Goal: Task Accomplishment & Management: Use online tool/utility

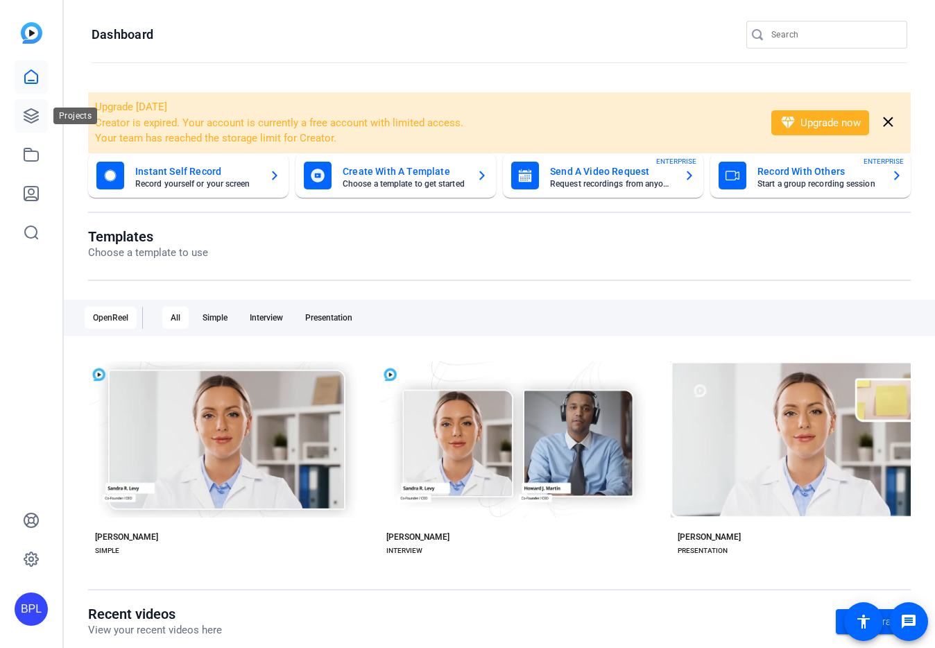
click at [41, 114] on link at bounding box center [31, 115] width 33 height 33
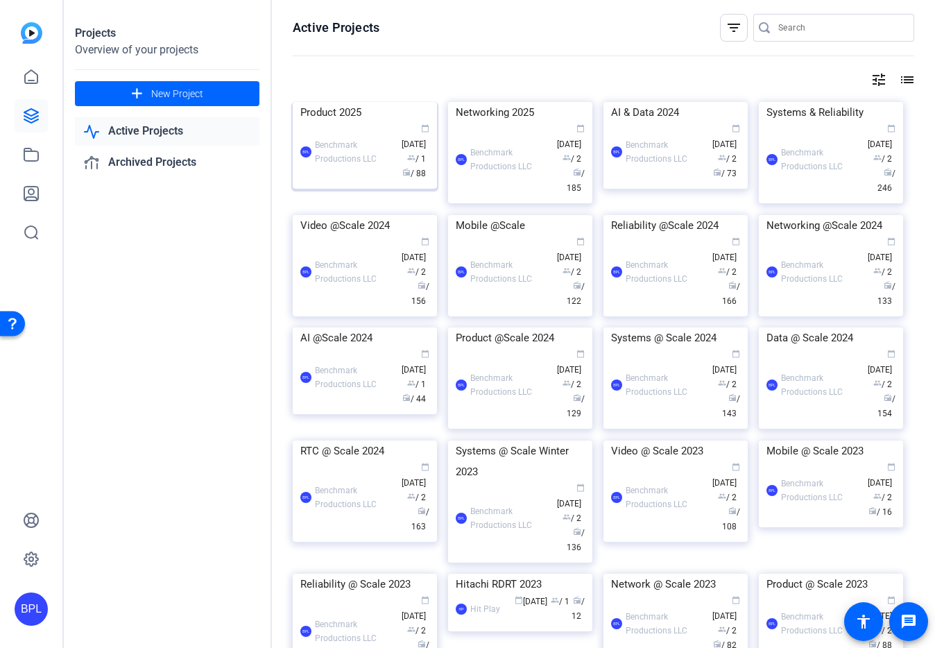
click at [368, 102] on img at bounding box center [365, 102] width 144 height 0
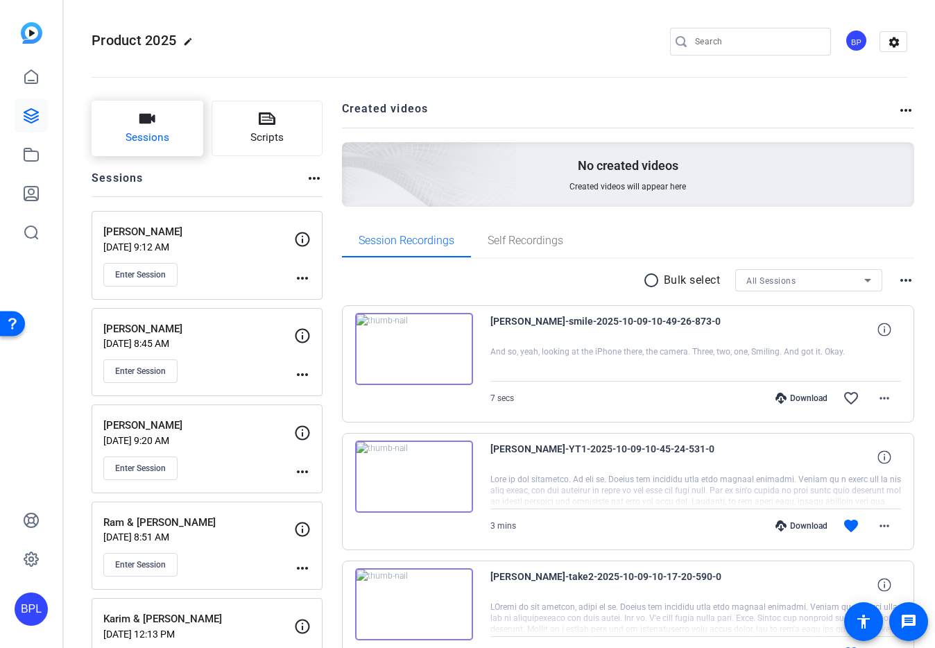
click at [155, 126] on icon "button" at bounding box center [147, 118] width 17 height 17
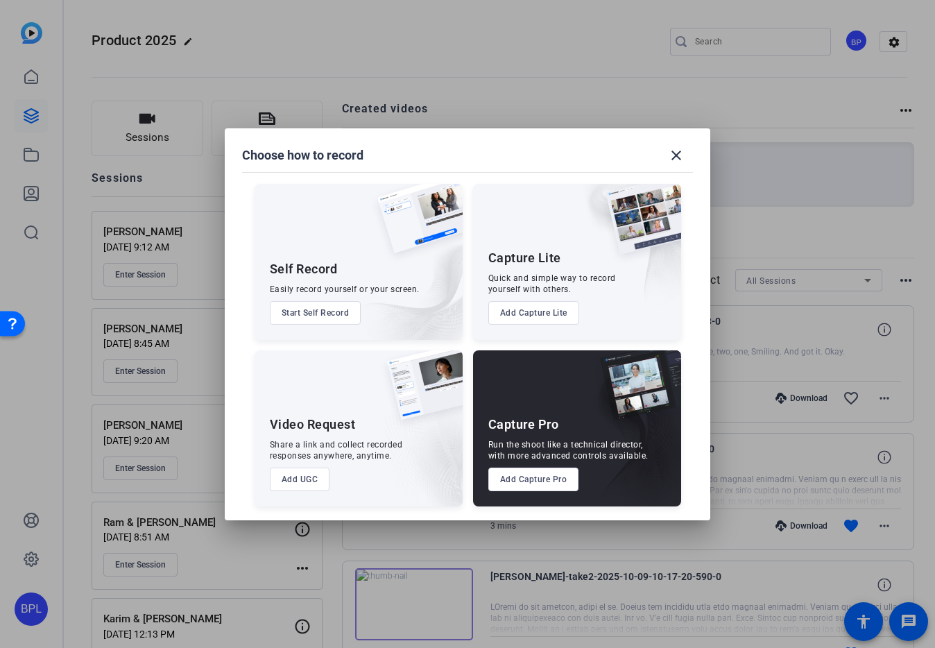
click at [551, 482] on button "Add Capture Pro" at bounding box center [533, 480] width 91 height 24
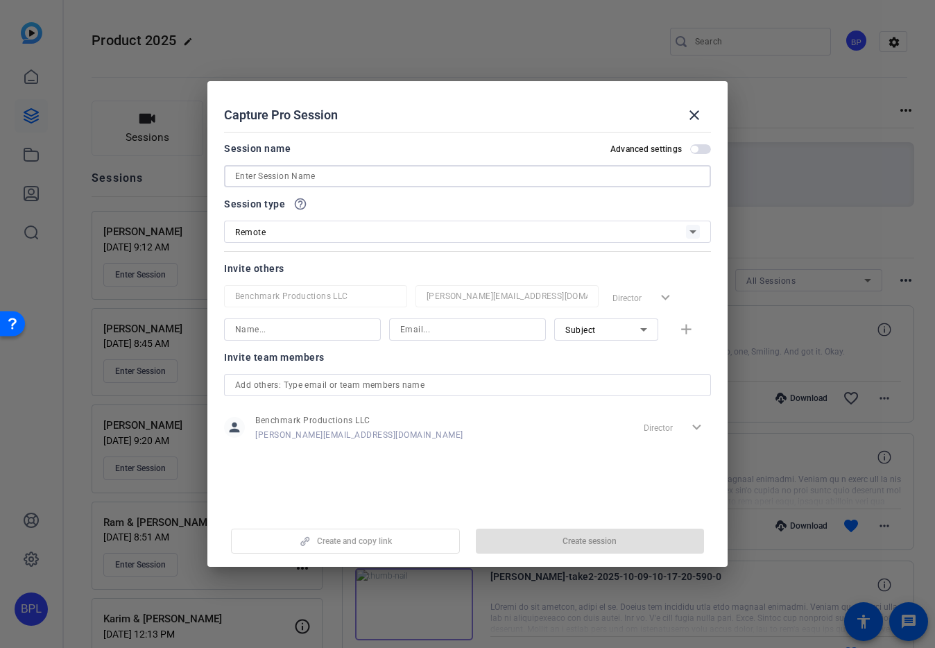
click at [324, 174] on input at bounding box center [467, 176] width 465 height 17
paste input "[PERSON_NAME] & [PERSON_NAME]"
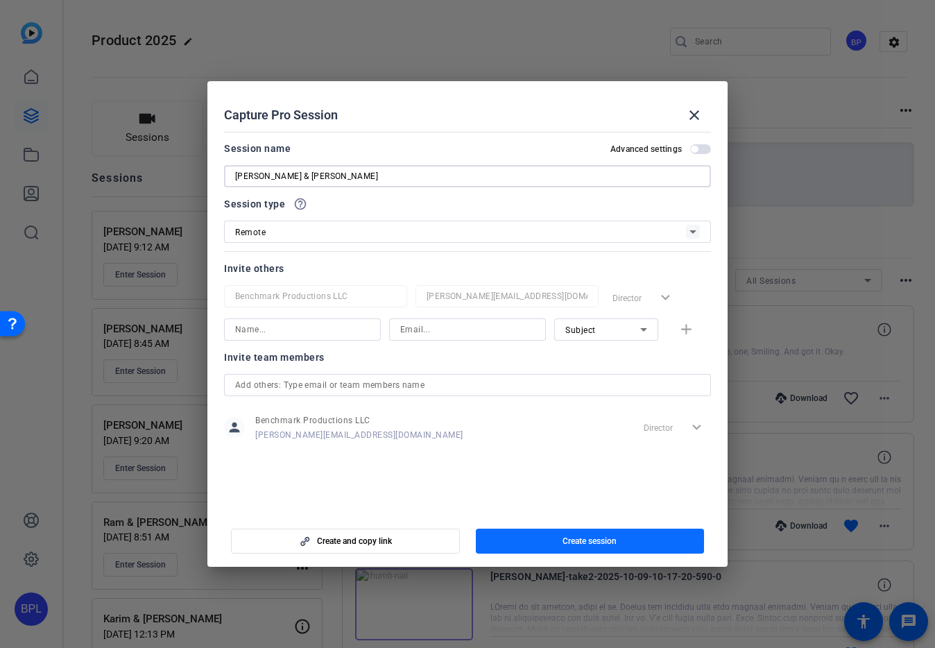
type input "[PERSON_NAME] & [PERSON_NAME]"
click at [609, 546] on span "Create session" at bounding box center [590, 541] width 54 height 11
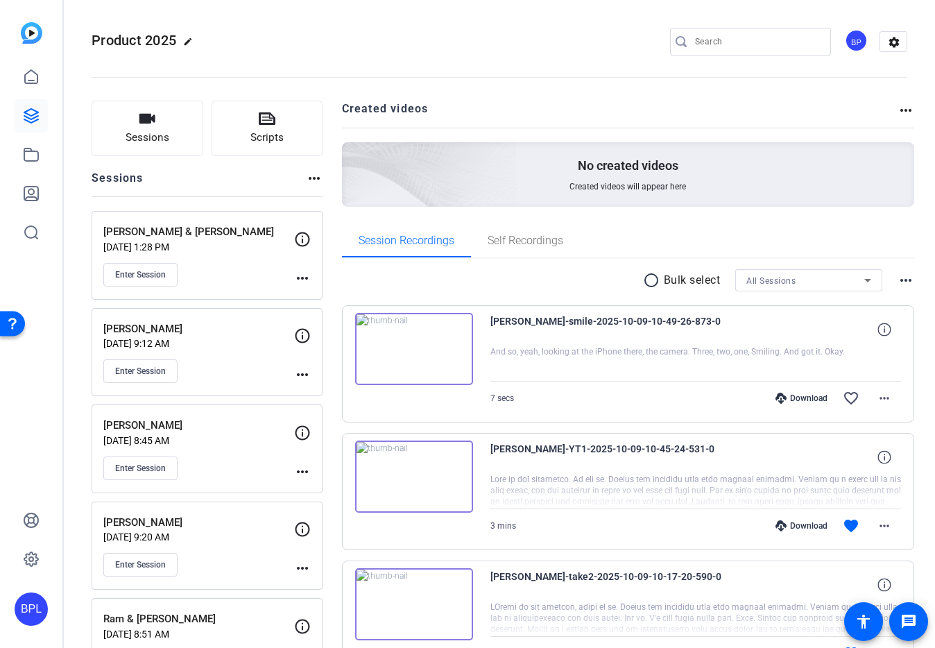
click at [309, 268] on div "more_horiz" at bounding box center [302, 259] width 17 height 56
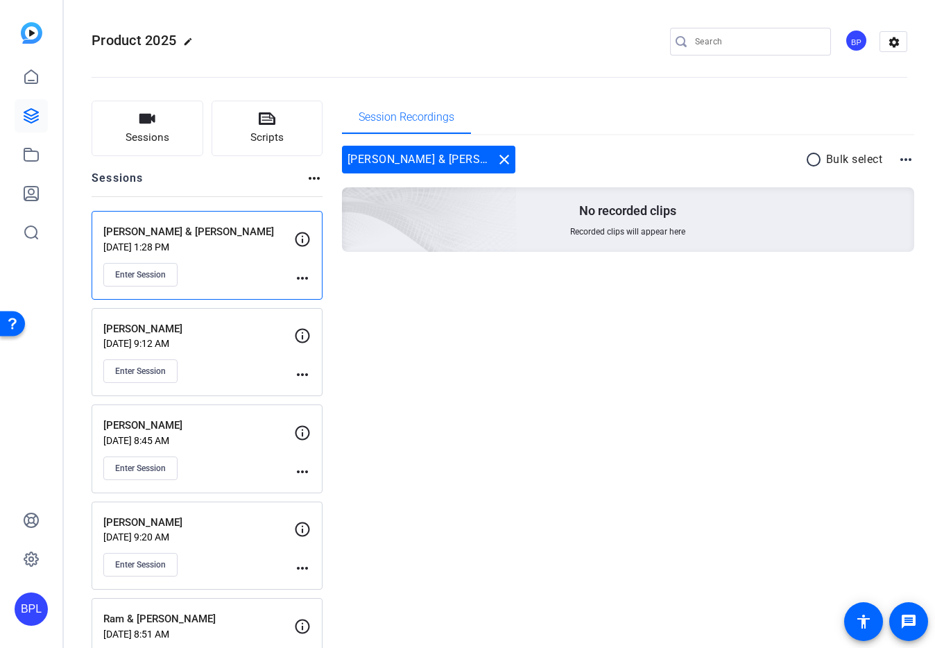
click at [303, 280] on mat-icon "more_horiz" at bounding box center [302, 278] width 17 height 17
click at [318, 299] on span "Edit Session" at bounding box center [336, 298] width 63 height 17
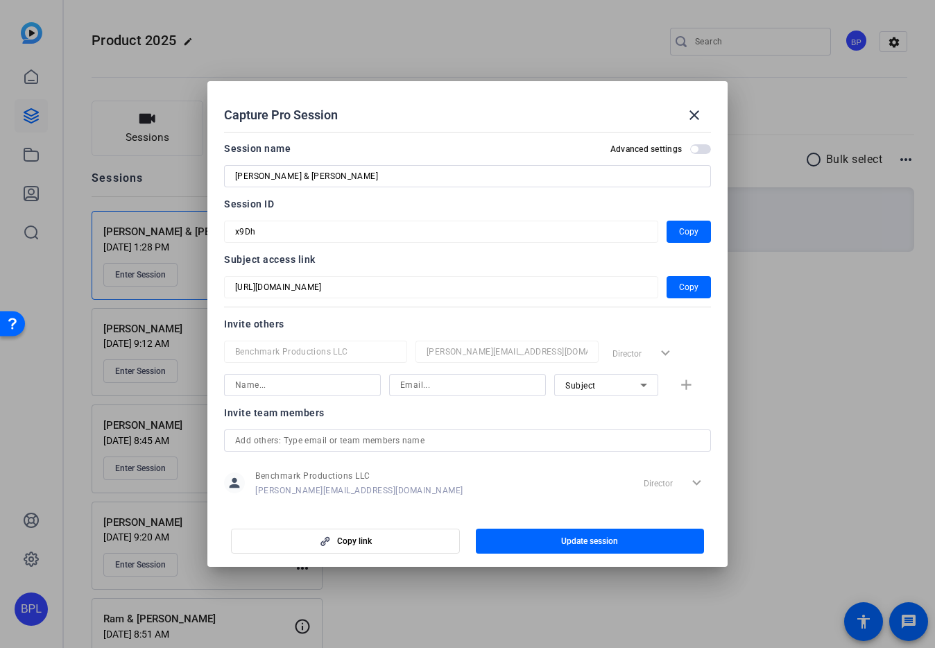
click at [488, 389] on input at bounding box center [467, 385] width 135 height 17
paste input "[PERSON_NAME][EMAIL_ADDRESS][DOMAIN_NAME]"
type input "[PERSON_NAME][EMAIL_ADDRESS][DOMAIN_NAME]"
click at [588, 391] on div "Subject" at bounding box center [602, 385] width 75 height 17
drag, startPoint x: 586, startPoint y: 431, endPoint x: 568, endPoint y: 428, distance: 18.9
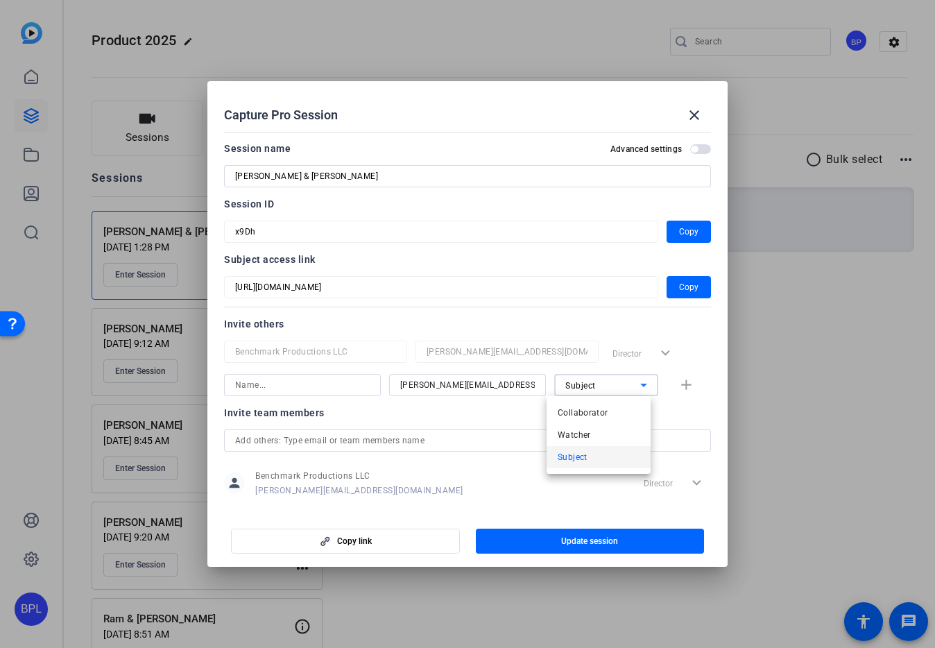
click at [586, 431] on span "Watcher" at bounding box center [574, 435] width 33 height 17
click at [330, 388] on input at bounding box center [302, 385] width 135 height 17
type input "[PERSON_NAME]"
click at [682, 377] on mat-icon "add" at bounding box center [686, 385] width 17 height 17
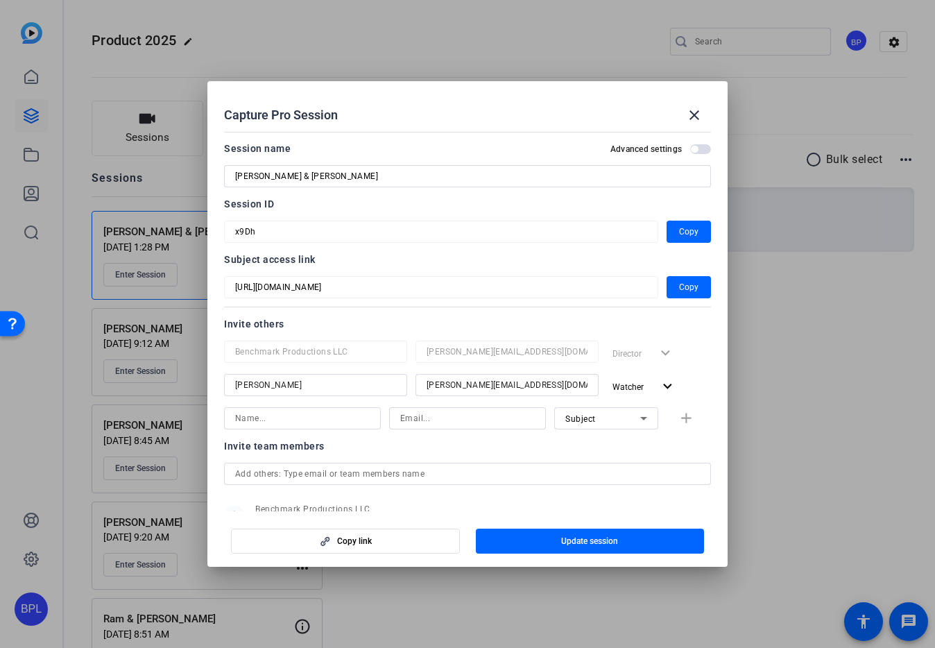
click at [448, 425] on input at bounding box center [467, 418] width 135 height 17
paste input "[PERSON_NAME][EMAIL_ADDRESS][DOMAIN_NAME]"
type input "[PERSON_NAME][EMAIL_ADDRESS][DOMAIN_NAME]"
click at [590, 423] on div "Subject" at bounding box center [602, 418] width 75 height 17
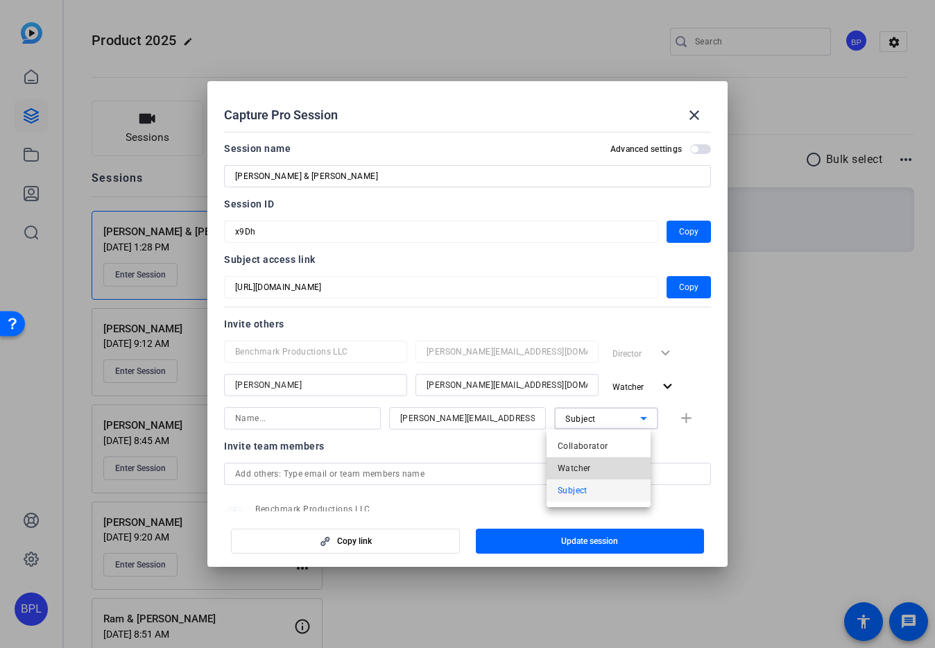
click at [601, 469] on mat-option "Watcher" at bounding box center [599, 468] width 104 height 22
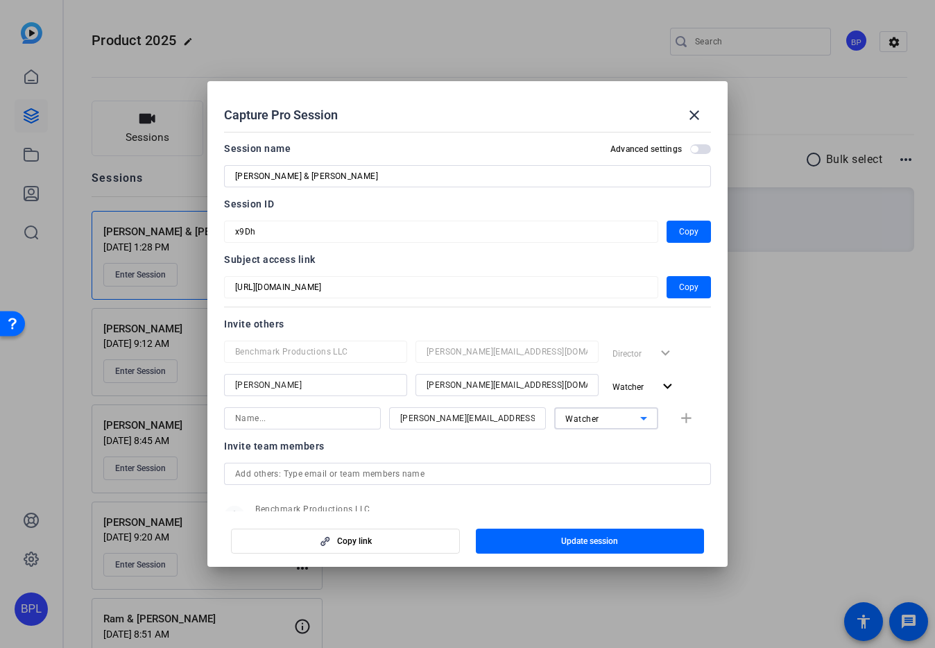
click at [326, 420] on input at bounding box center [302, 418] width 135 height 17
click at [324, 423] on input "D" at bounding box center [302, 418] width 135 height 17
type input "[PERSON_NAME]"
click at [681, 411] on mat-icon "add" at bounding box center [686, 418] width 17 height 17
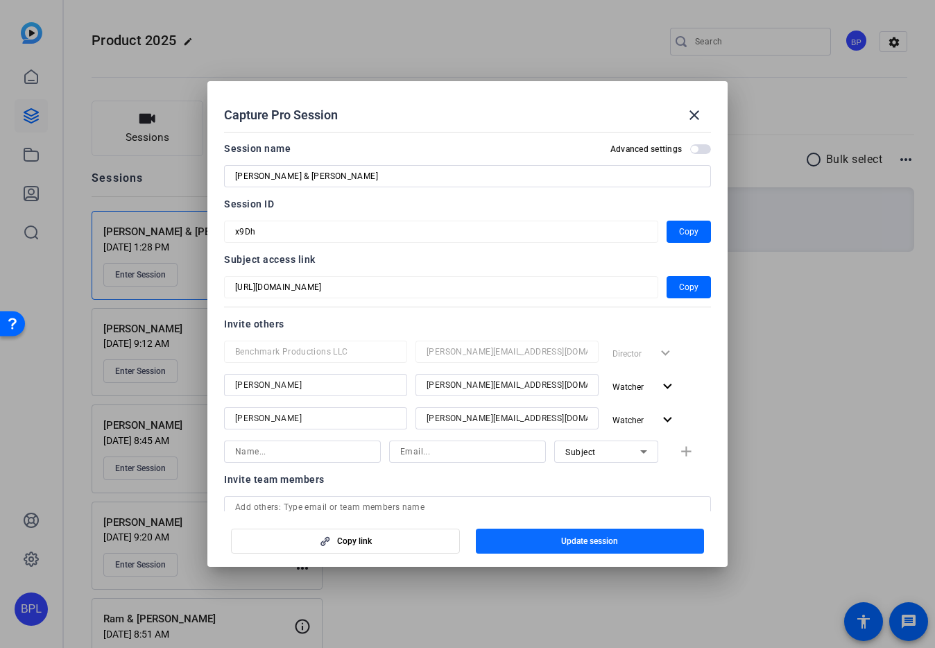
click at [665, 543] on span "button" at bounding box center [590, 541] width 229 height 33
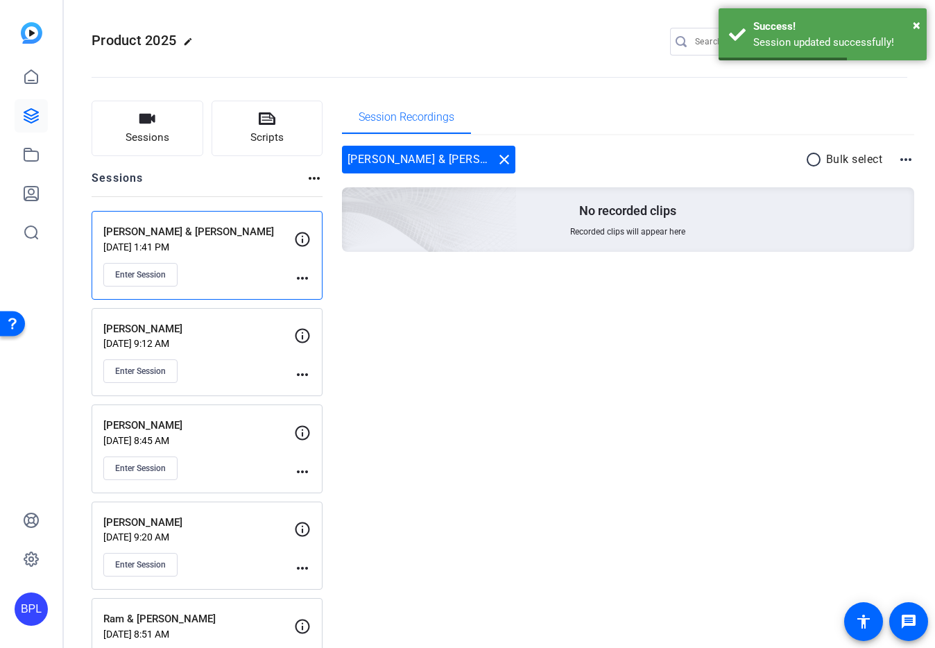
click at [250, 219] on div "Ishan & Hani Oct 09, 2025 @ 1:41 PM Enter Session more_horiz" at bounding box center [207, 255] width 231 height 89
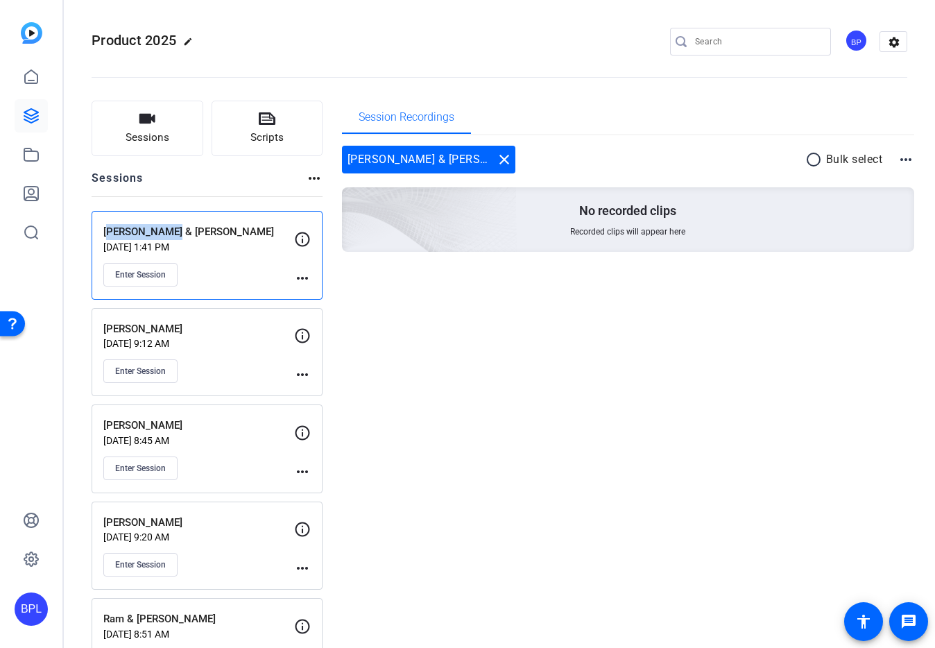
drag, startPoint x: 160, startPoint y: 231, endPoint x: 103, endPoint y: 231, distance: 56.9
click at [103, 231] on p "[PERSON_NAME] & [PERSON_NAME]" at bounding box center [198, 232] width 191 height 16
click at [496, 159] on mat-icon "close" at bounding box center [504, 159] width 17 height 17
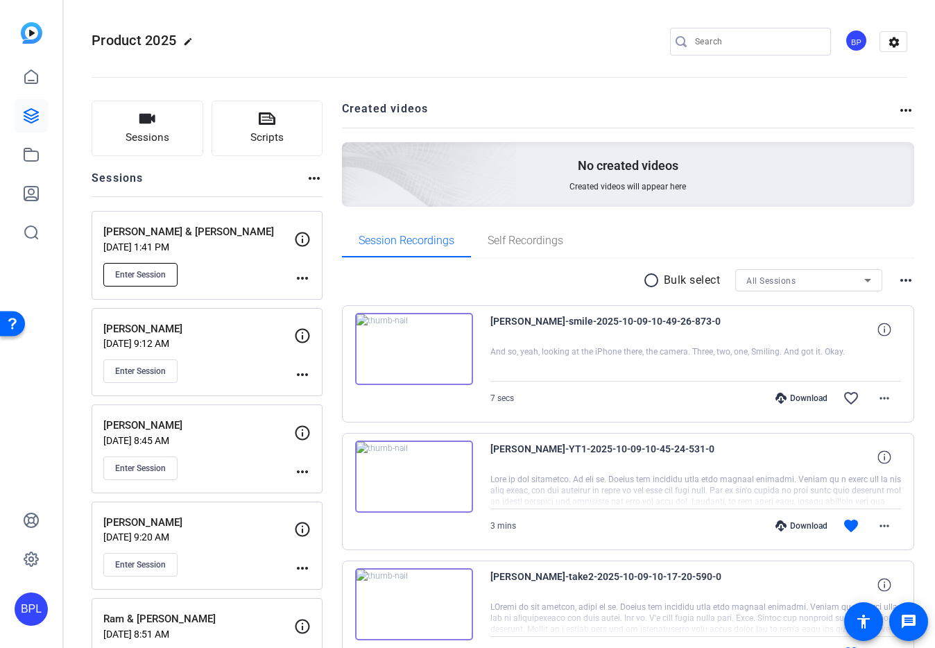
click at [146, 275] on span "Enter Session" at bounding box center [140, 274] width 51 height 11
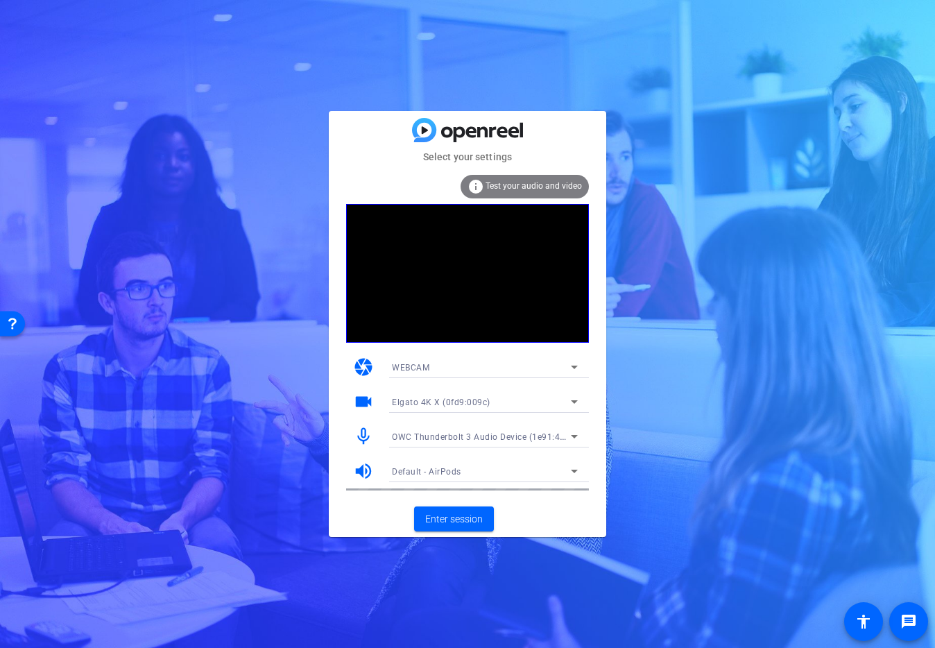
click at [536, 438] on span "OWC Thunderbolt 3 Audio Device (1e91:4001)" at bounding box center [485, 436] width 187 height 11
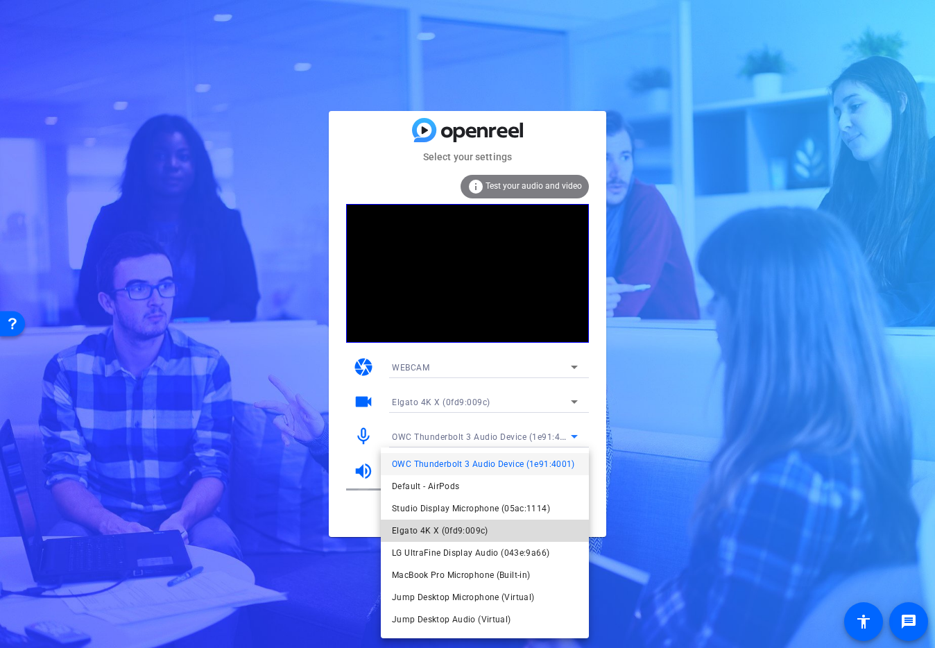
click at [489, 526] on mat-option "Elgato 4K X (0fd9:009c)" at bounding box center [485, 531] width 208 height 22
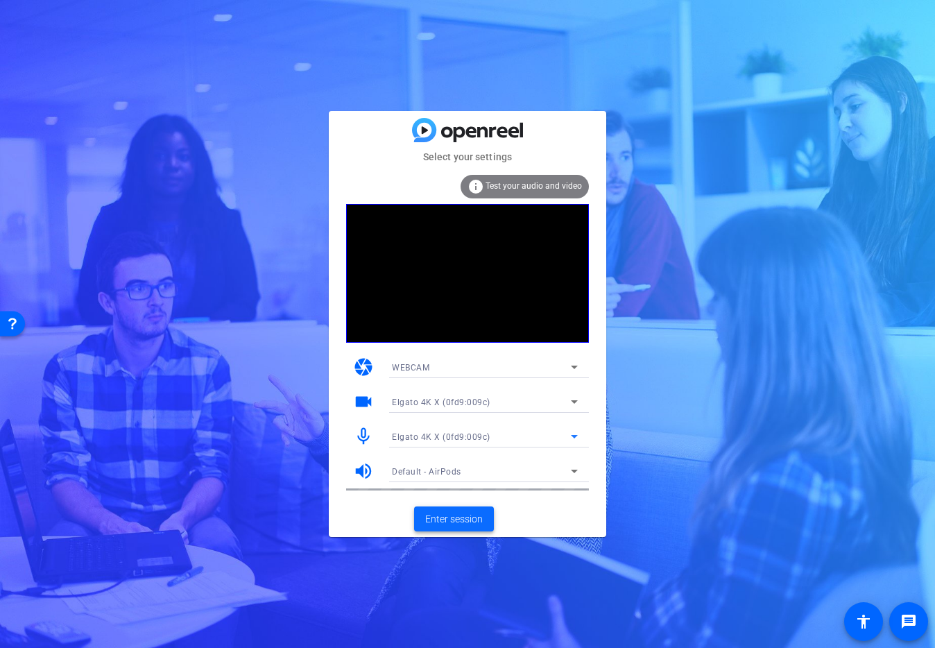
click at [458, 519] on span "Enter session" at bounding box center [454, 519] width 58 height 15
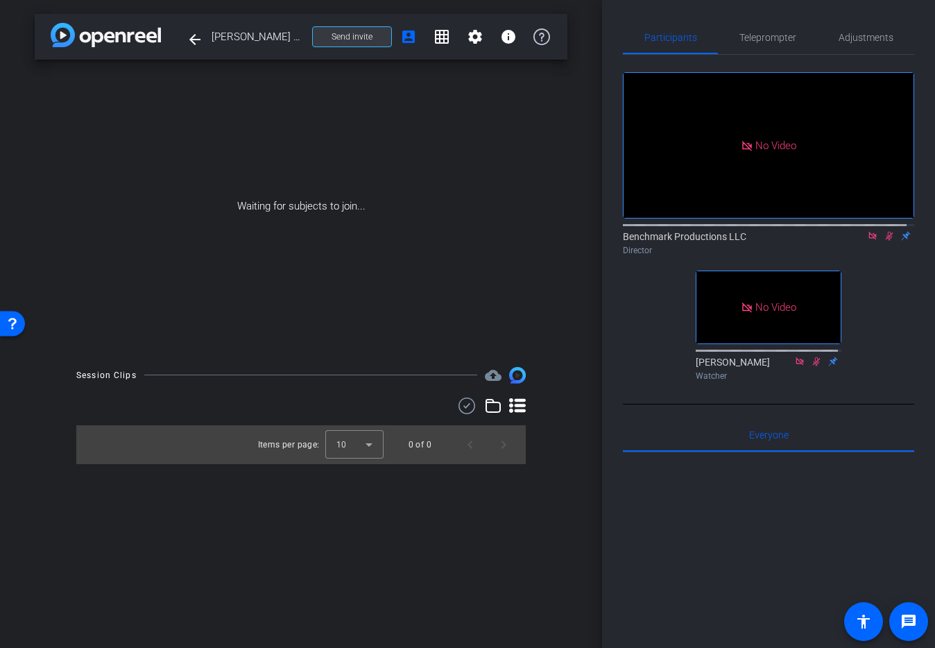
click at [357, 46] on span at bounding box center [352, 36] width 78 height 33
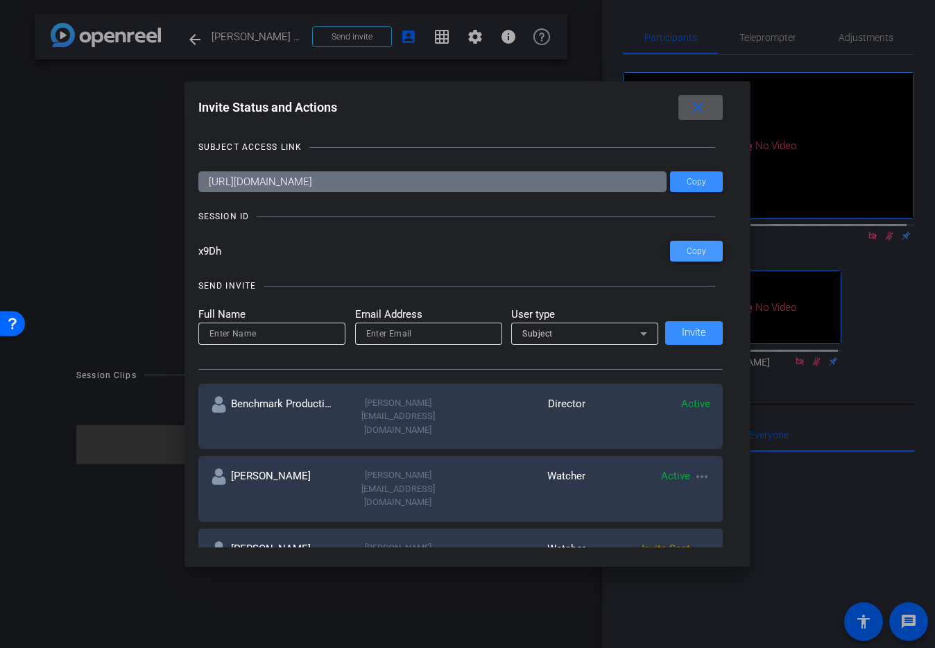
click at [687, 250] on span "Copy" at bounding box center [696, 251] width 19 height 10
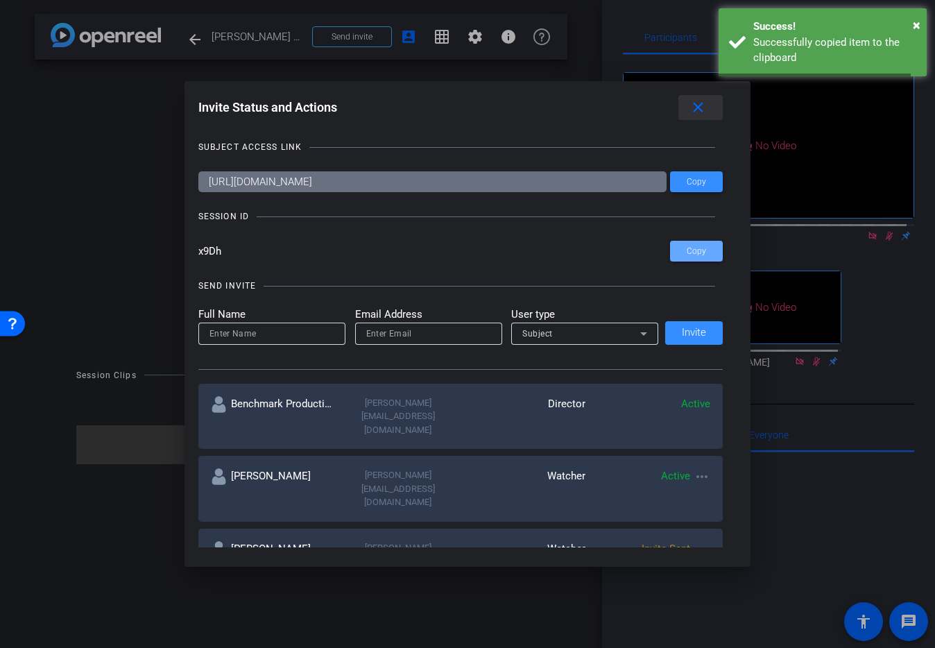
click at [697, 95] on span at bounding box center [701, 107] width 44 height 33
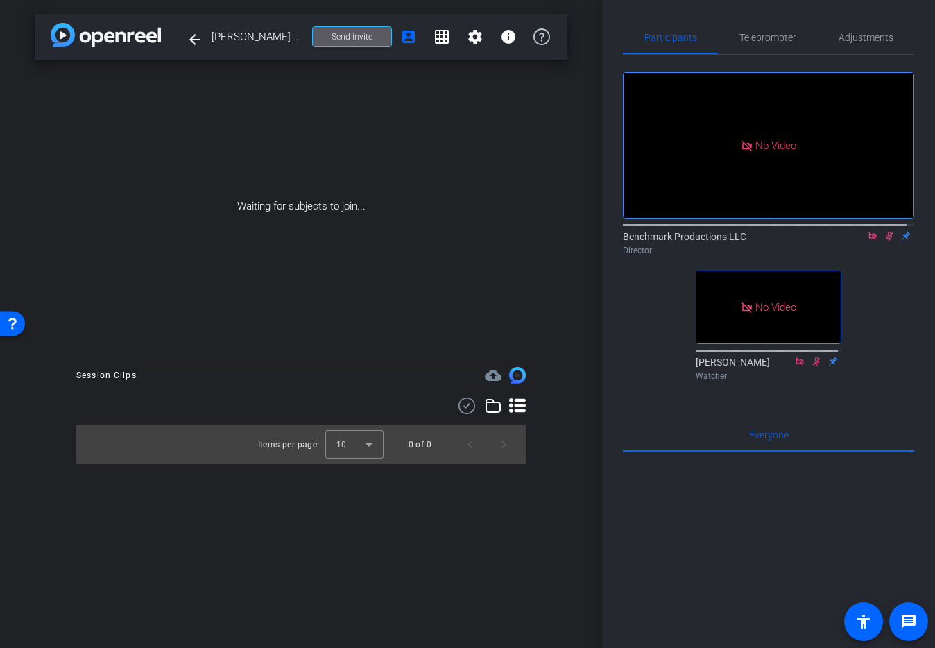
click at [869, 239] on icon at bounding box center [873, 236] width 8 height 8
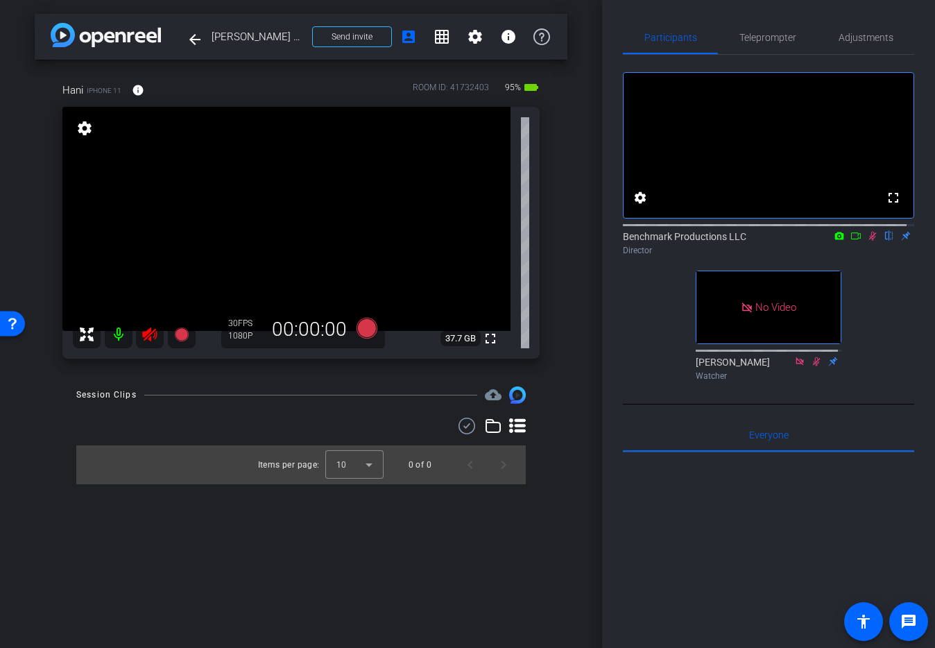
click at [120, 332] on mat-icon at bounding box center [119, 335] width 28 height 28
click at [868, 23] on span "Adjustments" at bounding box center [866, 37] width 55 height 33
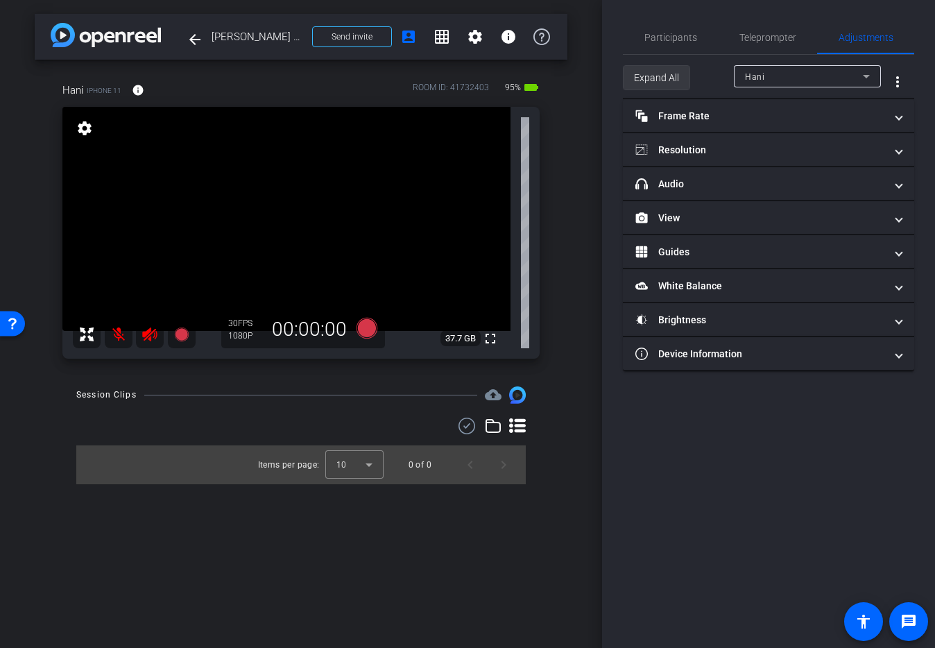
click at [642, 70] on span "Expand All" at bounding box center [656, 78] width 45 height 26
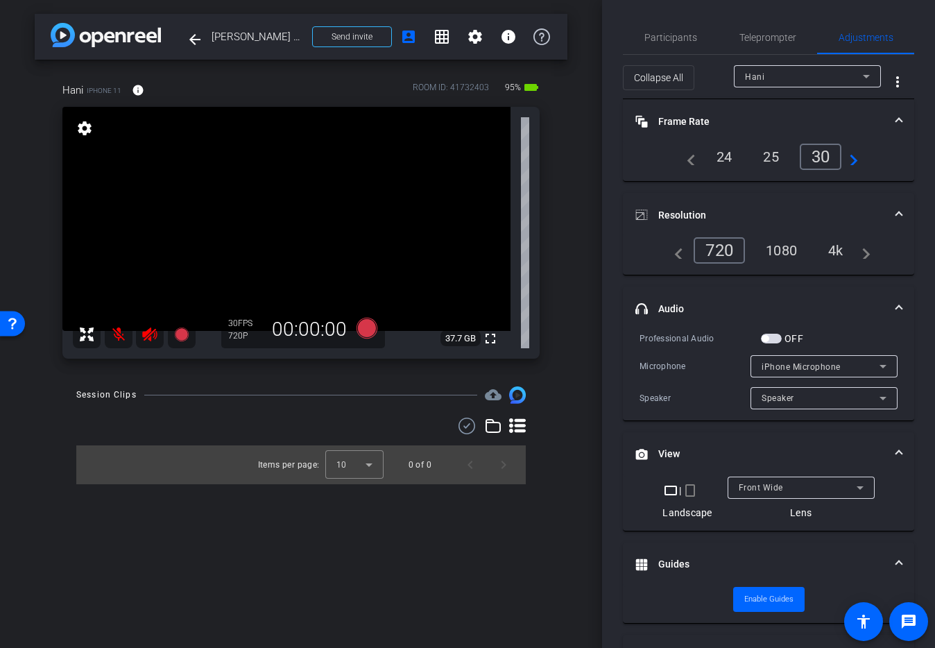
click at [824, 246] on div "4k" at bounding box center [836, 251] width 36 height 24
click at [763, 479] on div "Front Wide" at bounding box center [798, 487] width 118 height 17
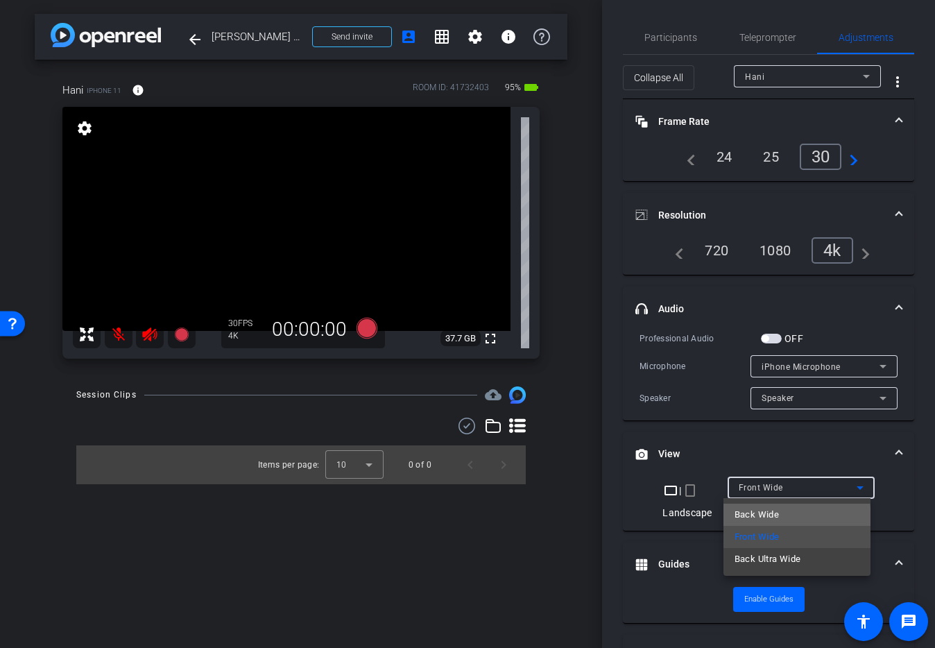
click at [756, 520] on span "Back Wide" at bounding box center [757, 514] width 44 height 17
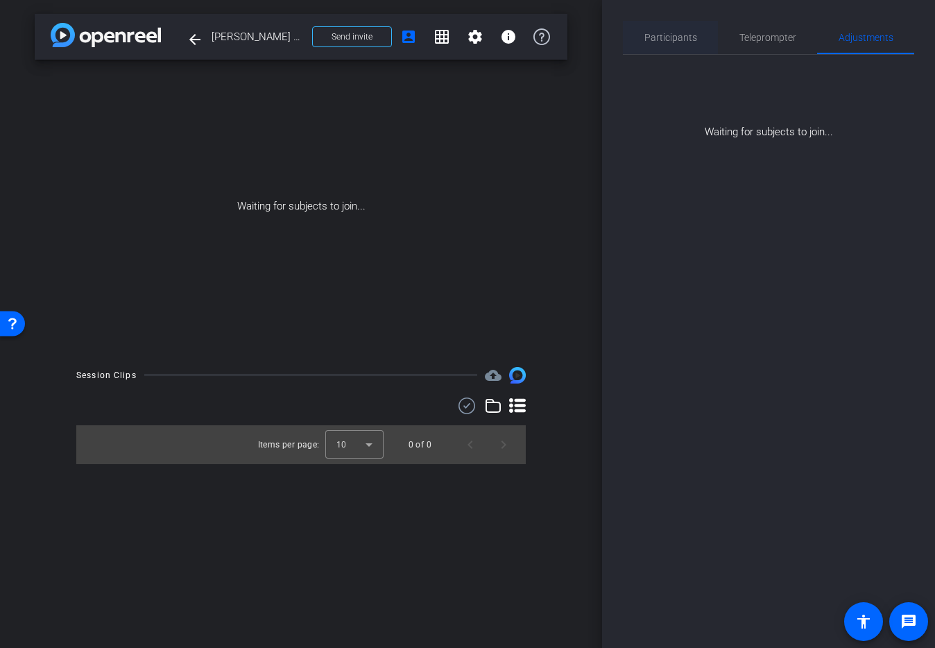
click at [686, 40] on span "Participants" at bounding box center [671, 38] width 53 height 10
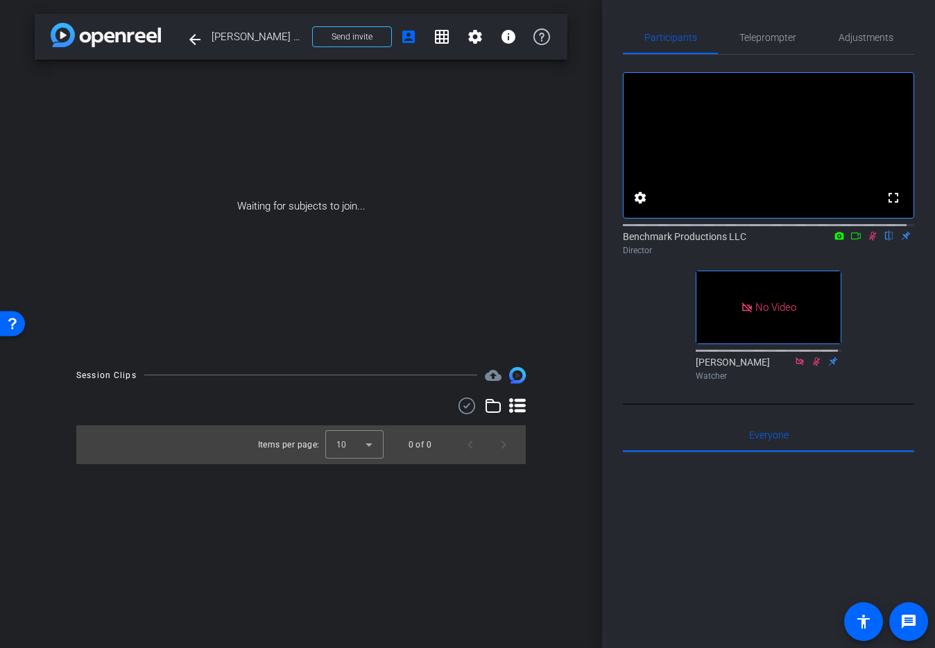
click at [851, 241] on icon at bounding box center [856, 236] width 11 height 10
click at [869, 239] on icon at bounding box center [873, 236] width 8 height 8
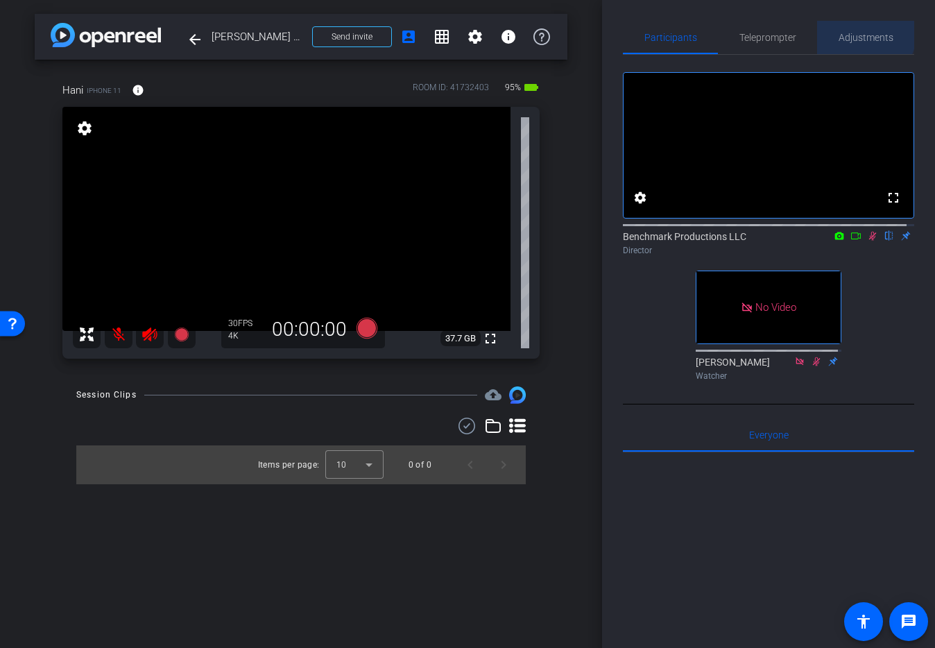
click at [860, 33] on span "Adjustments" at bounding box center [866, 38] width 55 height 10
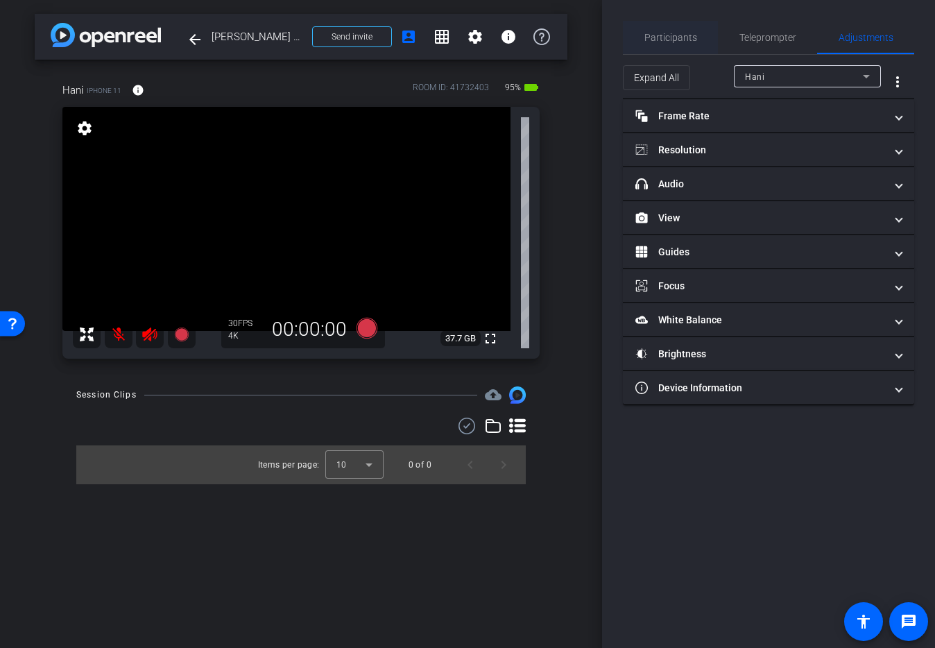
click at [690, 38] on span "Participants" at bounding box center [671, 38] width 53 height 10
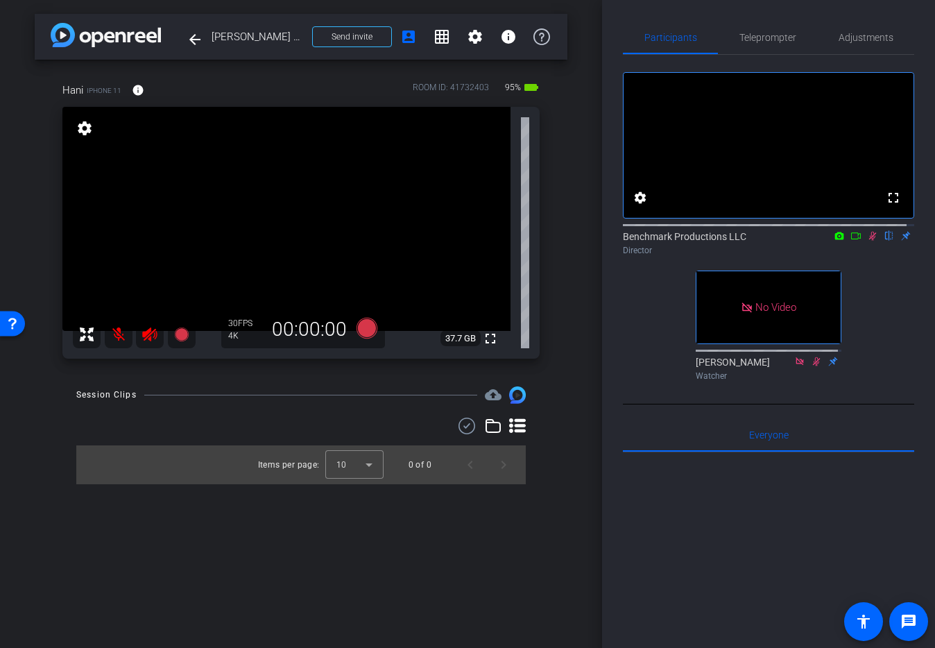
click at [851, 241] on icon at bounding box center [856, 236] width 11 height 10
click at [874, 33] on span "Adjustments" at bounding box center [866, 38] width 55 height 10
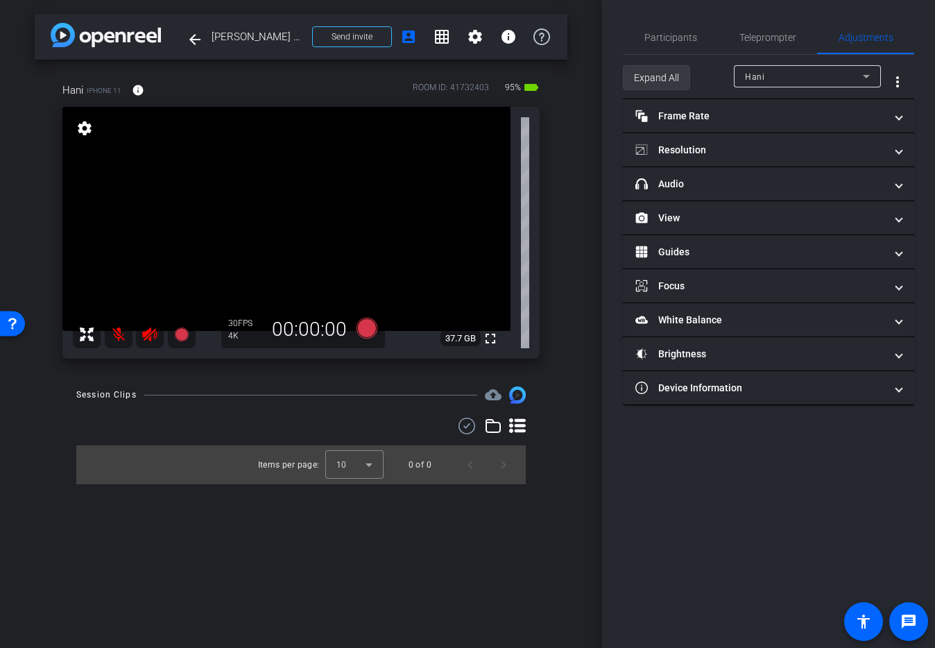
click at [662, 83] on span "Expand All" at bounding box center [656, 78] width 45 height 26
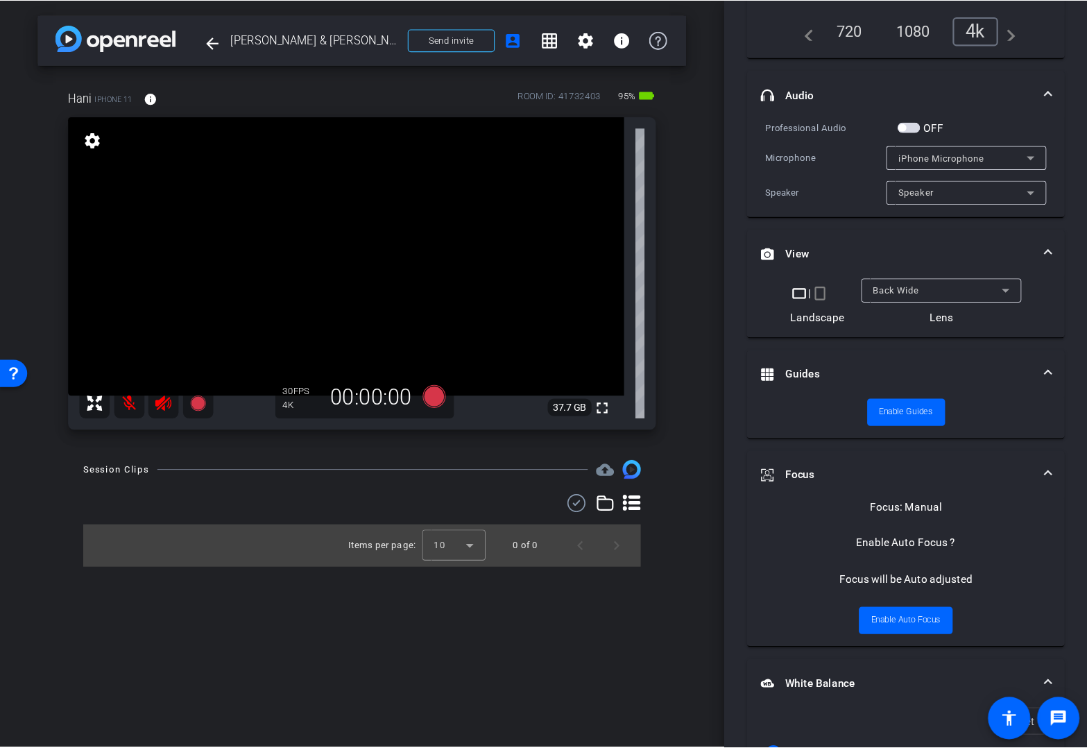
scroll to position [479, 0]
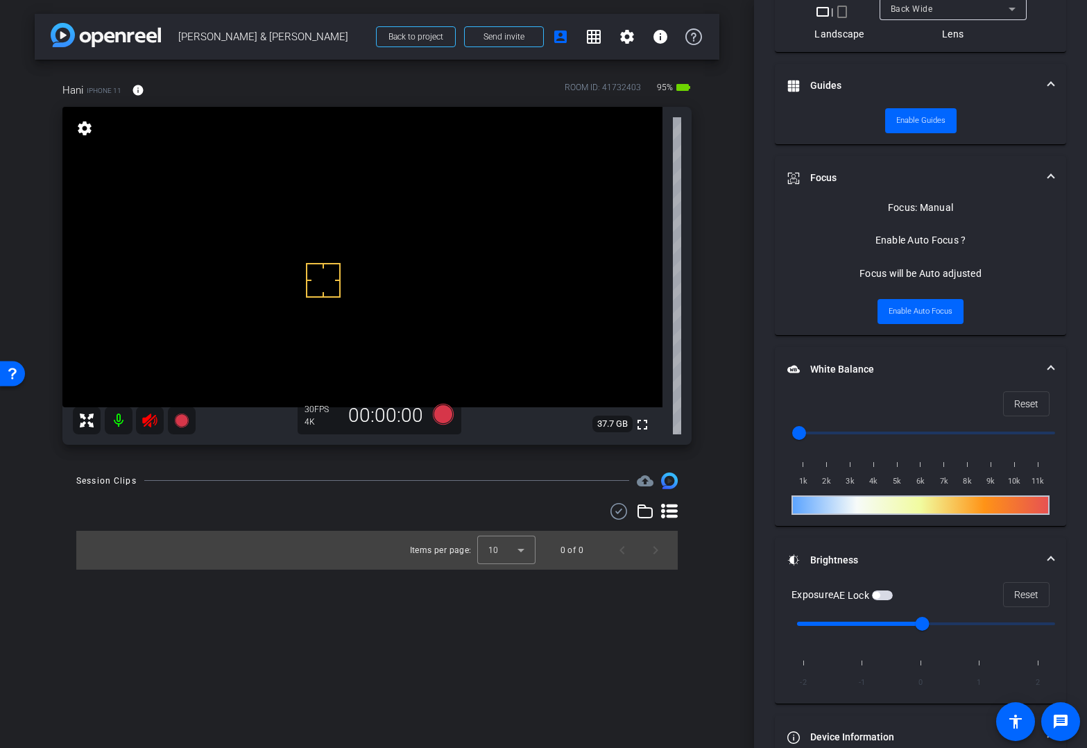
click at [116, 423] on mat-icon at bounding box center [119, 421] width 28 height 28
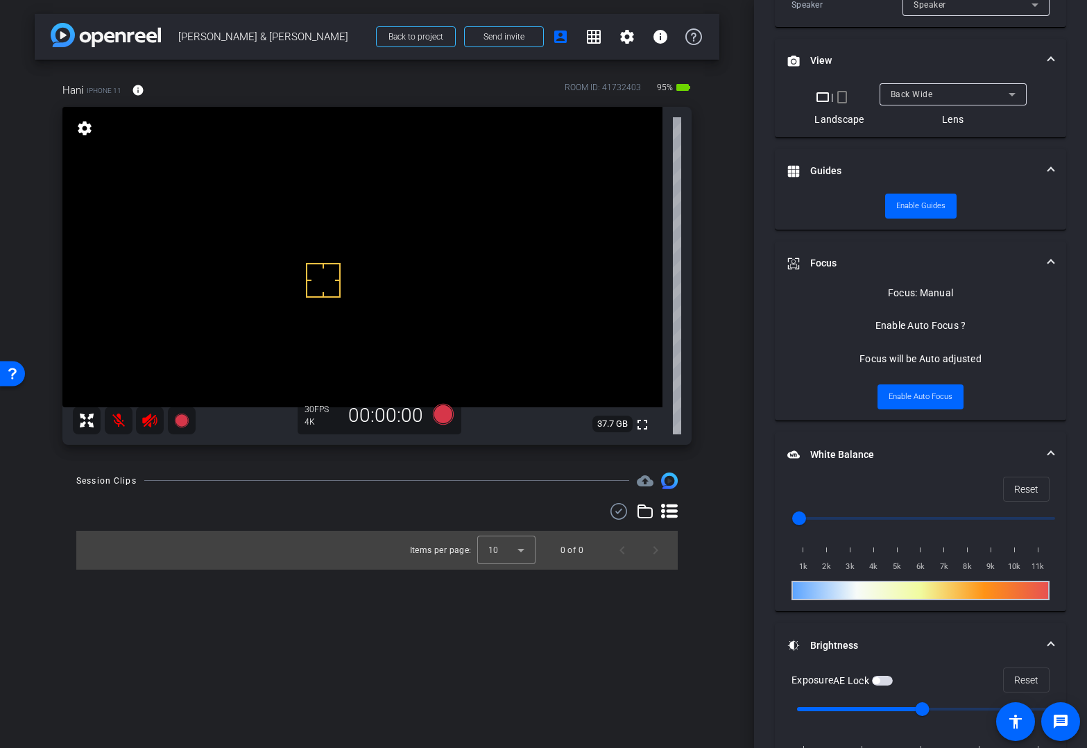
scroll to position [257, 0]
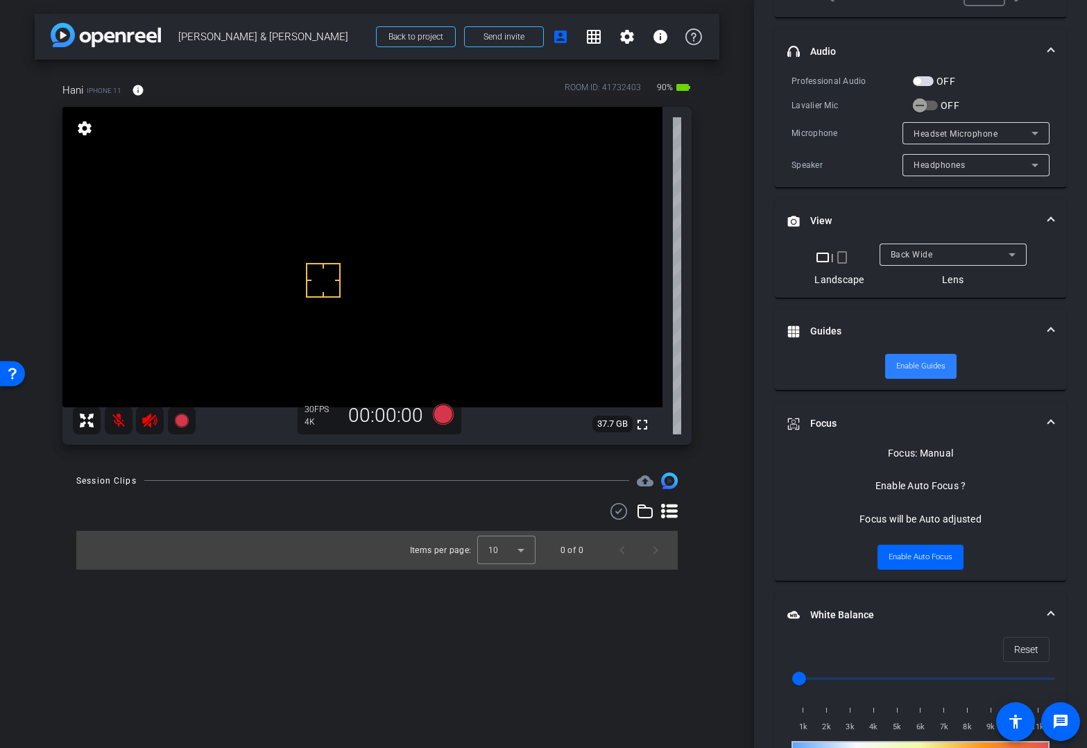
click at [920, 375] on span "Enable Guides" at bounding box center [920, 366] width 49 height 21
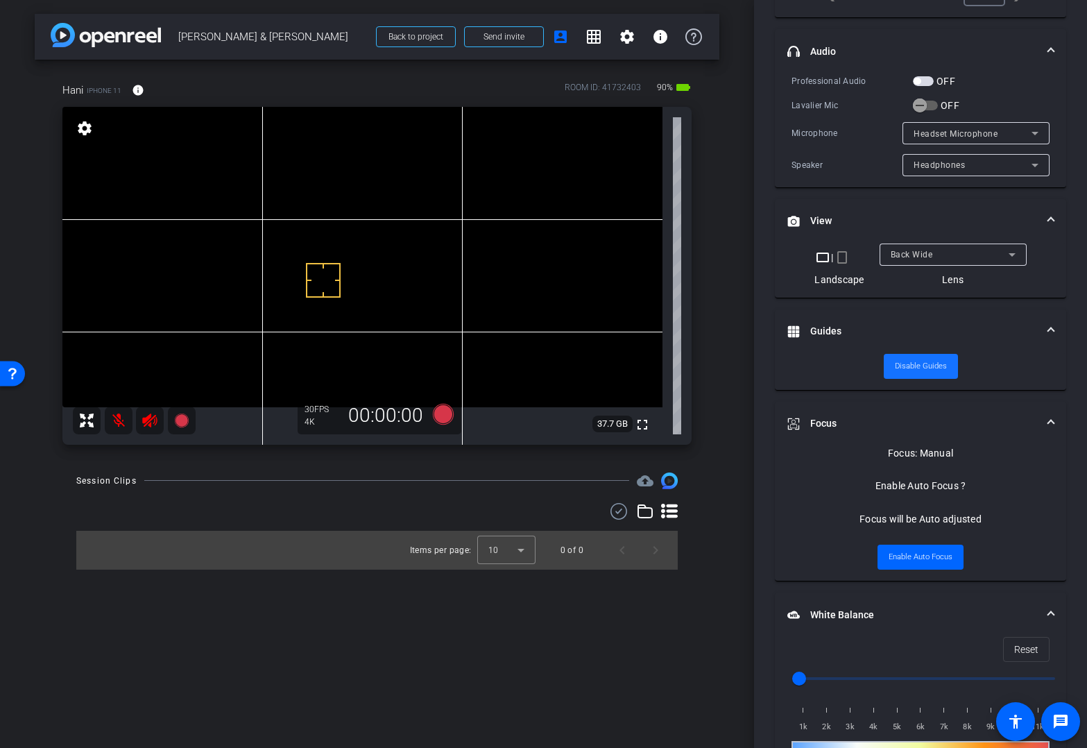
click at [935, 367] on span "Disable Guides" at bounding box center [921, 366] width 52 height 21
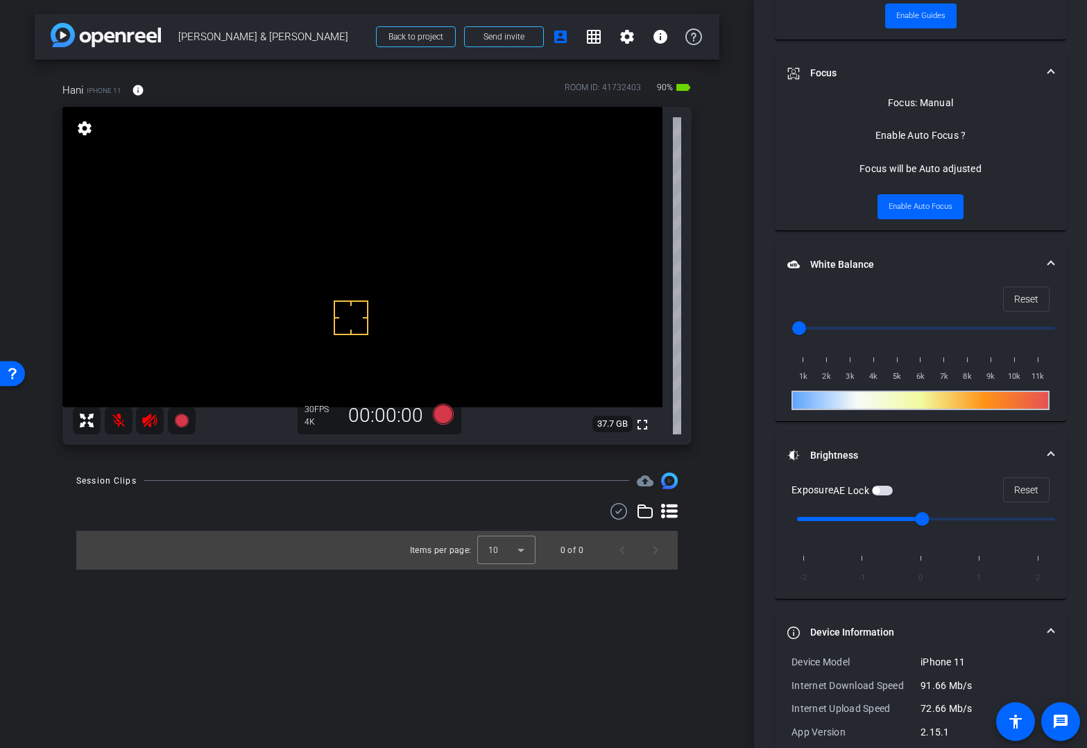
scroll to position [677, 0]
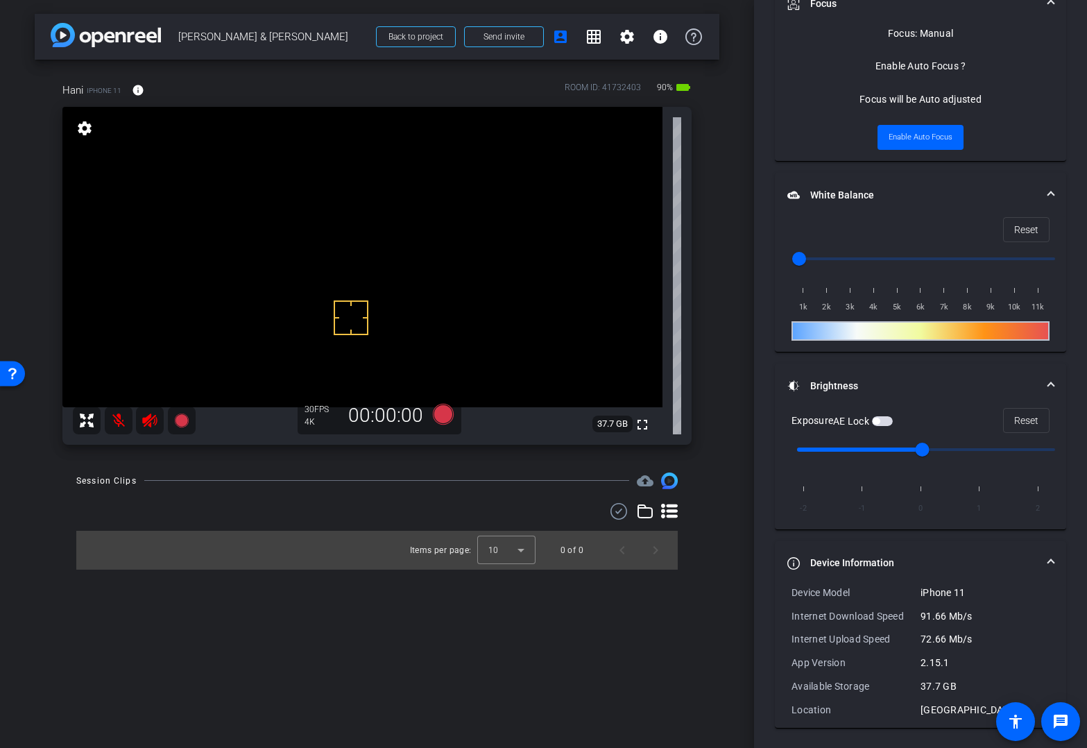
click at [896, 423] on div "Exposure AE Lock Reset" at bounding box center [921, 420] width 258 height 25
click at [877, 418] on span "button" at bounding box center [876, 421] width 7 height 7
drag, startPoint x: 805, startPoint y: 258, endPoint x: 886, endPoint y: 261, distance: 81.2
click at [886, 261] on input "range" at bounding box center [926, 259] width 287 height 31
drag, startPoint x: 886, startPoint y: 261, endPoint x: 846, endPoint y: 259, distance: 39.6
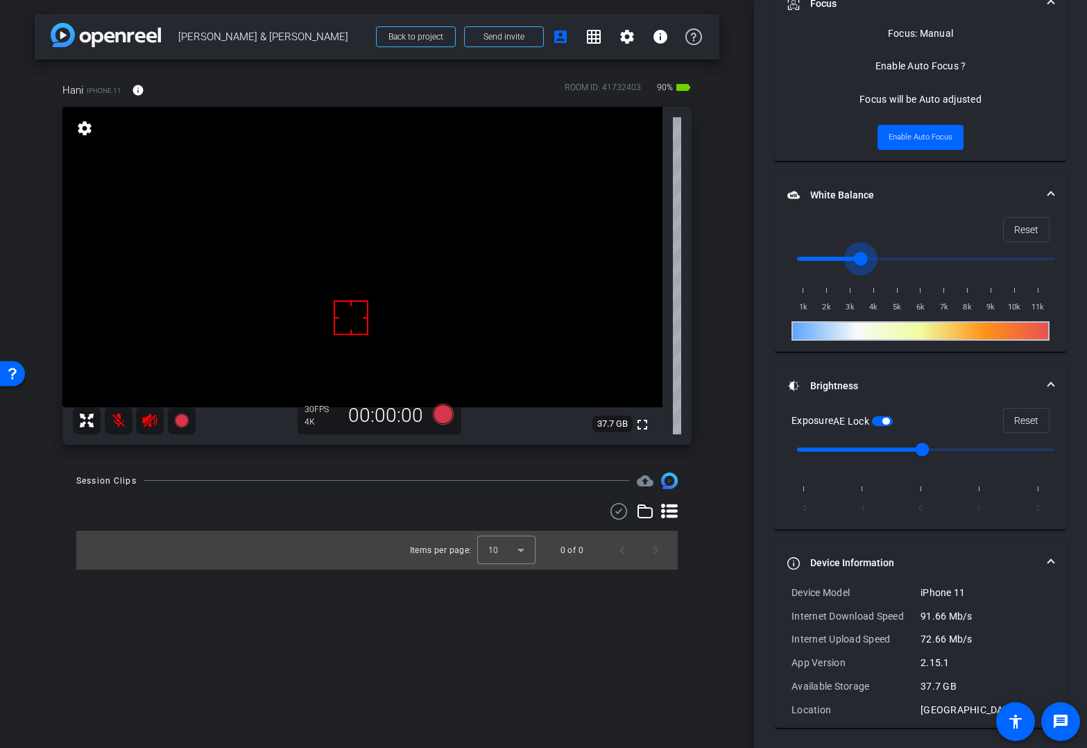
click at [848, 259] on input "range" at bounding box center [926, 259] width 287 height 31
click at [836, 259] on input "range" at bounding box center [926, 259] width 287 height 31
drag, startPoint x: 837, startPoint y: 258, endPoint x: 845, endPoint y: 257, distance: 8.4
click at [845, 257] on input "range" at bounding box center [926, 259] width 287 height 31
drag, startPoint x: 850, startPoint y: 257, endPoint x: 843, endPoint y: 259, distance: 7.2
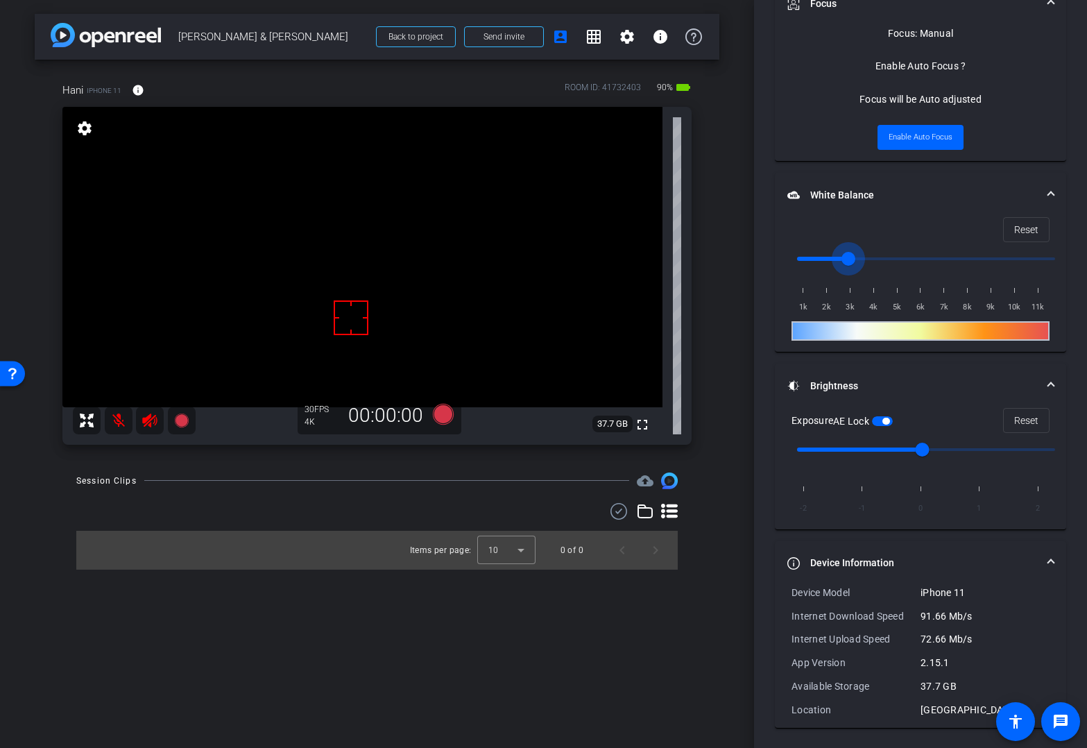
click at [843, 259] on input "range" at bounding box center [926, 259] width 287 height 31
drag, startPoint x: 846, startPoint y: 259, endPoint x: 838, endPoint y: 261, distance: 8.6
type input "2500"
click at [838, 261] on input "range" at bounding box center [926, 259] width 287 height 31
click at [914, 562] on mat-panel-title "Device Information" at bounding box center [912, 563] width 250 height 15
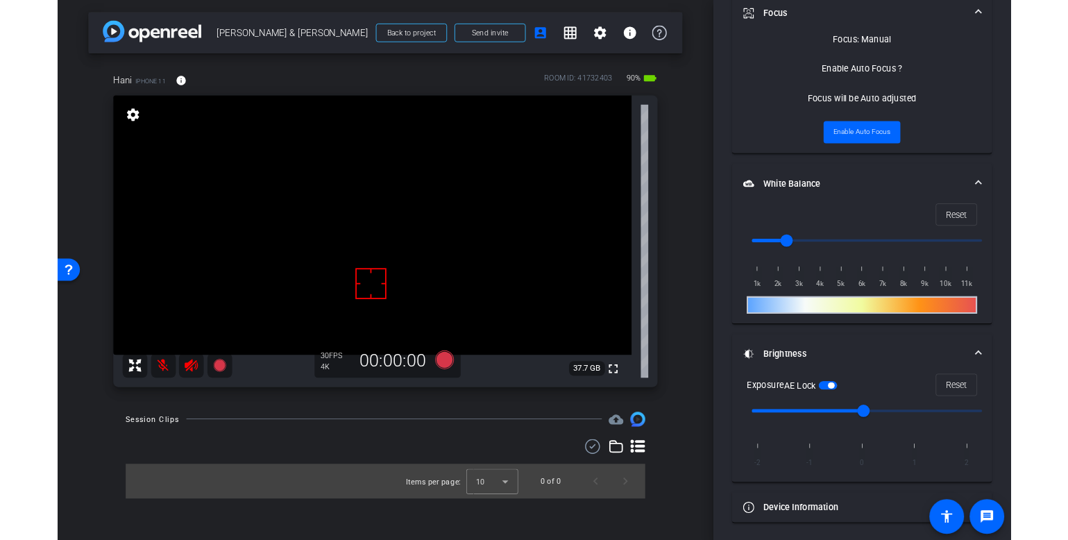
scroll to position [667, 0]
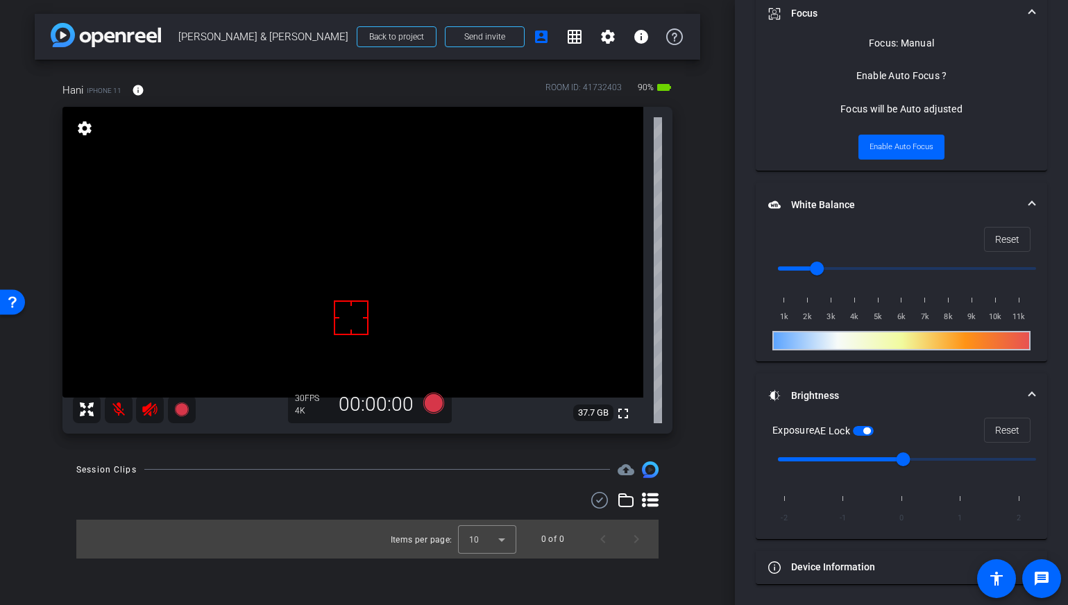
click at [398, 259] on video at bounding box center [352, 252] width 581 height 291
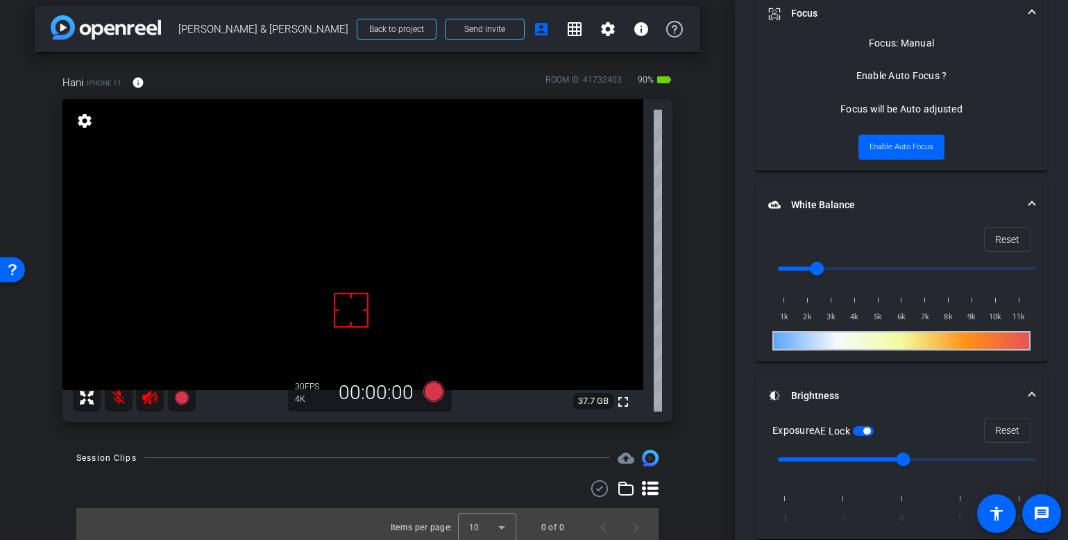
scroll to position [15, 0]
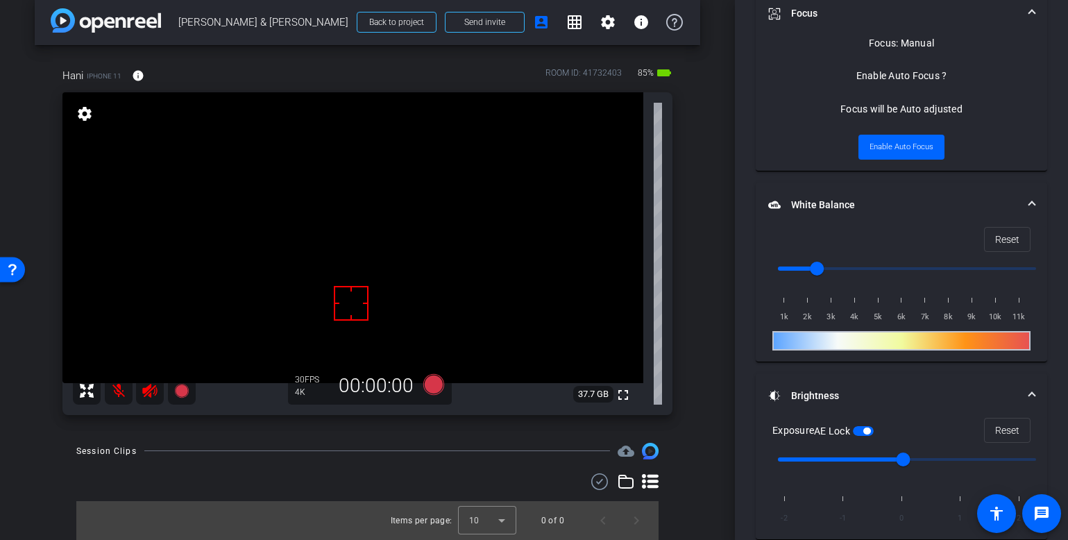
click at [341, 250] on video at bounding box center [352, 237] width 581 height 291
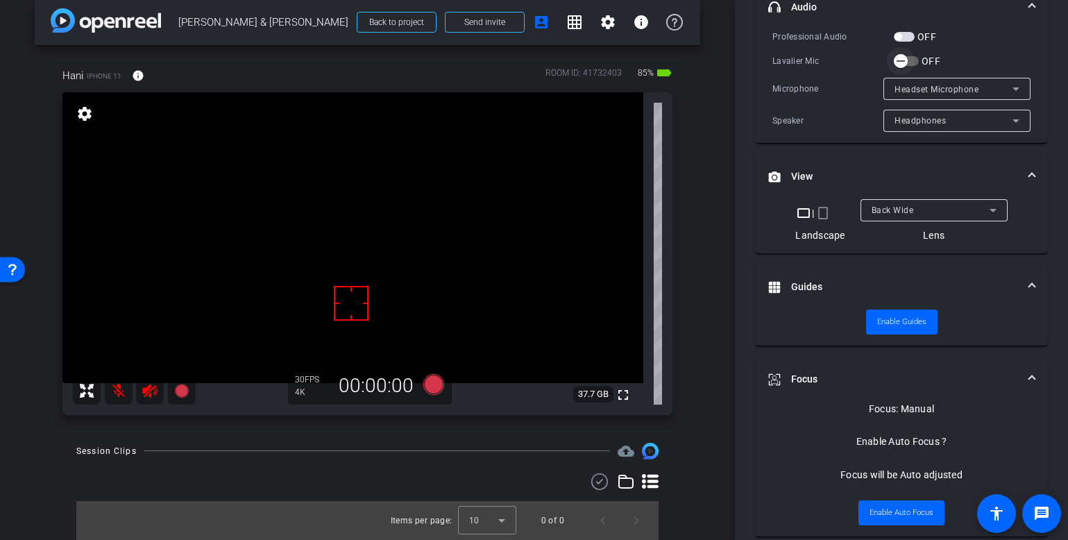
click at [910, 62] on span "button" at bounding box center [901, 61] width 28 height 28
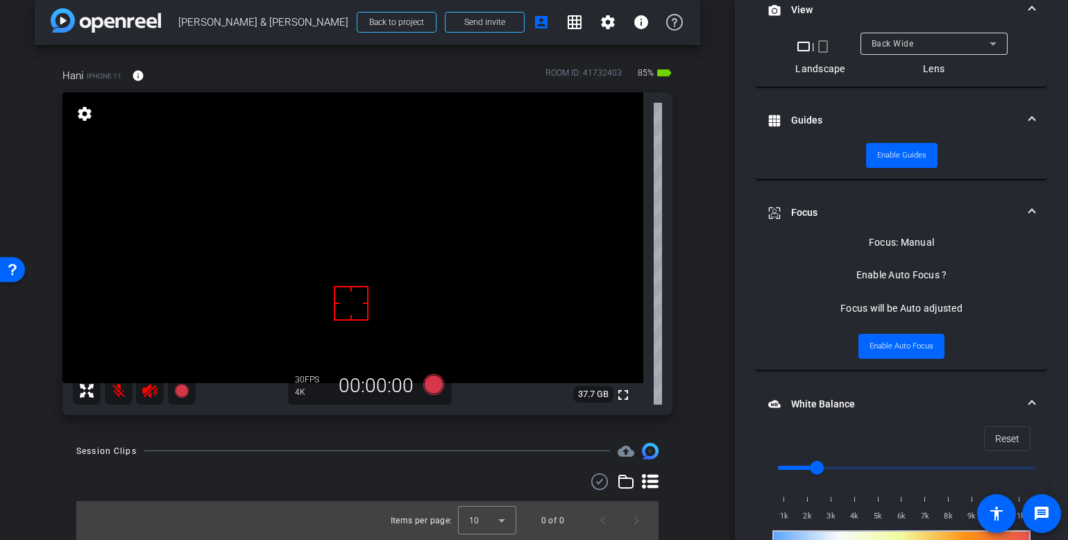
scroll to position [733, 0]
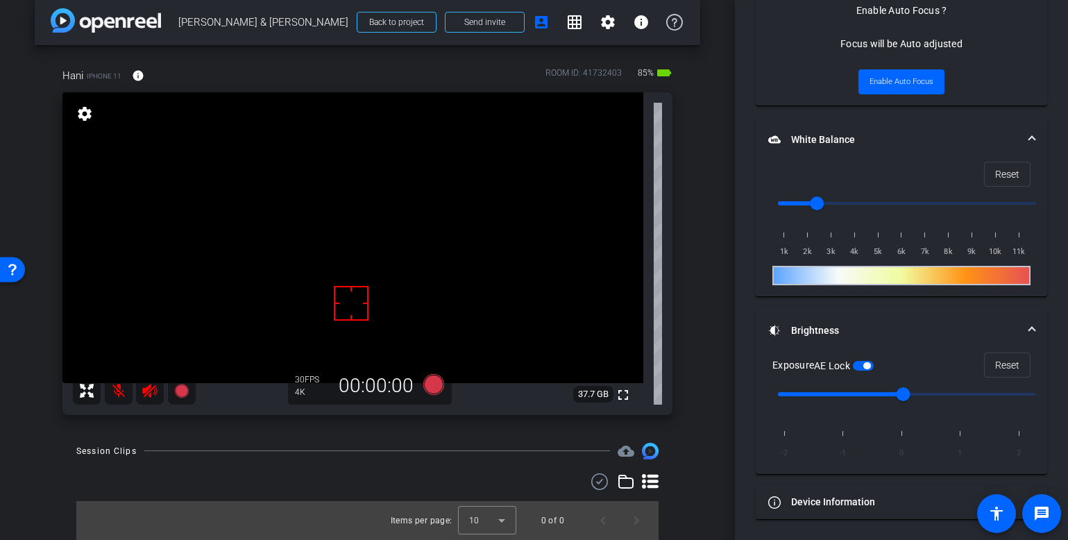
click at [112, 390] on mat-icon at bounding box center [119, 391] width 28 height 28
click at [116, 393] on mat-icon at bounding box center [119, 391] width 28 height 28
click at [432, 450] on div "Session Clips cloud_upload" at bounding box center [367, 451] width 582 height 17
click at [608, 17] on span at bounding box center [607, 22] width 33 height 33
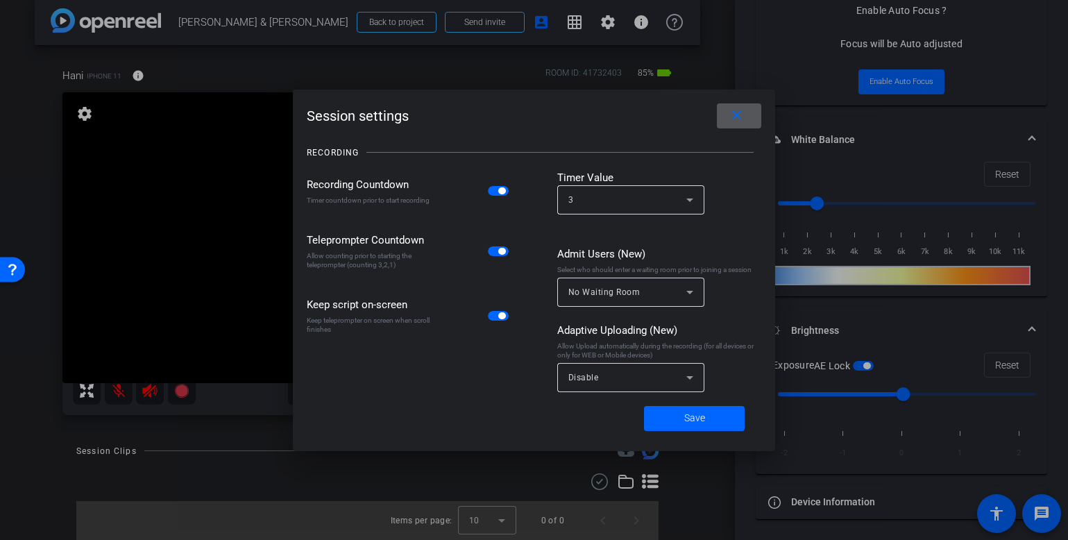
click at [496, 187] on span "button" at bounding box center [498, 191] width 21 height 10
click at [710, 415] on span at bounding box center [694, 418] width 101 height 33
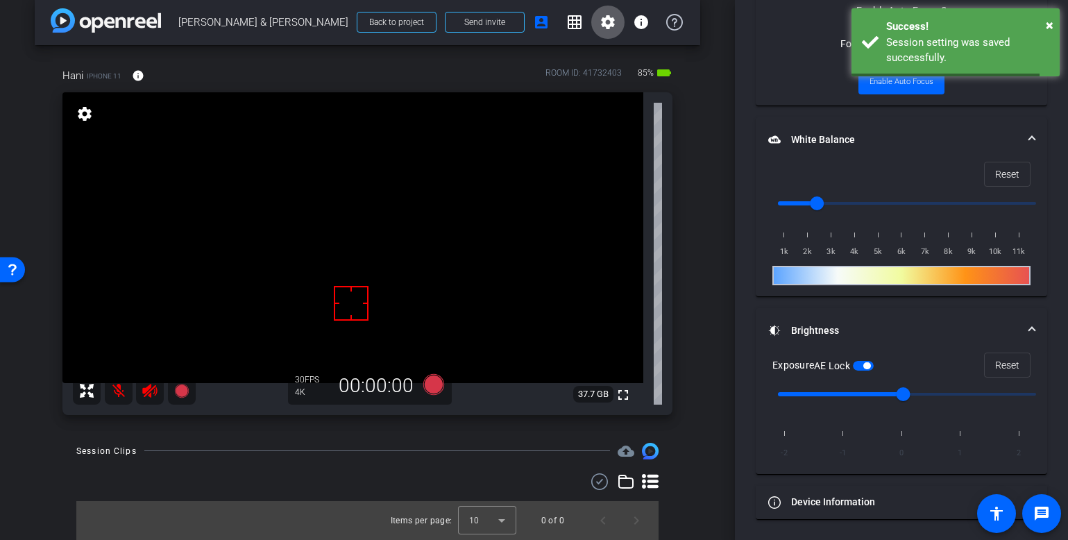
click at [388, 459] on div "Session Clips cloud_upload Items per page: 10 0 of 0" at bounding box center [367, 491] width 665 height 97
click at [428, 382] on icon at bounding box center [433, 383] width 21 height 21
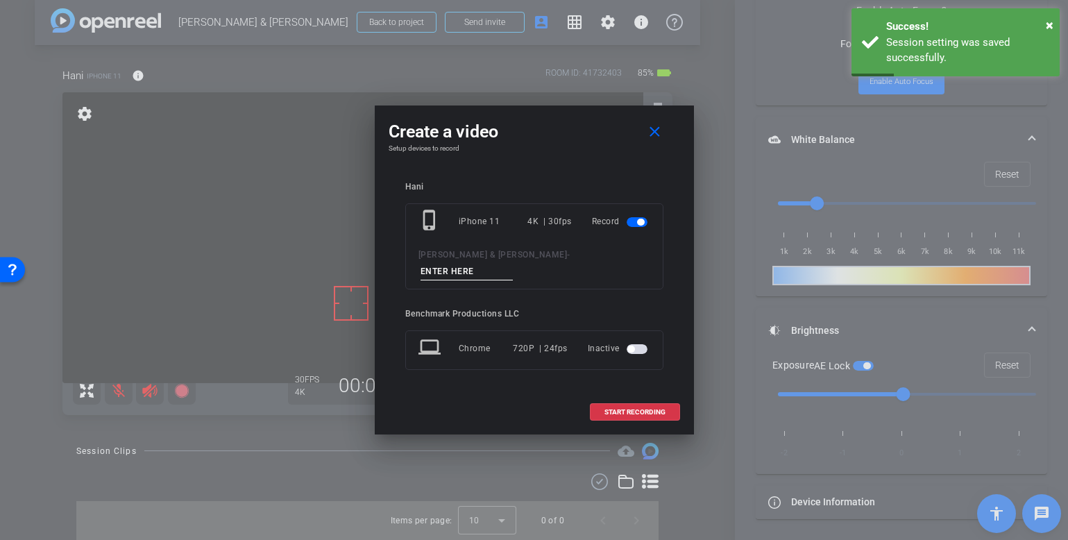
click at [513, 263] on input at bounding box center [466, 271] width 93 height 17
type input "test1"
click at [647, 409] on span "START RECORDING" at bounding box center [634, 412] width 61 height 7
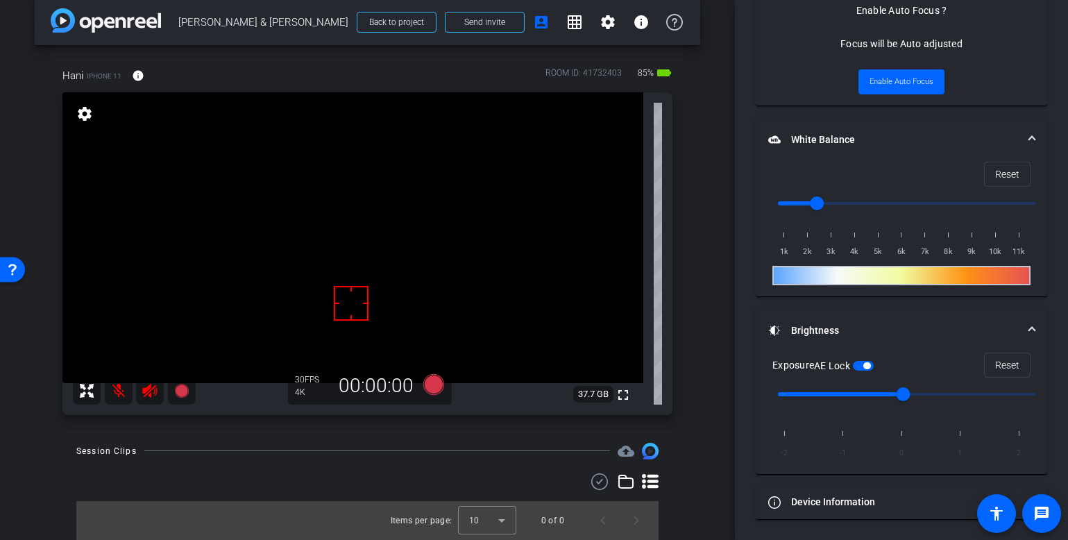
scroll to position [779, 0]
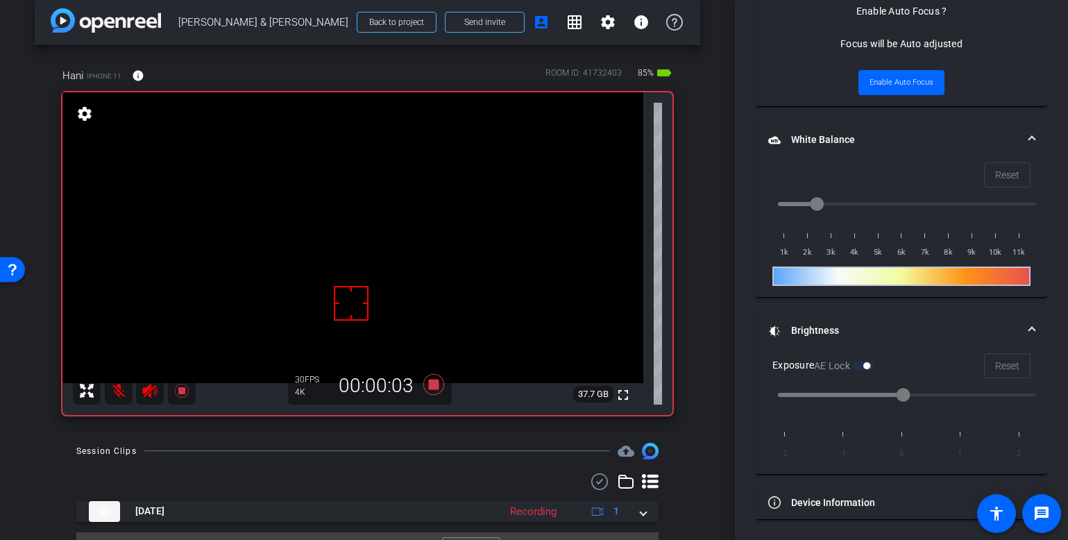
click at [121, 391] on mat-icon at bounding box center [119, 391] width 28 height 28
click at [337, 443] on div "Session Clips cloud_upload" at bounding box center [367, 451] width 582 height 17
click at [427, 389] on icon at bounding box center [433, 383] width 21 height 21
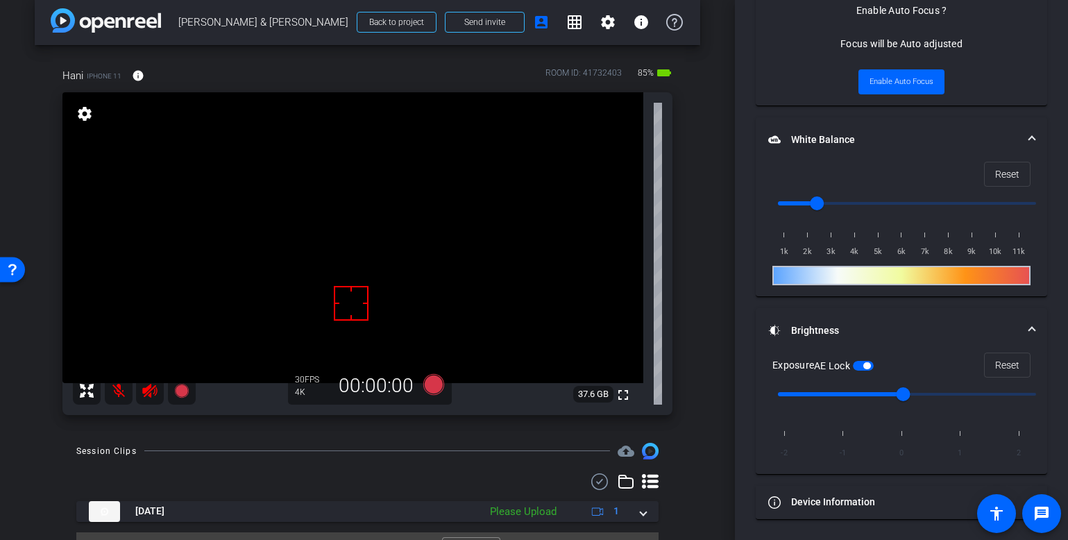
click at [642, 476] on icon at bounding box center [650, 481] width 17 height 15
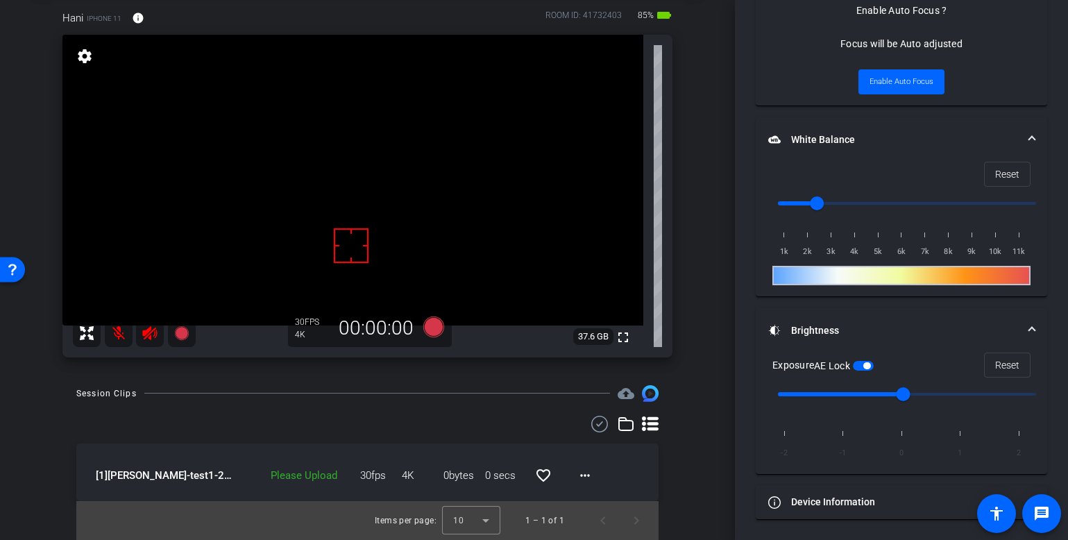
scroll to position [51, 0]
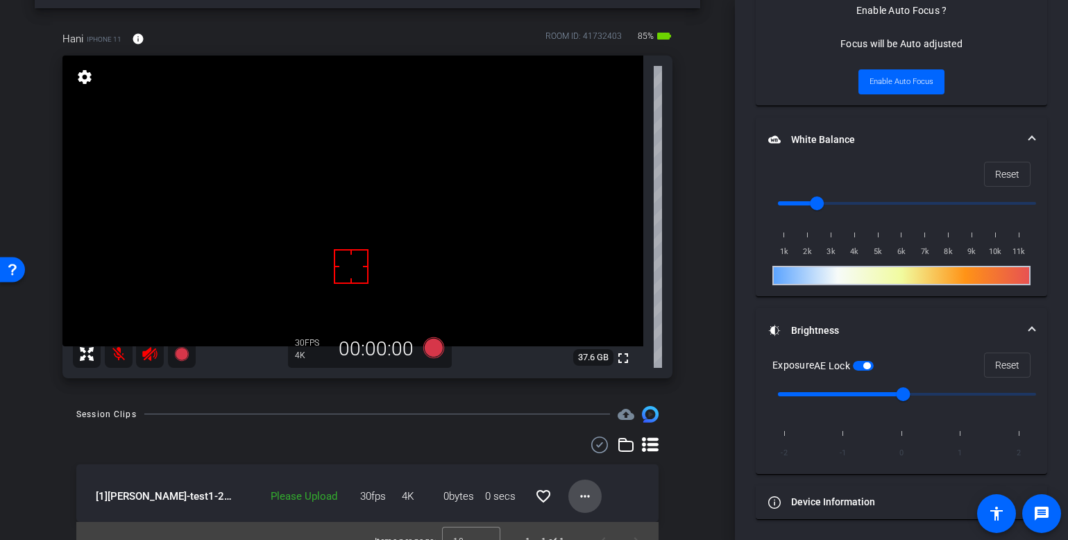
click at [589, 498] on span at bounding box center [584, 495] width 33 height 33
click at [583, 434] on span "Upload" at bounding box center [600, 433] width 56 height 17
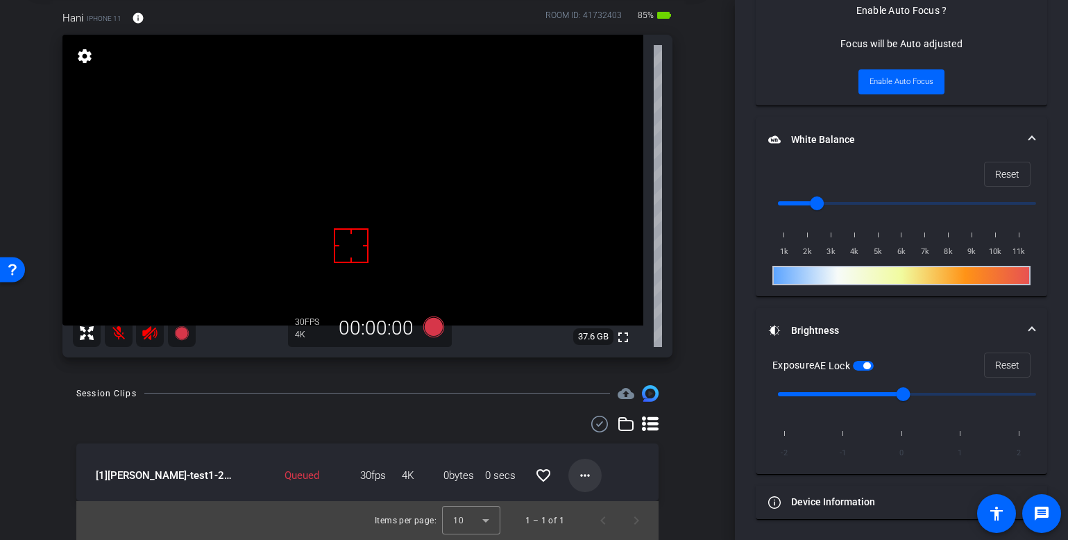
scroll to position [52, 0]
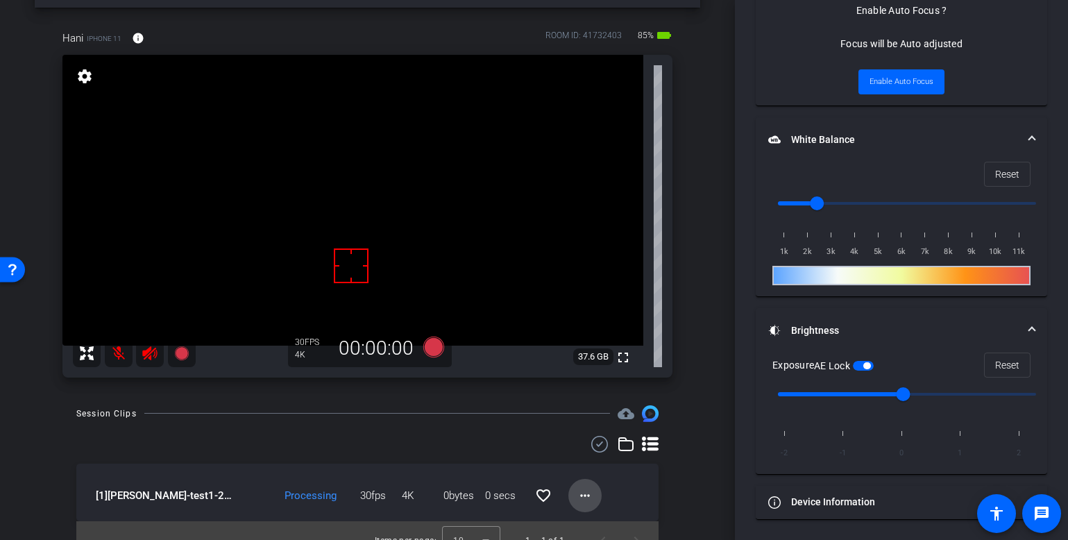
click at [585, 495] on mat-icon "more_horiz" at bounding box center [585, 495] width 17 height 17
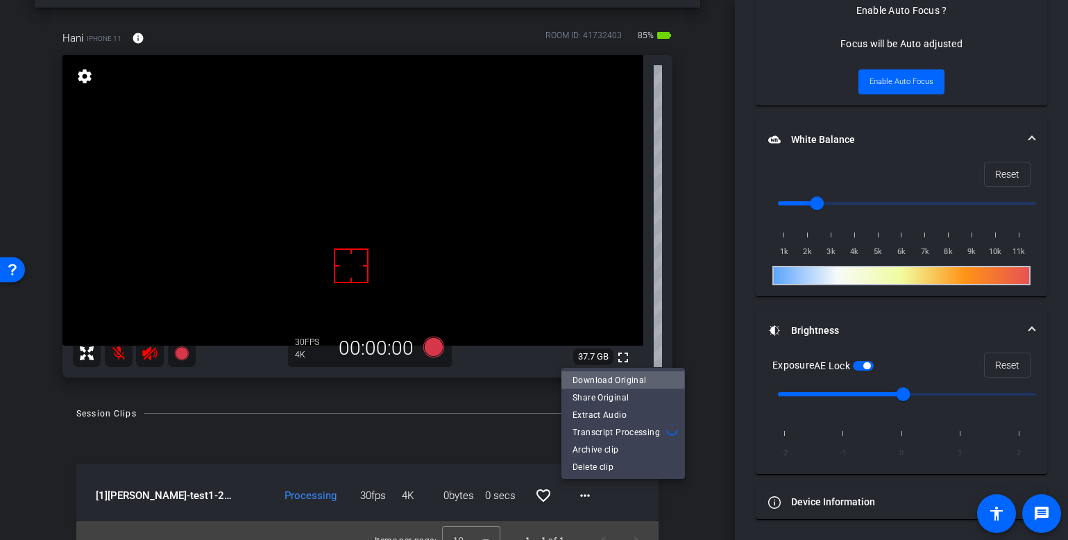
click at [606, 380] on span "Download Original" at bounding box center [622, 380] width 101 height 17
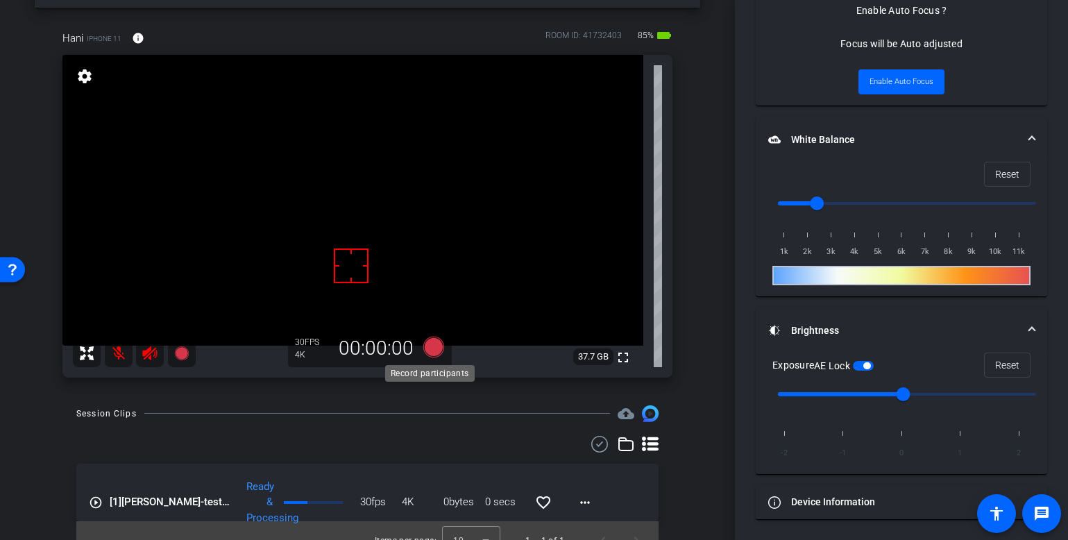
click at [434, 349] on icon at bounding box center [433, 346] width 21 height 21
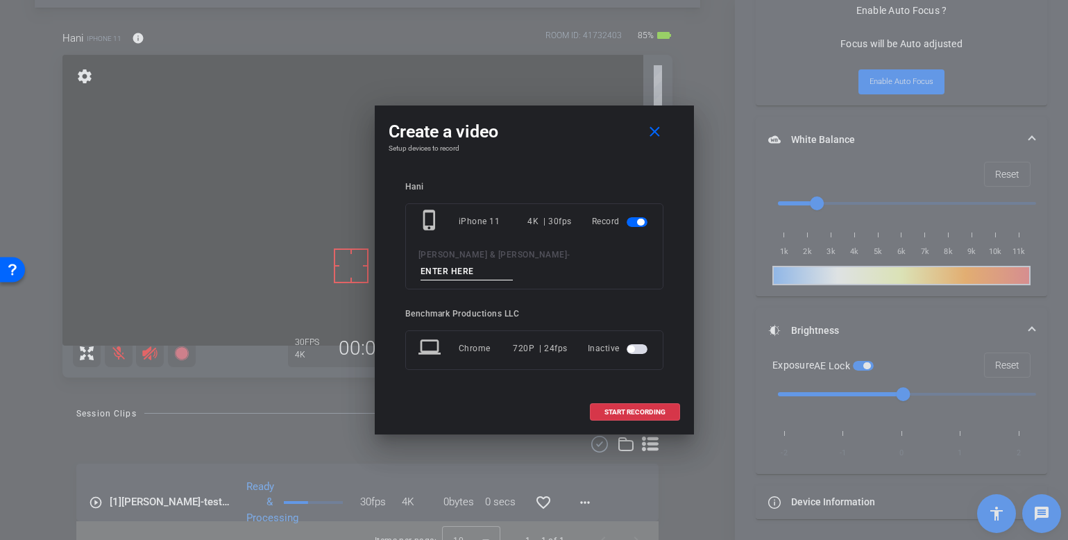
click at [513, 264] on input at bounding box center [466, 271] width 93 height 17
type input "S2 take1"
click at [620, 386] on div "Hani phone_iphone iPhone 11 4K | 30fps Record [PERSON_NAME] & [PERSON_NAME] - S…" at bounding box center [534, 285] width 291 height 235
click at [620, 409] on span "START RECORDING" at bounding box center [634, 412] width 61 height 7
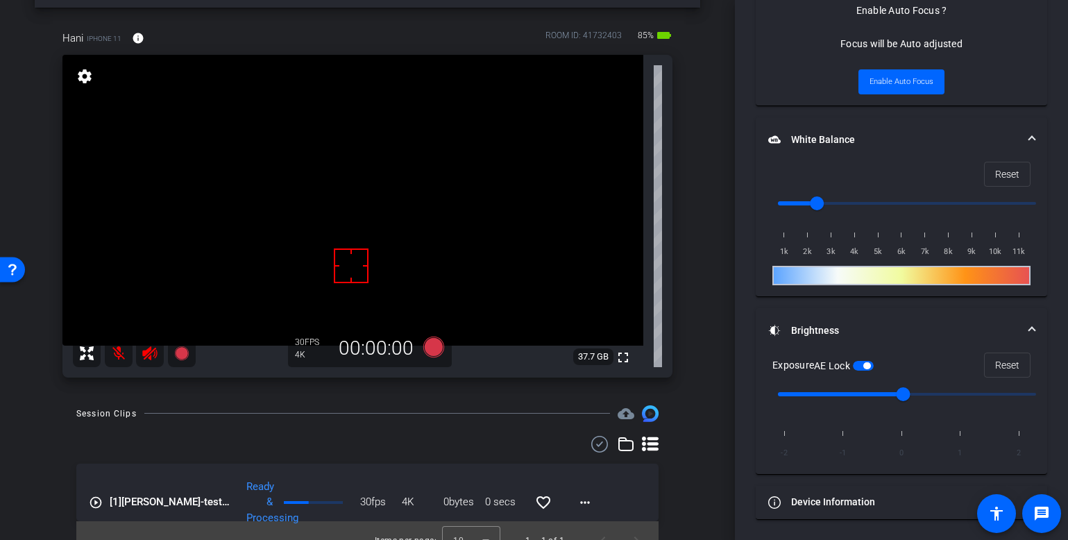
scroll to position [779, 0]
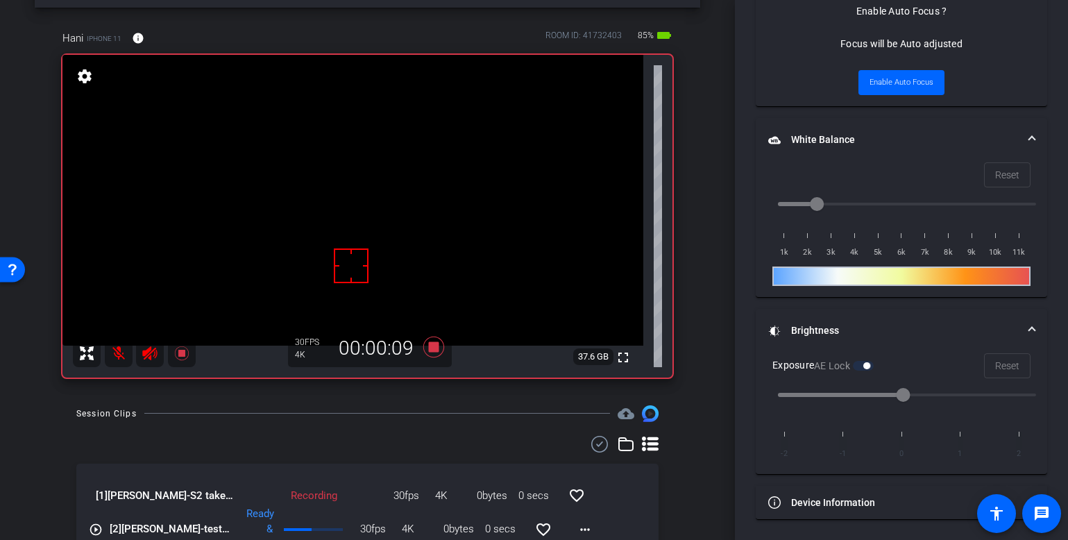
click at [121, 355] on mat-icon at bounding box center [119, 353] width 28 height 28
click at [119, 357] on mat-icon at bounding box center [119, 353] width 28 height 28
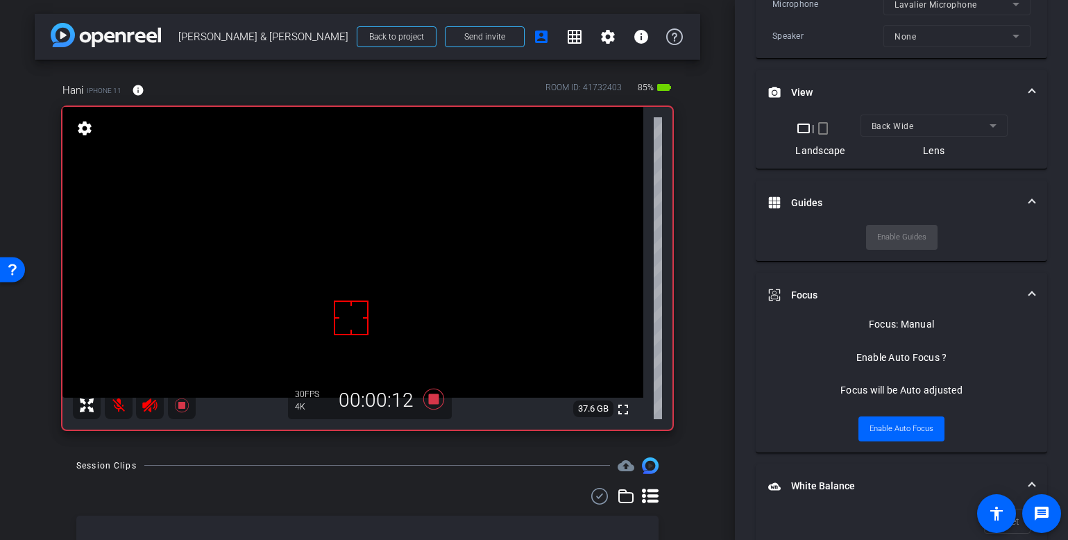
scroll to position [0, 0]
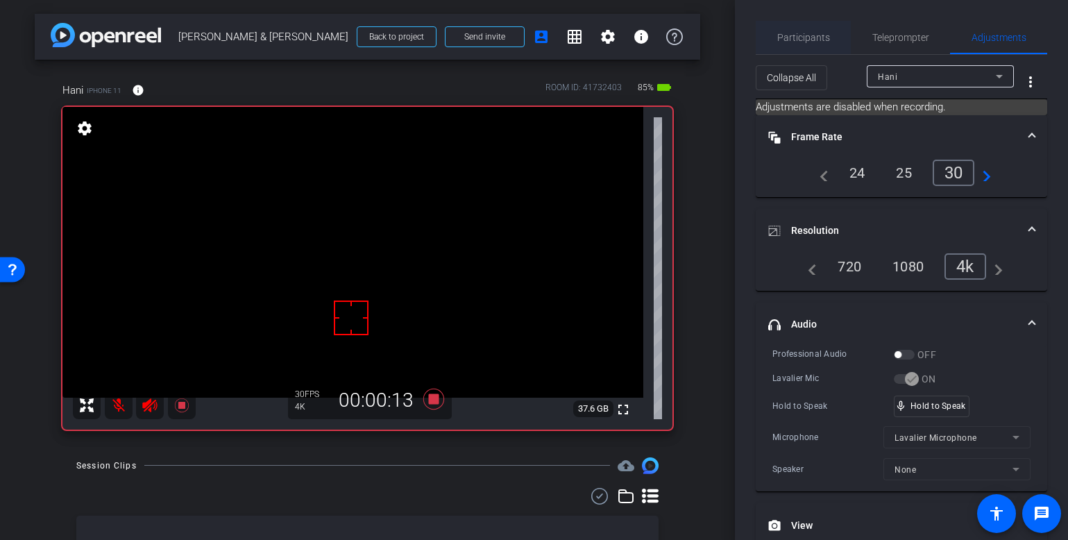
click at [783, 43] on span "Participants" at bounding box center [803, 37] width 53 height 33
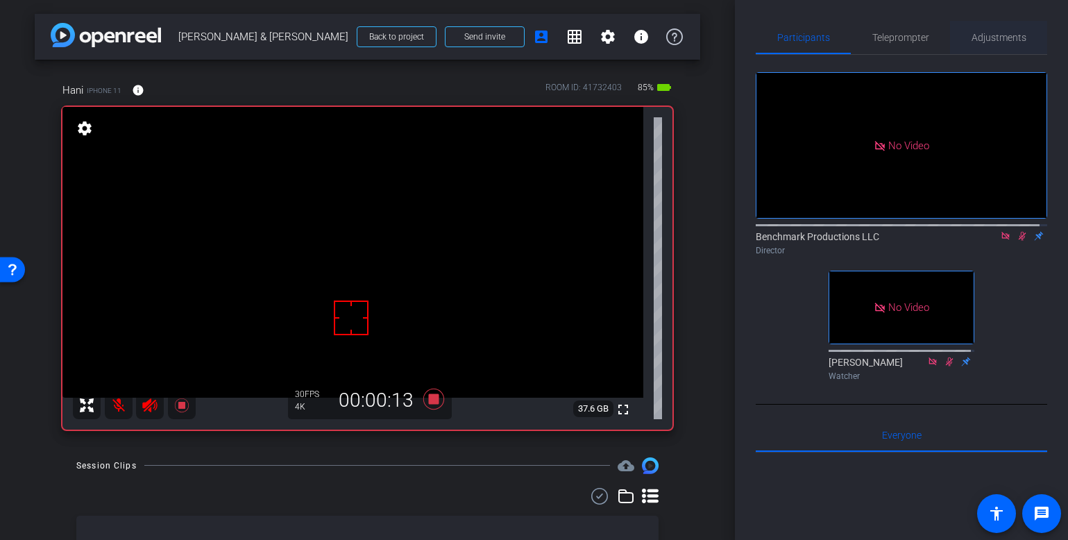
click at [935, 42] on span "Adjustments" at bounding box center [998, 38] width 55 height 10
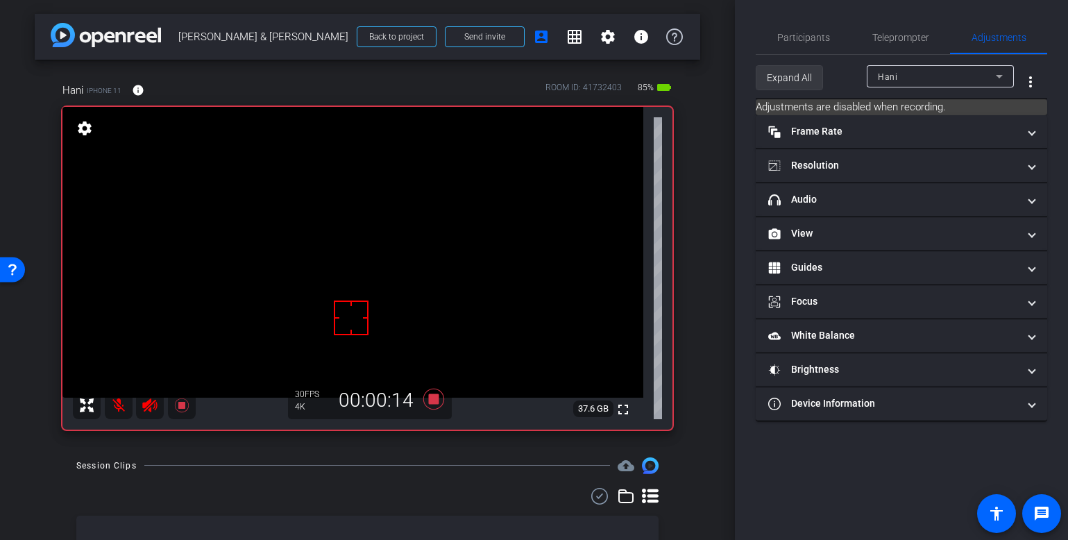
click at [781, 78] on span "Expand All" at bounding box center [789, 78] width 45 height 26
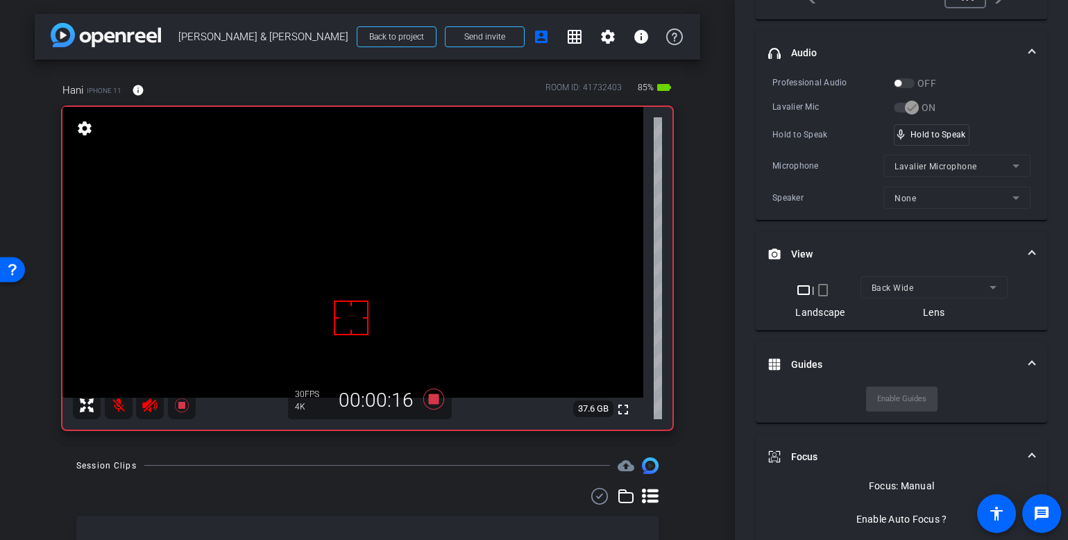
scroll to position [932, 0]
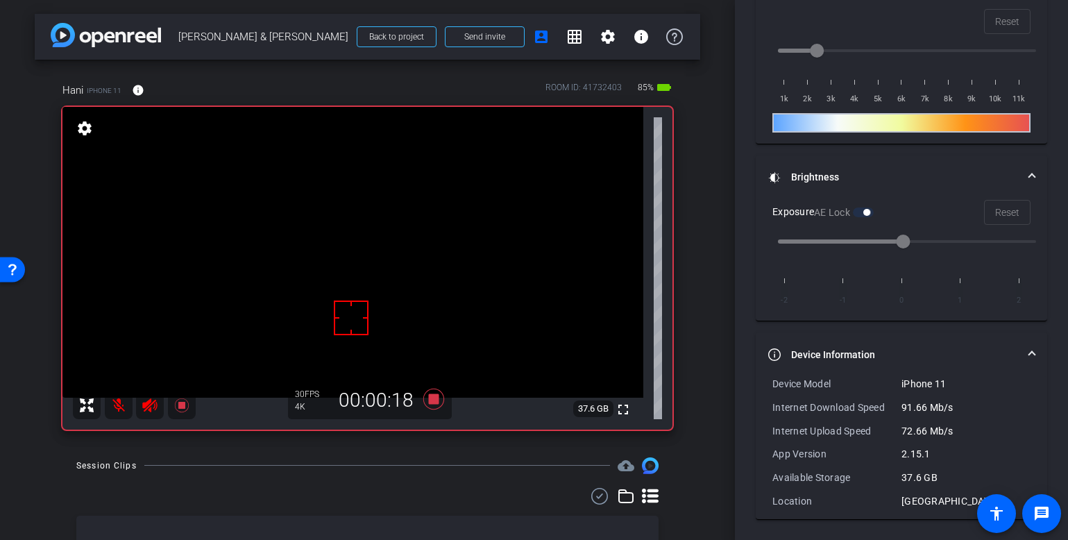
click at [809, 353] on mat-panel-title "Device Information" at bounding box center [893, 355] width 250 height 15
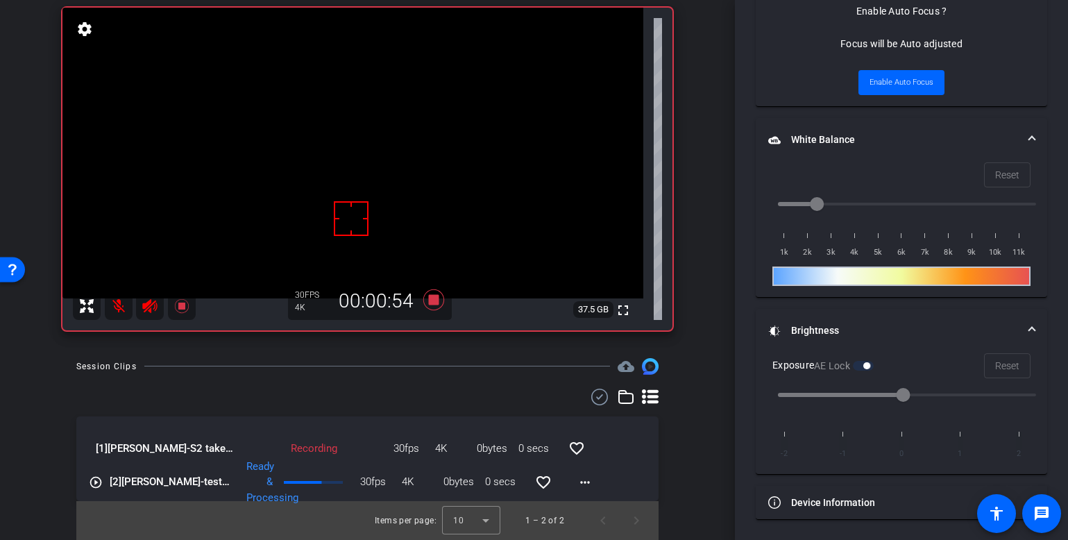
scroll to position [92, 0]
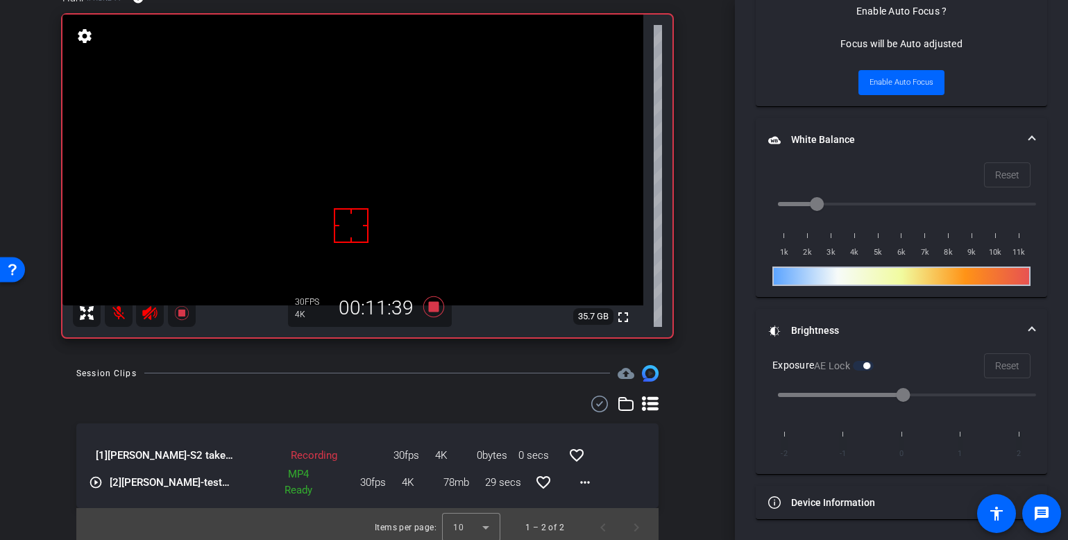
click at [115, 307] on mat-icon at bounding box center [119, 313] width 28 height 28
click at [117, 312] on mat-icon at bounding box center [119, 313] width 28 height 28
click at [429, 308] on icon at bounding box center [433, 306] width 21 height 21
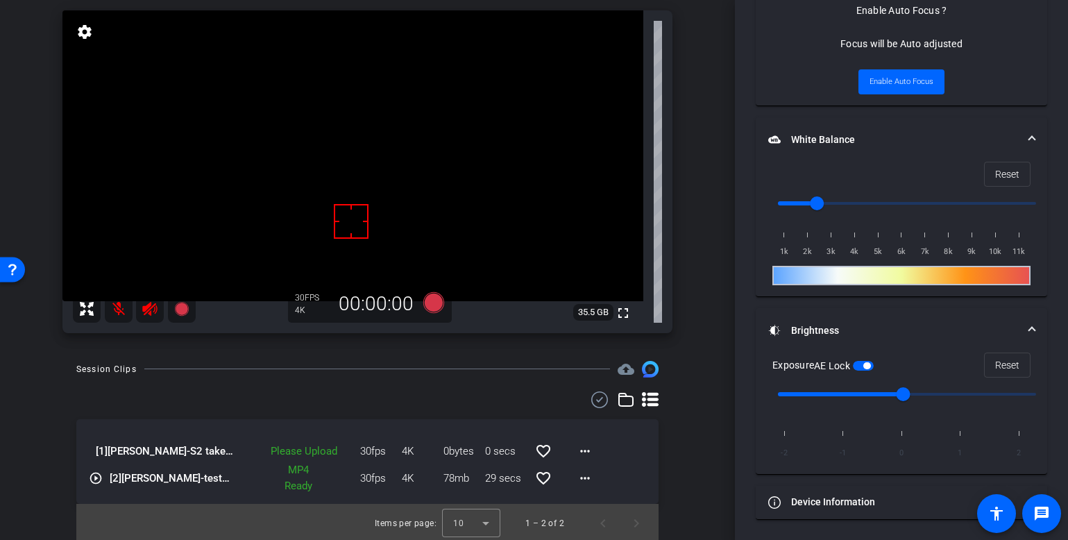
scroll to position [99, 0]
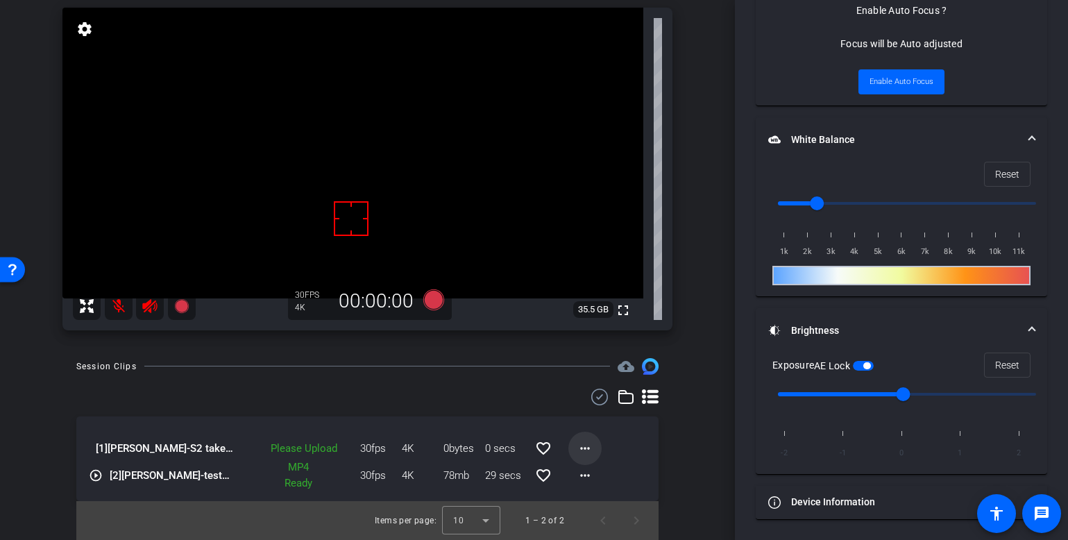
click at [582, 453] on mat-icon "more_horiz" at bounding box center [585, 448] width 17 height 17
click at [594, 475] on span "Upload" at bounding box center [600, 477] width 56 height 17
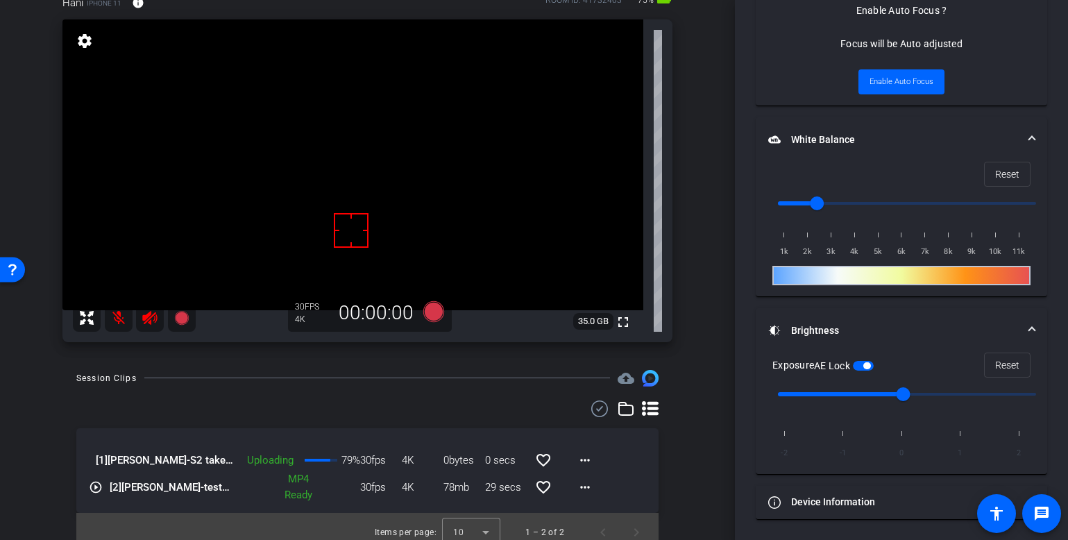
scroll to position [80, 0]
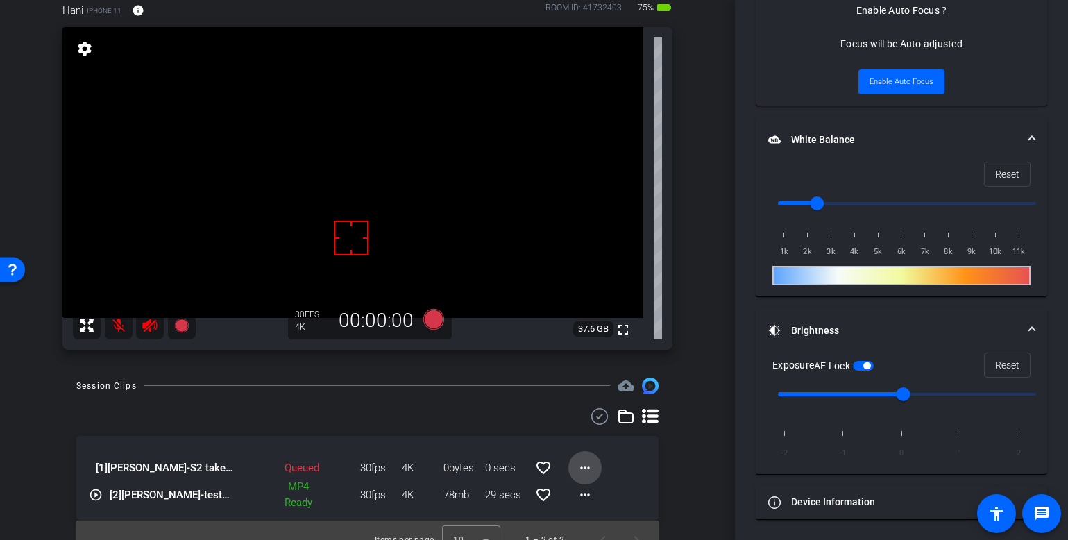
click at [585, 470] on mat-icon "more_horiz" at bounding box center [585, 467] width 17 height 17
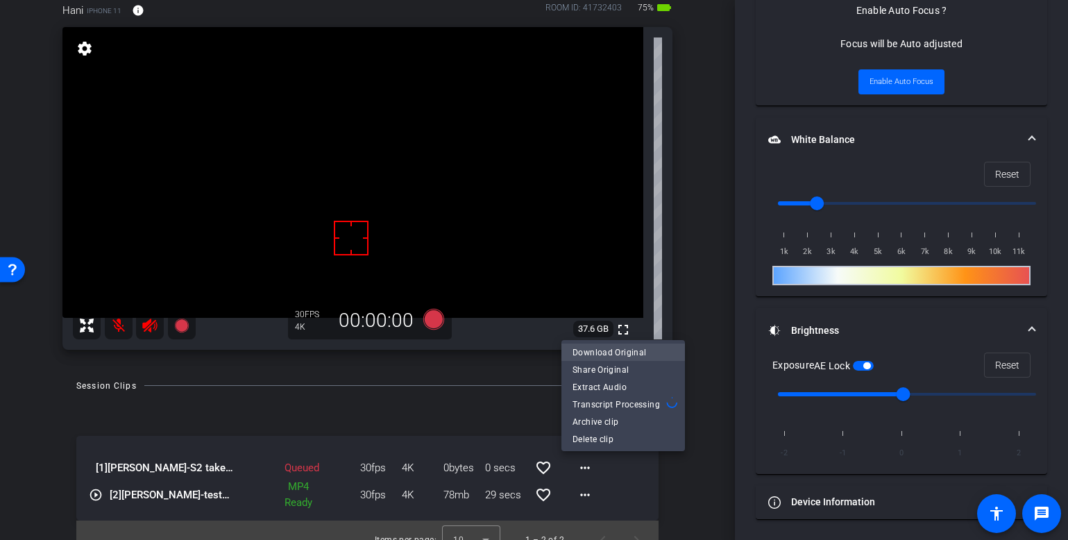
click at [613, 354] on span "Download Original" at bounding box center [622, 352] width 101 height 17
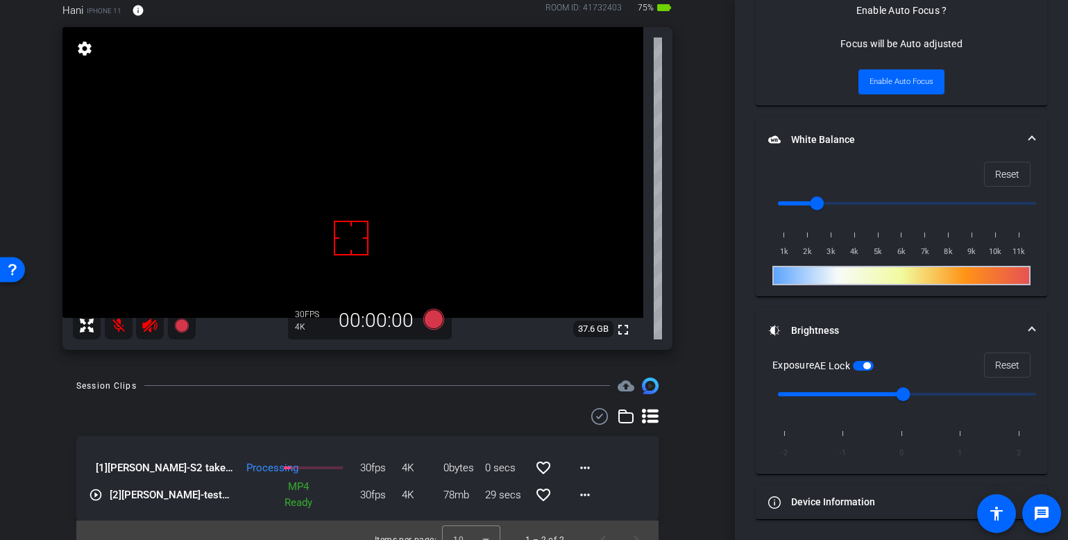
click at [707, 459] on div "arrow_back [PERSON_NAME] & [PERSON_NAME] Back to project Send invite account_bo…" at bounding box center [367, 190] width 735 height 540
drag, startPoint x: 390, startPoint y: 370, endPoint x: 409, endPoint y: 339, distance: 35.8
click at [393, 368] on div "arrow_back [PERSON_NAME] & [PERSON_NAME] Back to project Send invite account_bo…" at bounding box center [367, 190] width 735 height 540
click at [427, 318] on icon at bounding box center [433, 318] width 21 height 21
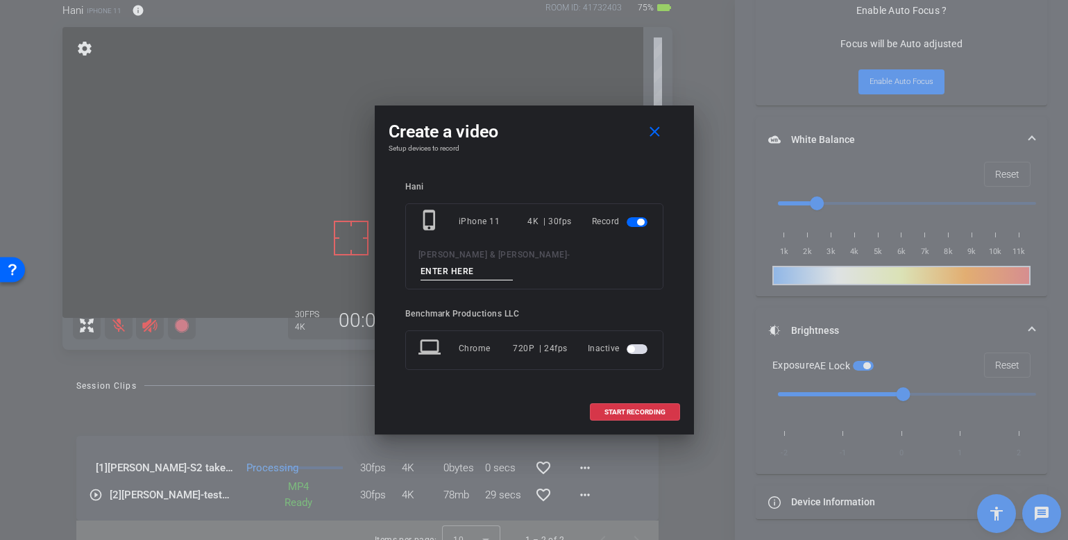
click at [526, 253] on div "phone_iphone iPhone 11 4K | 30fps Record [PERSON_NAME] & [PERSON_NAME] -" at bounding box center [534, 246] width 258 height 86
click at [513, 263] on input at bounding box center [466, 271] width 93 height 17
type input "S2 take2"
click at [658, 409] on span "START RECORDING" at bounding box center [634, 412] width 61 height 7
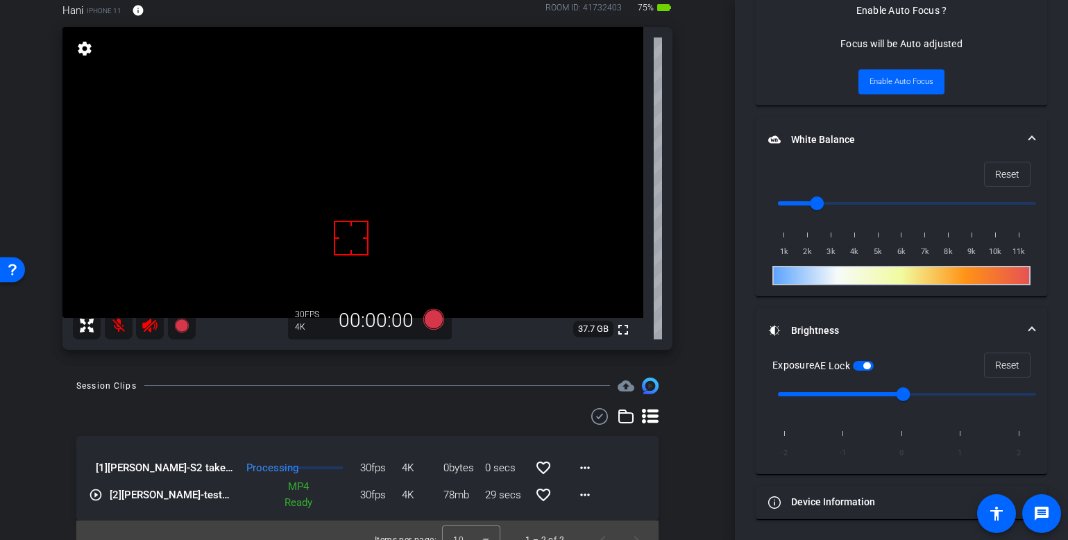
scroll to position [779, 0]
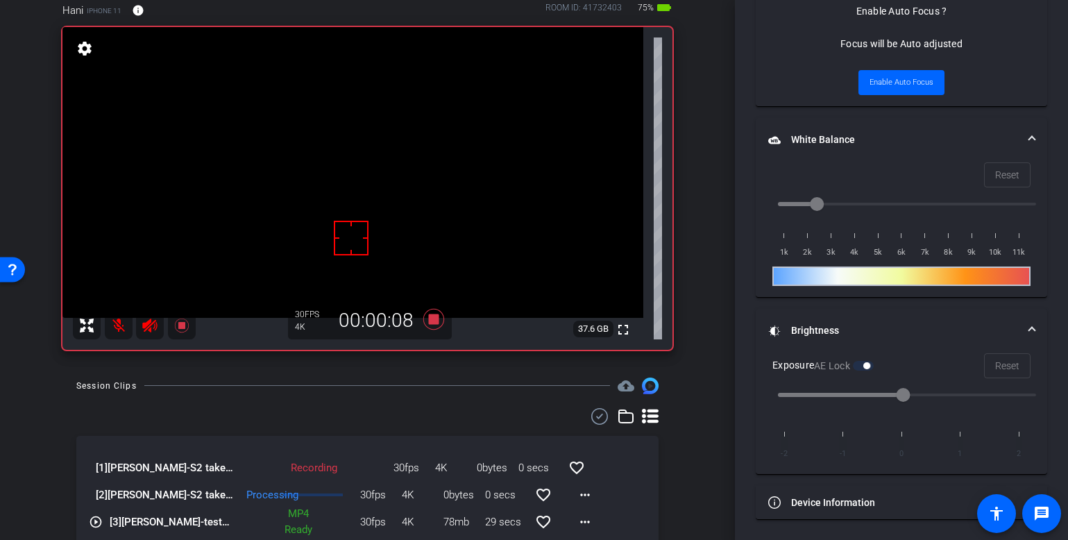
click at [122, 330] on mat-icon at bounding box center [119, 326] width 28 height 28
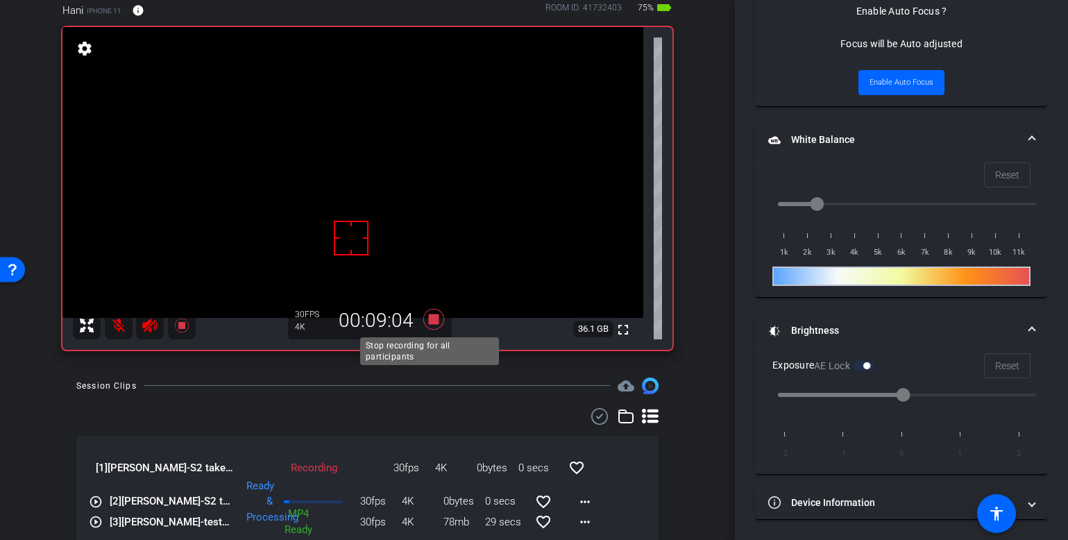
click at [430, 325] on icon at bounding box center [433, 319] width 33 height 25
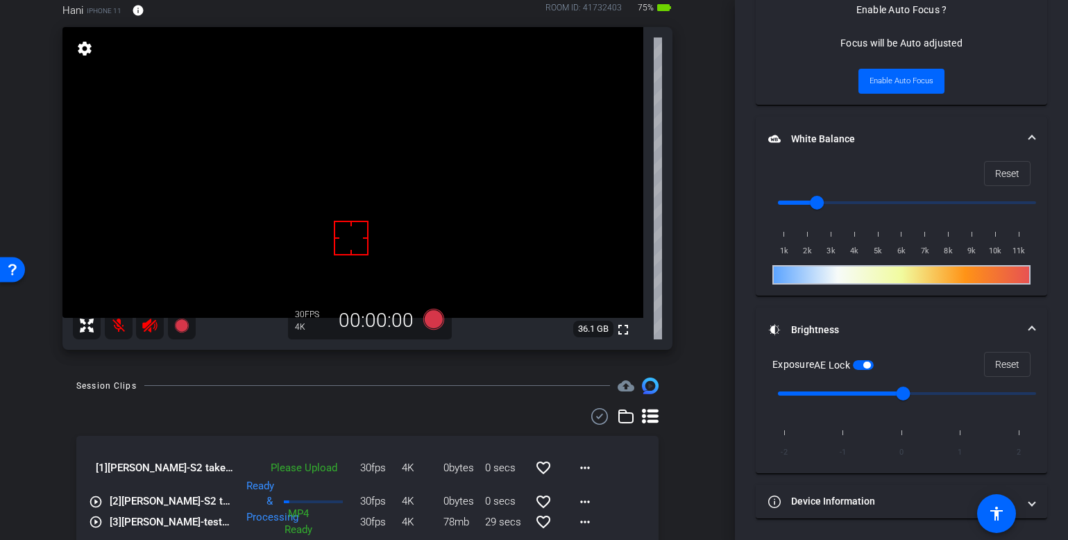
scroll to position [733, 0]
click at [535, 464] on mat-icon "favorite_border" at bounding box center [543, 467] width 17 height 17
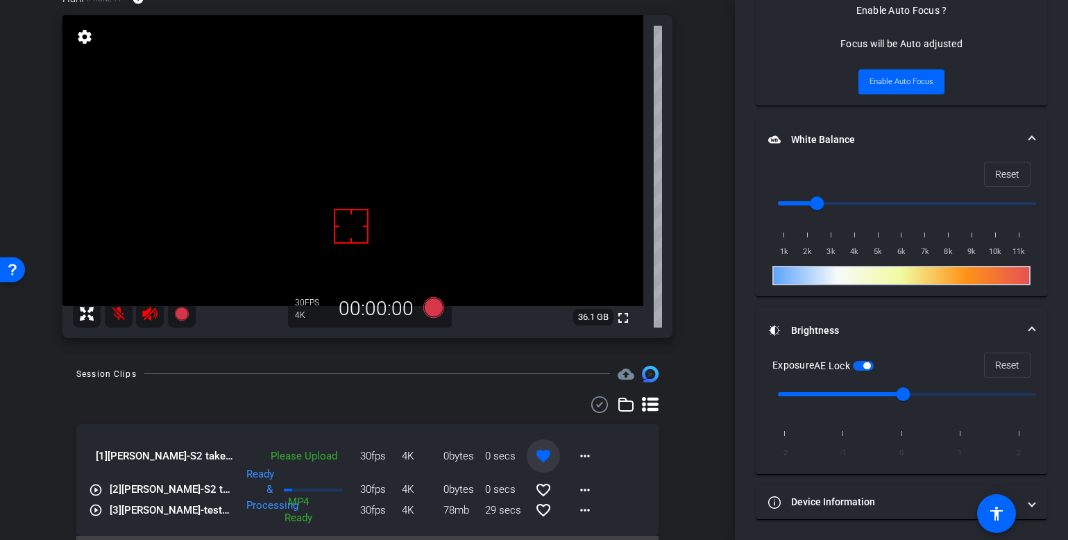
scroll to position [85, 0]
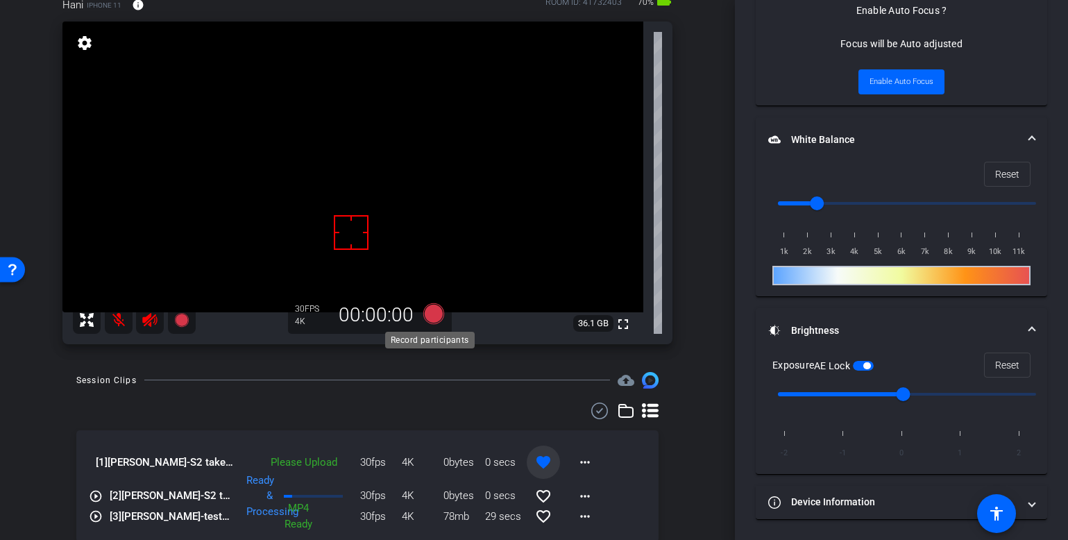
click at [435, 314] on icon at bounding box center [433, 313] width 21 height 21
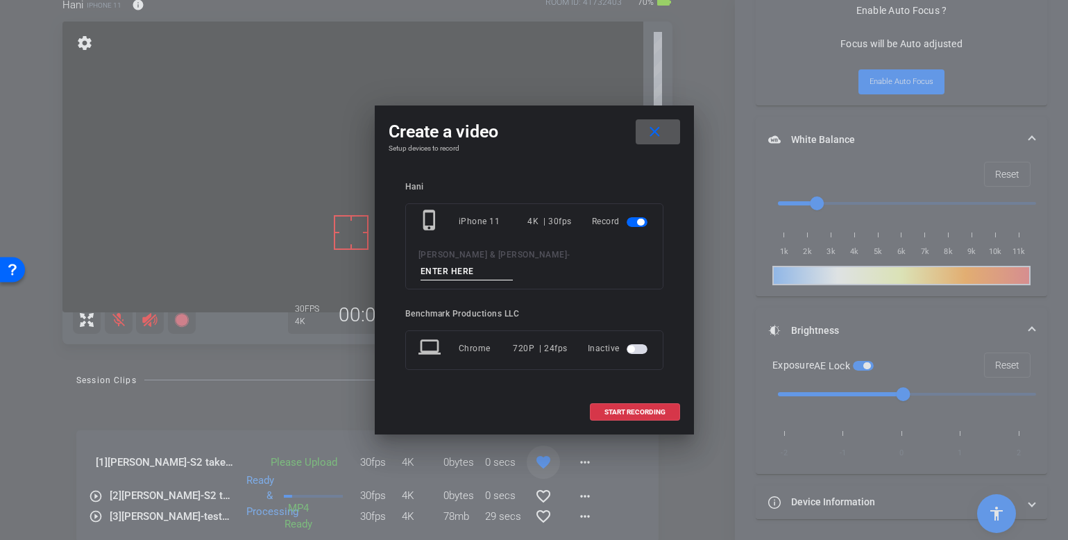
click at [656, 137] on mat-icon "close" at bounding box center [654, 131] width 17 height 17
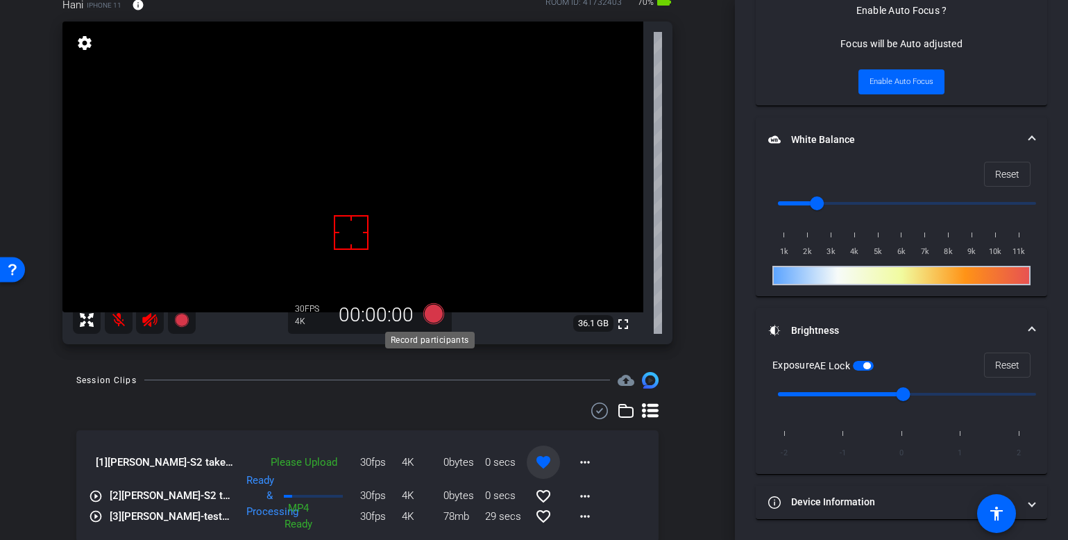
click at [425, 313] on icon at bounding box center [433, 313] width 21 height 21
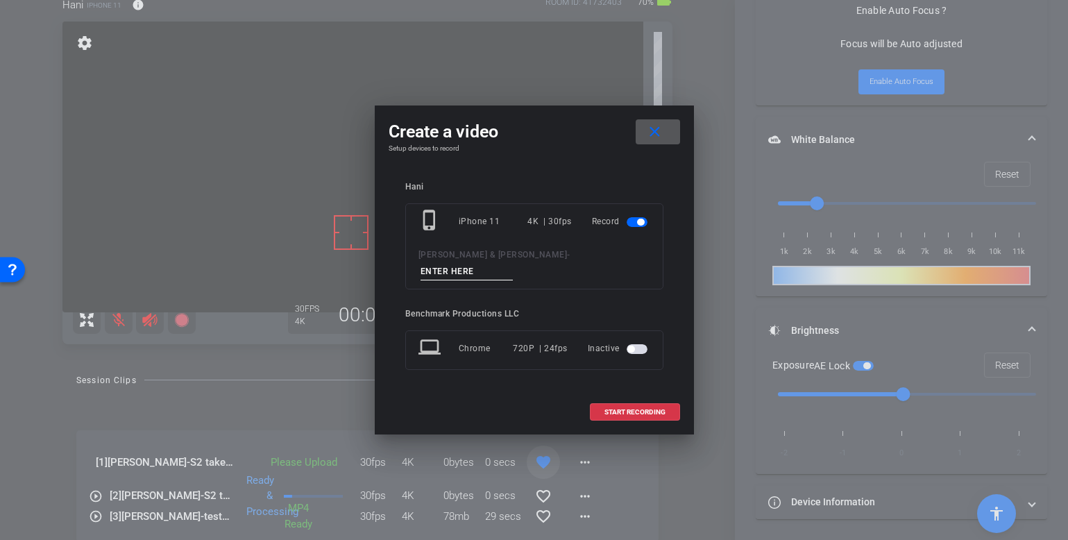
click at [658, 135] on mat-icon "close" at bounding box center [654, 131] width 17 height 17
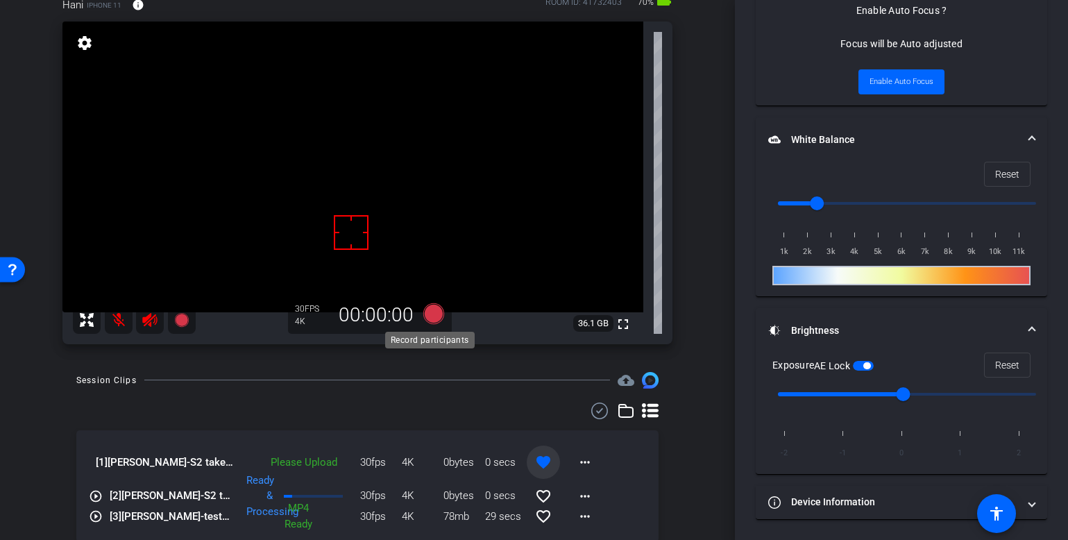
click at [433, 307] on icon at bounding box center [433, 313] width 21 height 21
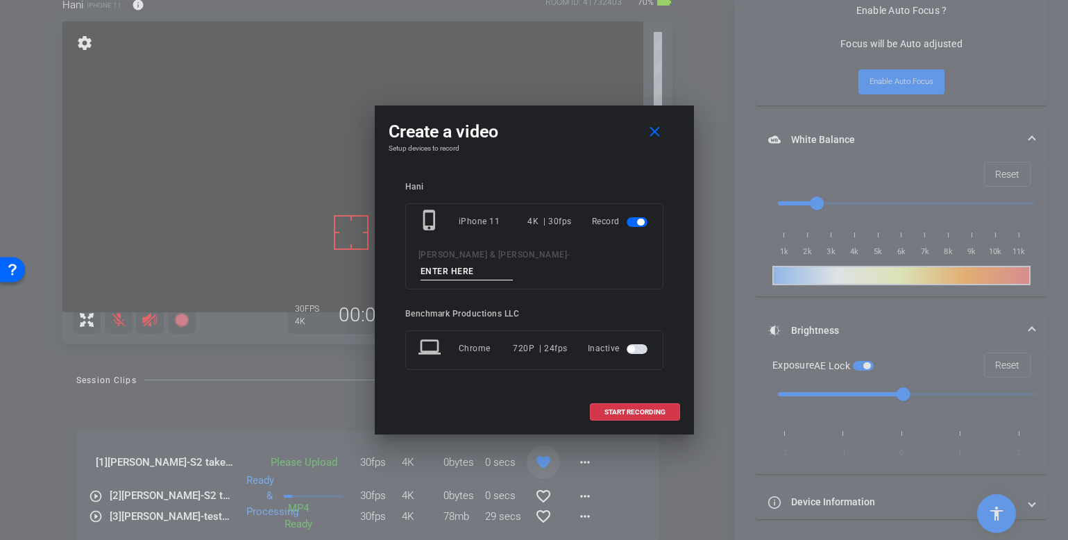
click at [521, 272] on div "phone_iphone iPhone 11 4K | 30fps Record [PERSON_NAME] & [PERSON_NAME] -" at bounding box center [534, 246] width 258 height 86
click at [513, 263] on input at bounding box center [466, 271] width 93 height 17
type input "S2 redo end"
click at [636, 409] on span "START RECORDING" at bounding box center [634, 412] width 61 height 7
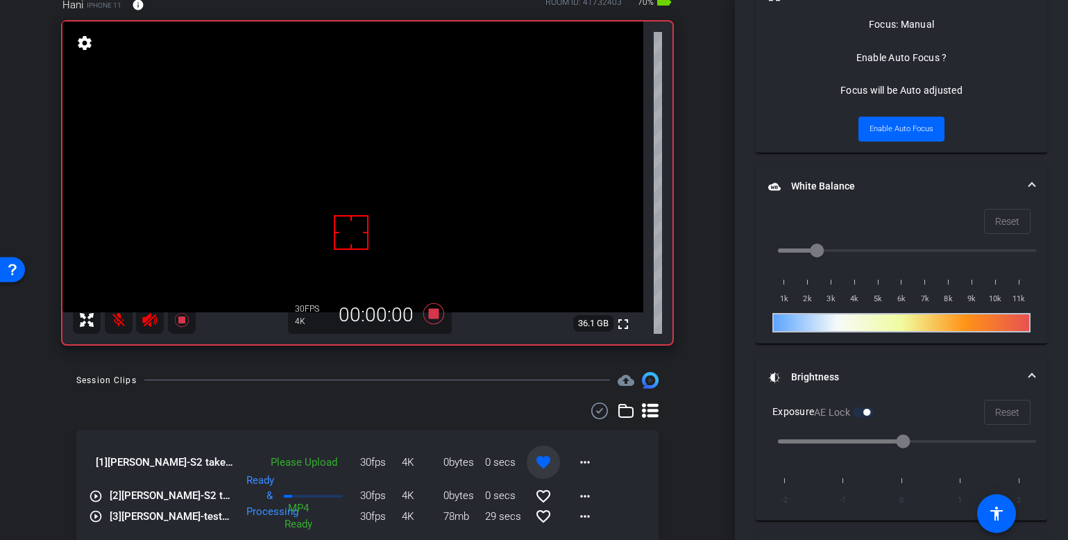
scroll to position [779, 0]
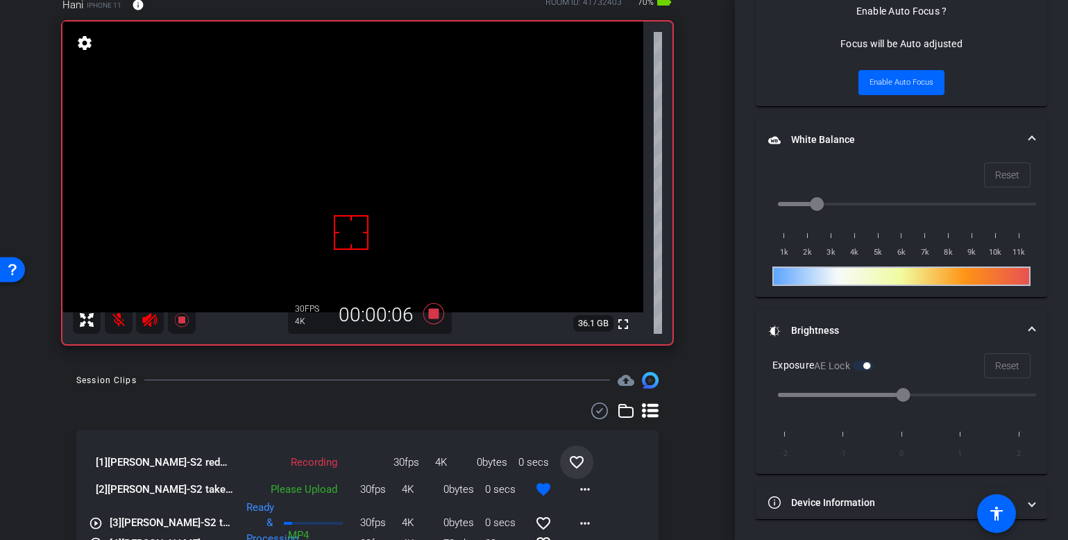
click at [119, 318] on mat-icon at bounding box center [119, 320] width 28 height 28
click at [118, 324] on mat-icon at bounding box center [119, 320] width 28 height 28
click at [433, 316] on icon at bounding box center [433, 313] width 21 height 21
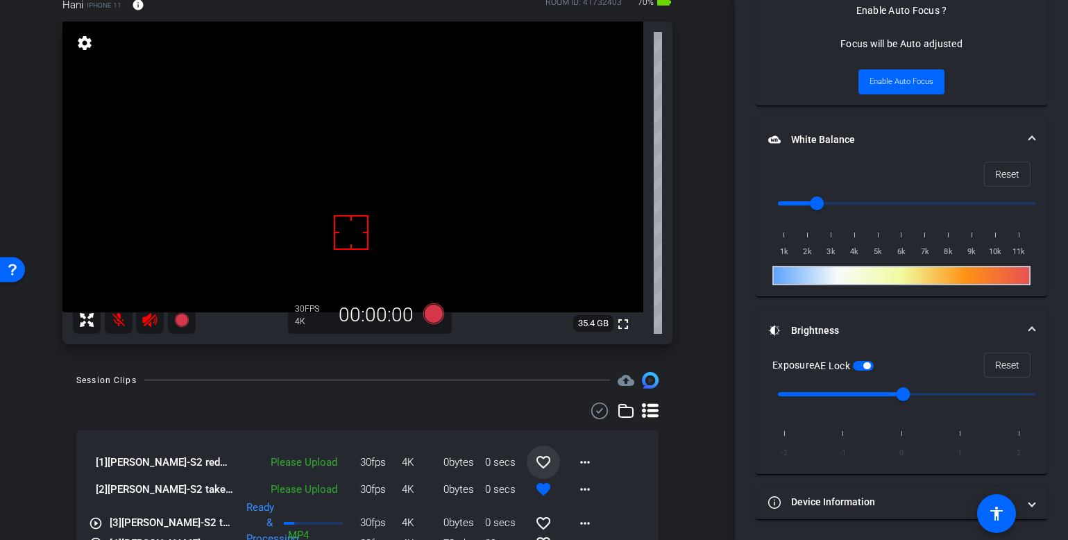
click at [538, 461] on mat-icon "favorite_border" at bounding box center [543, 462] width 17 height 17
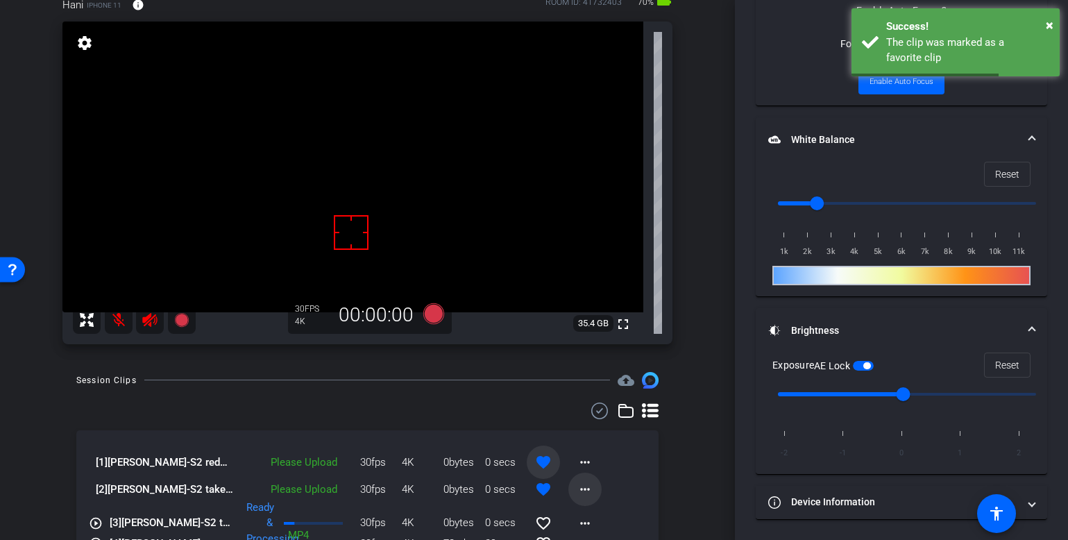
click at [579, 486] on mat-icon "more_horiz" at bounding box center [585, 489] width 17 height 17
click at [606, 425] on span "Upload" at bounding box center [600, 426] width 56 height 17
click at [583, 461] on mat-icon "more_horiz" at bounding box center [585, 462] width 17 height 17
click at [583, 488] on span "Upload" at bounding box center [600, 491] width 56 height 17
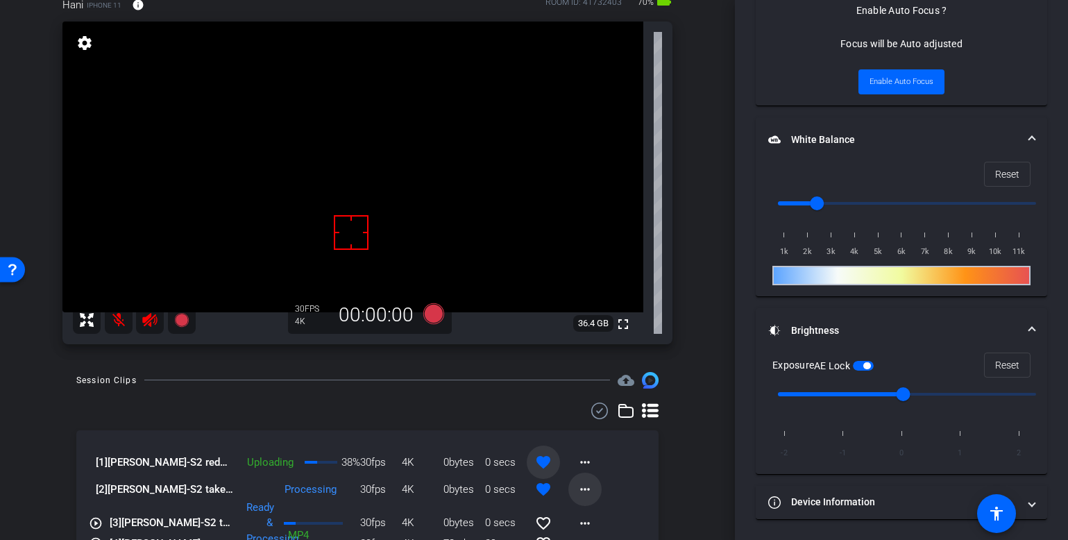
click at [584, 492] on mat-icon "more_horiz" at bounding box center [585, 489] width 17 height 17
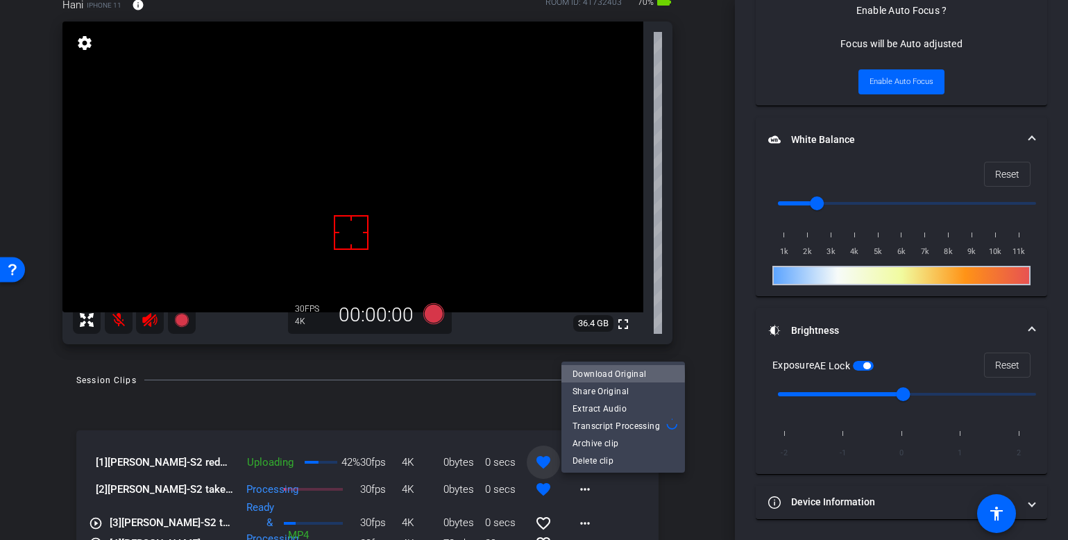
click at [607, 376] on span "Download Original" at bounding box center [622, 374] width 101 height 17
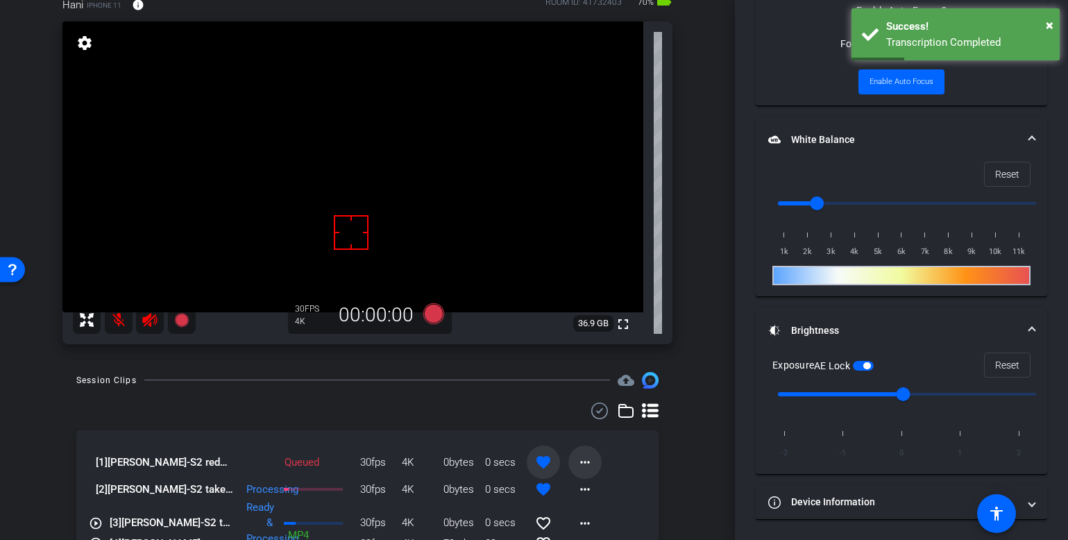
click at [577, 459] on mat-icon "more_horiz" at bounding box center [585, 462] width 17 height 17
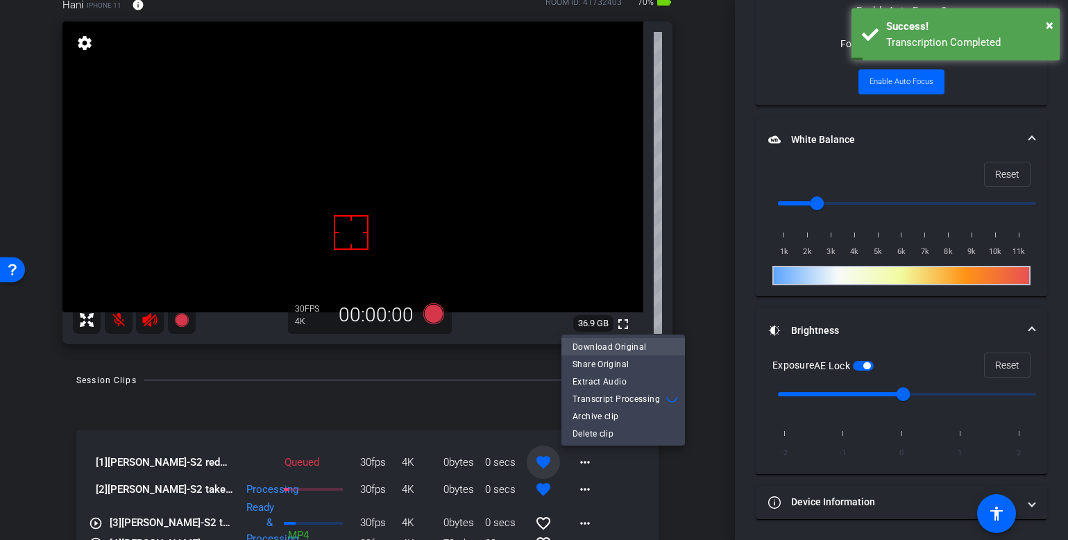
click at [604, 343] on span "Download Original" at bounding box center [622, 347] width 101 height 17
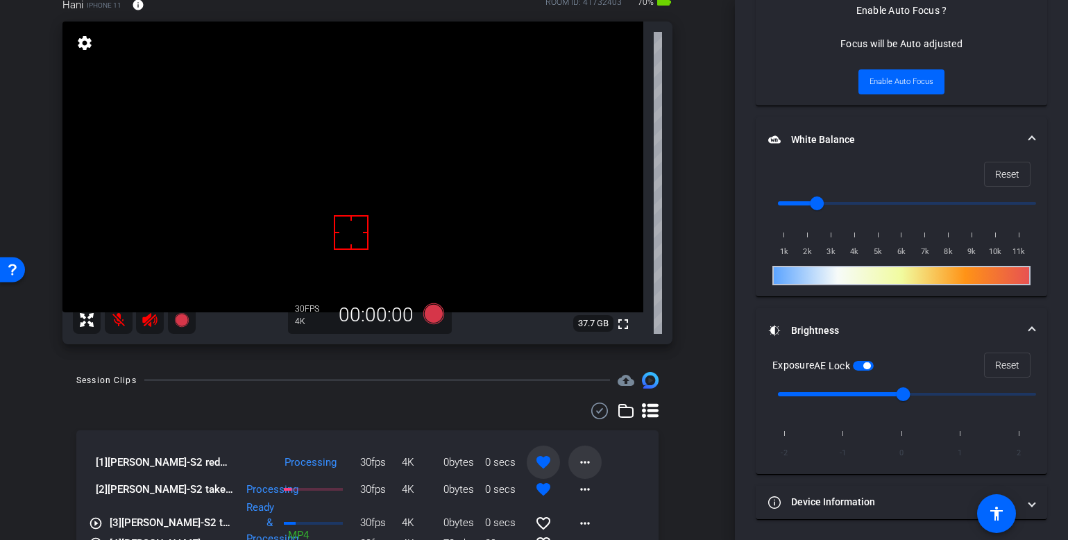
click at [581, 463] on mat-icon "more_horiz" at bounding box center [585, 462] width 17 height 17
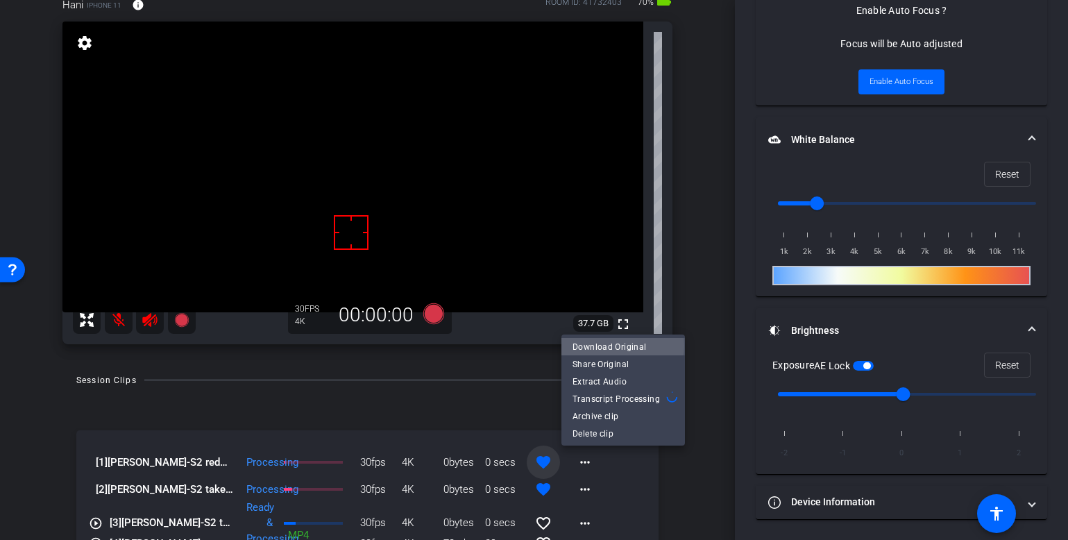
click at [612, 346] on span "Download Original" at bounding box center [622, 347] width 101 height 17
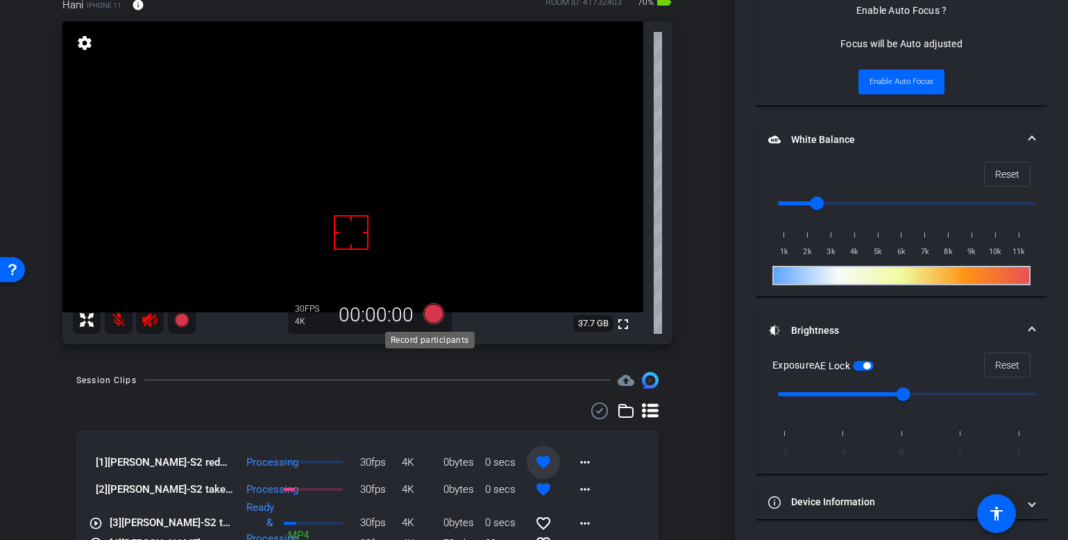
click at [432, 315] on icon at bounding box center [433, 313] width 21 height 21
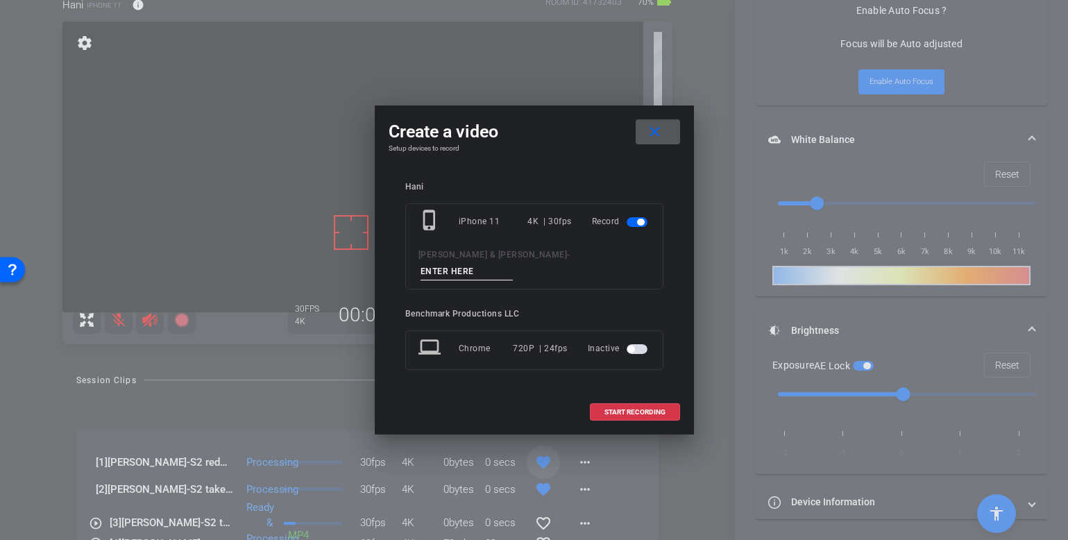
click at [501, 266] on input at bounding box center [466, 271] width 93 height 17
type input "Smile"
click at [635, 409] on span "START RECORDING" at bounding box center [634, 412] width 61 height 7
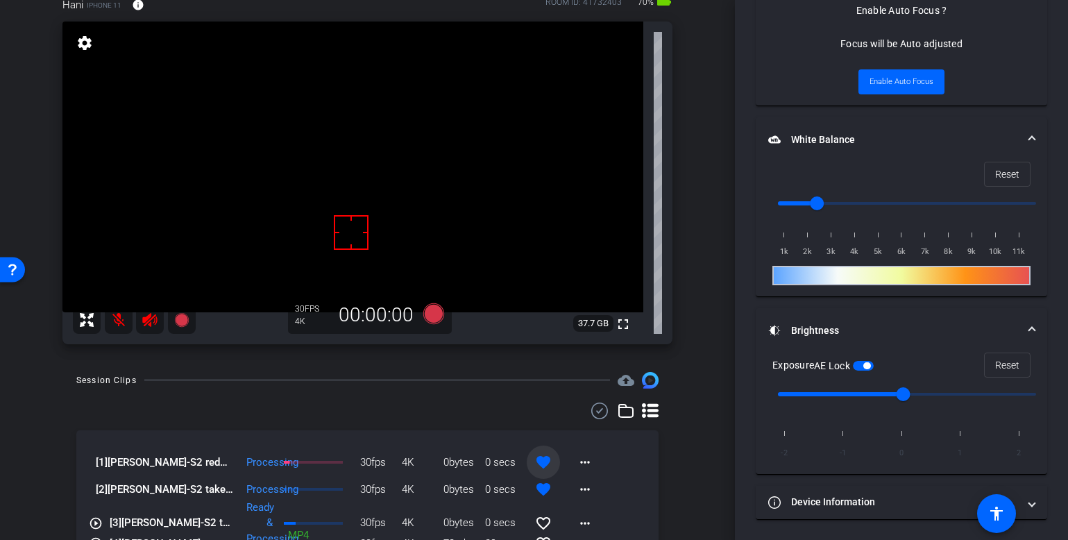
scroll to position [779, 0]
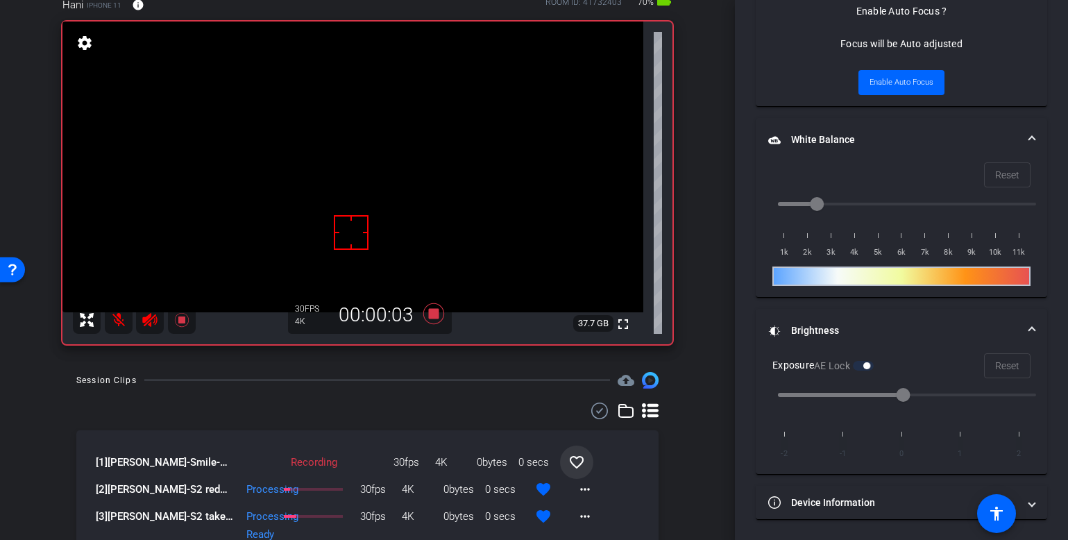
click at [434, 307] on icon at bounding box center [433, 313] width 33 height 25
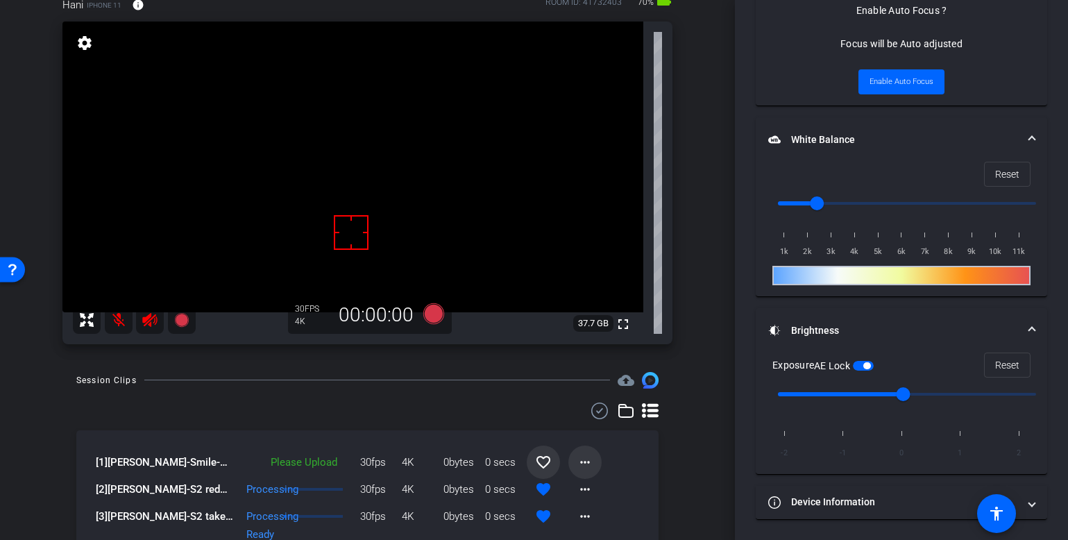
click at [582, 461] on mat-icon "more_horiz" at bounding box center [585, 462] width 17 height 17
click at [593, 493] on span "Upload" at bounding box center [600, 491] width 56 height 17
click at [577, 458] on mat-icon "more_horiz" at bounding box center [585, 462] width 17 height 17
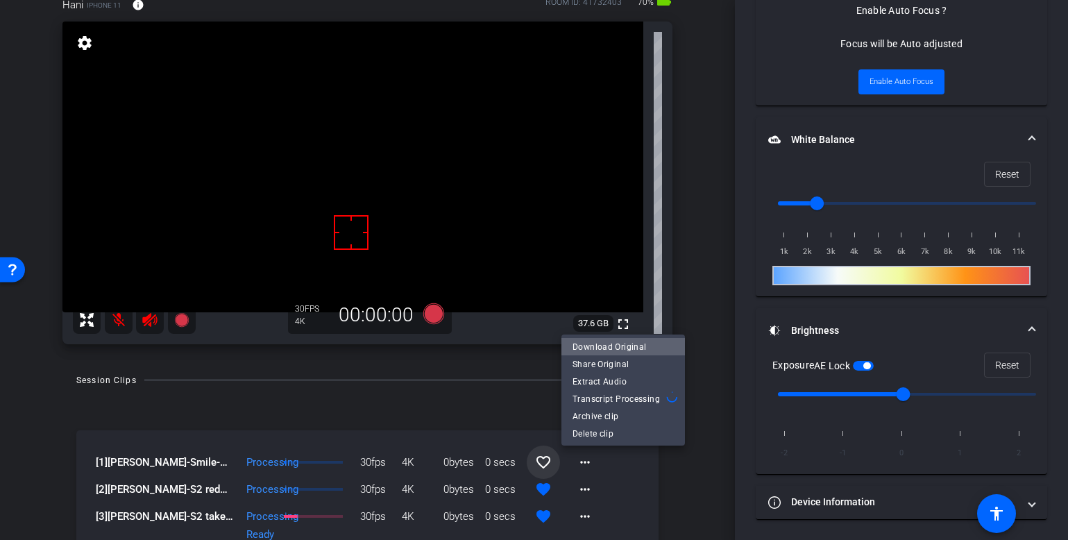
click at [646, 348] on span "Download Original" at bounding box center [622, 347] width 101 height 17
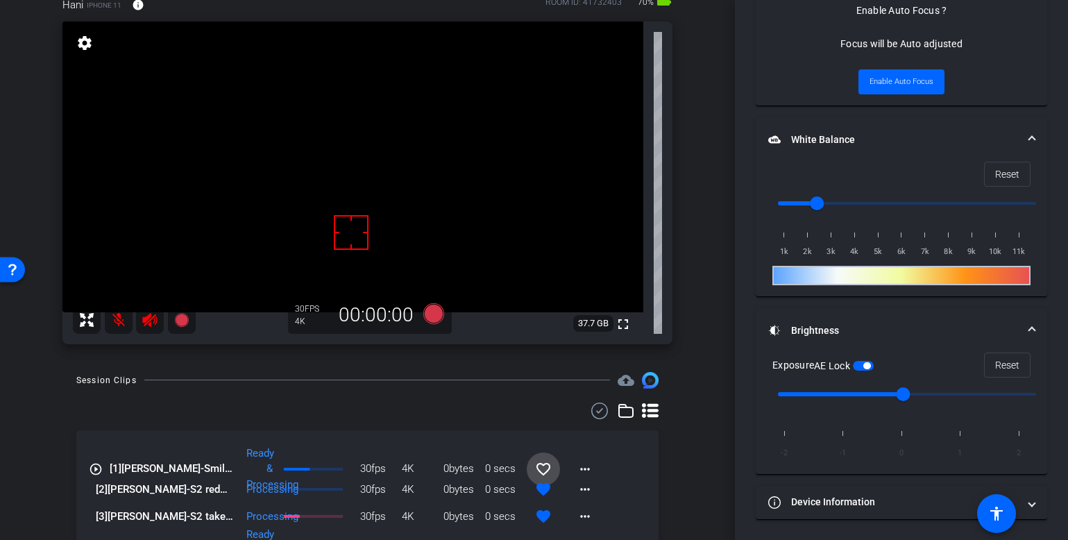
click at [535, 463] on mat-icon "favorite_border" at bounding box center [543, 469] width 17 height 17
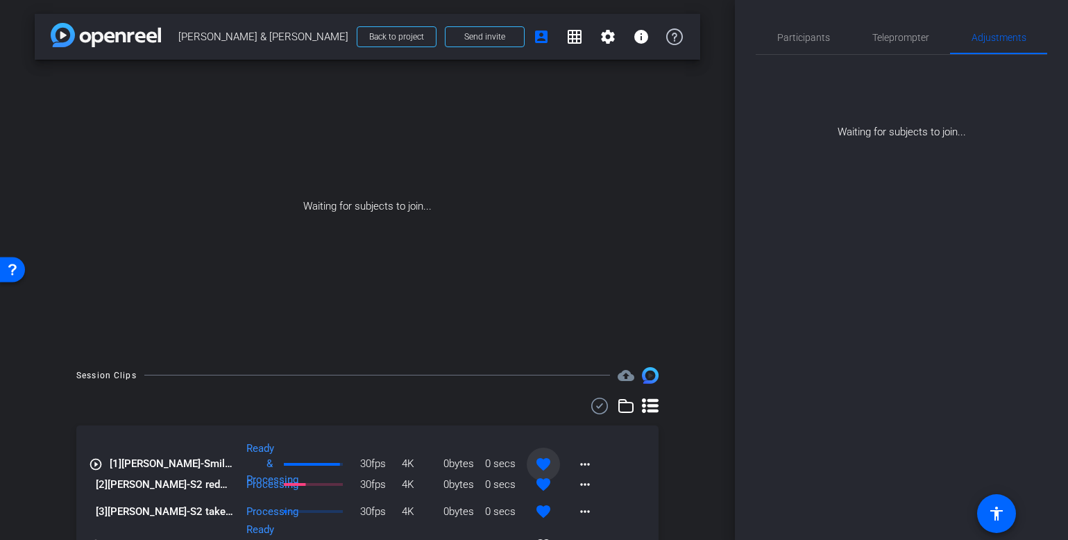
scroll to position [0, 0]
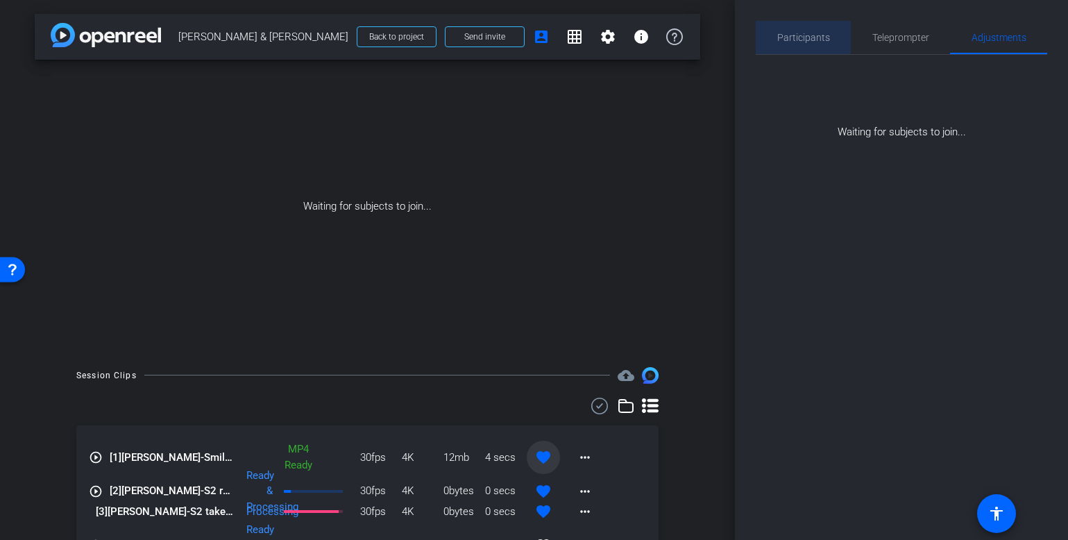
click at [827, 51] on span "Participants" at bounding box center [803, 37] width 53 height 33
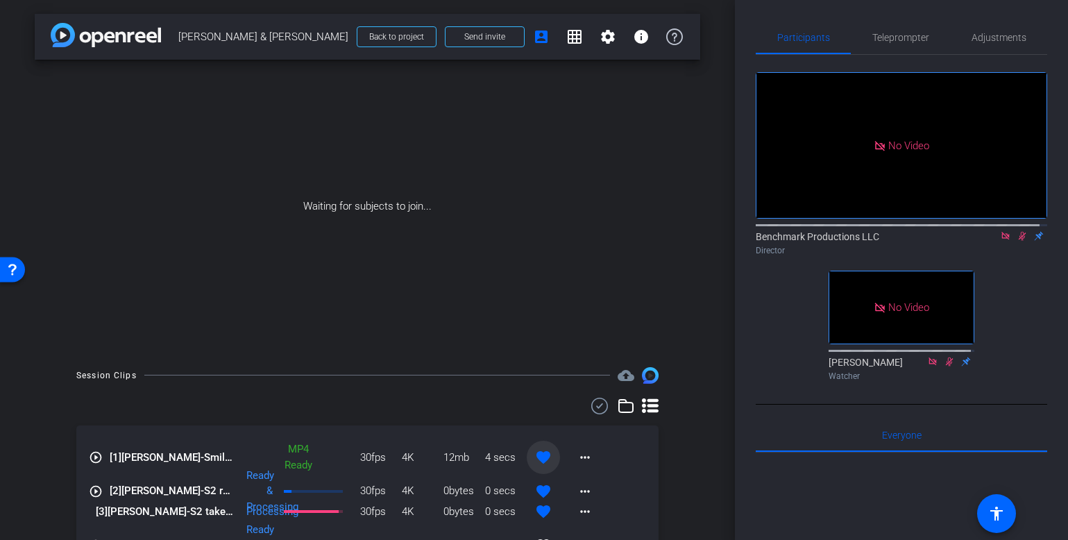
click at [935, 231] on icon at bounding box center [1005, 236] width 11 height 10
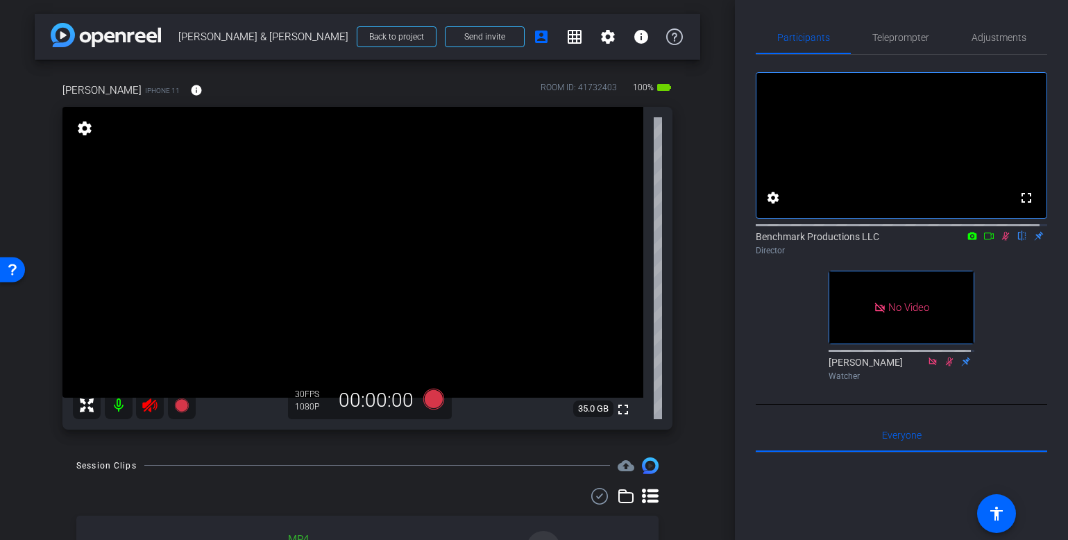
click at [116, 401] on mat-icon at bounding box center [119, 405] width 28 height 28
click at [935, 241] on icon at bounding box center [988, 236] width 11 height 10
click at [935, 34] on span "Adjustments" at bounding box center [998, 38] width 55 height 10
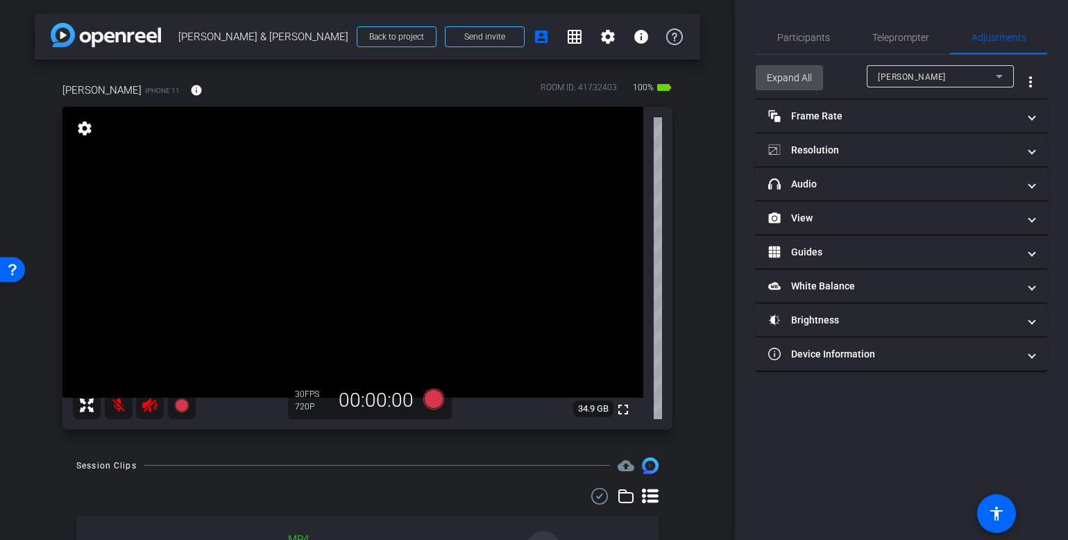
click at [801, 78] on span "Expand All" at bounding box center [789, 78] width 45 height 26
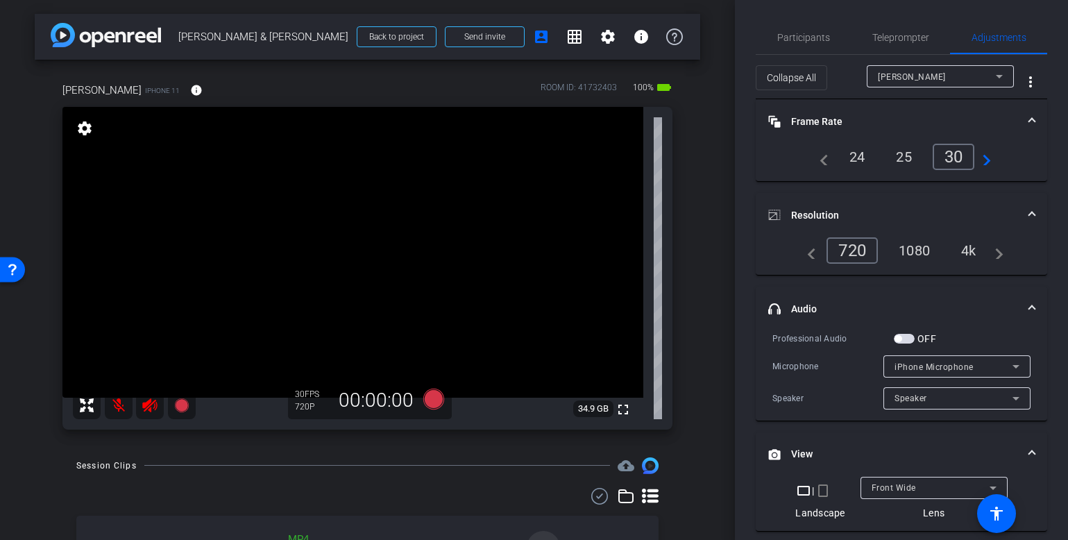
click at [935, 240] on div "4k" at bounding box center [969, 251] width 36 height 24
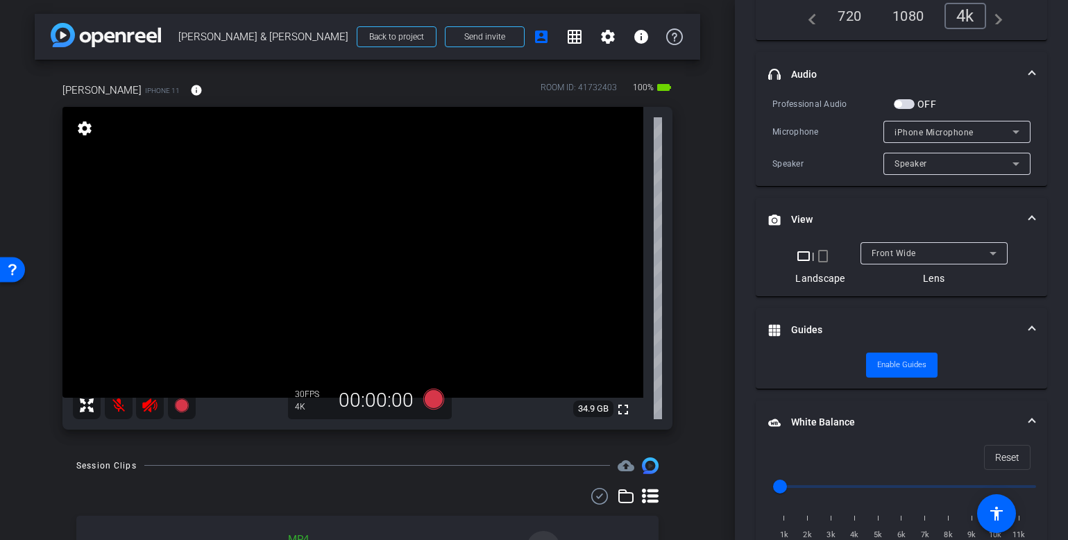
scroll to position [214, 0]
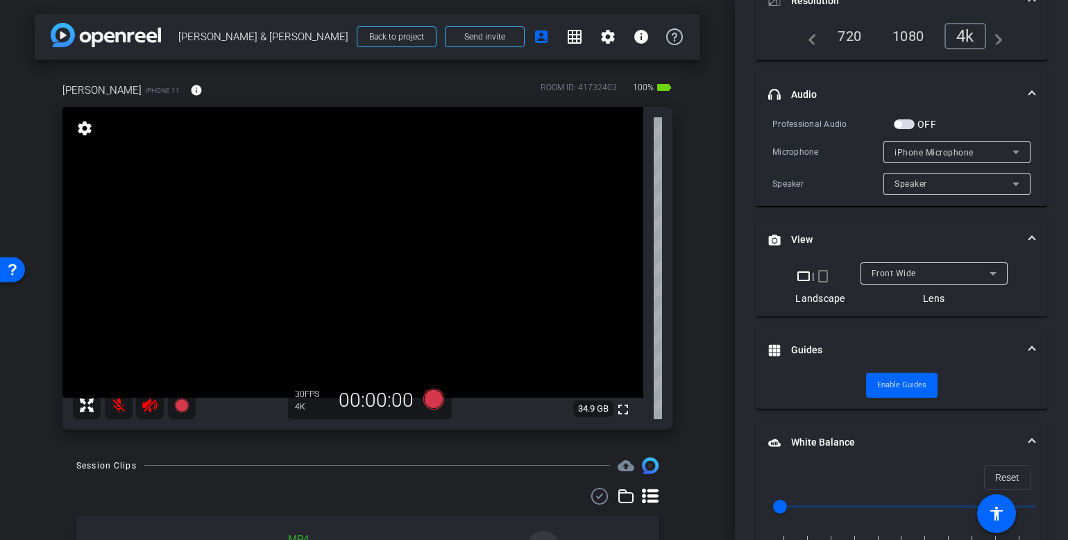
click at [888, 264] on mat-select "Front Wide" at bounding box center [933, 272] width 125 height 17
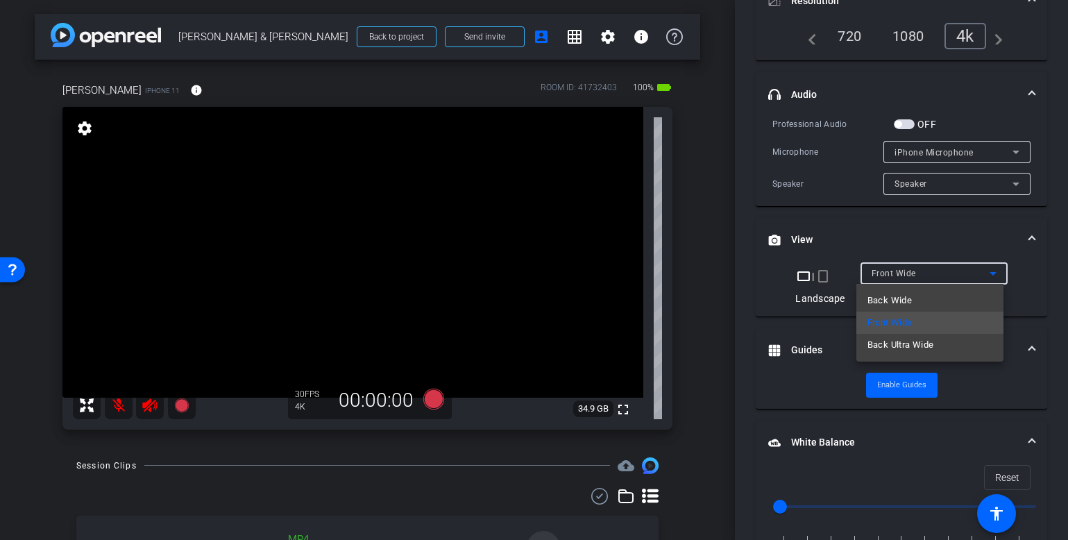
click at [892, 302] on span "Back Wide" at bounding box center [889, 300] width 44 height 17
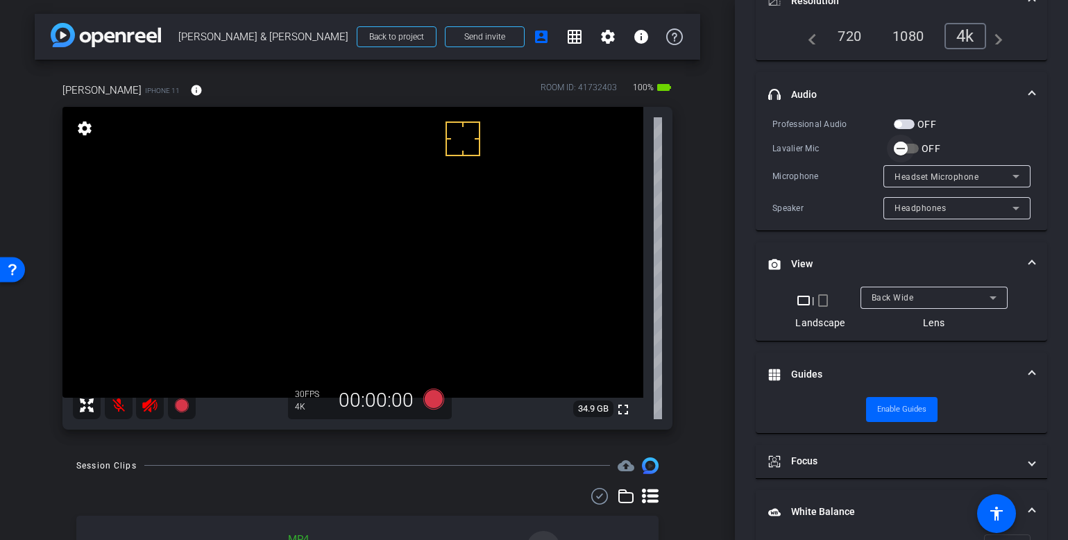
click at [900, 142] on icon "button" at bounding box center [900, 148] width 12 height 12
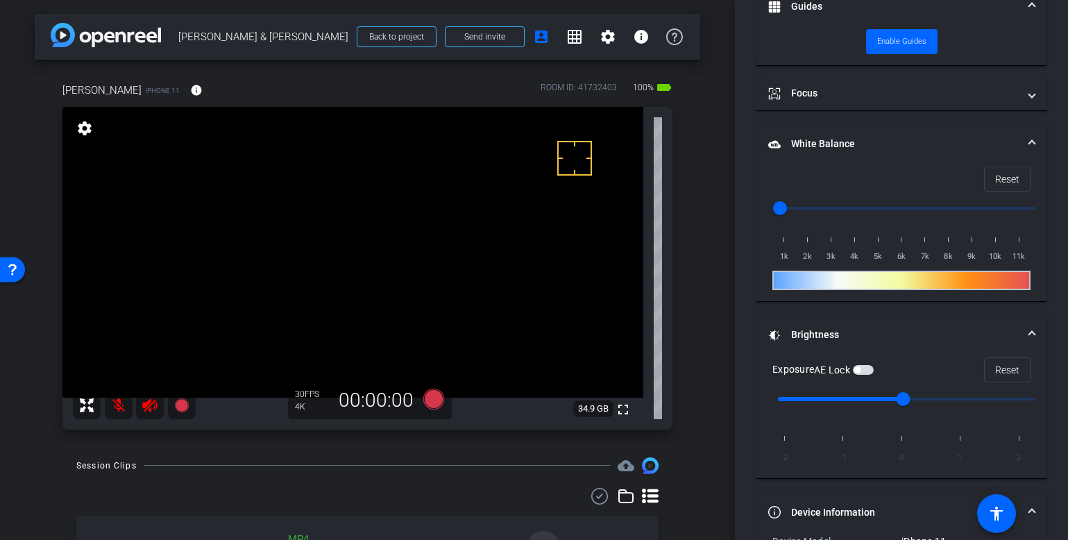
scroll to position [740, 0]
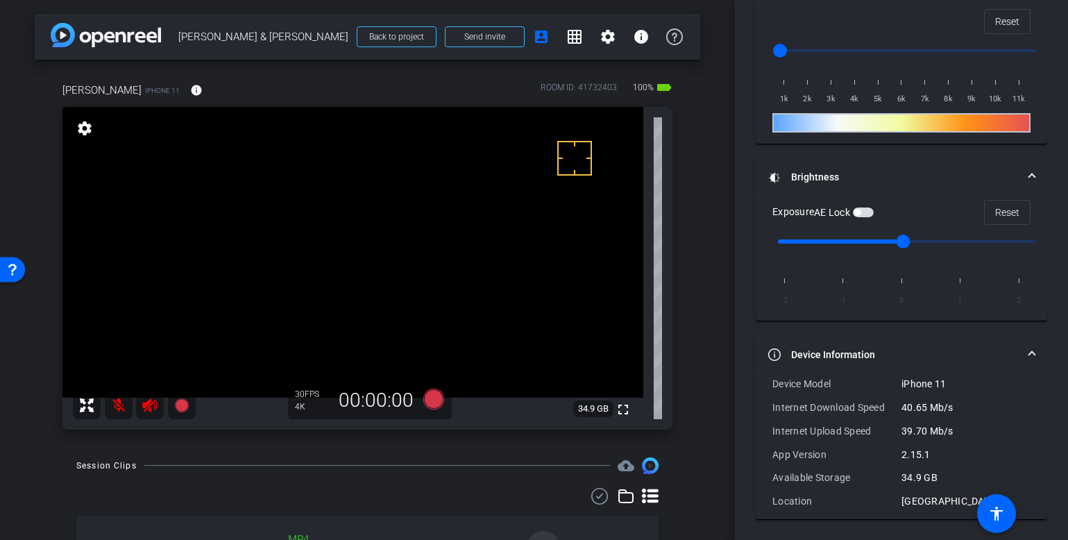
click at [835, 355] on mat-panel-title "Device Information" at bounding box center [893, 355] width 250 height 15
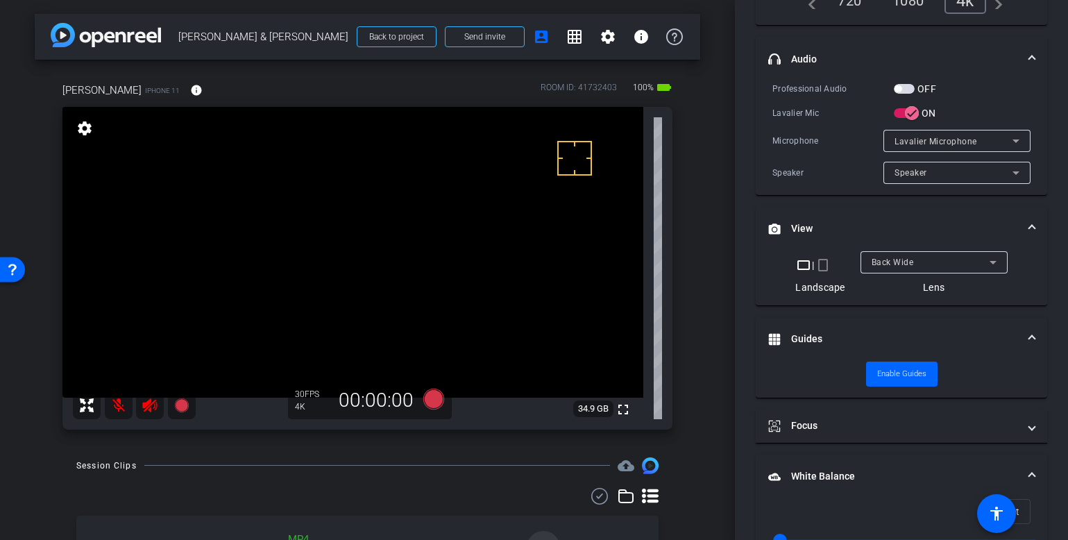
scroll to position [249, 0]
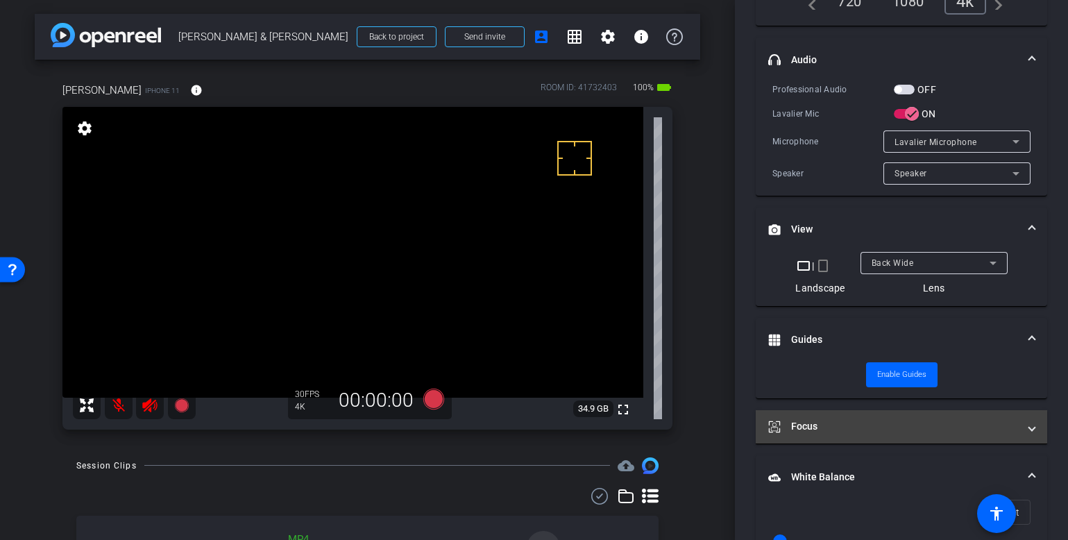
click at [830, 428] on mat-panel-title "Focus" at bounding box center [893, 426] width 250 height 15
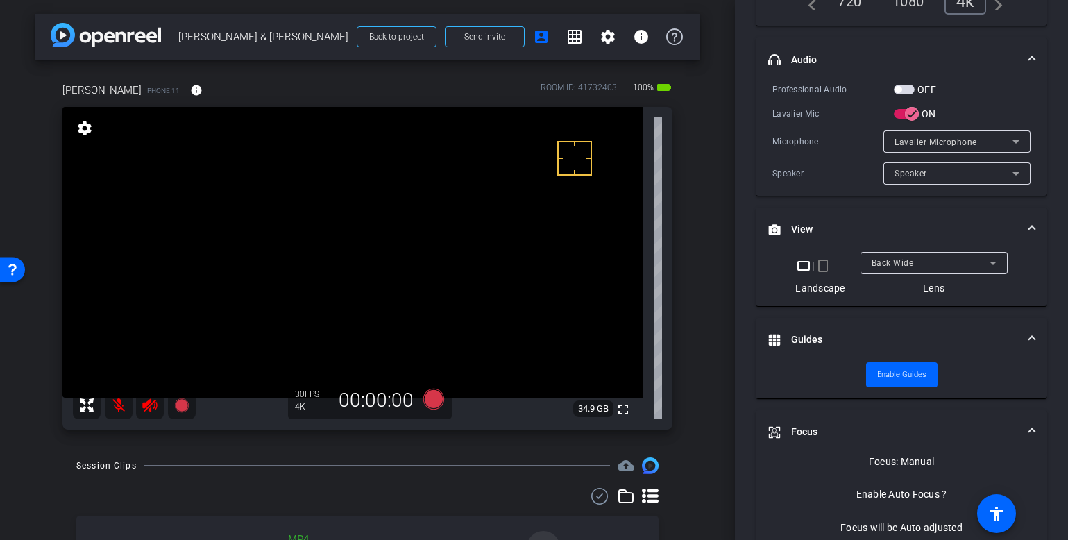
scroll to position [490, 0]
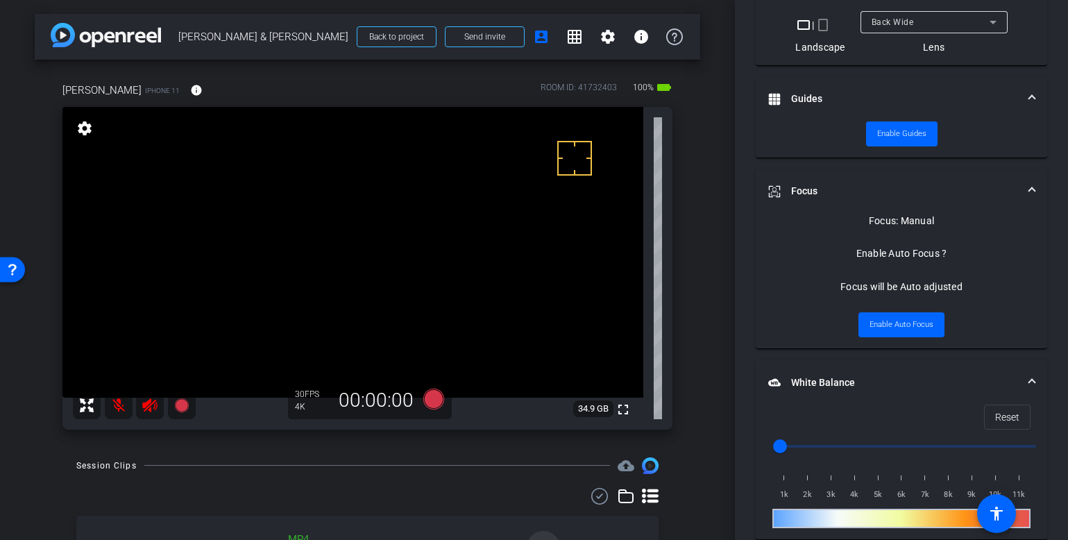
click at [611, 226] on video at bounding box center [352, 252] width 581 height 291
click at [871, 327] on span "Enable Auto Focus" at bounding box center [901, 324] width 64 height 21
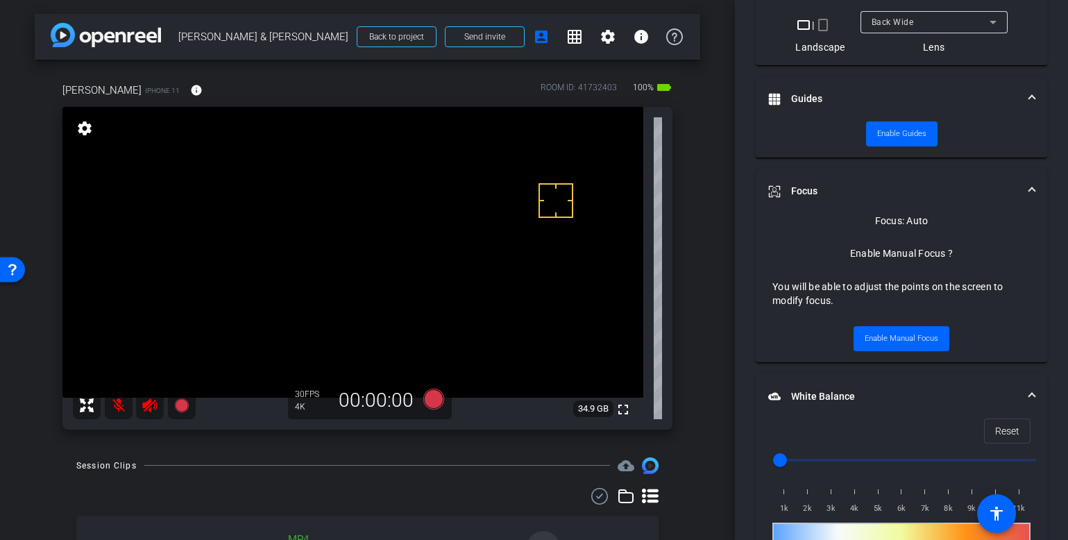
click at [359, 226] on video at bounding box center [352, 252] width 581 height 291
click at [348, 230] on video at bounding box center [352, 252] width 581 height 291
click at [358, 230] on video at bounding box center [352, 252] width 581 height 291
click at [353, 233] on video at bounding box center [352, 252] width 581 height 291
click at [336, 274] on video at bounding box center [352, 252] width 581 height 291
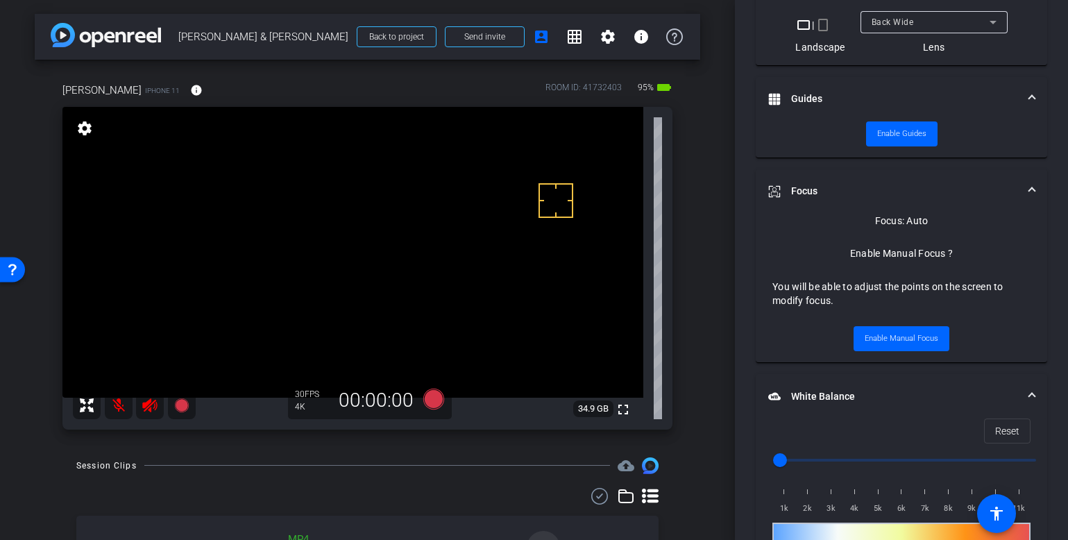
click at [346, 289] on video at bounding box center [352, 252] width 581 height 291
click at [917, 337] on span "Enable Manual Focus" at bounding box center [901, 338] width 74 height 21
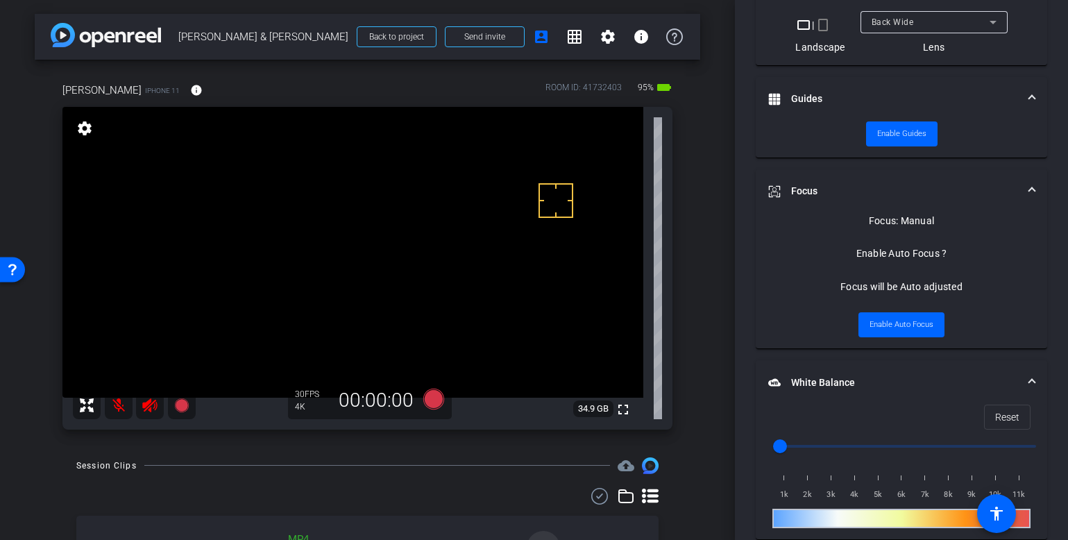
click at [332, 291] on video at bounding box center [352, 252] width 581 height 291
click at [910, 319] on span "Enable Auto Focus" at bounding box center [901, 324] width 64 height 21
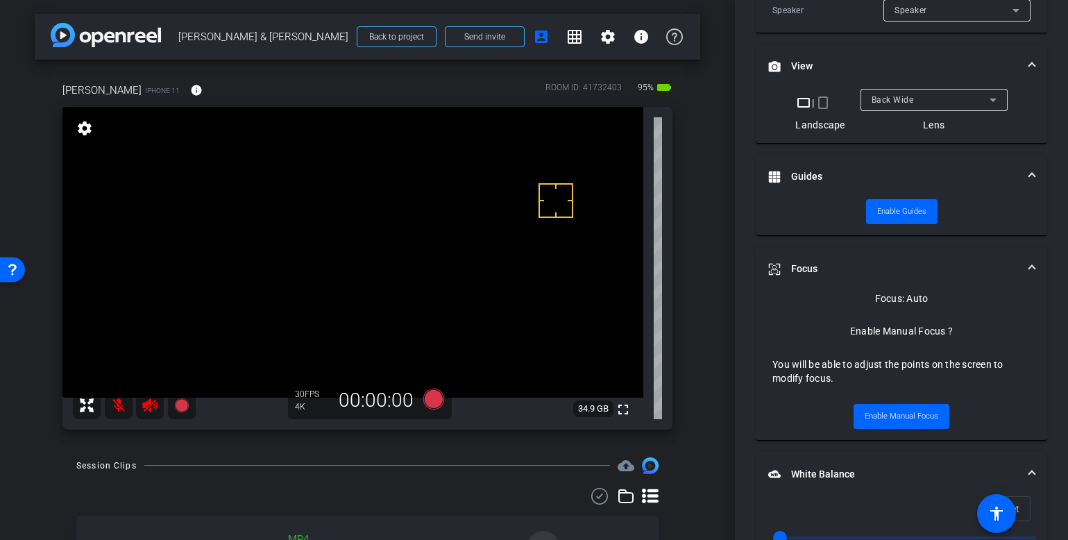
scroll to position [429, 0]
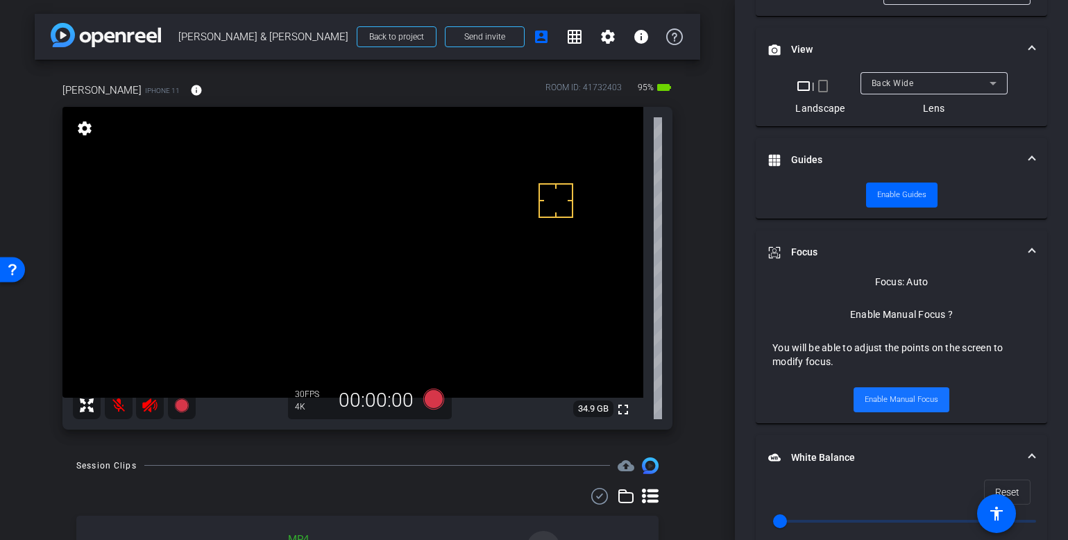
click at [890, 402] on span "Enable Manual Focus" at bounding box center [901, 399] width 74 height 21
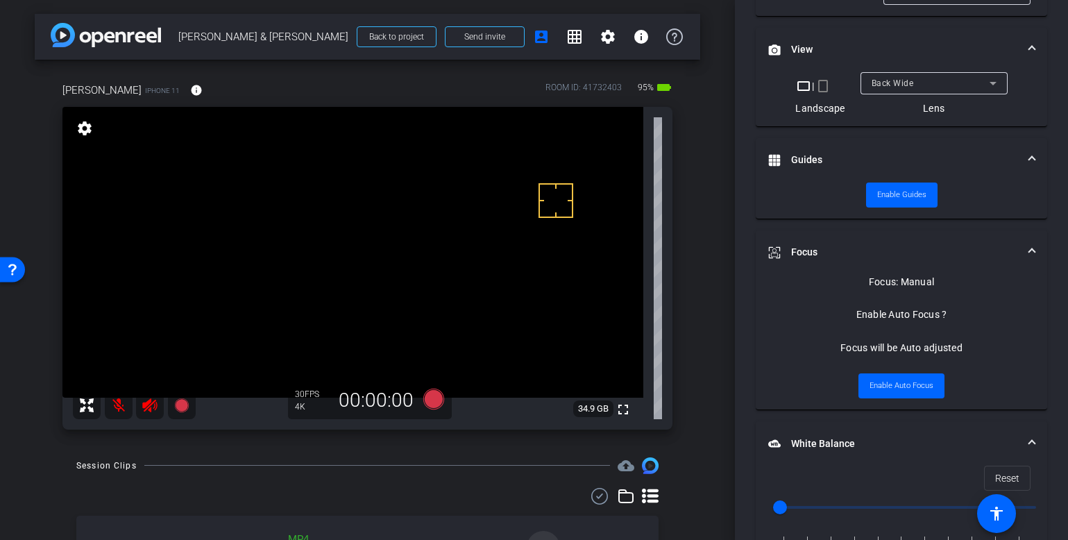
click at [339, 201] on video at bounding box center [352, 252] width 581 height 291
click at [881, 390] on span "Enable Auto Focus" at bounding box center [901, 385] width 64 height 21
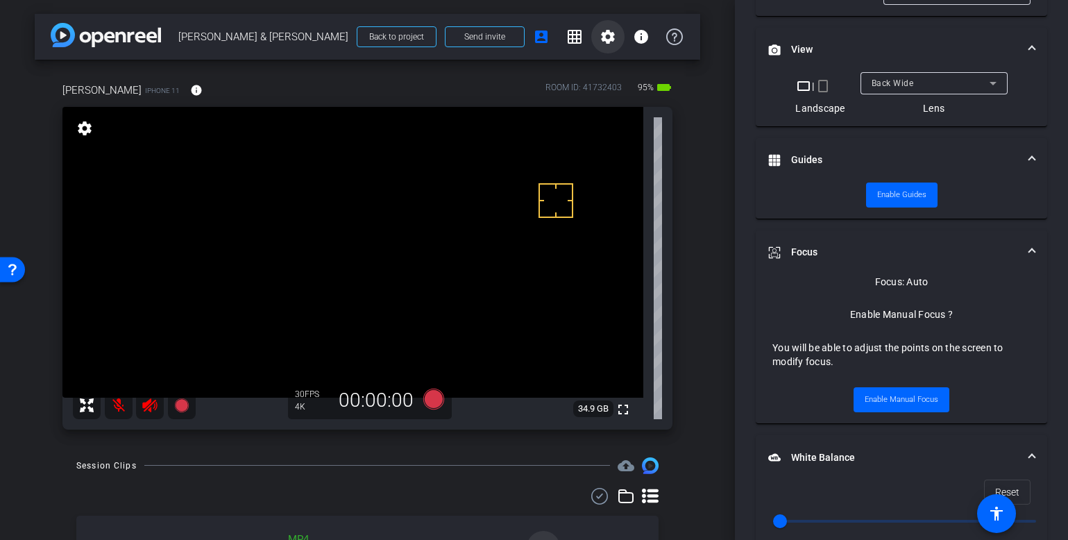
click at [599, 36] on mat-icon "settings" at bounding box center [607, 36] width 17 height 17
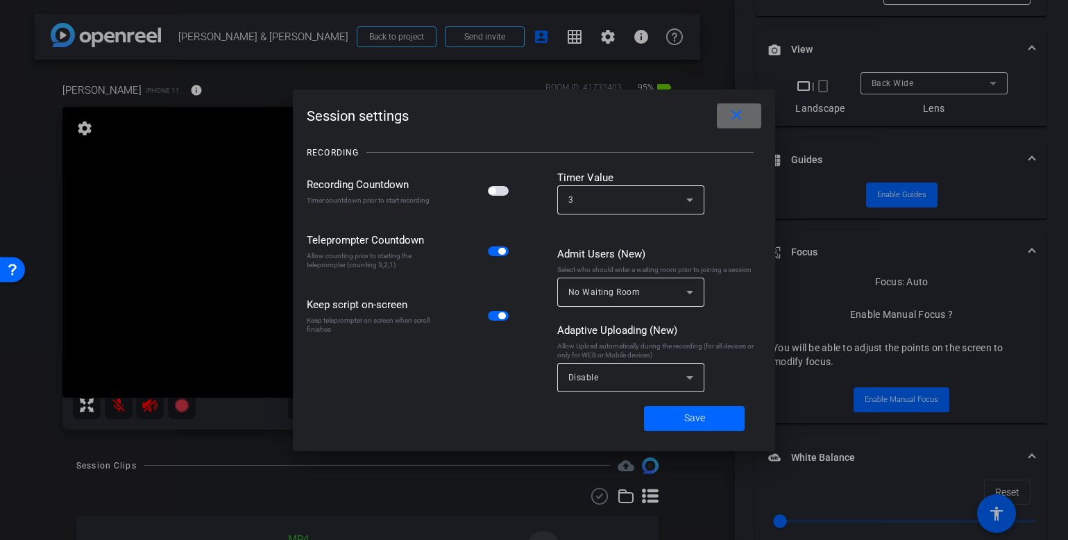
click at [751, 123] on span at bounding box center [739, 115] width 44 height 33
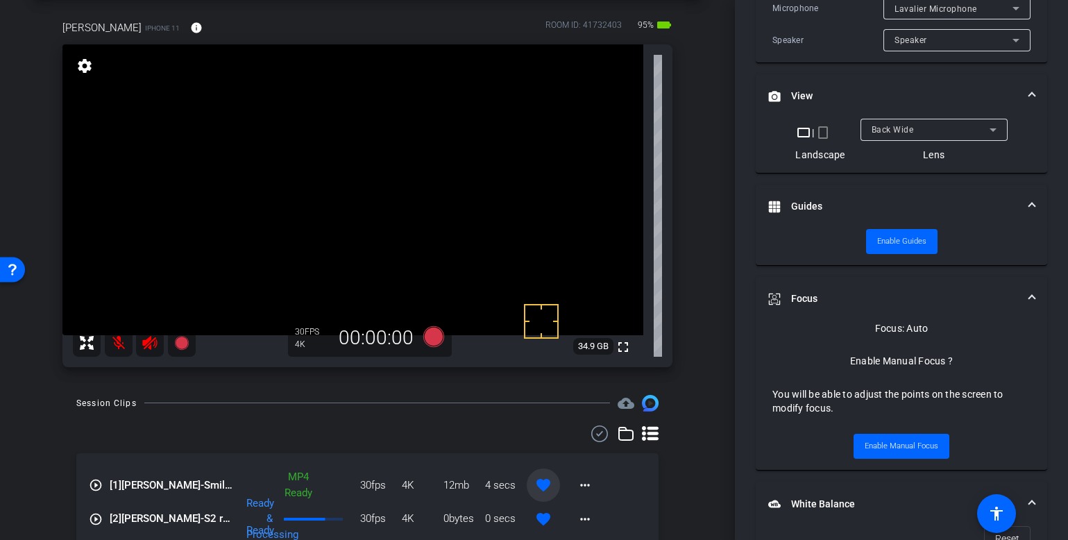
scroll to position [657, 0]
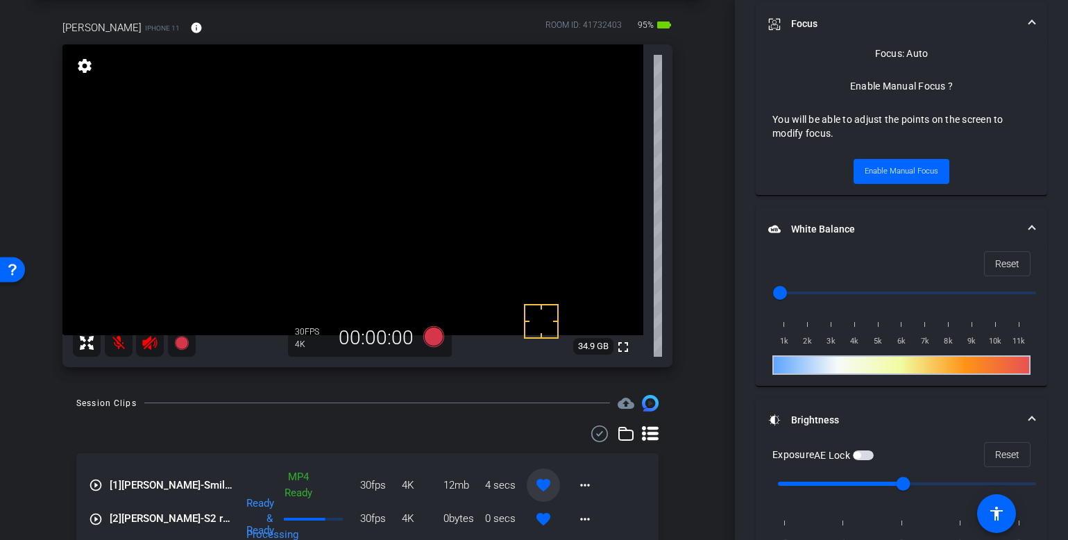
click at [865, 457] on span "button" at bounding box center [863, 455] width 21 height 10
click at [865, 454] on span "button" at bounding box center [863, 455] width 21 height 10
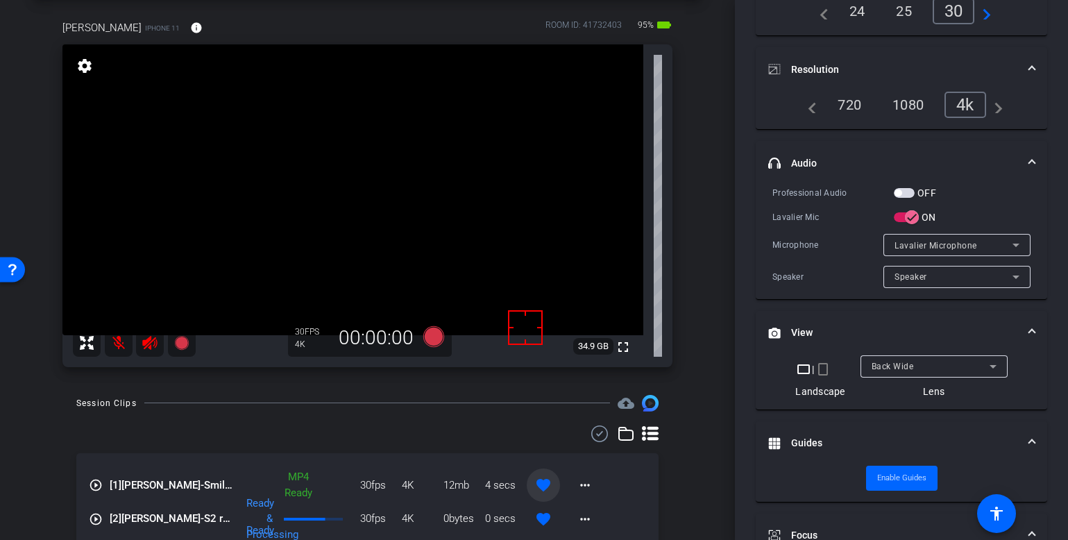
scroll to position [510, 0]
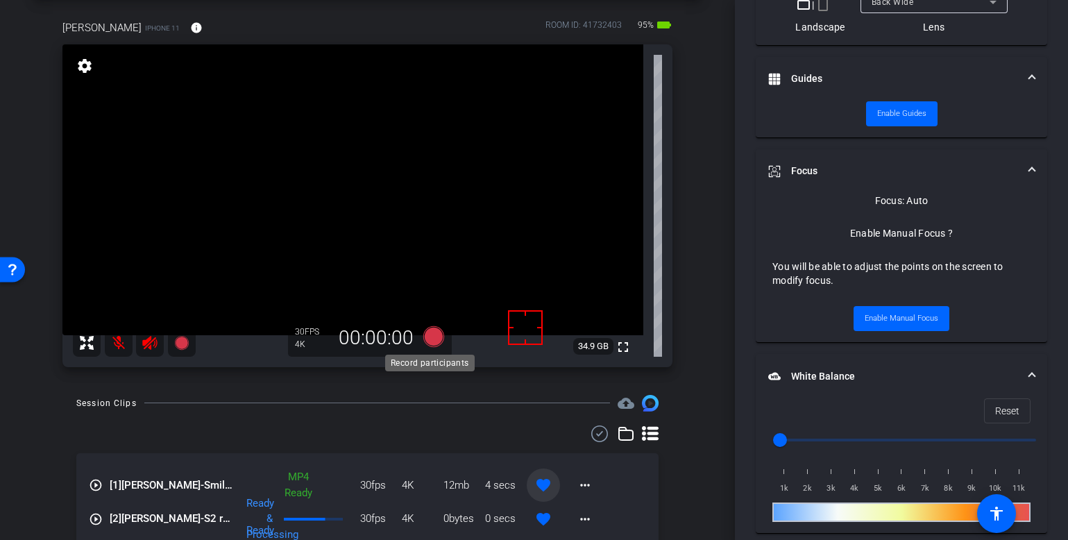
click at [441, 335] on icon at bounding box center [433, 336] width 33 height 25
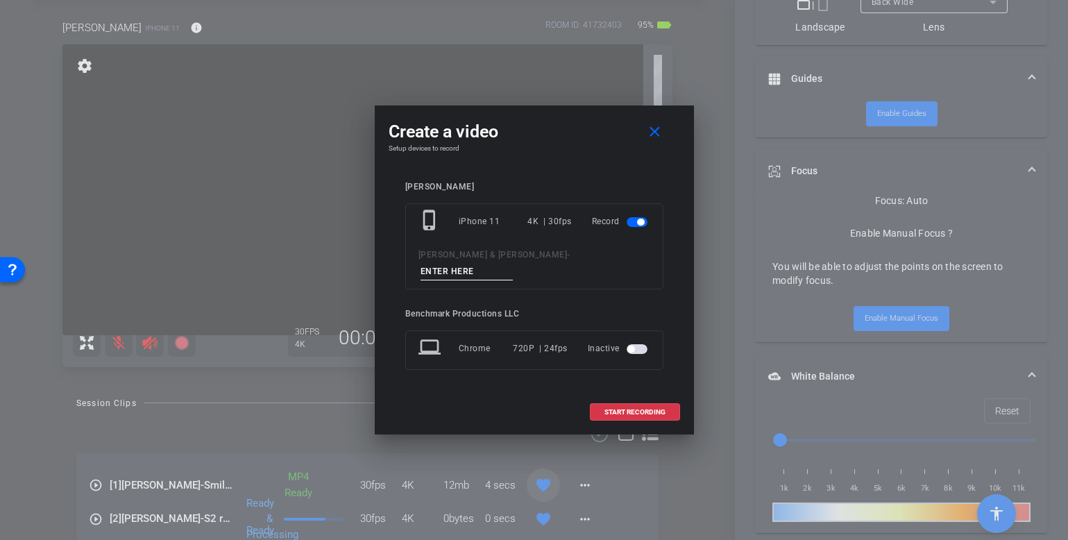
click at [513, 263] on input at bounding box center [466, 271] width 93 height 17
type input "test2"
click at [640, 407] on span at bounding box center [634, 411] width 89 height 33
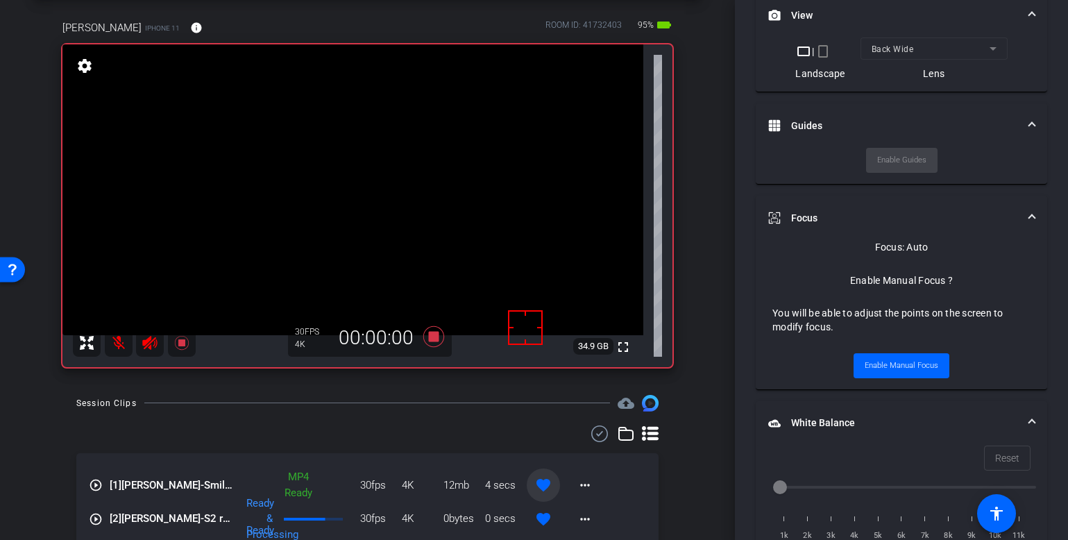
scroll to position [556, 0]
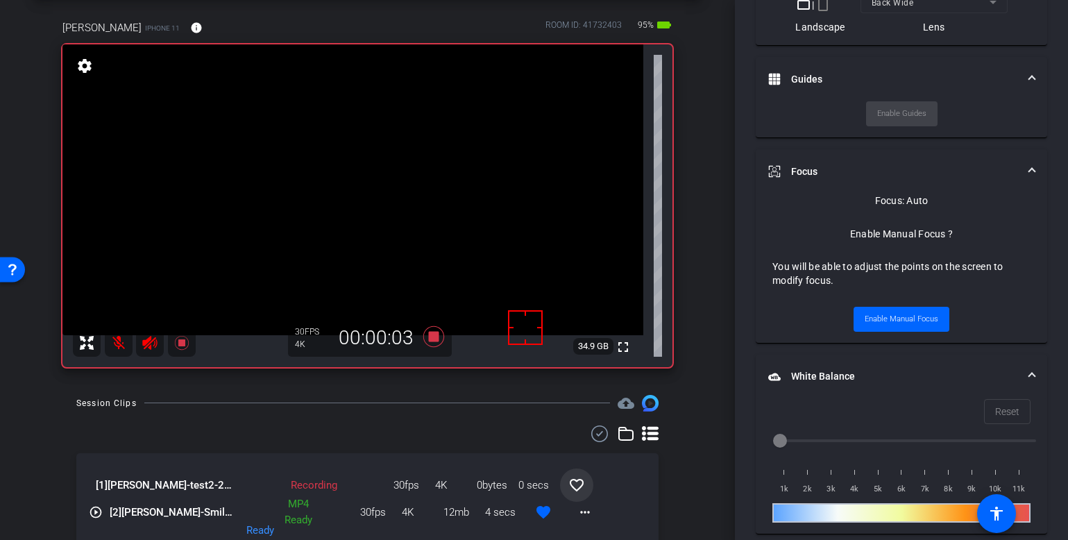
click at [127, 346] on mat-icon at bounding box center [119, 343] width 28 height 28
click at [121, 343] on mat-icon at bounding box center [119, 343] width 28 height 28
click at [430, 401] on div "Session Clips cloud_upload" at bounding box center [367, 403] width 582 height 17
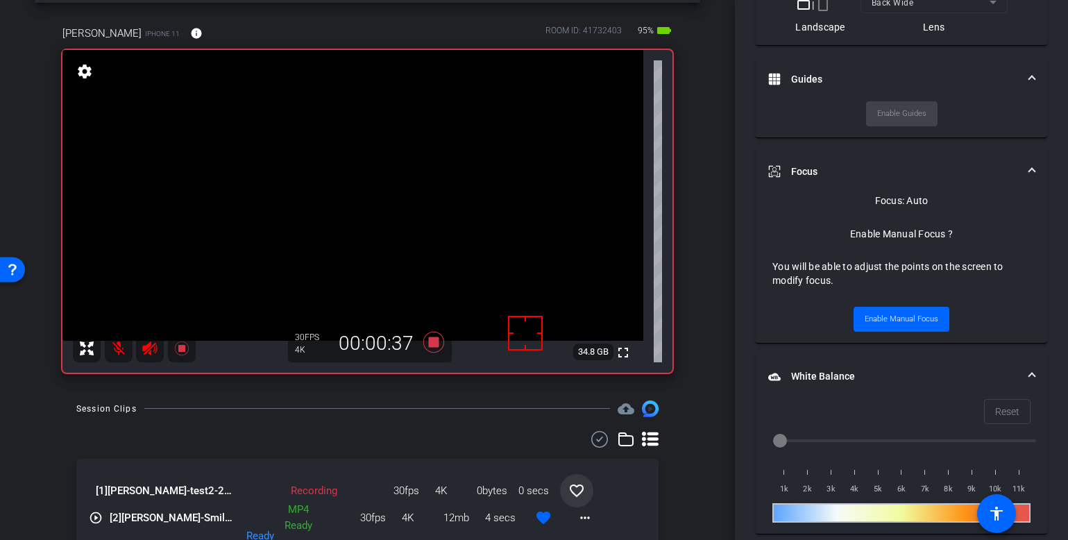
scroll to position [58, 0]
click at [429, 346] on icon at bounding box center [433, 340] width 21 height 21
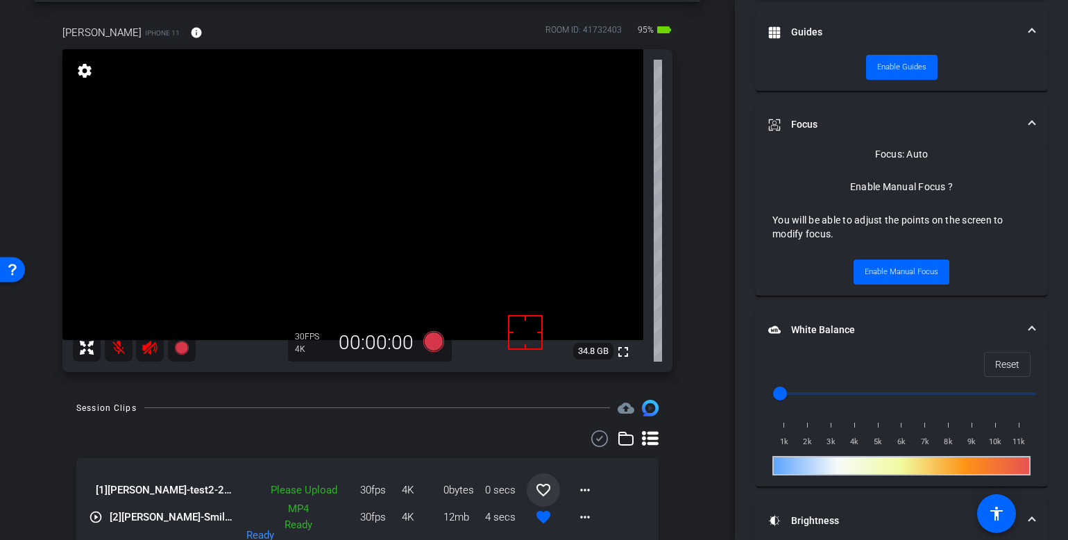
scroll to position [510, 0]
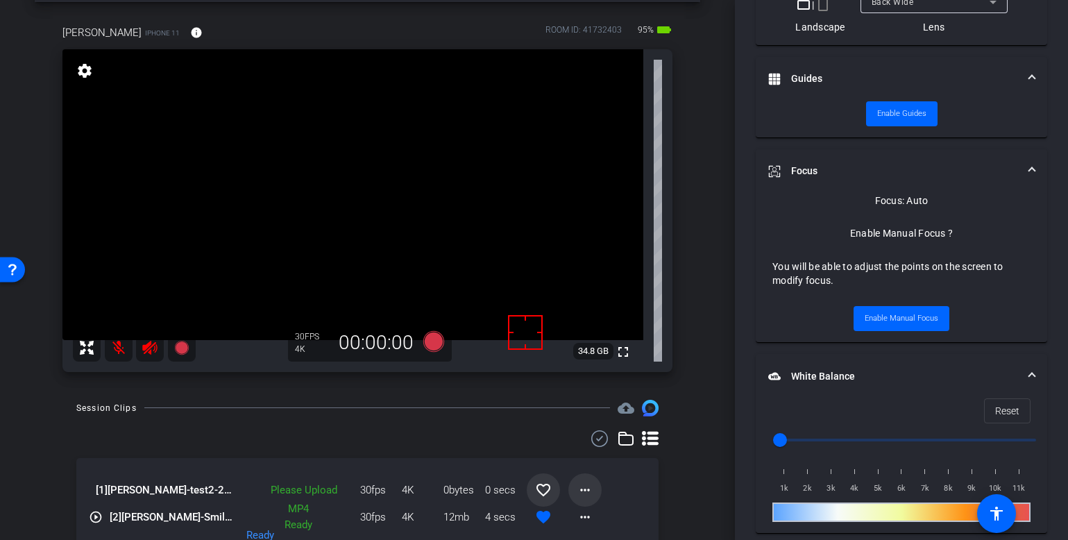
click at [588, 494] on span at bounding box center [584, 489] width 33 height 33
click at [599, 425] on span "Upload" at bounding box center [600, 426] width 56 height 17
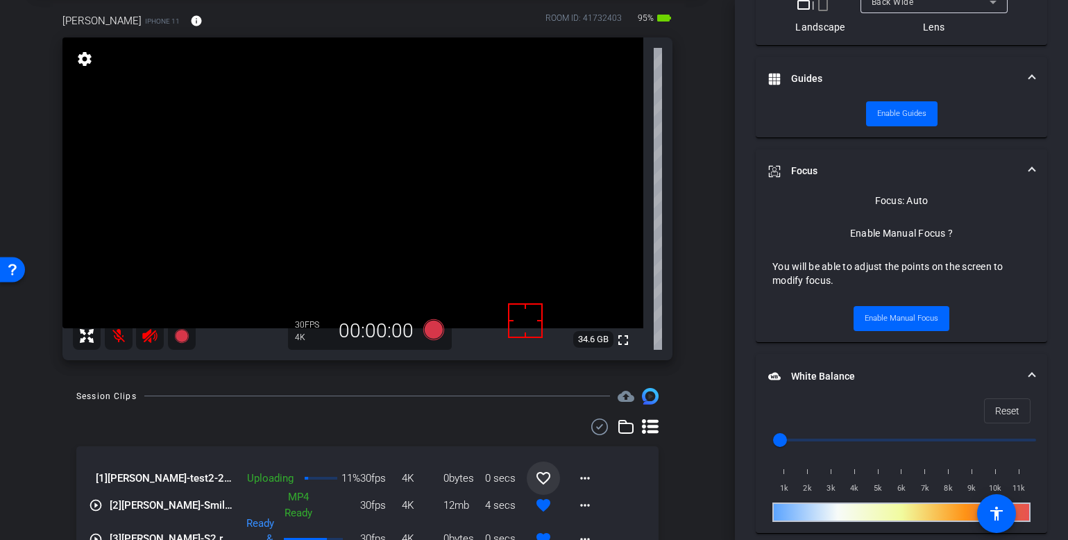
scroll to position [68, 0]
click at [676, 486] on div "Session Clips cloud_upload [1] [PERSON_NAME]-test2-2025-10-09-15-43-58-955-0 Up…" at bounding box center [367, 534] width 665 height 290
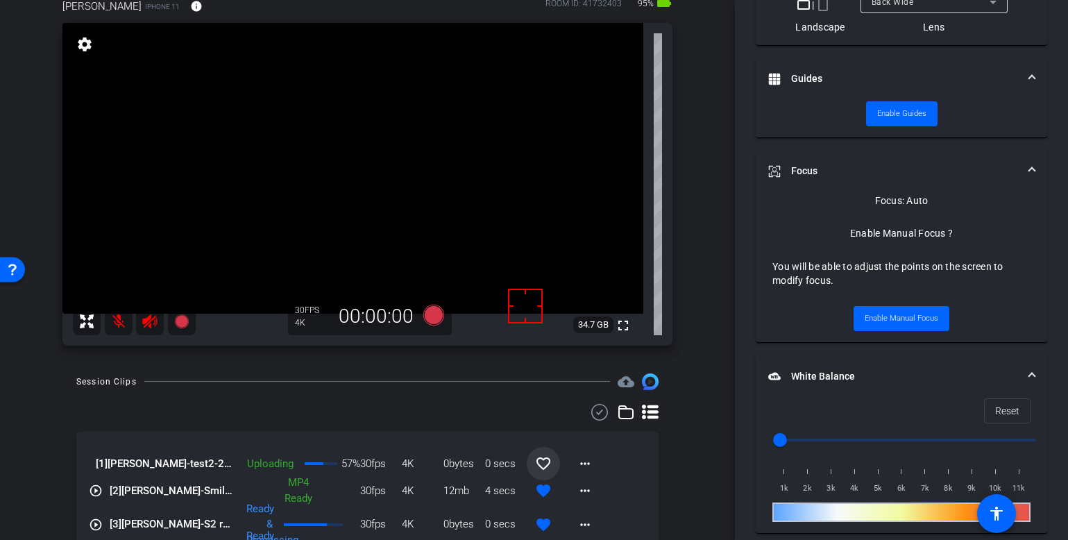
scroll to position [70, 0]
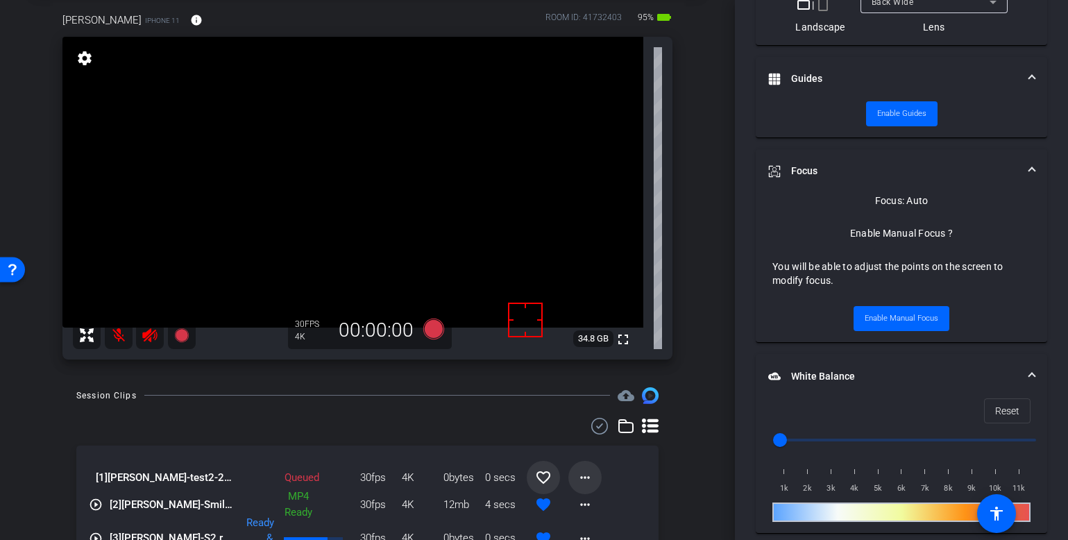
click at [585, 482] on mat-icon "more_horiz" at bounding box center [585, 477] width 17 height 17
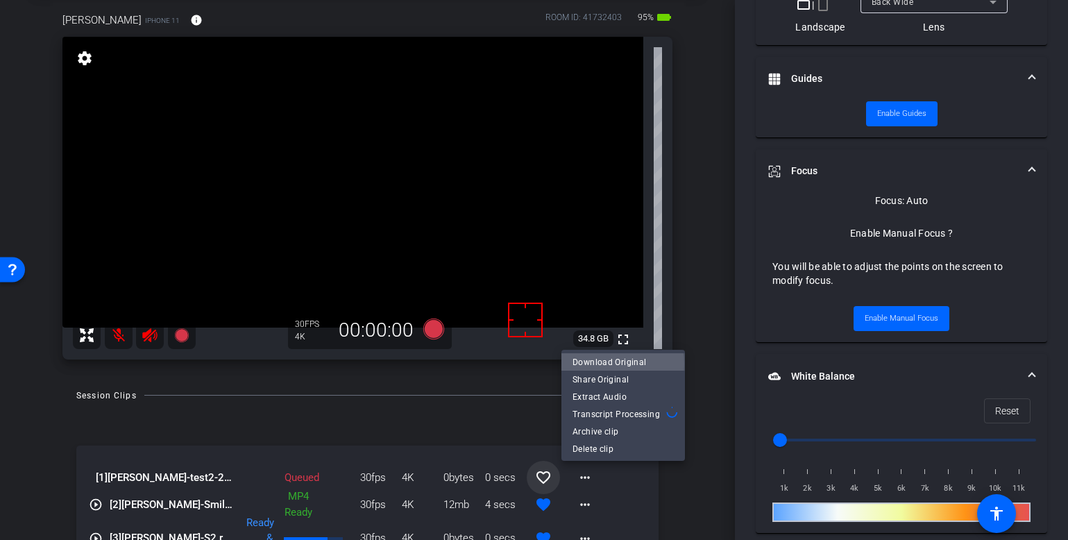
click at [607, 364] on span "Download Original" at bounding box center [622, 362] width 101 height 17
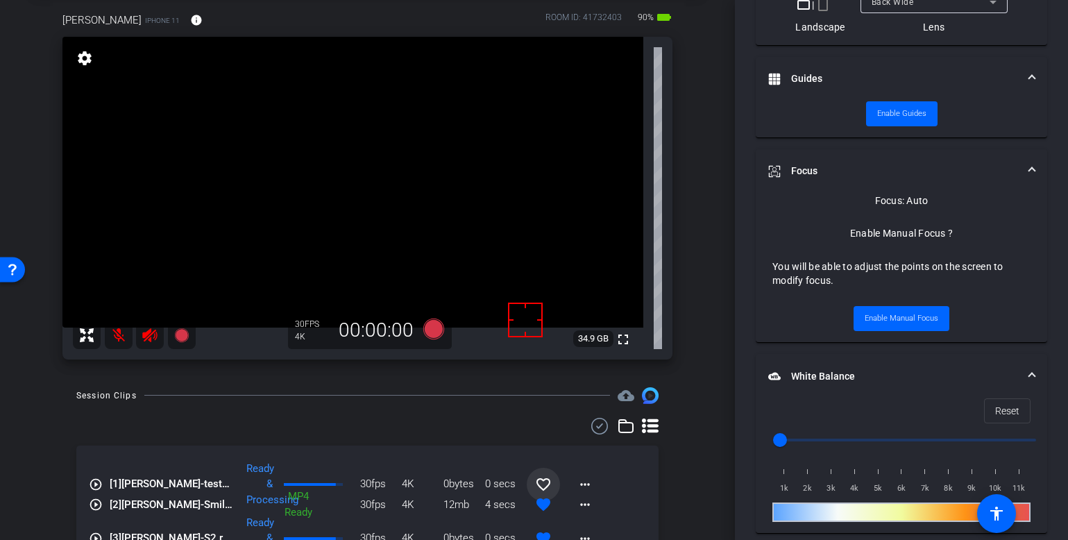
click at [689, 487] on div "Session Clips cloud_upload play_circle_outline [1] [PERSON_NAME]-test2-2025-10-…" at bounding box center [367, 532] width 665 height 290
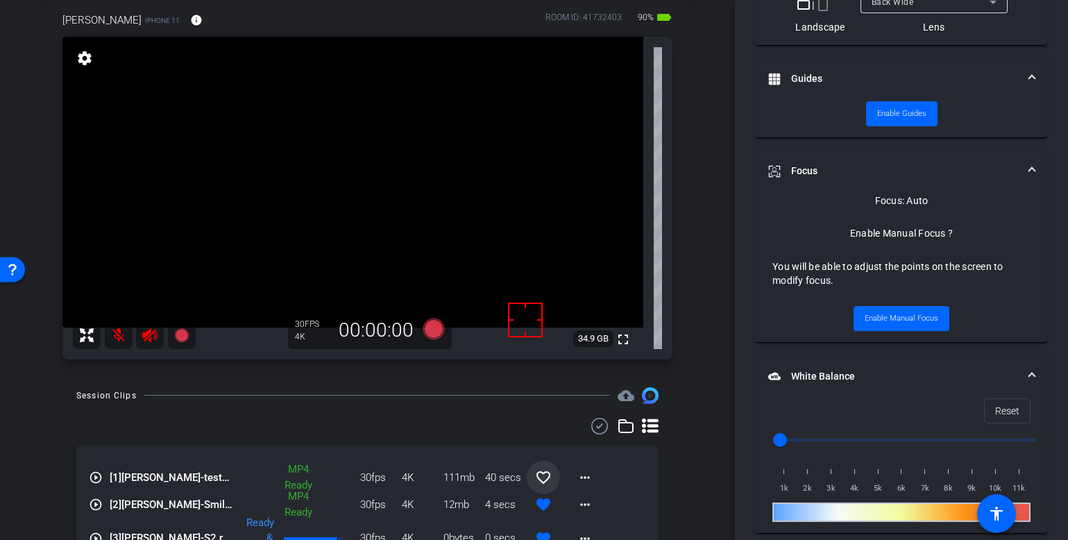
click at [699, 430] on div "arrow_back [PERSON_NAME] & [PERSON_NAME] Back to project Send invite account_bo…" at bounding box center [367, 200] width 735 height 540
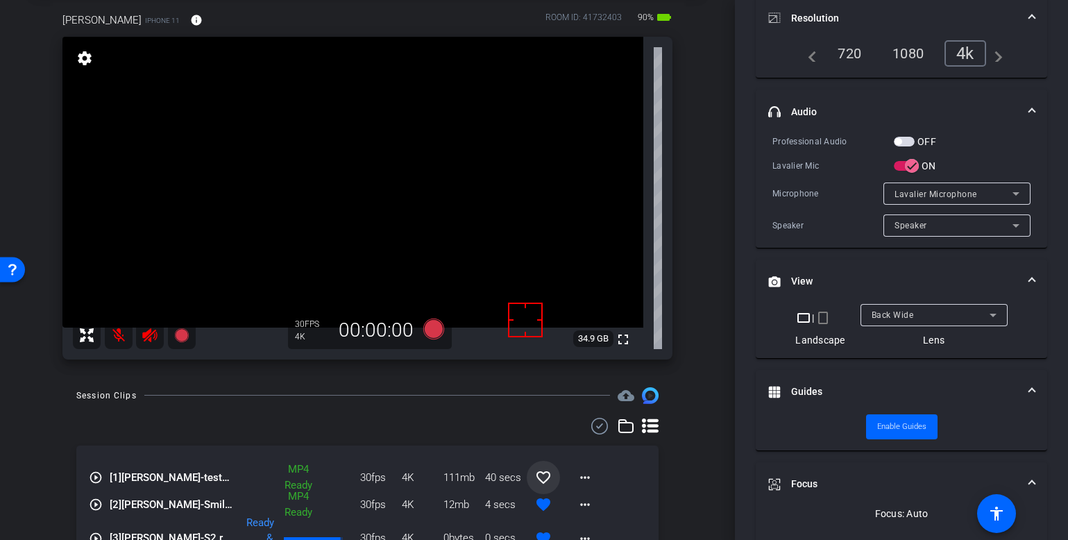
scroll to position [0, 0]
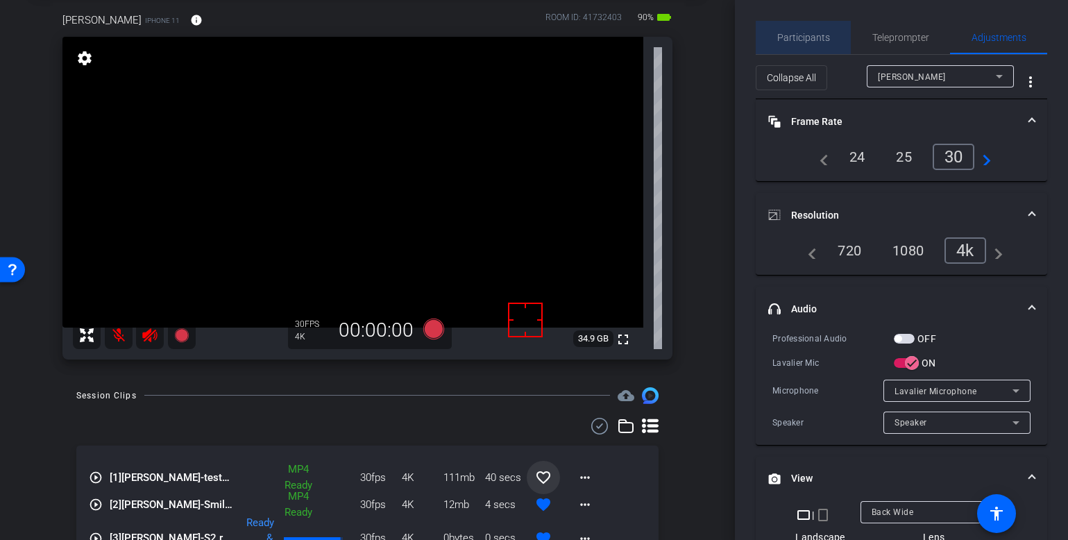
click at [810, 37] on span "Participants" at bounding box center [803, 38] width 53 height 10
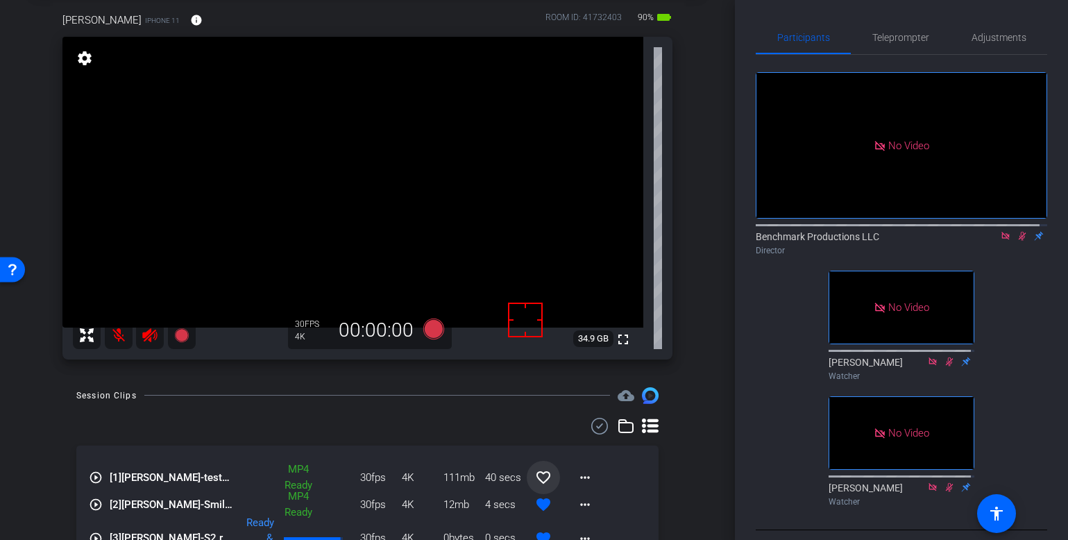
click at [935, 20] on div "Participants Teleprompter Adjustments No Video Benchmark Productions LLC Direct…" at bounding box center [901, 270] width 333 height 540
click at [935, 36] on span "Adjustments" at bounding box center [998, 38] width 55 height 10
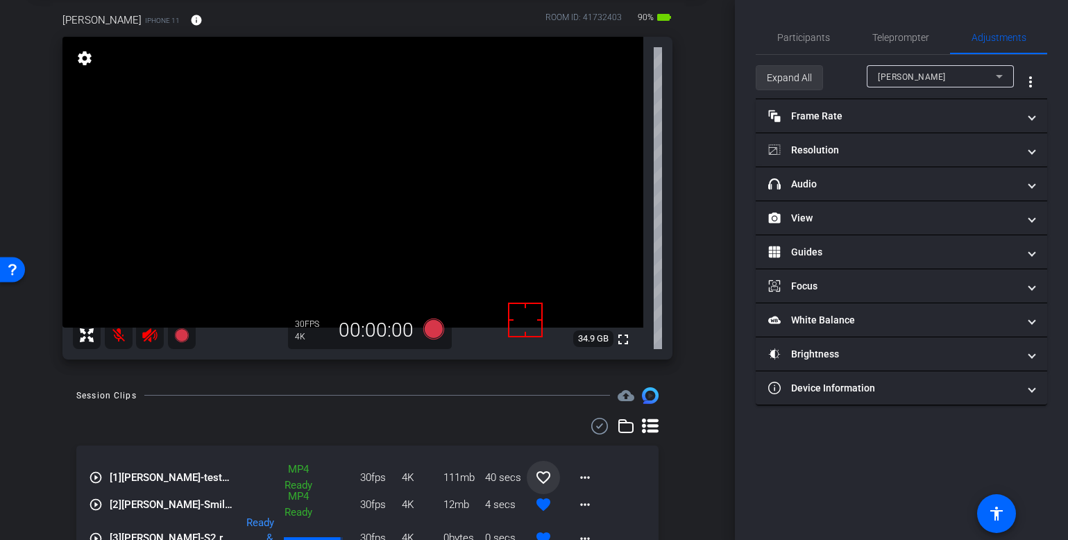
click at [772, 72] on span "Expand All" at bounding box center [789, 78] width 45 height 26
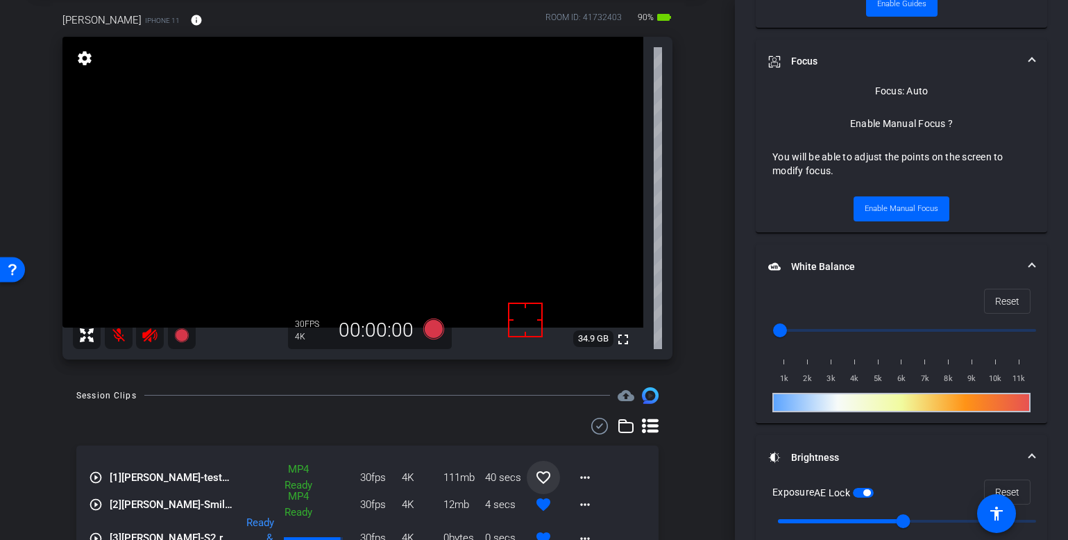
scroll to position [633, 0]
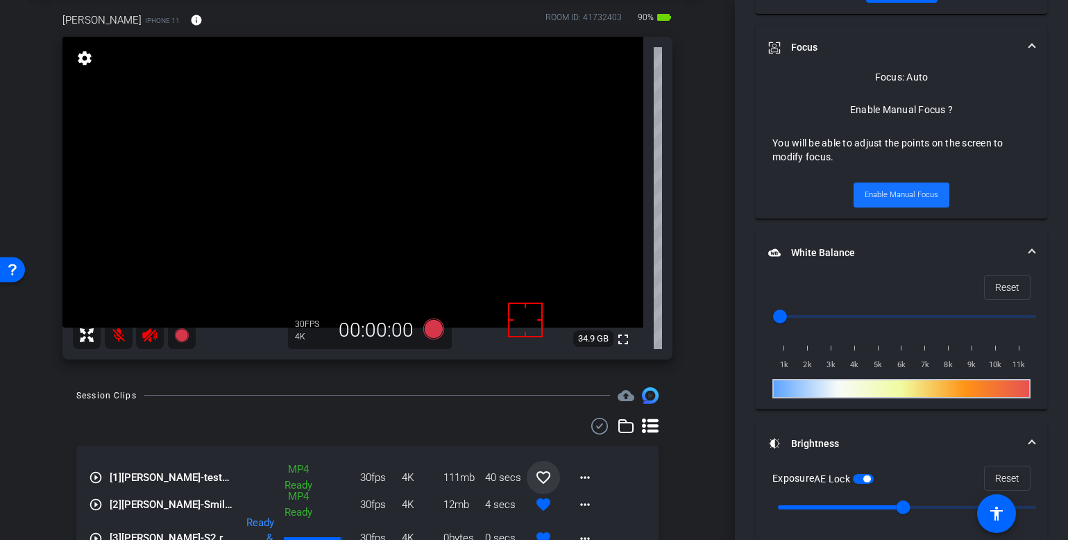
click at [907, 198] on span "Enable Manual Focus" at bounding box center [901, 195] width 74 height 21
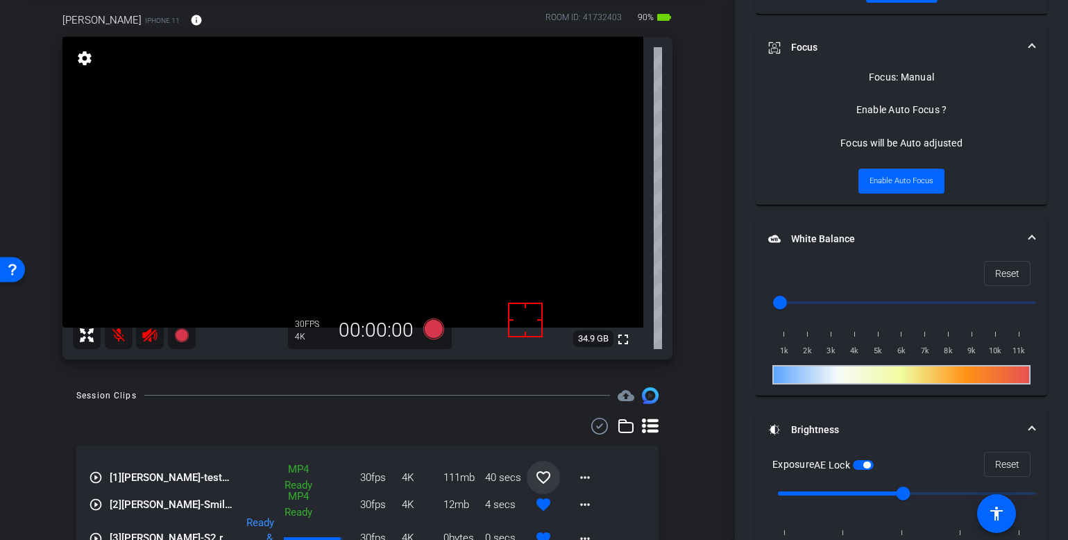
click at [346, 204] on video at bounding box center [352, 182] width 581 height 291
click at [886, 171] on span "Enable Auto Focus" at bounding box center [901, 181] width 64 height 21
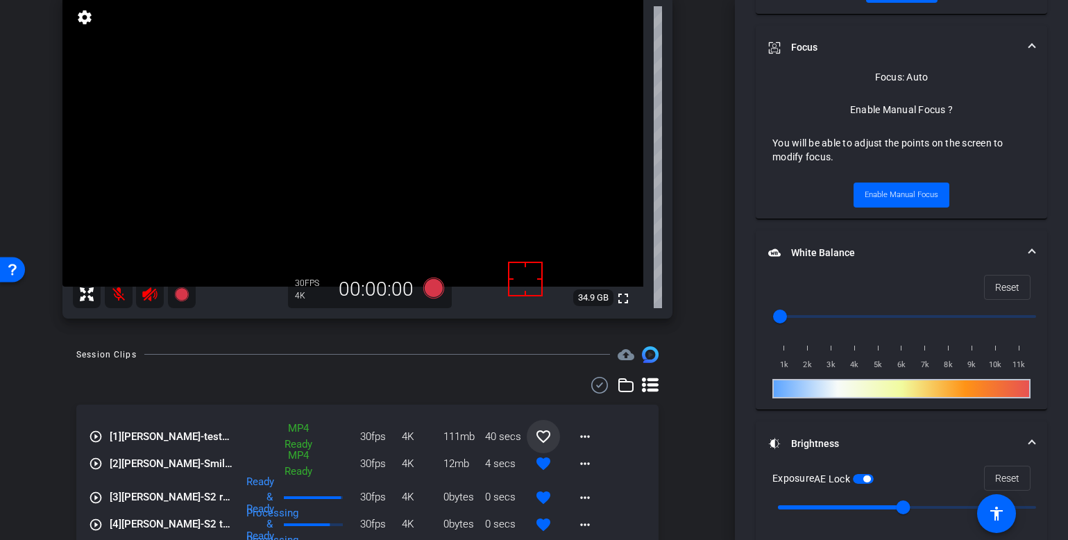
scroll to position [84, 0]
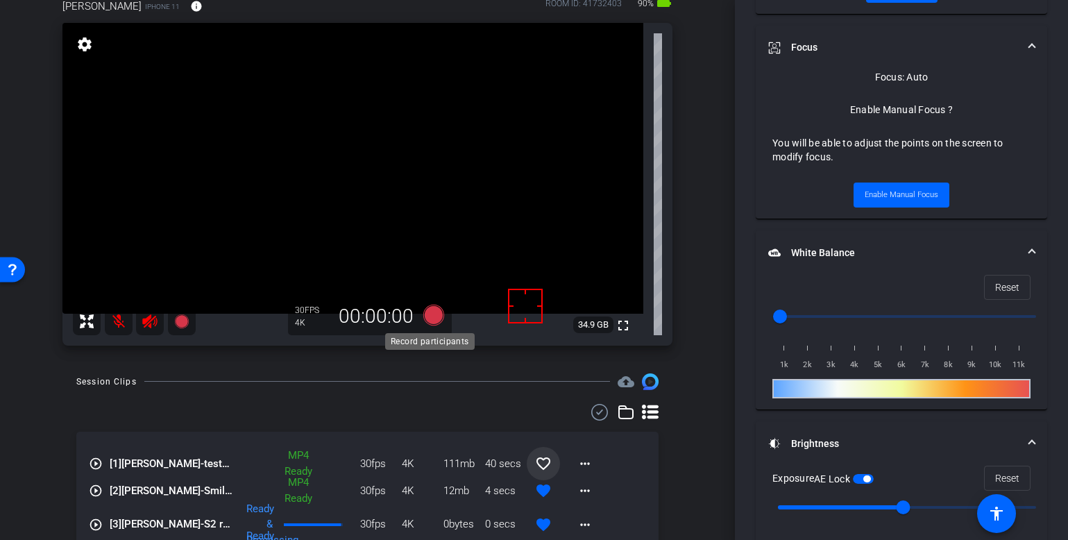
click at [437, 312] on icon at bounding box center [433, 314] width 21 height 21
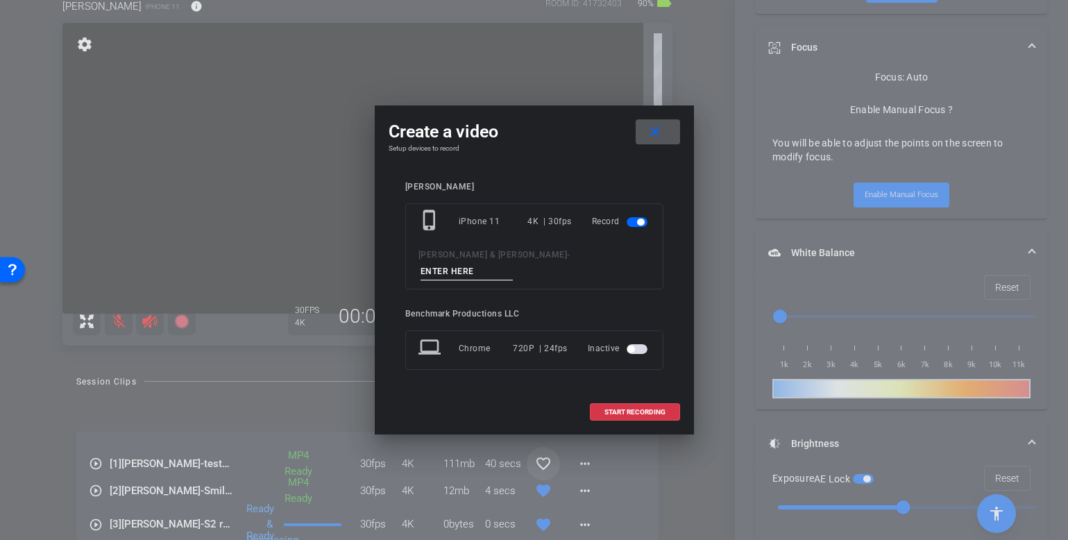
click at [513, 263] on input at bounding box center [466, 271] width 93 height 17
type input "S1 take1"
click at [605, 409] on span "START RECORDING" at bounding box center [634, 412] width 61 height 7
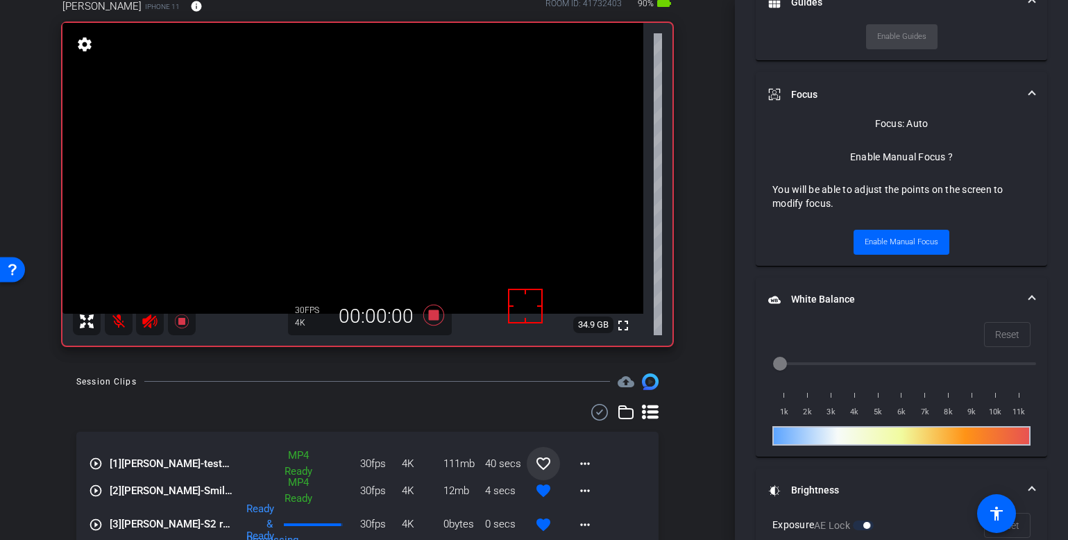
scroll to position [680, 0]
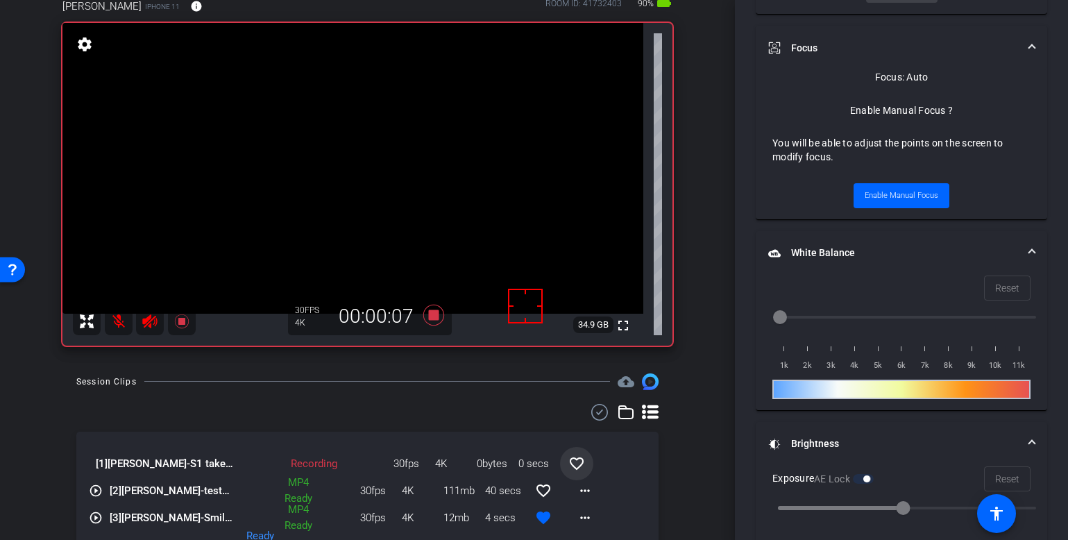
click at [341, 389] on div "Session Clips cloud_upload" at bounding box center [367, 381] width 582 height 17
click at [124, 318] on mat-icon at bounding box center [119, 321] width 28 height 28
click at [118, 323] on mat-icon at bounding box center [119, 321] width 28 height 28
click at [426, 316] on icon at bounding box center [433, 314] width 21 height 21
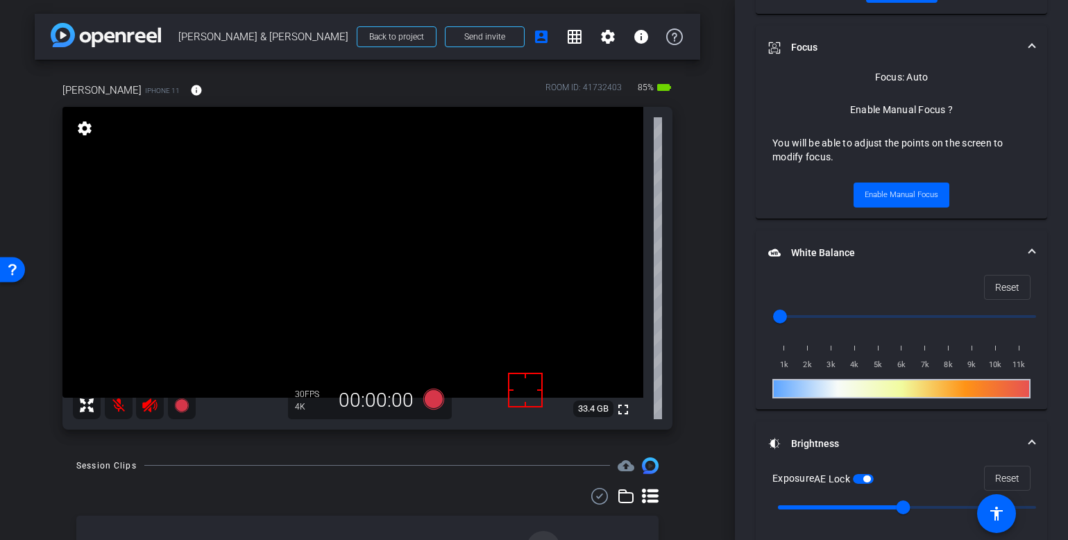
scroll to position [28, 0]
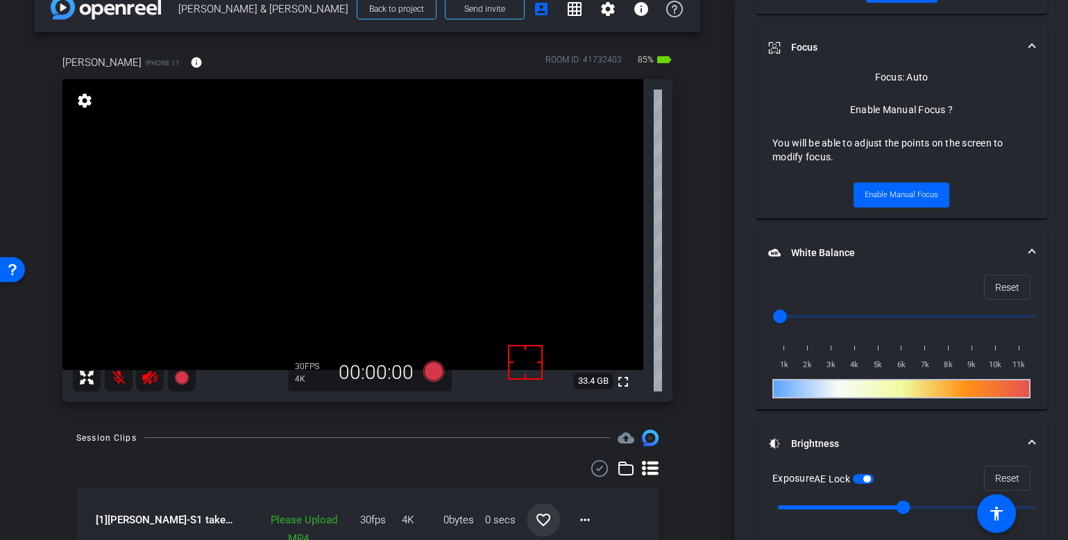
click at [427, 462] on div at bounding box center [367, 468] width 582 height 17
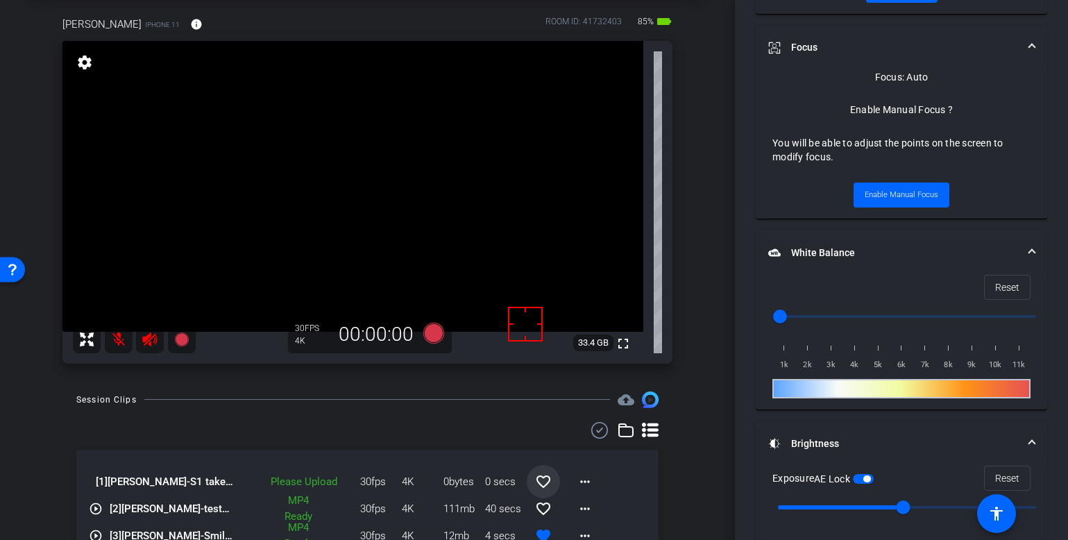
scroll to position [76, 0]
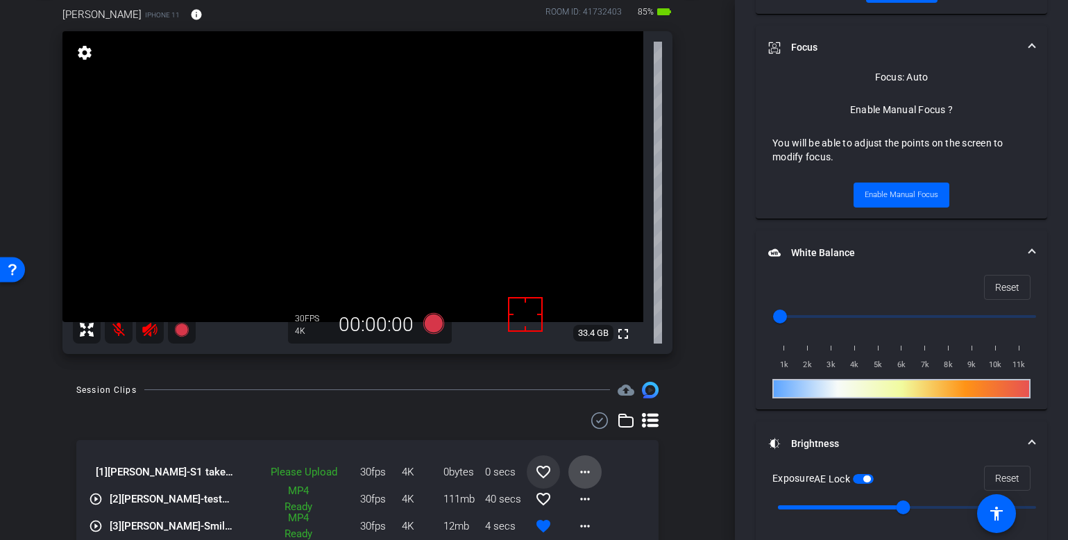
click at [583, 465] on mat-icon "more_horiz" at bounding box center [585, 471] width 17 height 17
click at [592, 410] on span "Upload" at bounding box center [600, 408] width 56 height 17
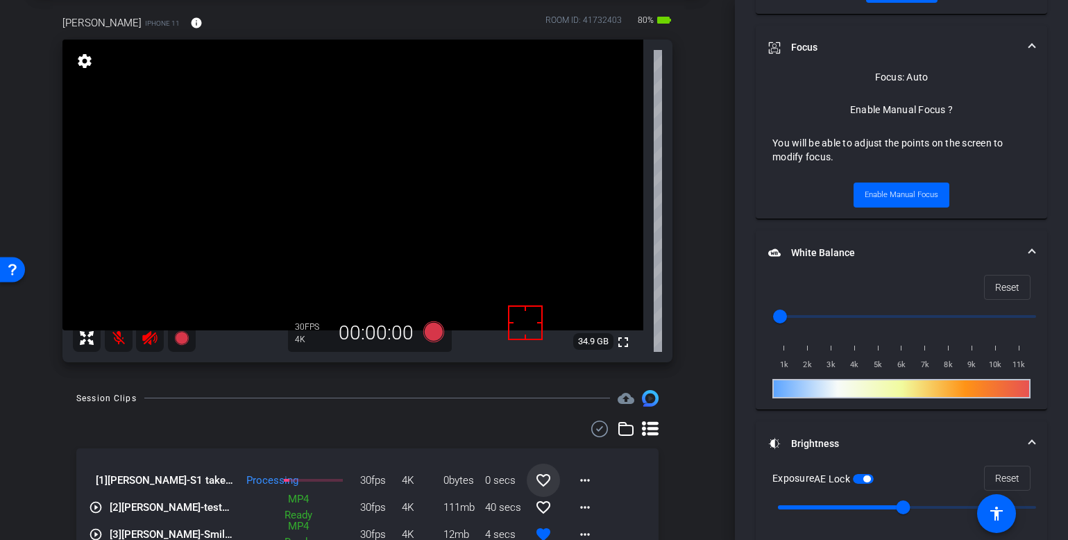
scroll to position [74, 0]
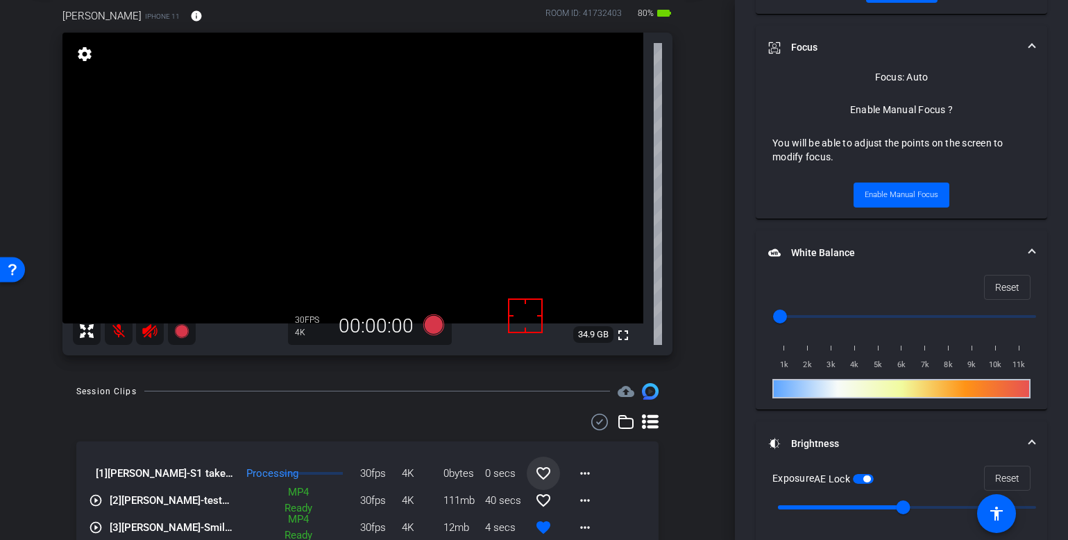
click at [336, 235] on video at bounding box center [352, 178] width 581 height 291
click at [342, 225] on video at bounding box center [352, 178] width 581 height 291
click at [375, 384] on div "Session Clips cloud_upload" at bounding box center [367, 391] width 582 height 17
click at [912, 197] on span "Enable Manual Focus" at bounding box center [901, 195] width 74 height 21
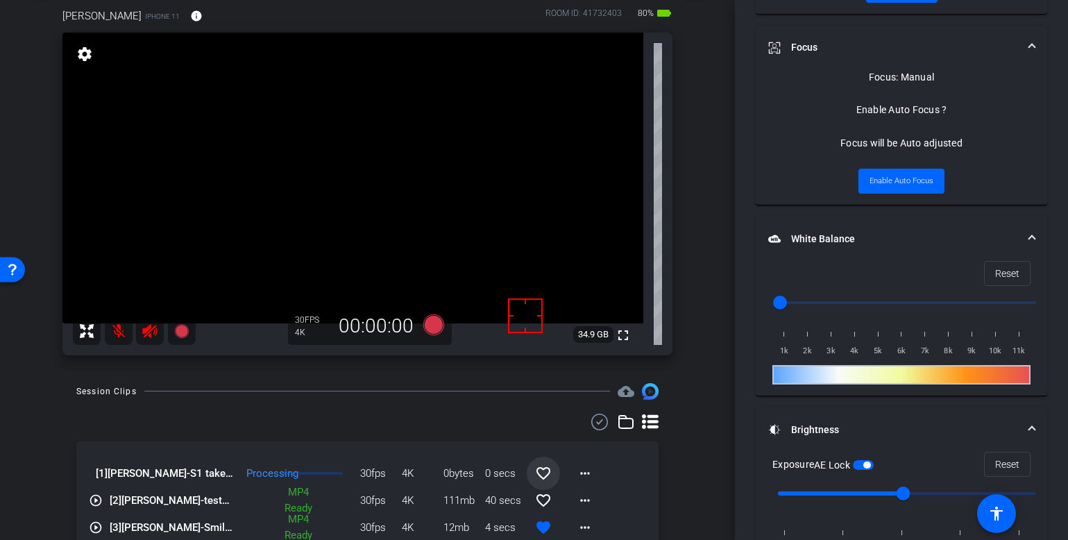
click at [321, 208] on video at bounding box center [352, 178] width 581 height 291
click at [304, 191] on span at bounding box center [304, 191] width 0 height 0
click at [366, 223] on video at bounding box center [352, 178] width 581 height 291
click at [912, 177] on span "Enable Auto Focus" at bounding box center [901, 181] width 64 height 21
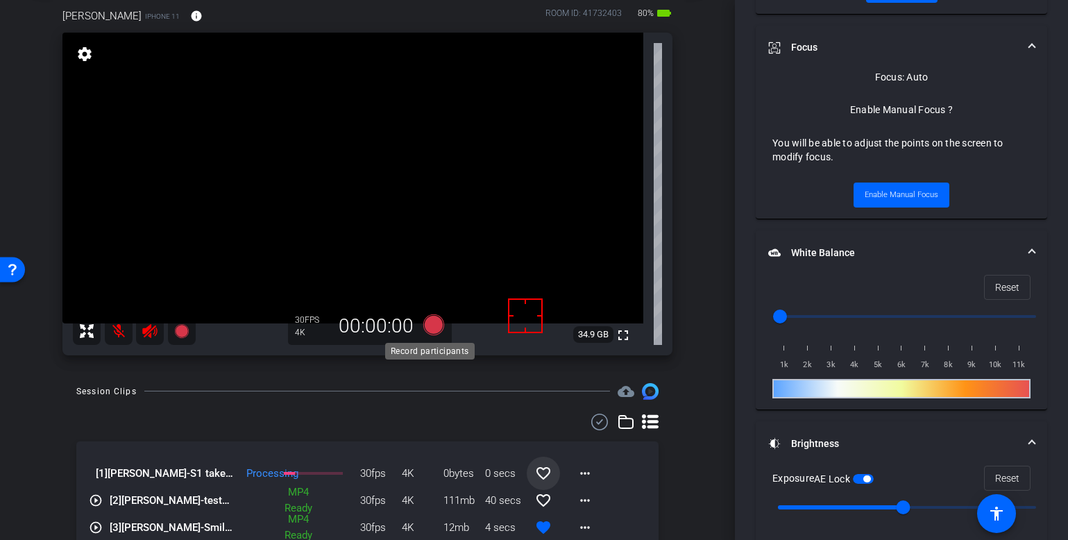
click at [431, 318] on icon at bounding box center [433, 324] width 21 height 21
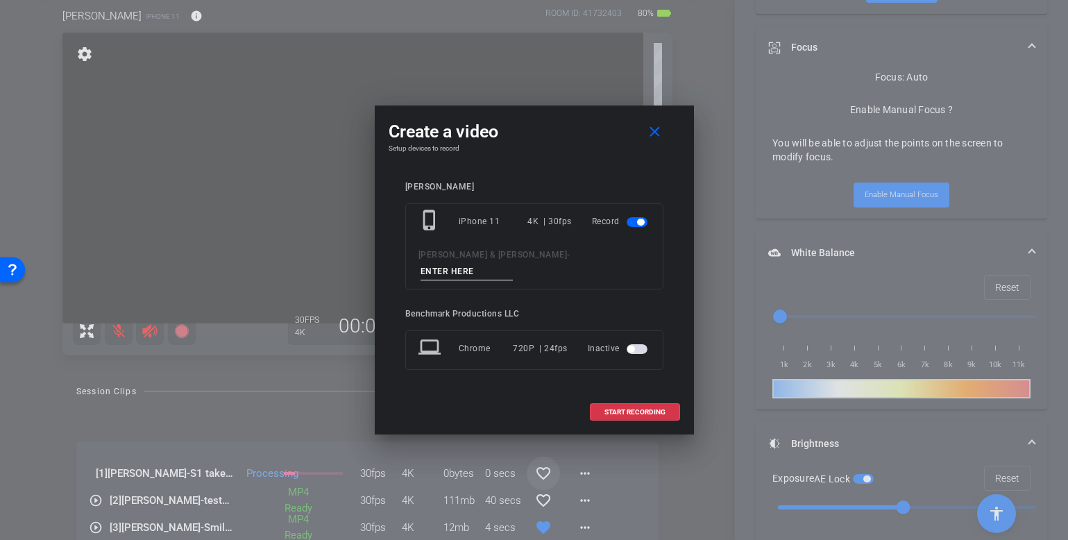
click at [513, 263] on input at bounding box center [466, 271] width 93 height 17
type input "S1 take2"
click at [611, 409] on span "START RECORDING" at bounding box center [634, 412] width 61 height 7
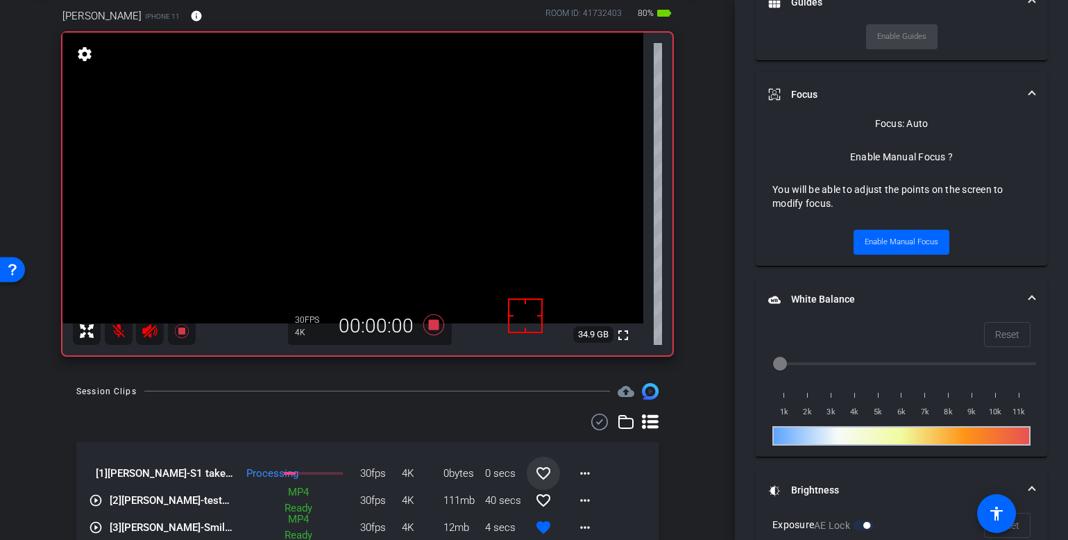
scroll to position [680, 0]
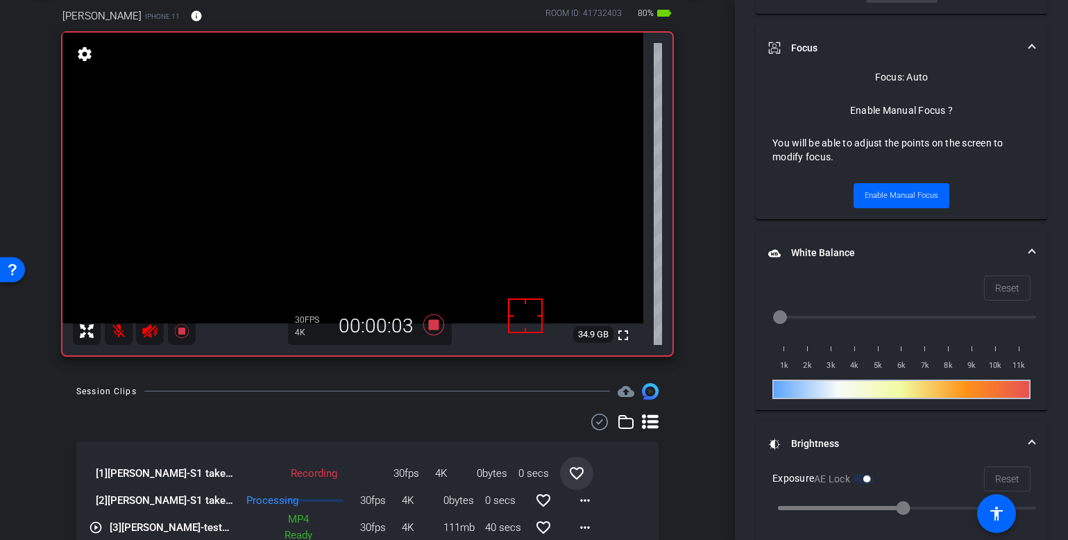
click at [119, 333] on mat-icon at bounding box center [119, 331] width 28 height 28
click at [578, 497] on mat-icon "more_horiz" at bounding box center [585, 500] width 17 height 17
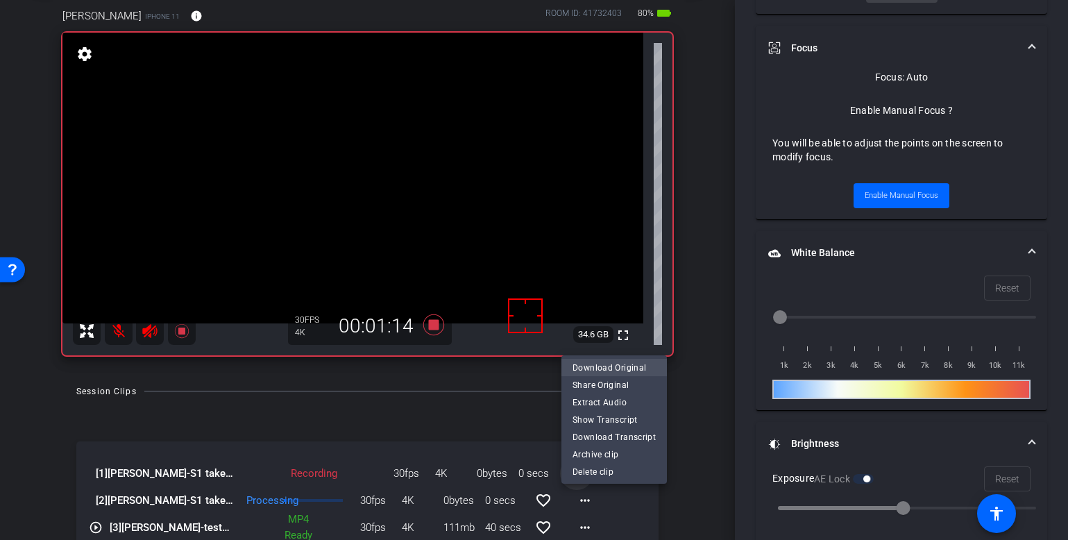
click at [617, 366] on span "Download Original" at bounding box center [613, 367] width 83 height 17
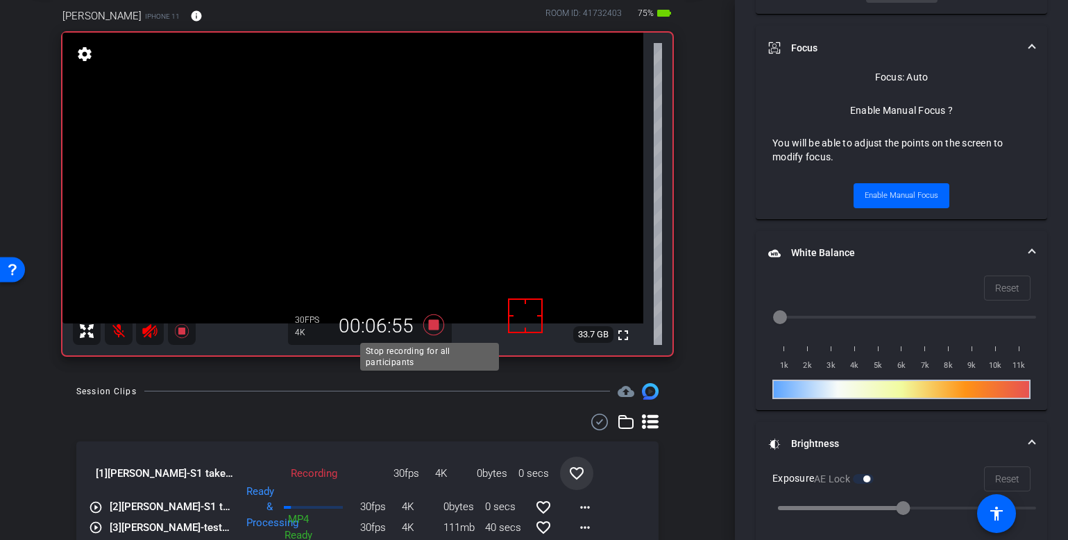
click at [429, 325] on icon at bounding box center [433, 324] width 21 height 21
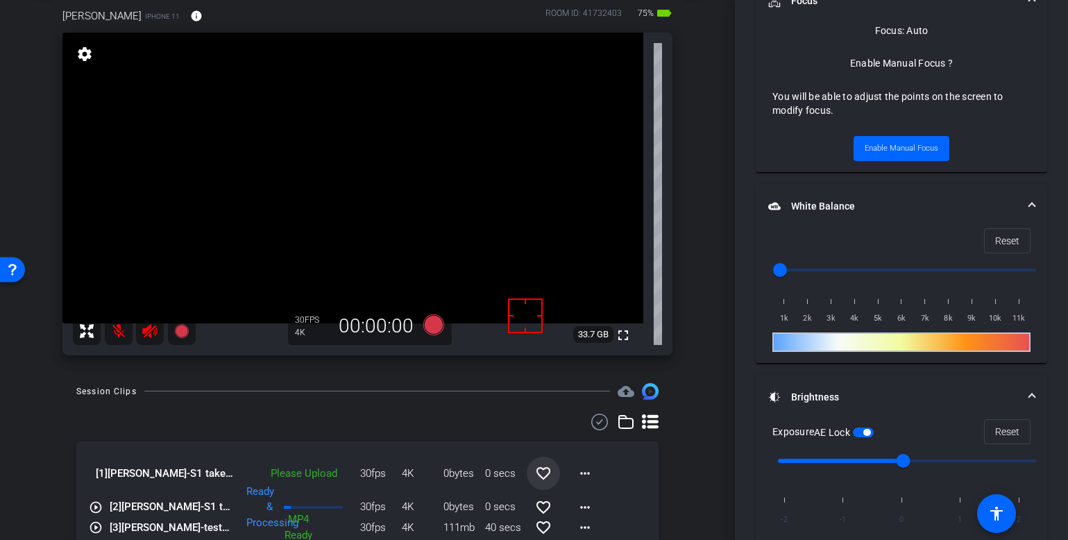
scroll to position [633, 0]
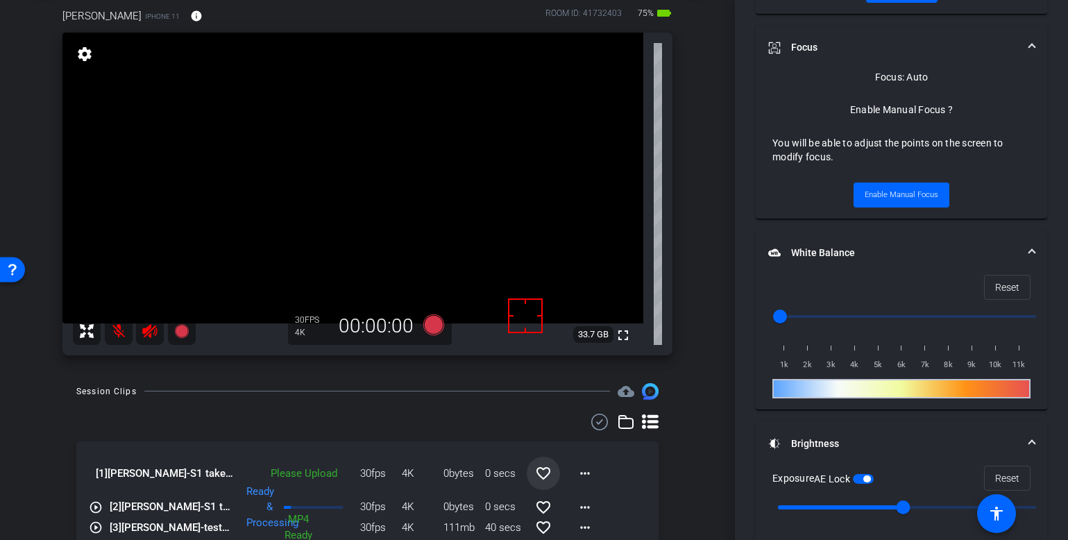
click at [536, 479] on mat-icon "favorite_border" at bounding box center [543, 473] width 17 height 17
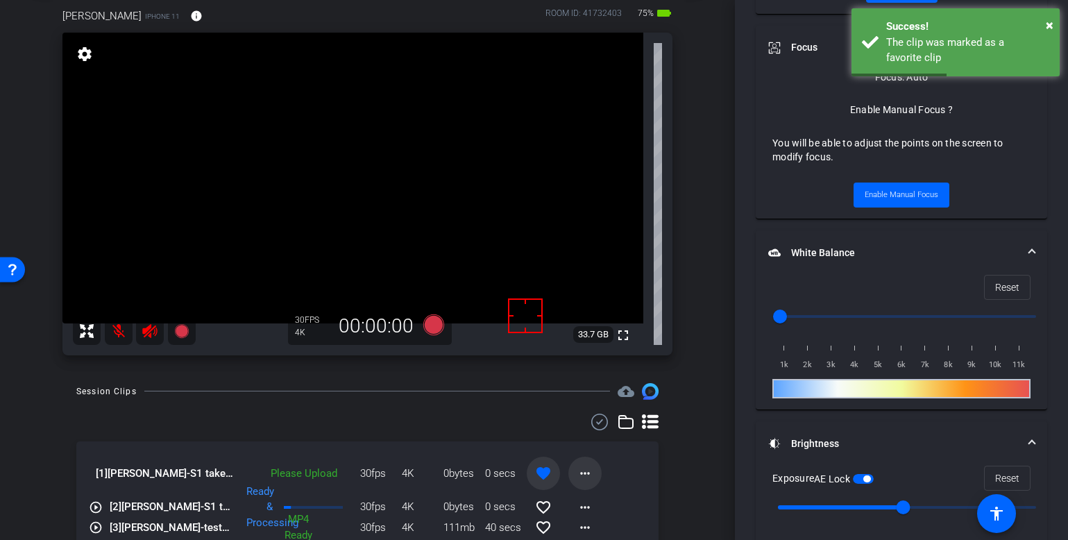
click at [577, 476] on mat-icon "more_horiz" at bounding box center [585, 473] width 17 height 17
click at [594, 409] on span "Upload" at bounding box center [600, 410] width 56 height 17
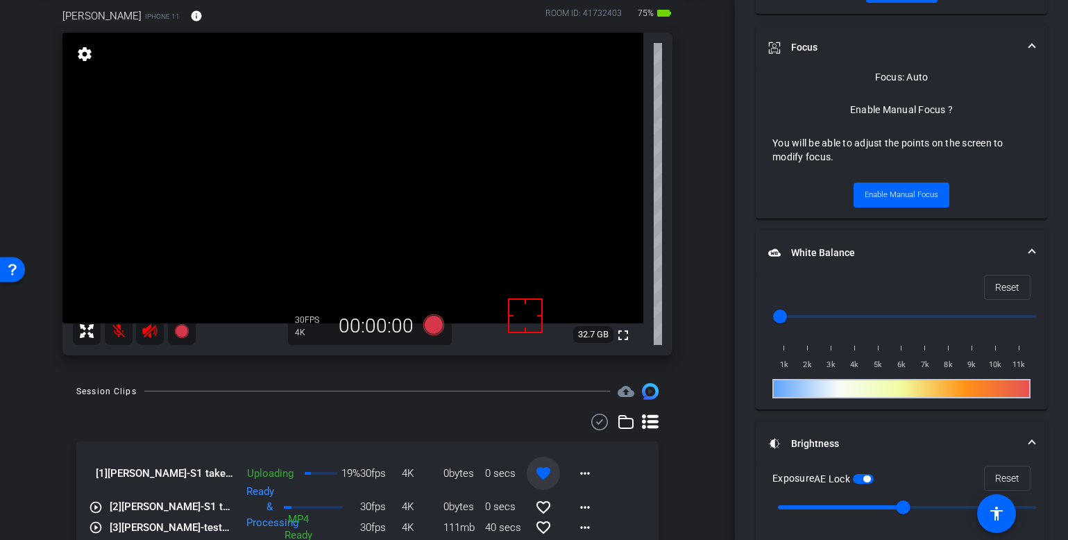
click at [577, 470] on mat-icon "more_horiz" at bounding box center [585, 473] width 17 height 17
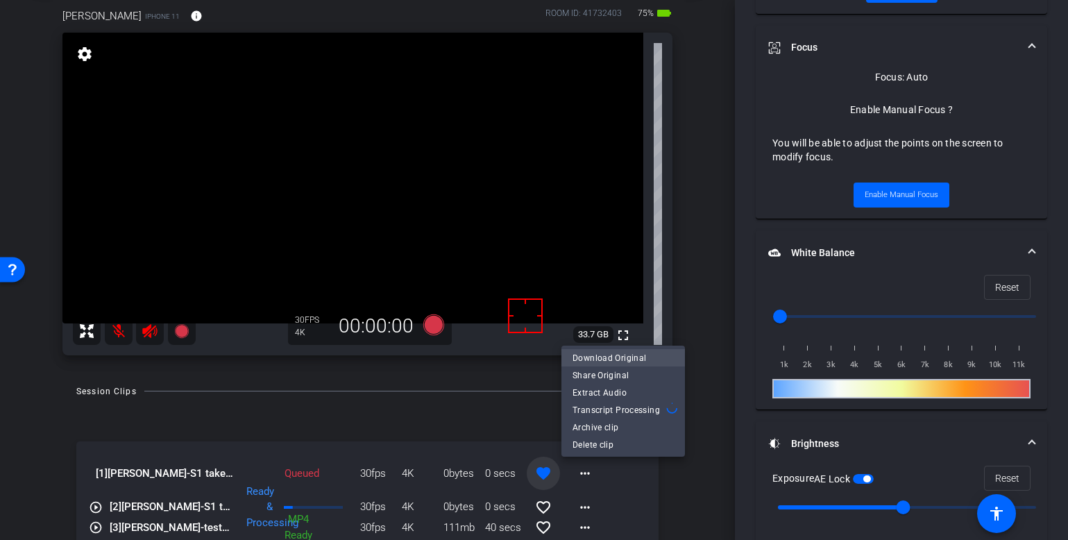
click at [597, 357] on span "Download Original" at bounding box center [622, 358] width 101 height 17
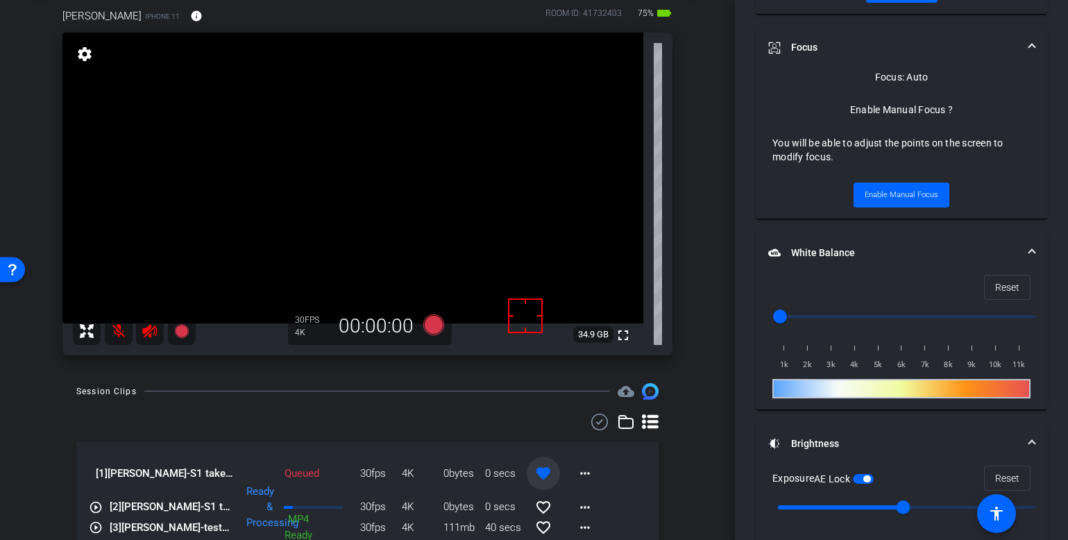
click at [448, 399] on div "Session Clips cloud_upload" at bounding box center [367, 391] width 582 height 17
click at [429, 325] on icon at bounding box center [433, 324] width 21 height 21
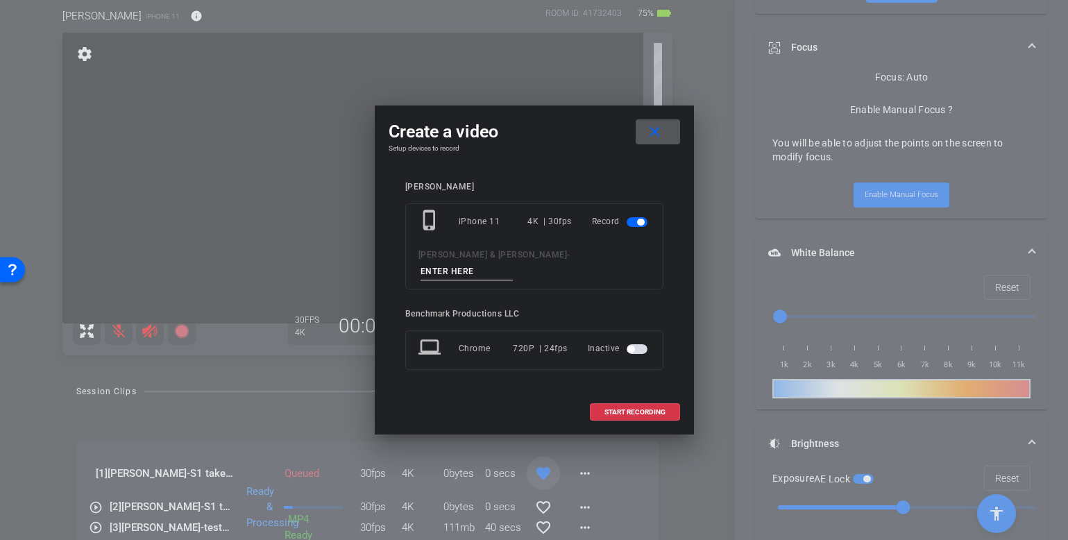
click at [513, 264] on input at bounding box center [466, 271] width 93 height 17
type input "S1 redo s1"
click at [656, 409] on span "START RECORDING" at bounding box center [634, 412] width 61 height 7
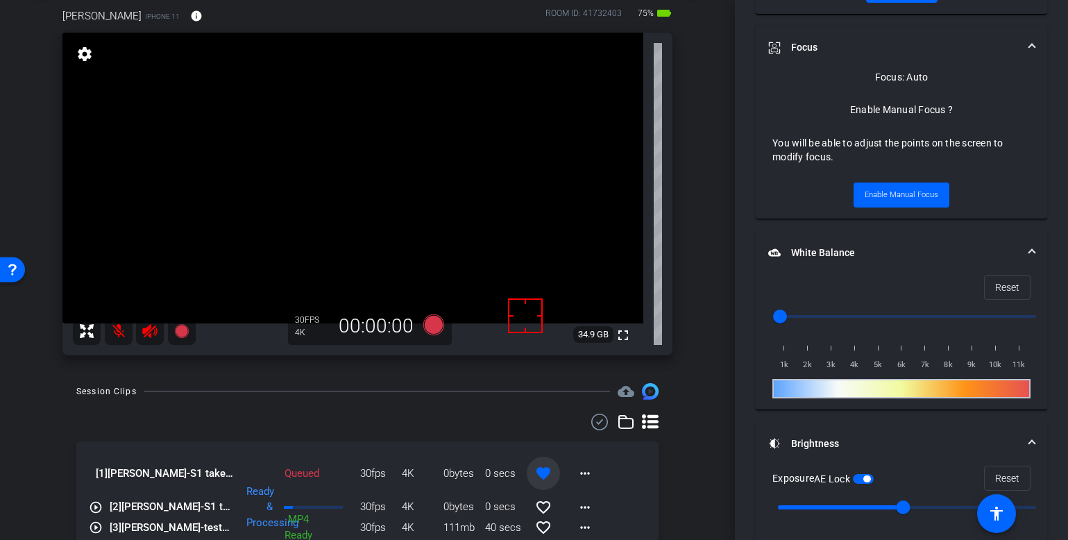
scroll to position [680, 0]
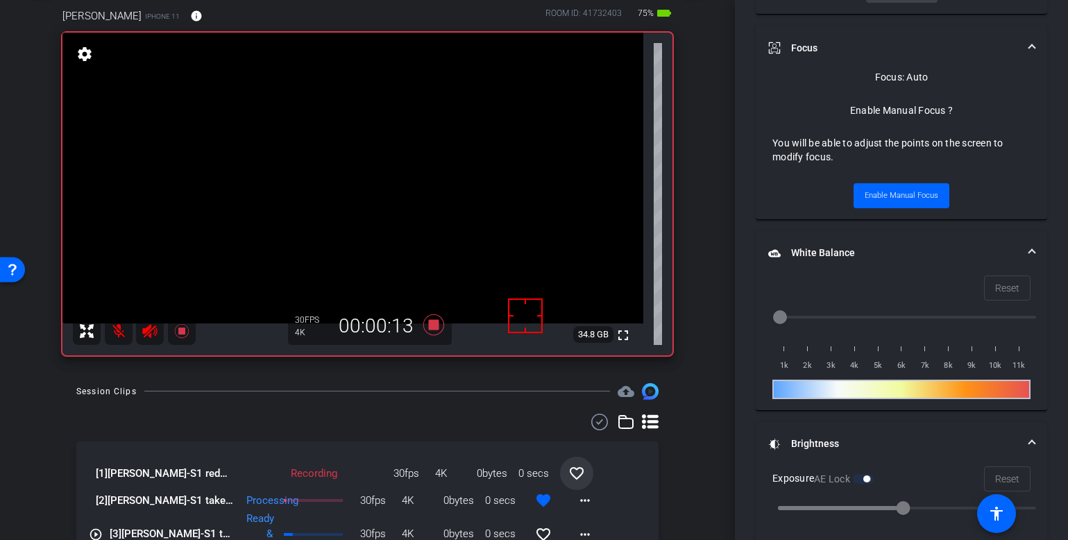
click at [119, 337] on mat-icon at bounding box center [119, 331] width 28 height 28
click at [427, 325] on icon at bounding box center [433, 324] width 21 height 21
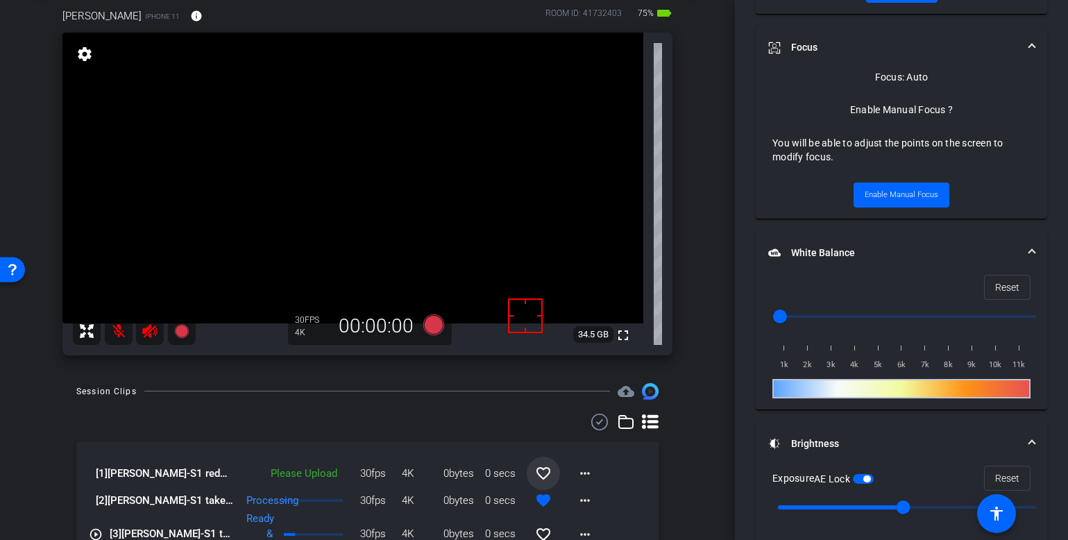
click at [540, 476] on mat-icon "favorite_border" at bounding box center [543, 473] width 17 height 17
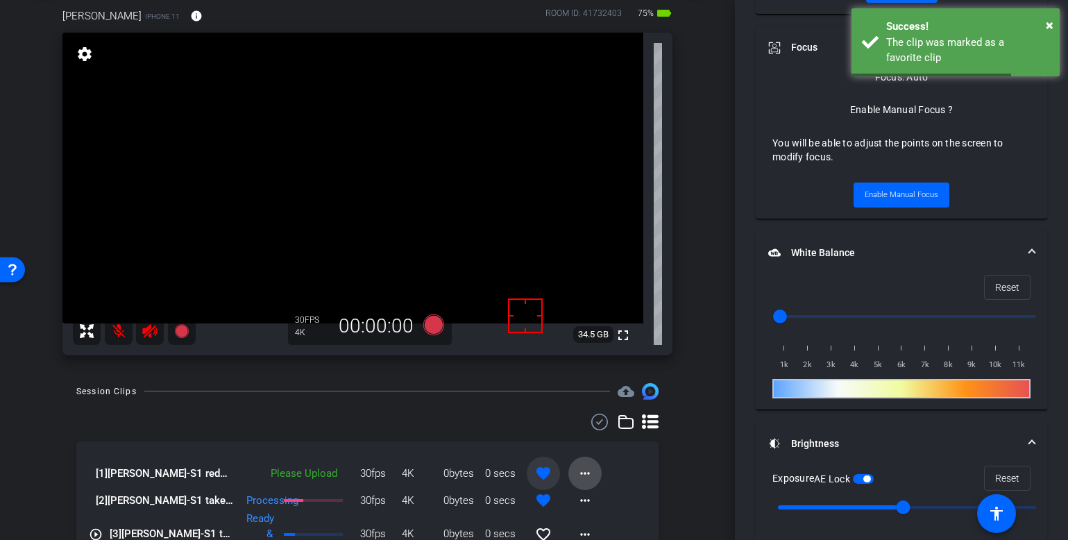
click at [577, 475] on mat-icon "more_horiz" at bounding box center [585, 473] width 17 height 17
click at [594, 407] on span "Upload" at bounding box center [600, 410] width 56 height 17
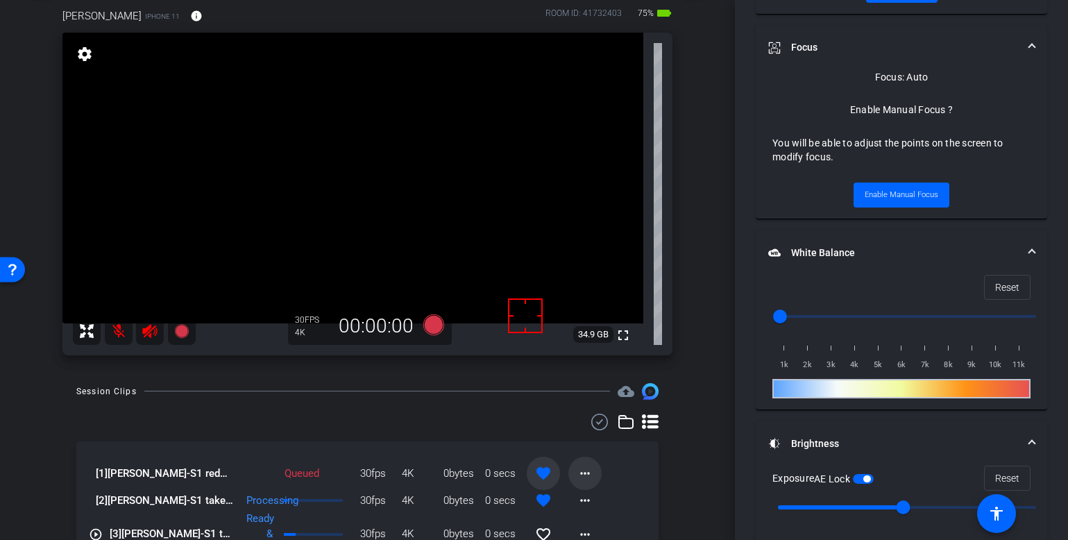
click at [579, 468] on mat-icon "more_horiz" at bounding box center [585, 473] width 17 height 17
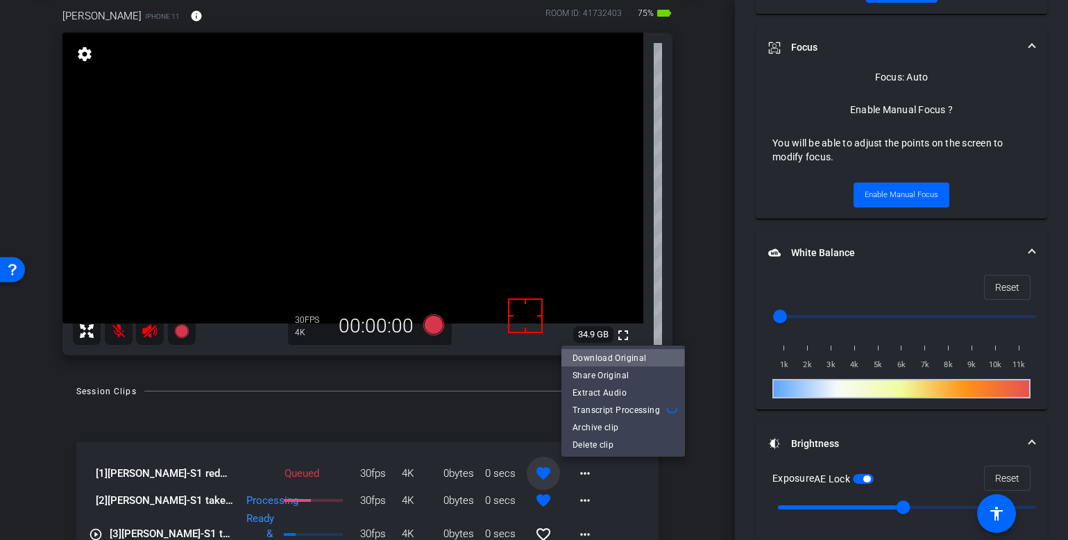
click at [596, 355] on span "Download Original" at bounding box center [622, 358] width 101 height 17
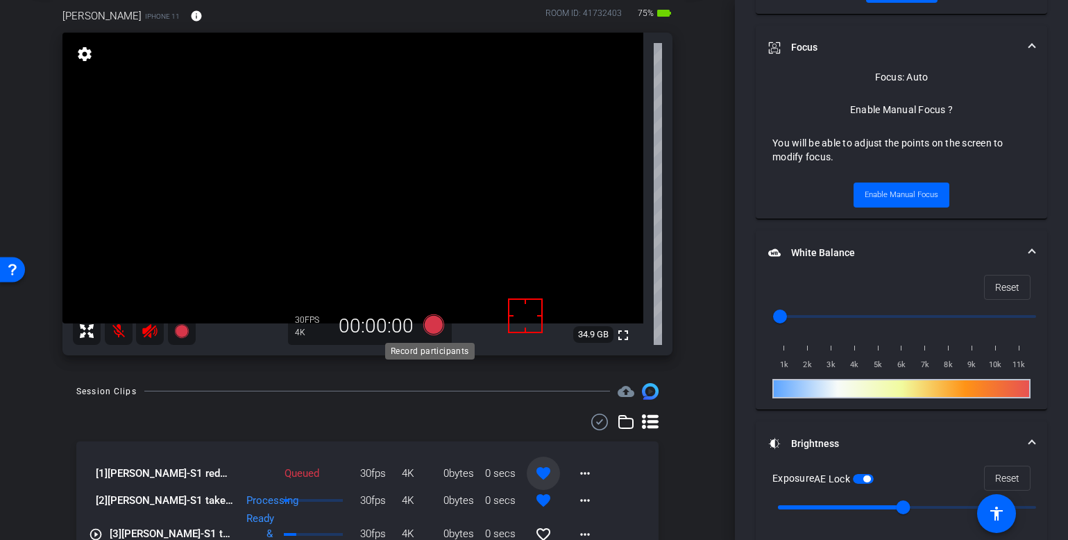
click at [432, 328] on icon at bounding box center [433, 324] width 21 height 21
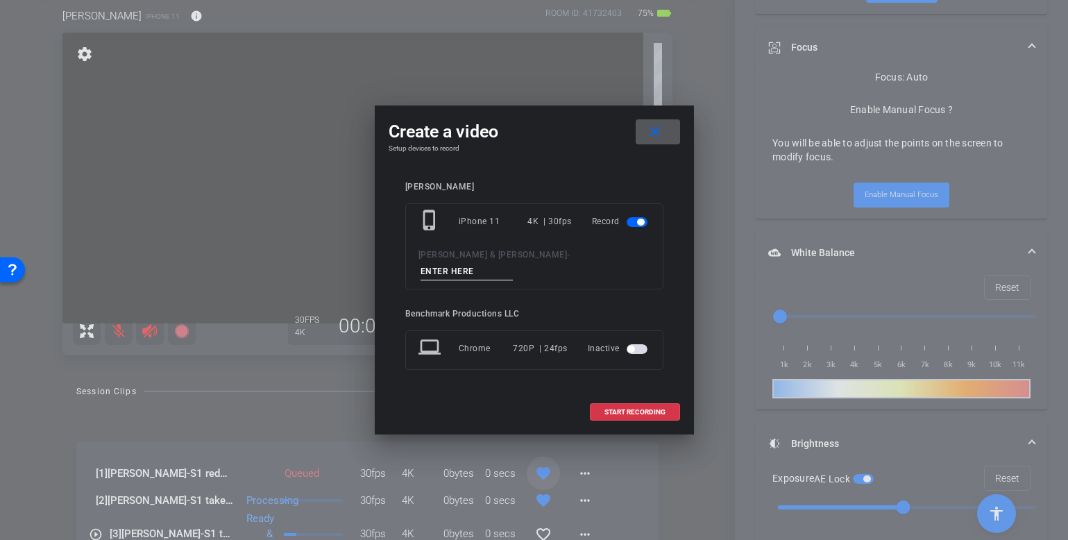
click at [513, 263] on input at bounding box center [466, 271] width 93 height 17
type input "S"
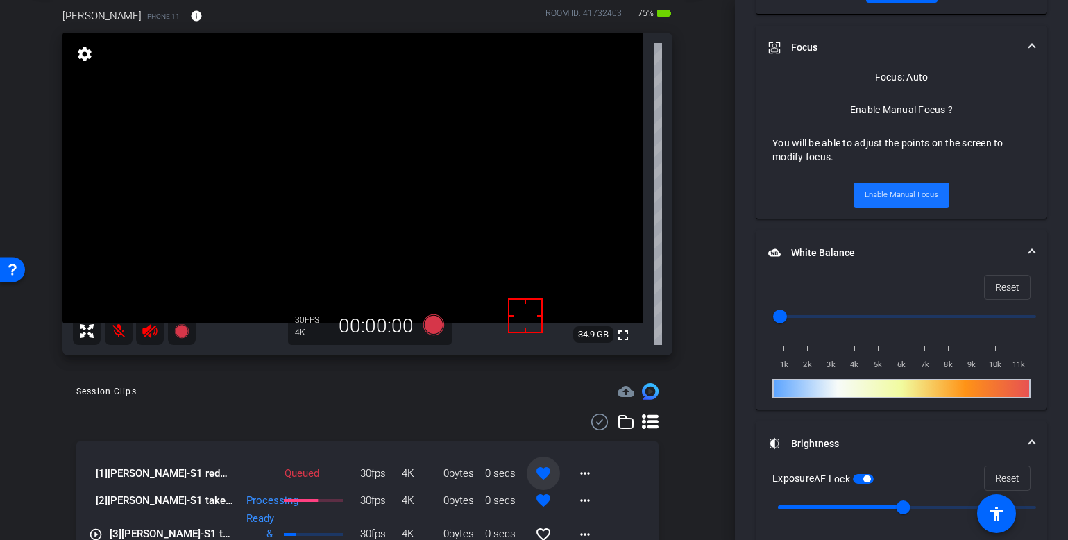
click at [908, 192] on span "Enable Manual Focus" at bounding box center [901, 195] width 74 height 21
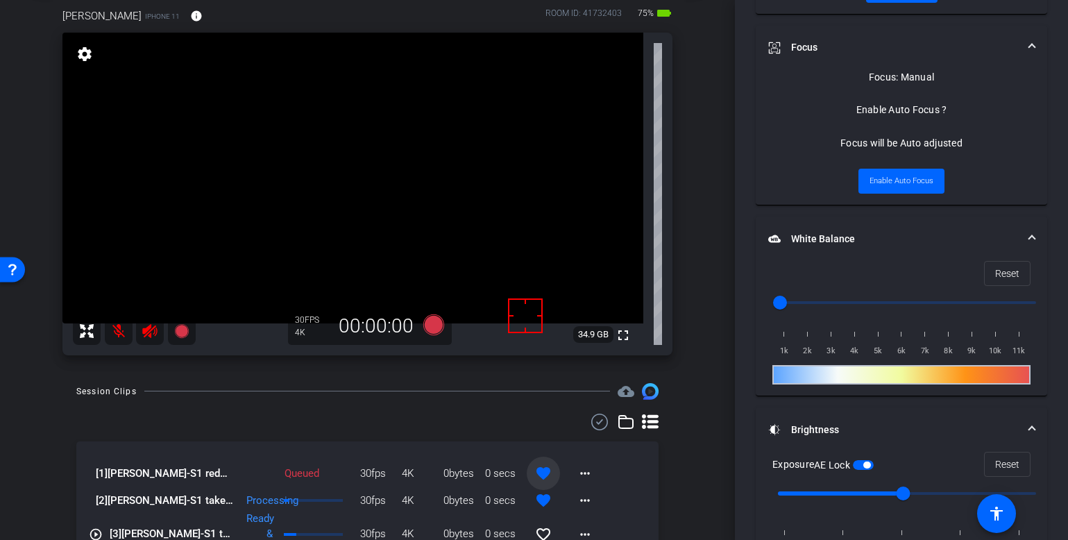
click at [327, 210] on video at bounding box center [352, 178] width 581 height 291
click at [924, 180] on span "Enable Auto Focus" at bounding box center [901, 181] width 64 height 21
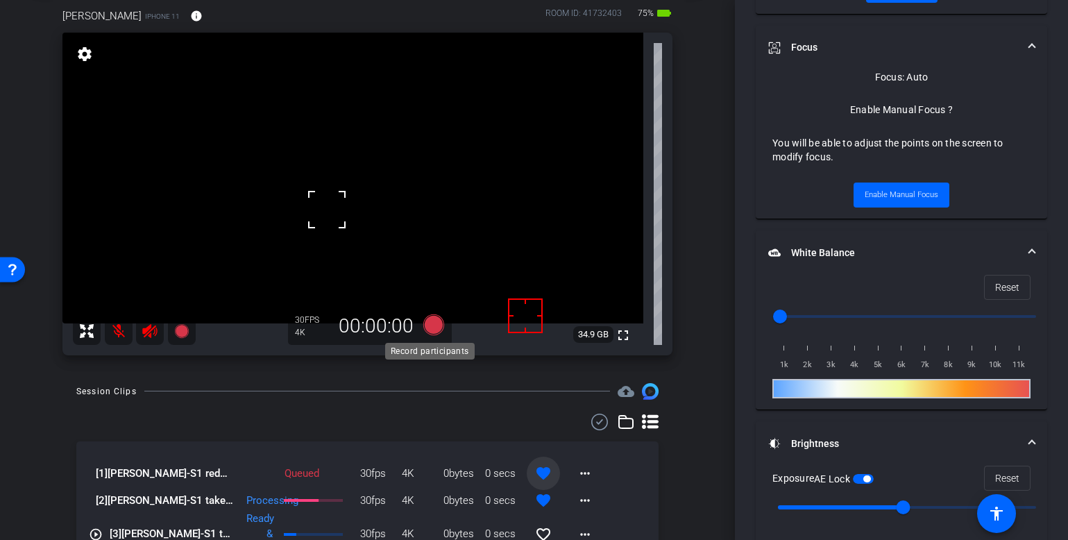
click at [429, 327] on icon at bounding box center [433, 324] width 21 height 21
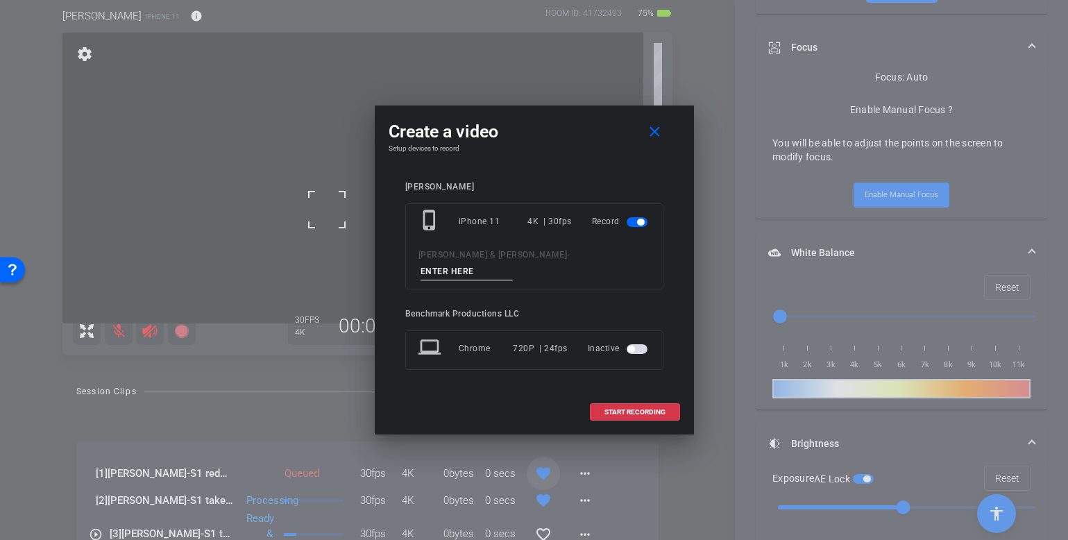
click at [511, 263] on input at bounding box center [466, 271] width 93 height 17
type input "S3 take1"
click at [634, 395] on span at bounding box center [634, 411] width 89 height 33
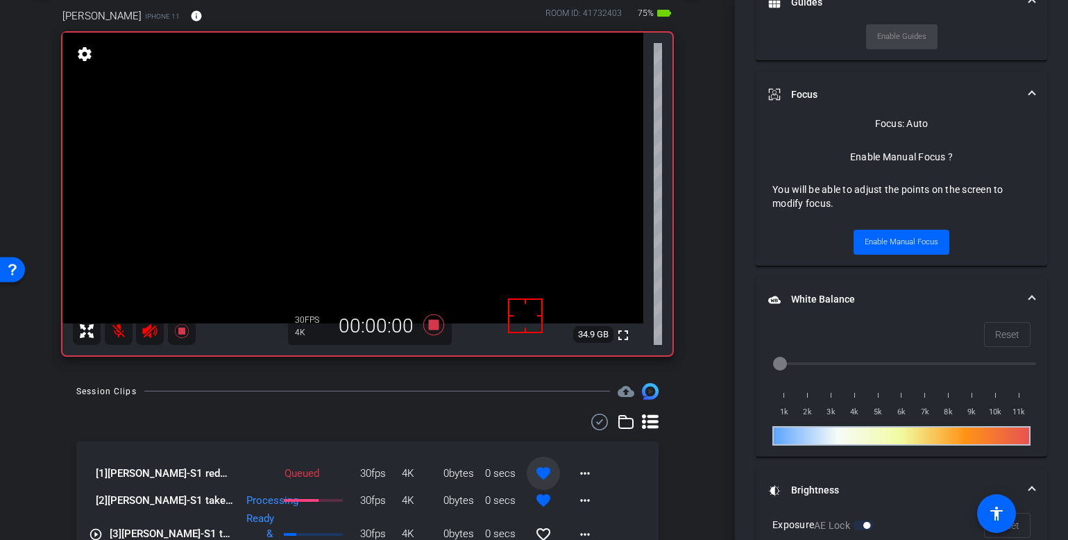
scroll to position [680, 0]
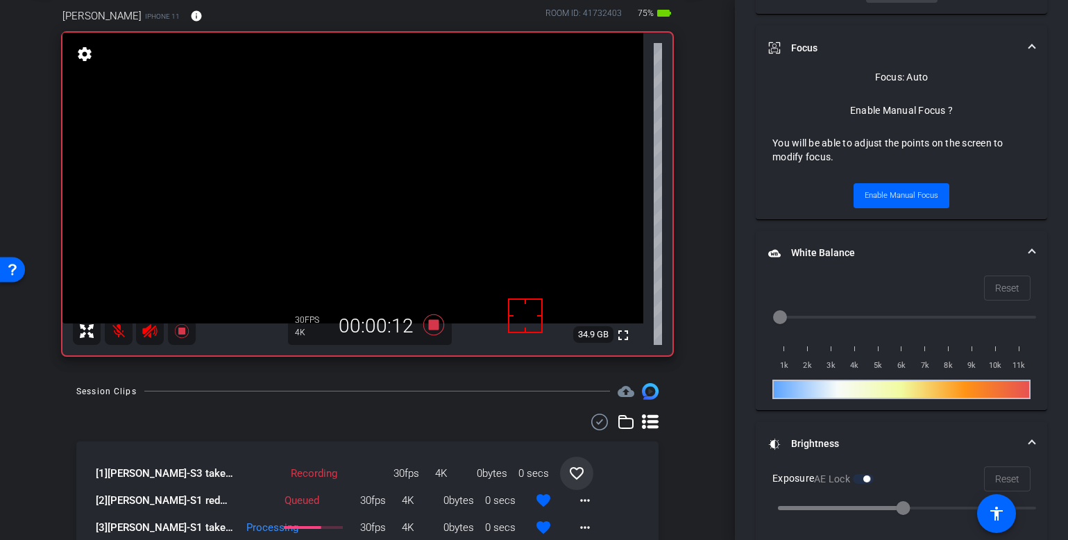
click at [119, 330] on mat-icon at bounding box center [119, 331] width 28 height 28
click at [118, 334] on mat-icon at bounding box center [119, 331] width 28 height 28
click at [114, 420] on div at bounding box center [367, 422] width 582 height 17
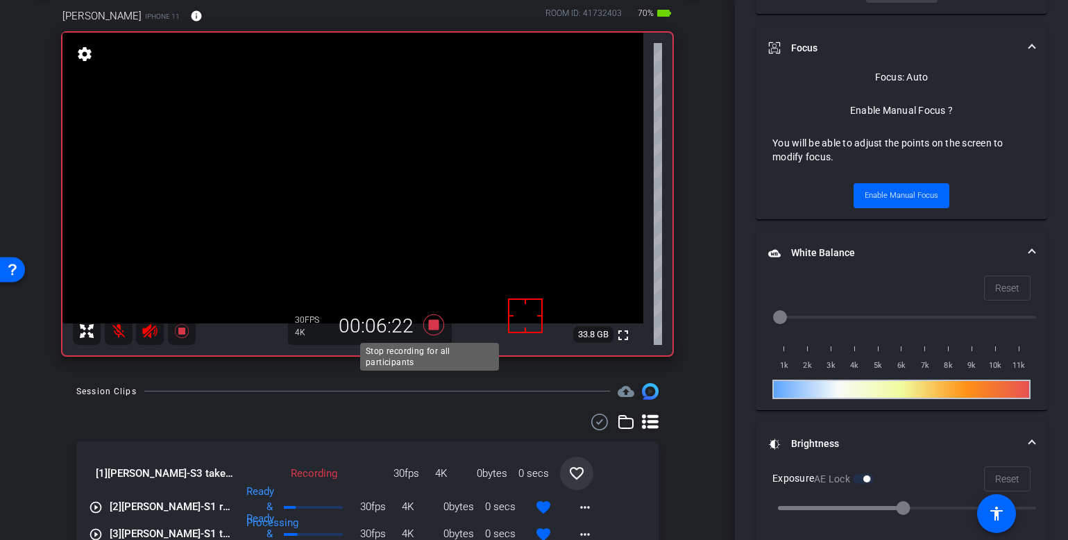
click at [434, 328] on icon at bounding box center [433, 324] width 21 height 21
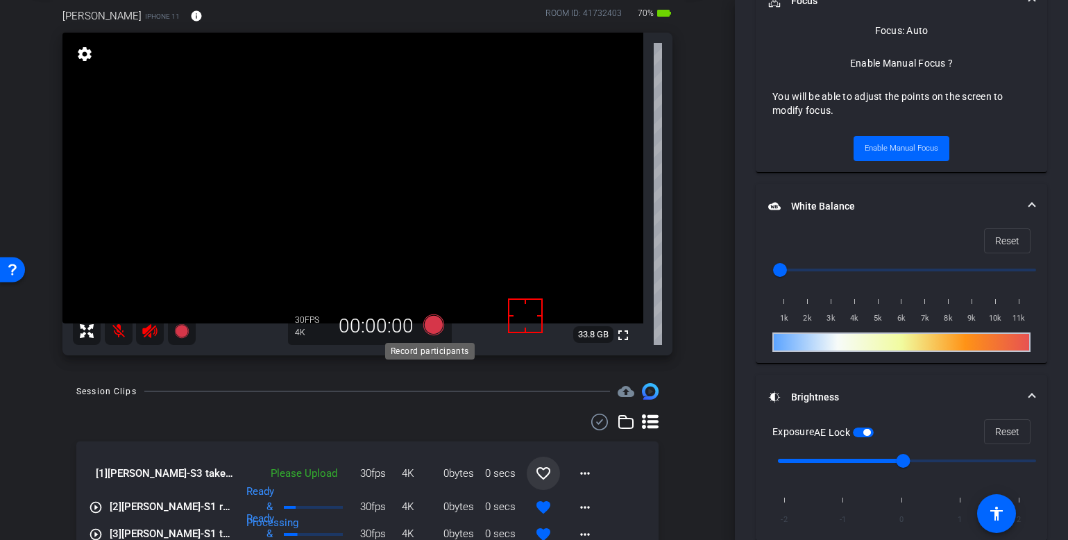
scroll to position [633, 0]
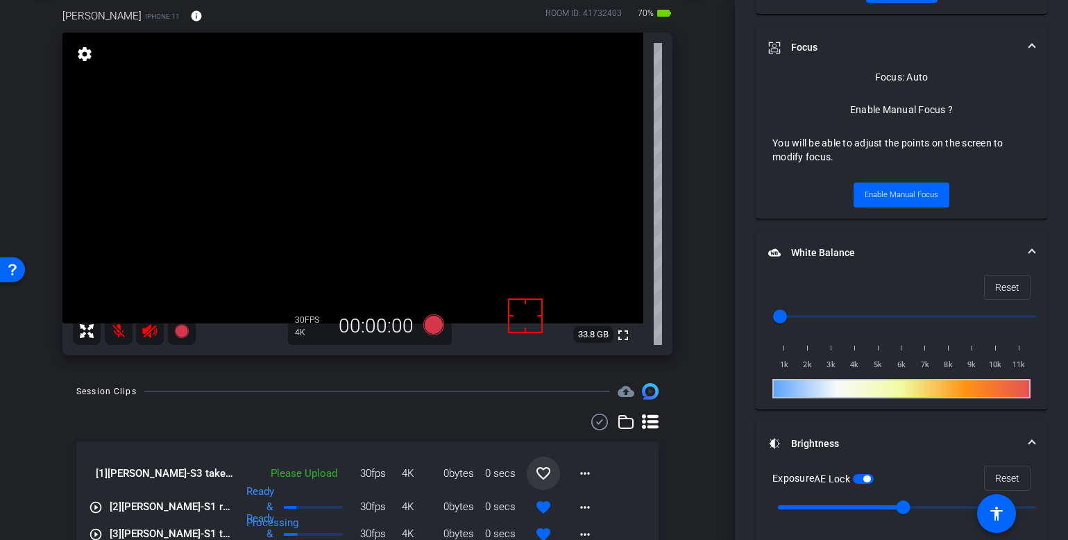
click at [579, 476] on mat-icon "more_horiz" at bounding box center [585, 473] width 17 height 17
click at [592, 406] on span "Upload" at bounding box center [600, 410] width 56 height 17
click at [701, 422] on div "arrow_back [PERSON_NAME] & [PERSON_NAME] Back to project Send invite account_bo…" at bounding box center [367, 196] width 735 height 540
click at [436, 330] on icon at bounding box center [433, 324] width 21 height 21
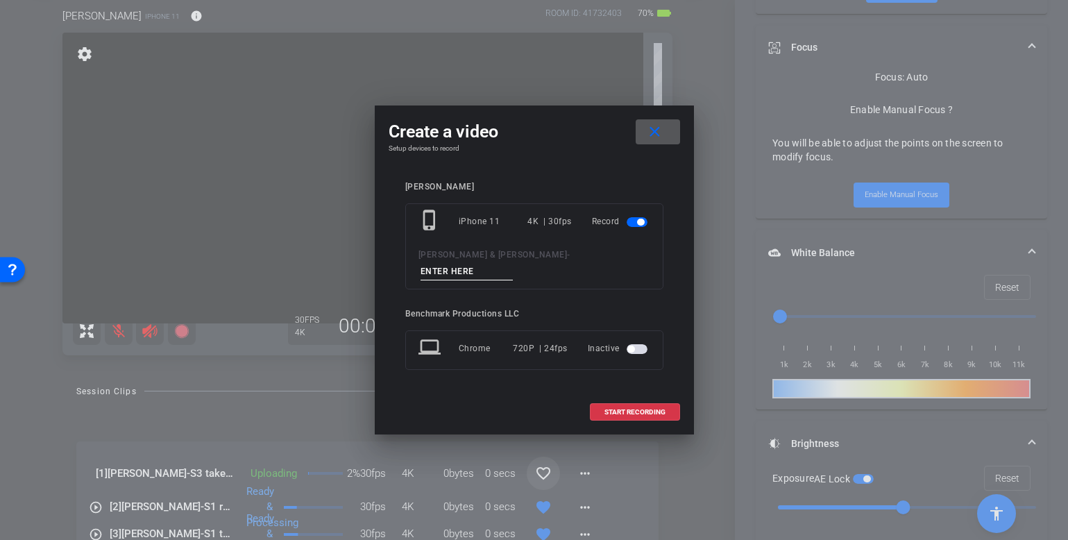
click at [496, 263] on input at bounding box center [466, 271] width 93 height 17
type input "BG"
click at [622, 409] on span "START RECORDING" at bounding box center [634, 412] width 61 height 7
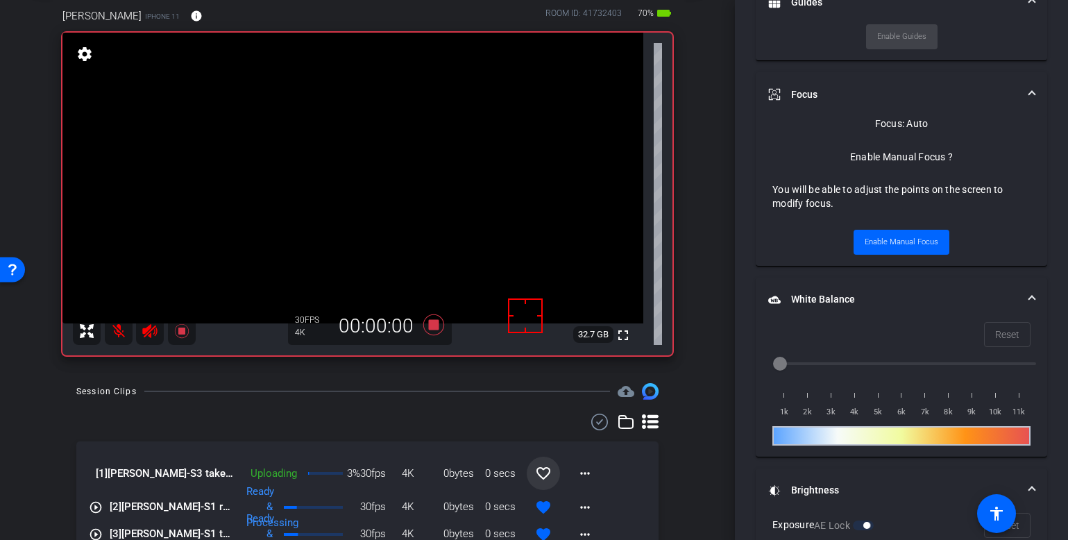
scroll to position [680, 0]
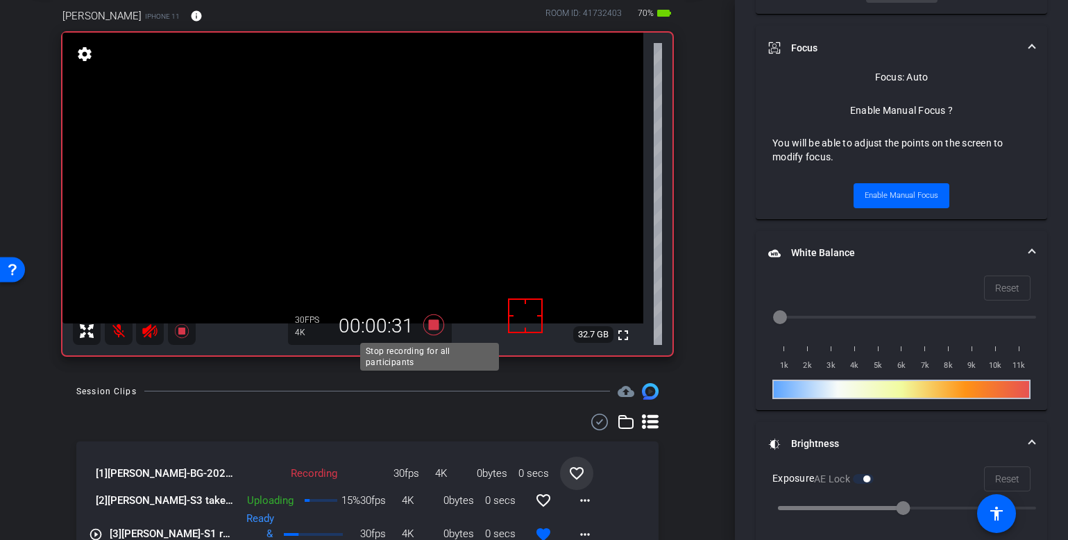
click at [434, 323] on icon at bounding box center [433, 324] width 33 height 25
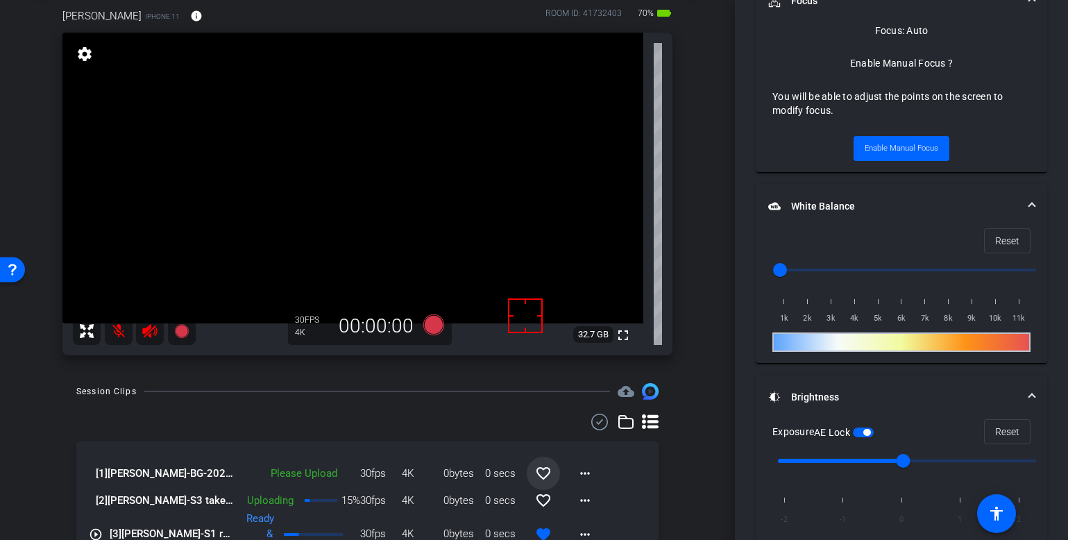
scroll to position [633, 0]
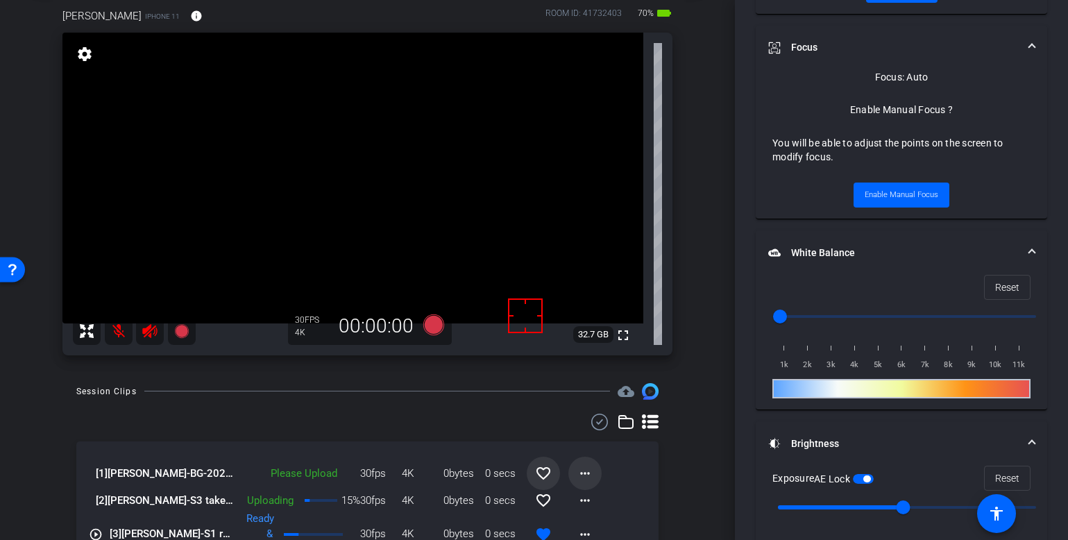
click at [577, 474] on mat-icon "more_horiz" at bounding box center [585, 473] width 17 height 17
click at [595, 411] on span "Upload" at bounding box center [600, 410] width 56 height 17
click at [577, 500] on mat-icon "more_horiz" at bounding box center [585, 500] width 17 height 17
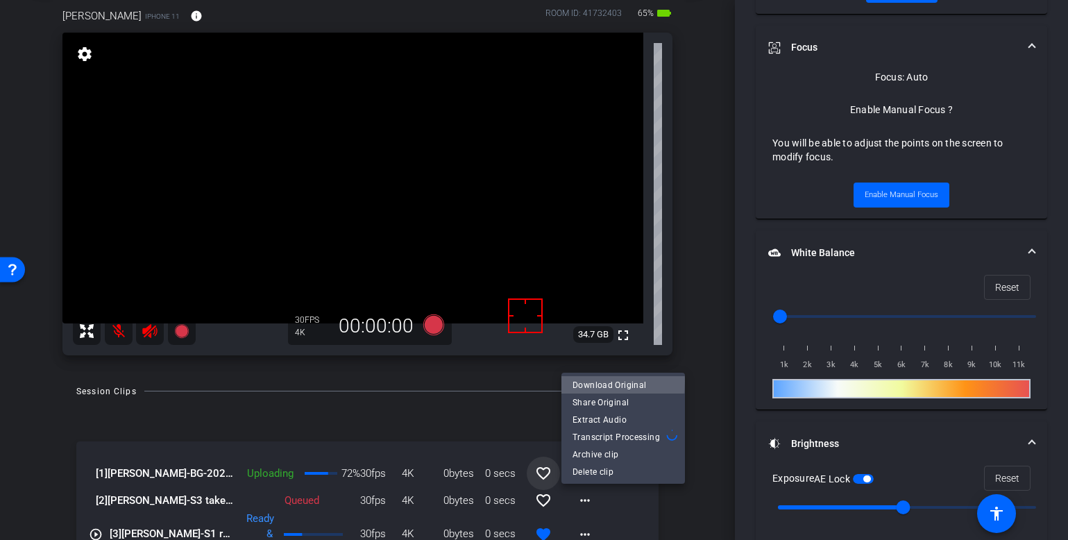
click at [592, 381] on span "Download Original" at bounding box center [622, 385] width 101 height 17
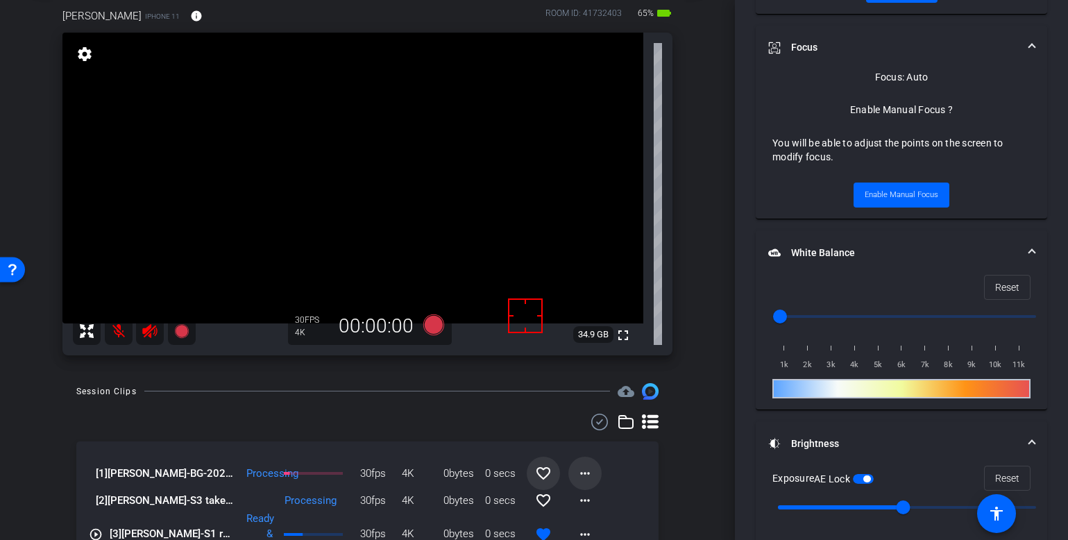
click at [584, 473] on mat-icon "more_horiz" at bounding box center [585, 473] width 17 height 17
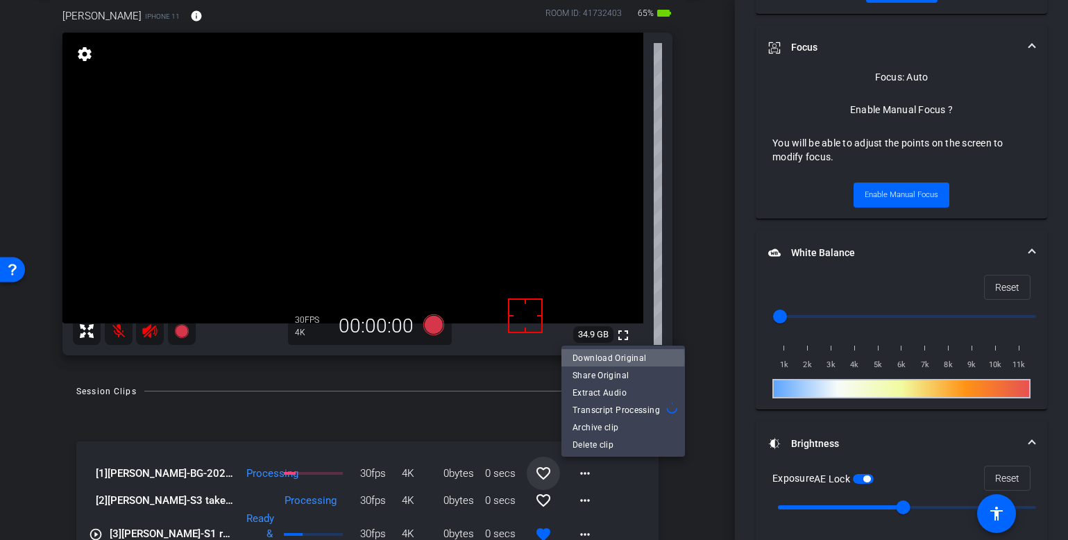
click at [608, 358] on span "Download Original" at bounding box center [622, 358] width 101 height 17
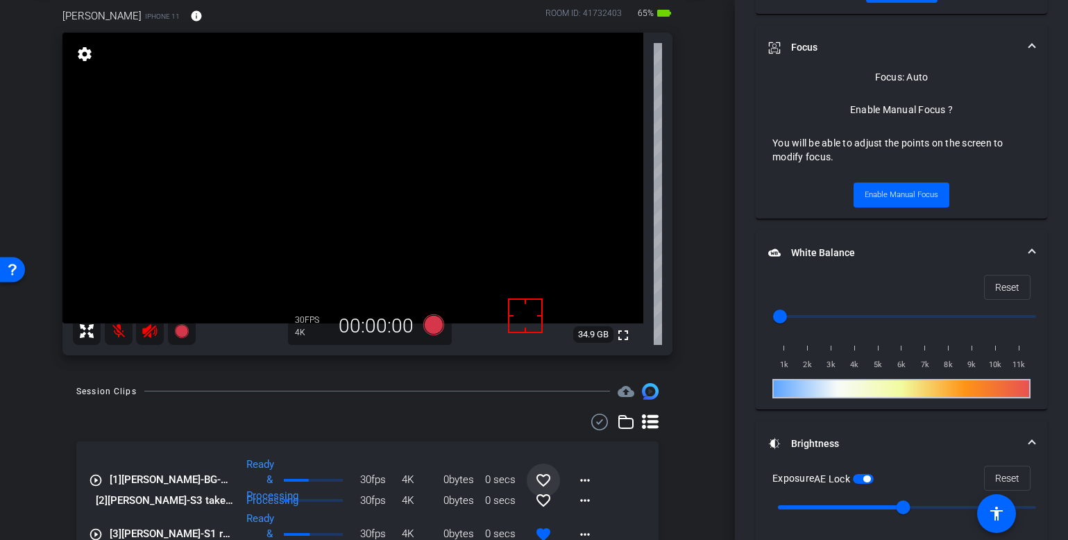
scroll to position [27, 0]
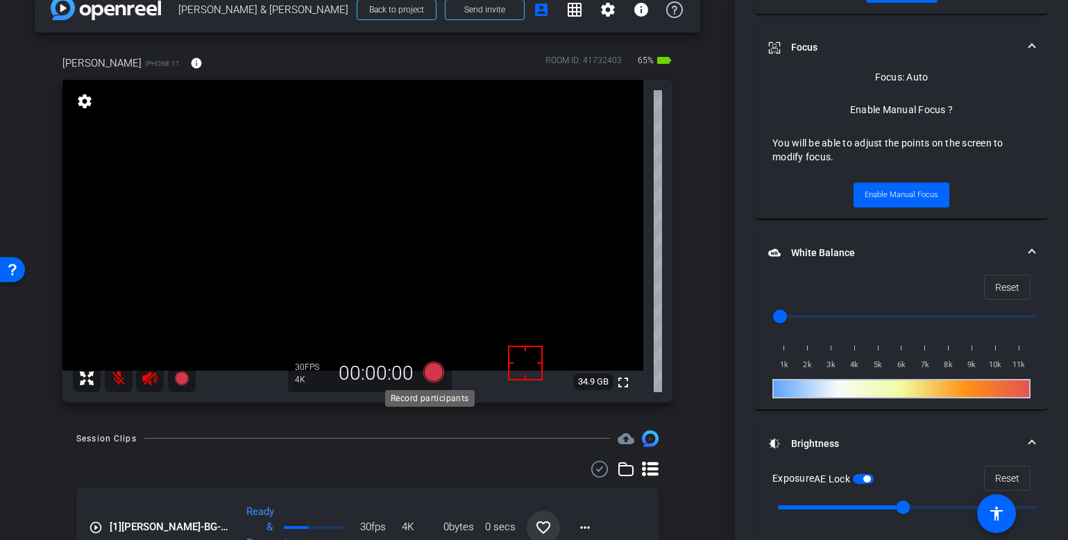
click at [425, 374] on icon at bounding box center [433, 371] width 21 height 21
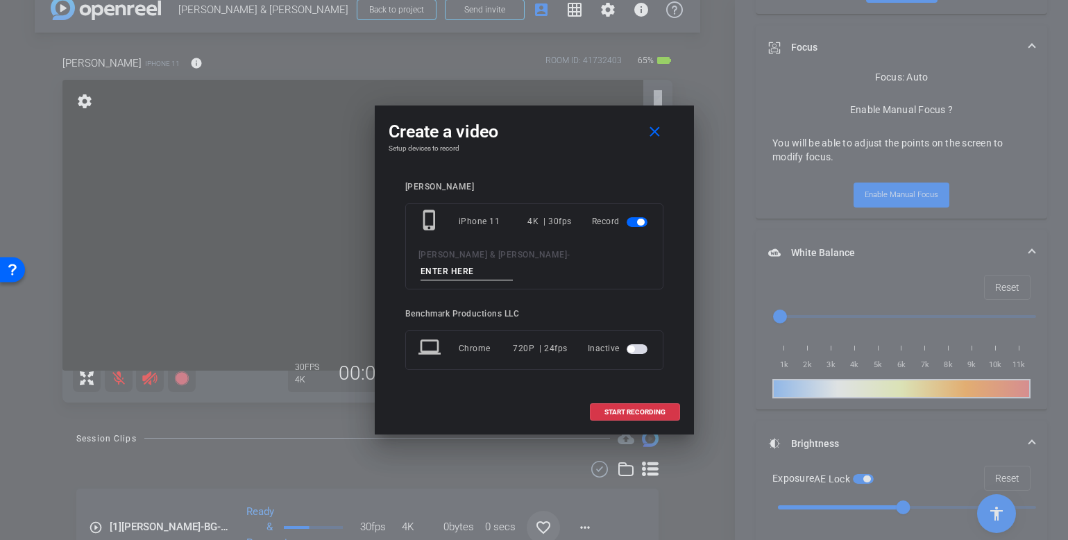
click at [513, 264] on input at bounding box center [466, 271] width 93 height 17
type input "S3 take2"
click at [657, 409] on span "START RECORDING" at bounding box center [634, 412] width 61 height 7
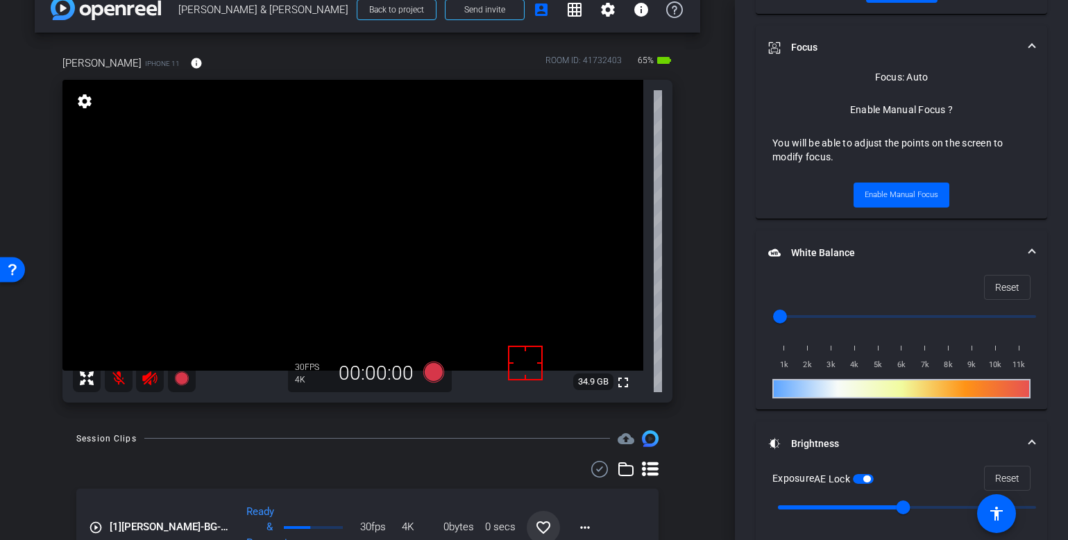
scroll to position [680, 0]
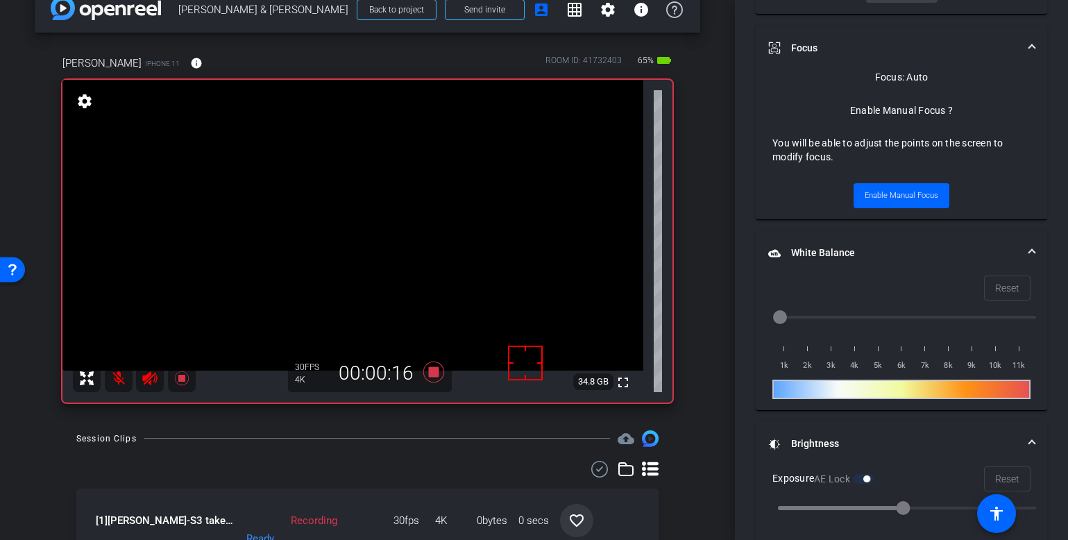
click at [115, 385] on mat-icon at bounding box center [119, 378] width 28 height 28
click at [425, 371] on icon at bounding box center [433, 371] width 21 height 21
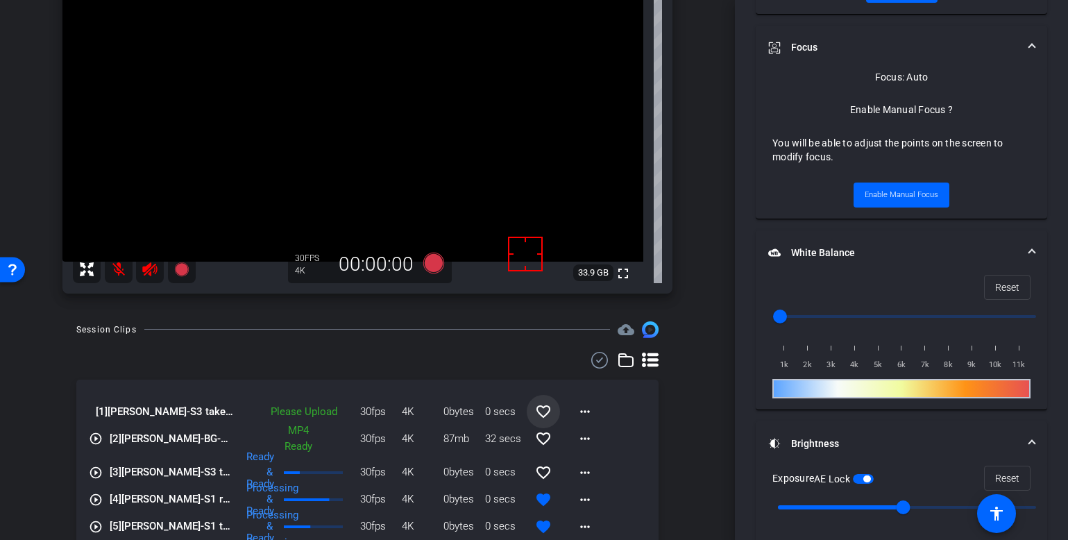
scroll to position [150, 0]
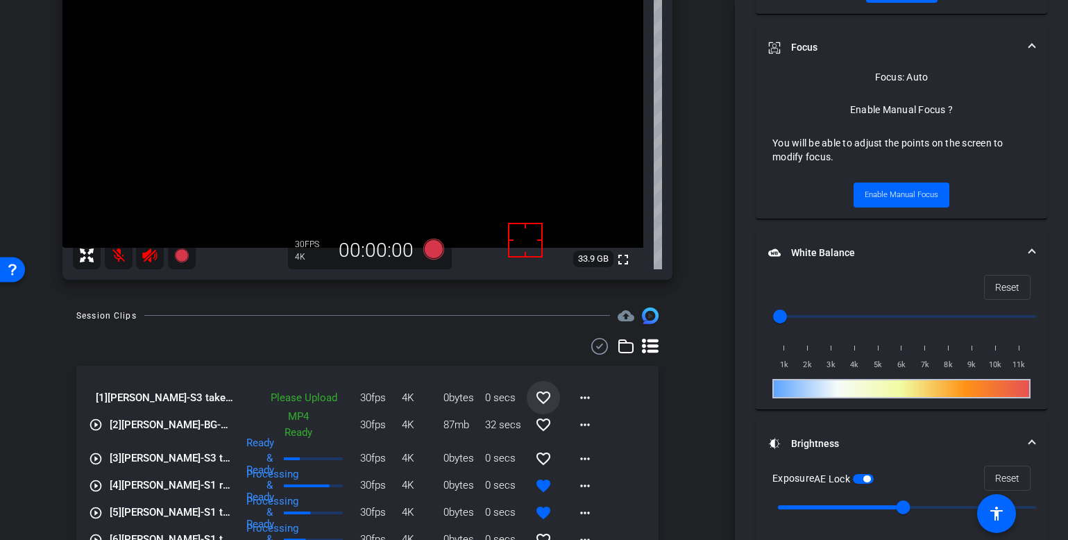
click at [538, 395] on mat-icon "favorite_border" at bounding box center [543, 397] width 17 height 17
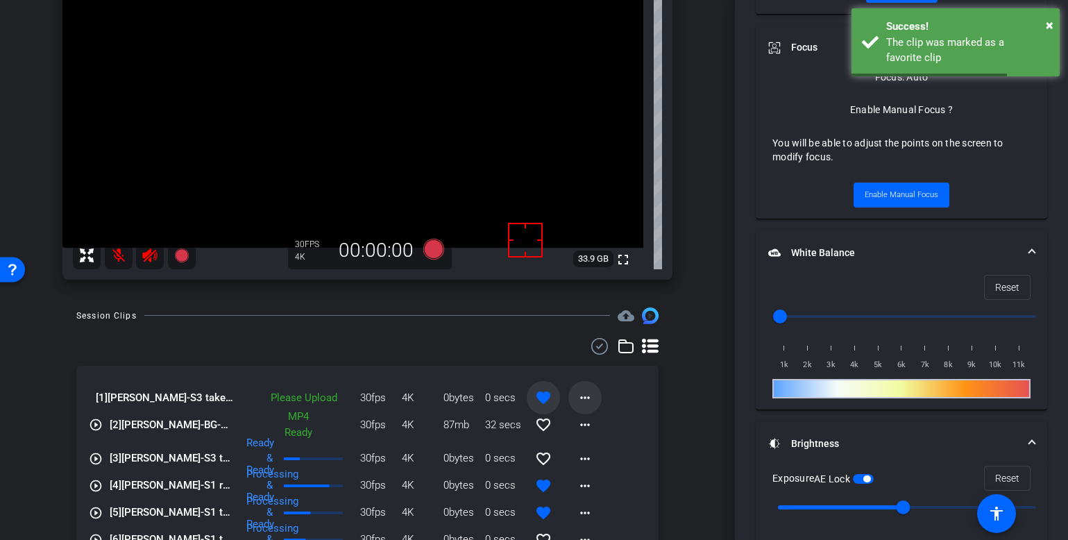
click at [581, 398] on mat-icon "more_horiz" at bounding box center [585, 397] width 17 height 17
click at [595, 425] on span "Upload" at bounding box center [600, 426] width 56 height 17
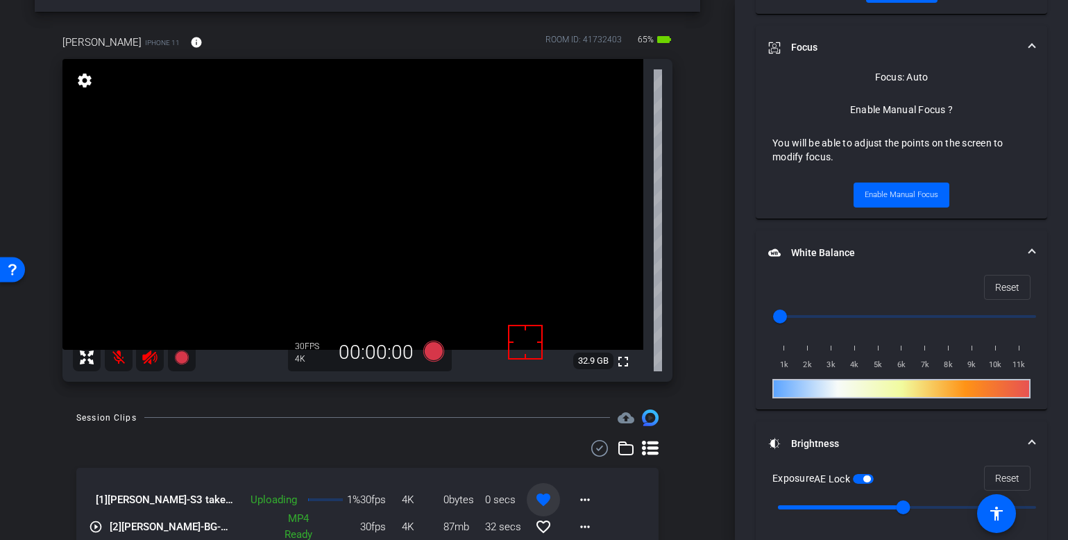
scroll to position [46, 0]
click at [429, 352] on icon at bounding box center [433, 351] width 21 height 21
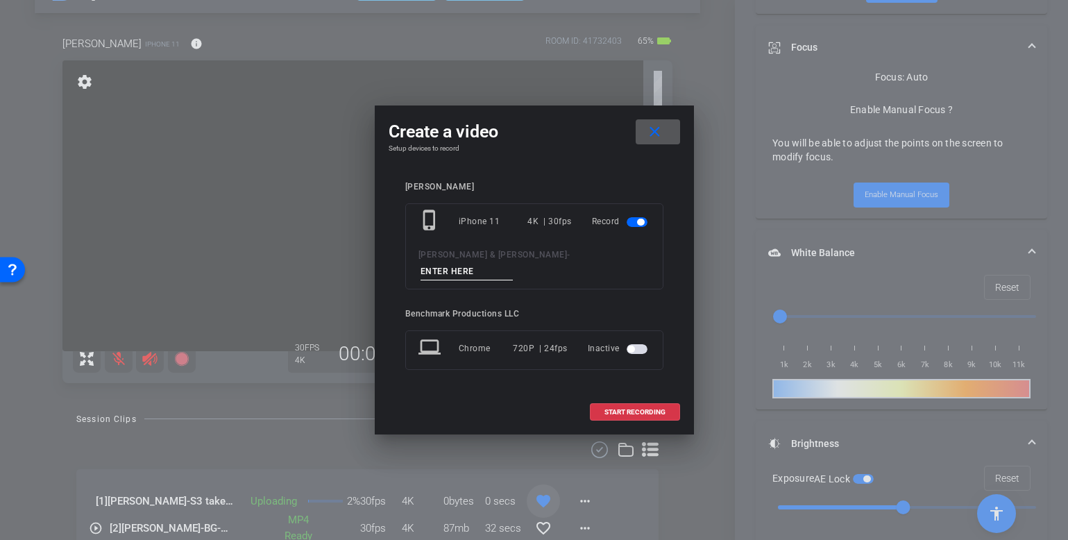
click at [492, 265] on input at bounding box center [466, 271] width 93 height 17
type input "BG2"
click at [647, 409] on span "START RECORDING" at bounding box center [634, 412] width 61 height 7
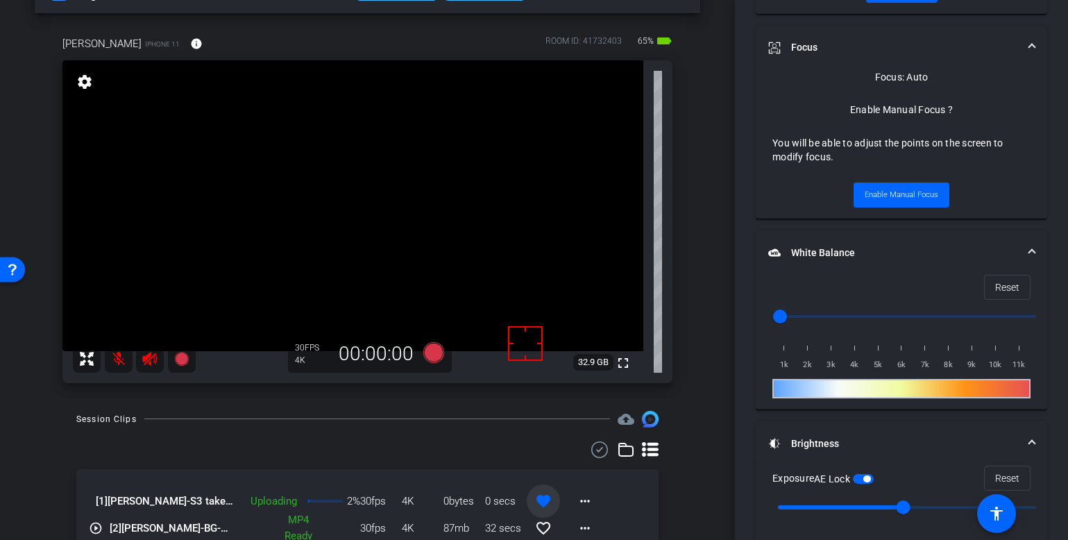
scroll to position [680, 0]
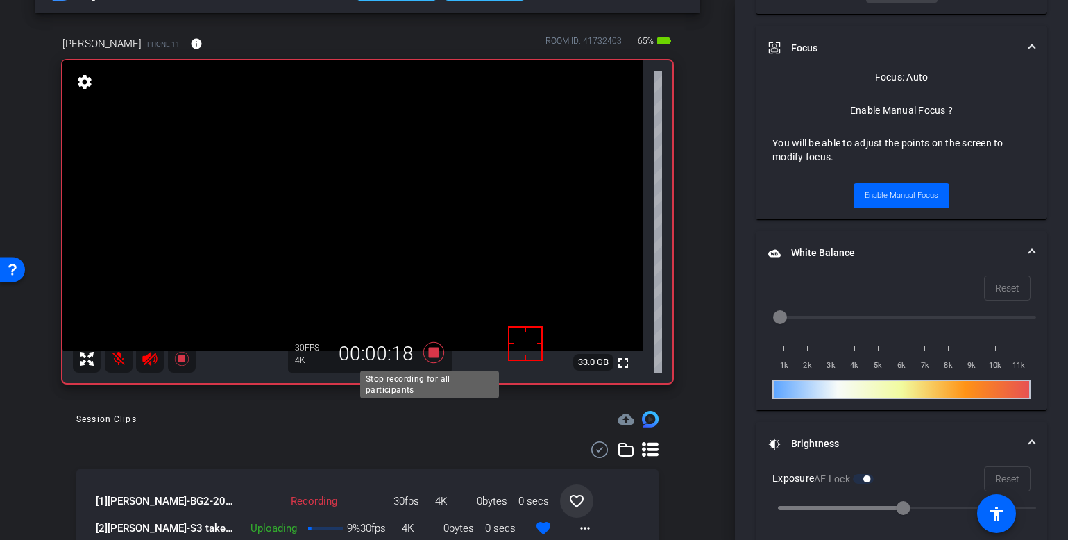
click at [430, 353] on icon at bounding box center [433, 351] width 21 height 21
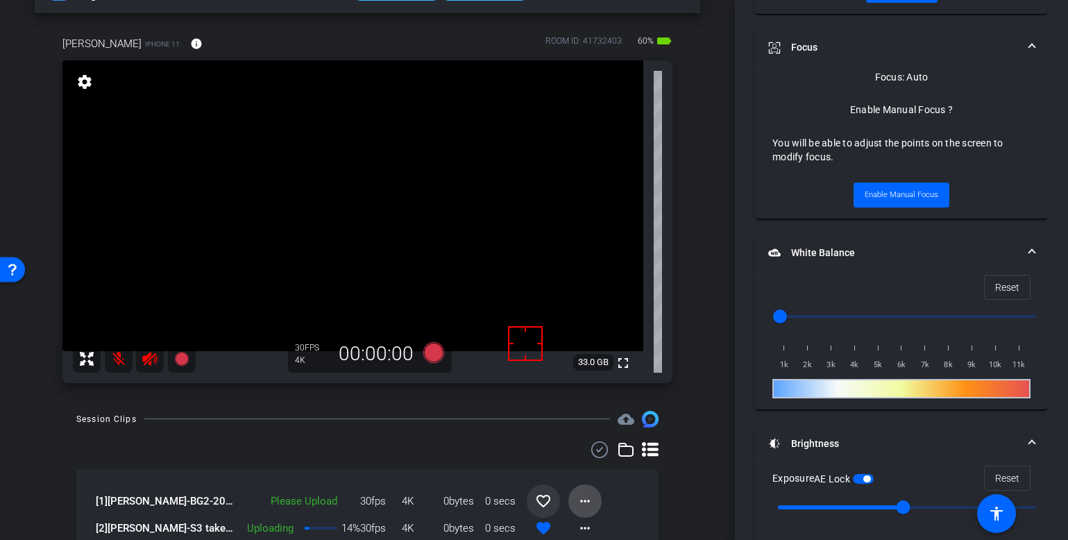
click at [588, 495] on span at bounding box center [584, 500] width 33 height 33
click at [602, 439] on span "Upload" at bounding box center [600, 437] width 56 height 17
click at [372, 442] on div at bounding box center [367, 449] width 582 height 17
click at [429, 354] on icon at bounding box center [433, 351] width 21 height 21
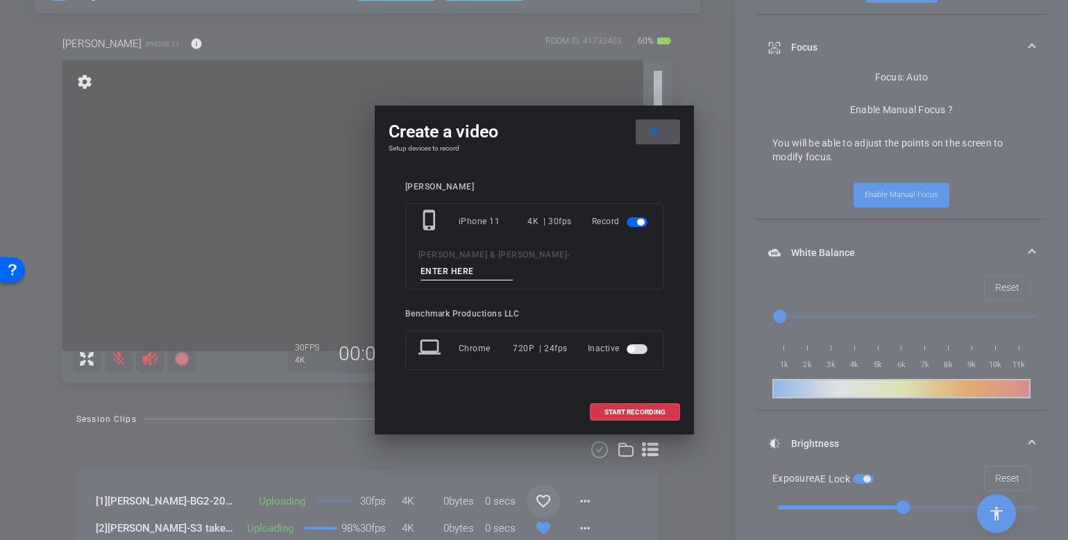
click at [504, 263] on input at bounding box center [466, 271] width 93 height 17
type input "S3 redo close"
click at [665, 146] on span at bounding box center [658, 131] width 44 height 33
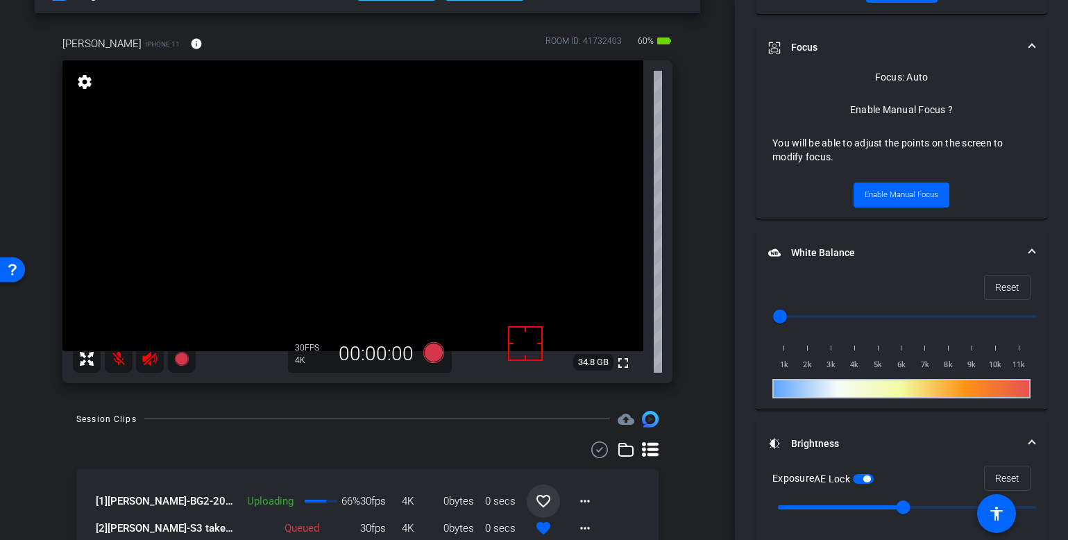
click at [411, 427] on div "Session Clips cloud_upload" at bounding box center [367, 419] width 582 height 17
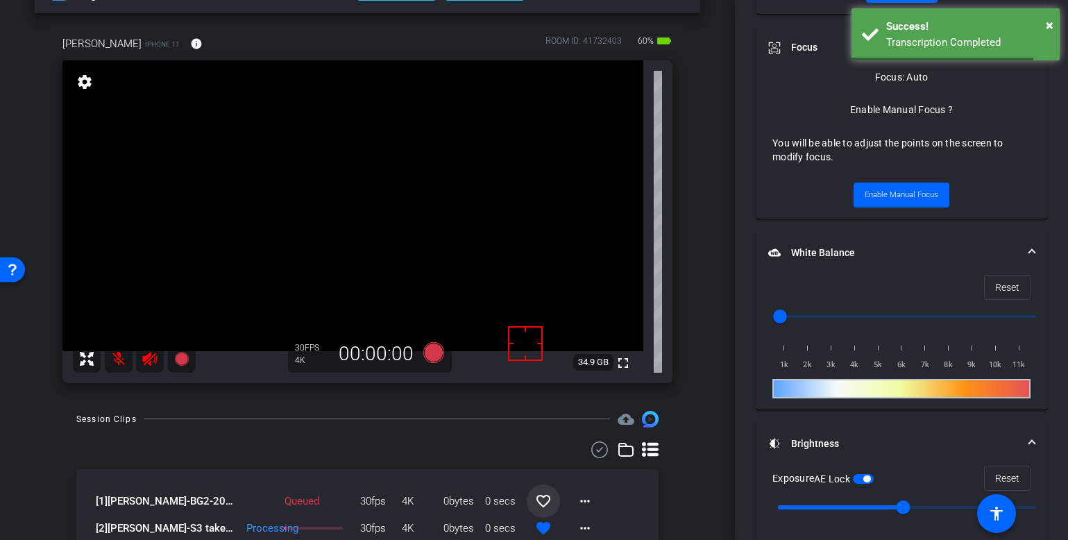
scroll to position [48, 0]
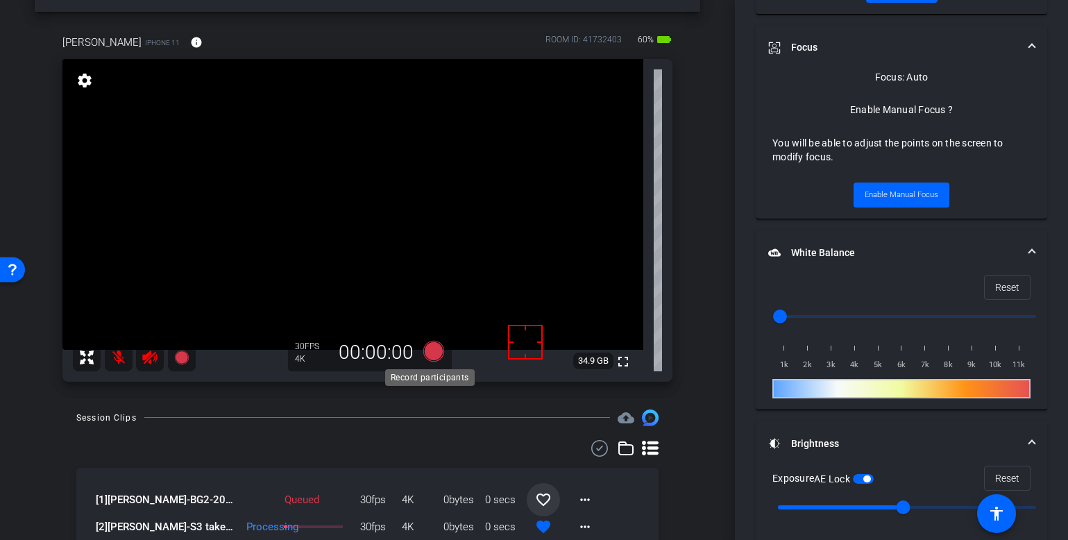
click at [434, 357] on icon at bounding box center [433, 350] width 21 height 21
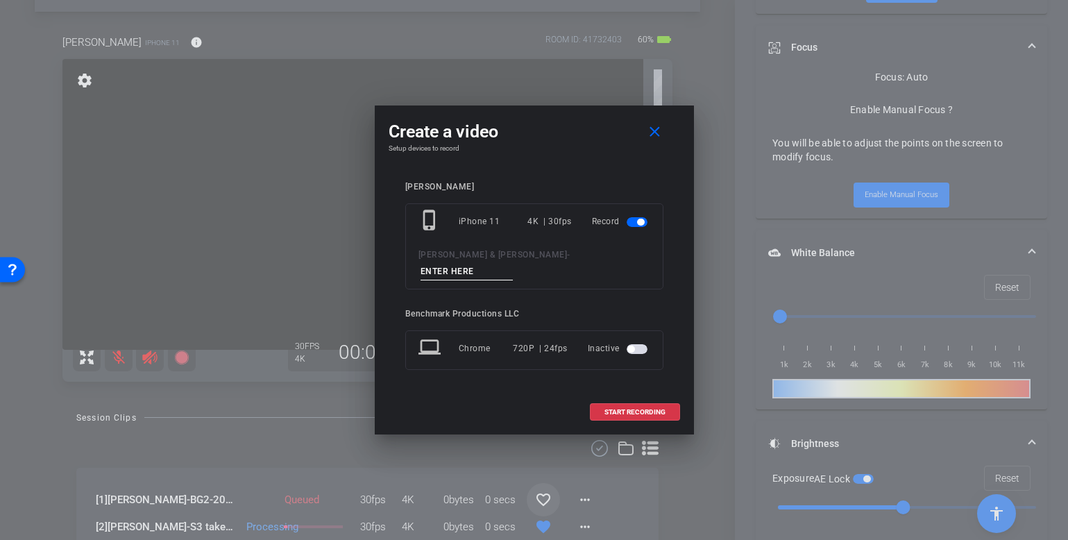
click at [513, 264] on input at bounding box center [466, 271] width 93 height 17
paste input "S3 redo close"
type input "S3 redo close"
click at [639, 409] on span "START RECORDING" at bounding box center [634, 412] width 61 height 7
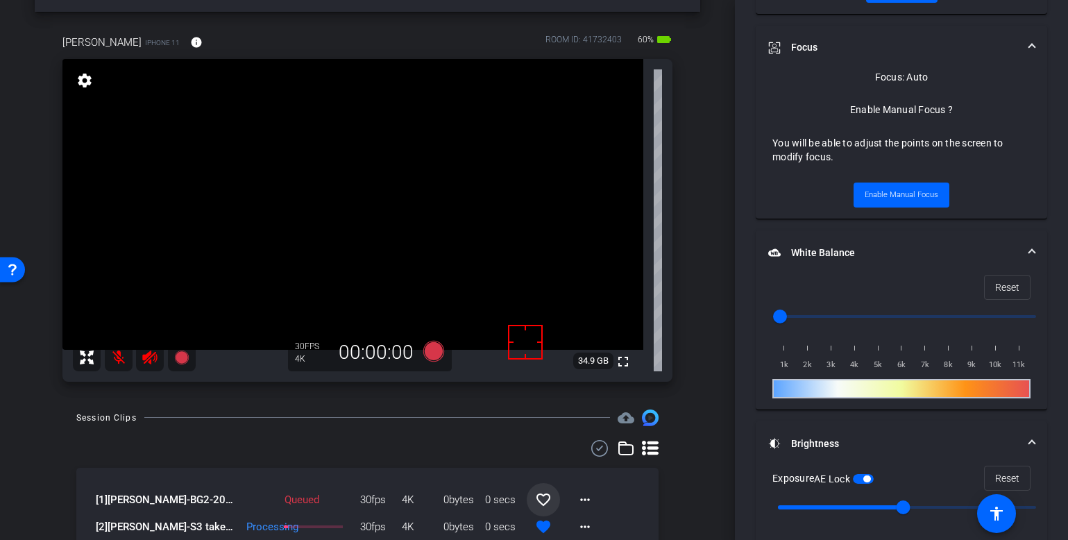
scroll to position [680, 0]
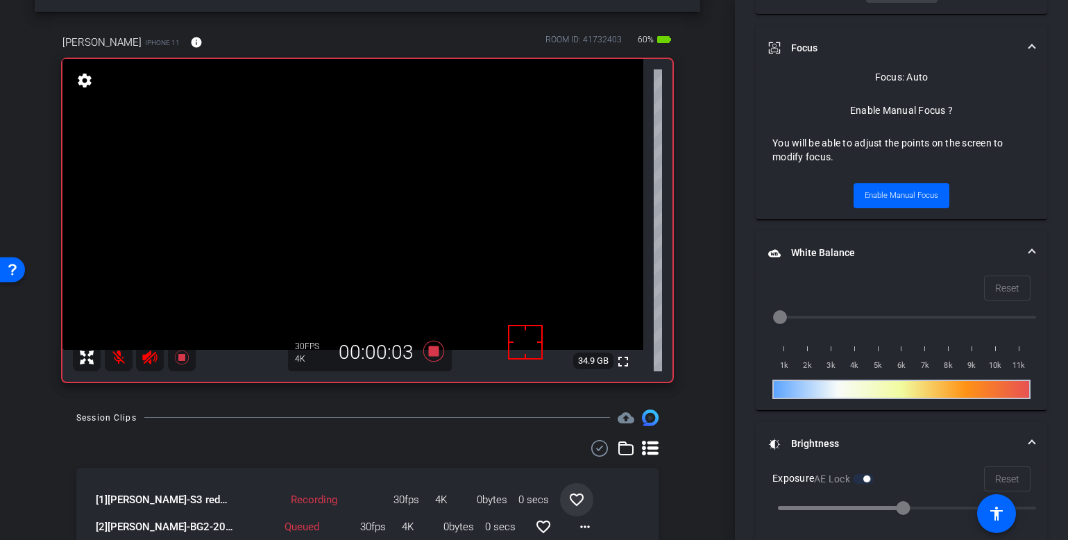
click at [118, 358] on mat-icon at bounding box center [119, 357] width 28 height 28
click at [139, 425] on div "Session Clips cloud_upload" at bounding box center [367, 417] width 582 height 17
click at [432, 355] on icon at bounding box center [433, 350] width 21 height 21
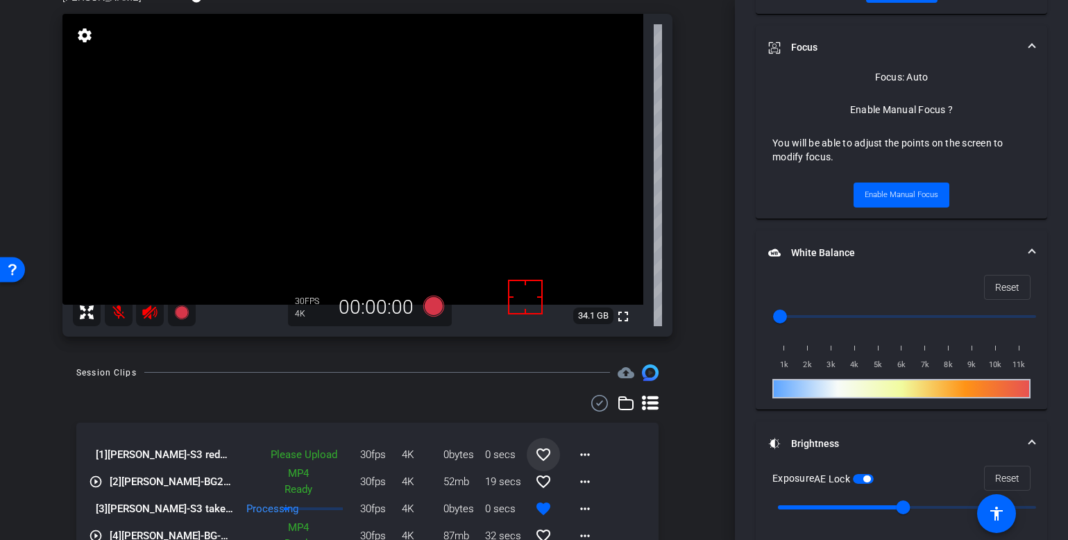
scroll to position [117, 0]
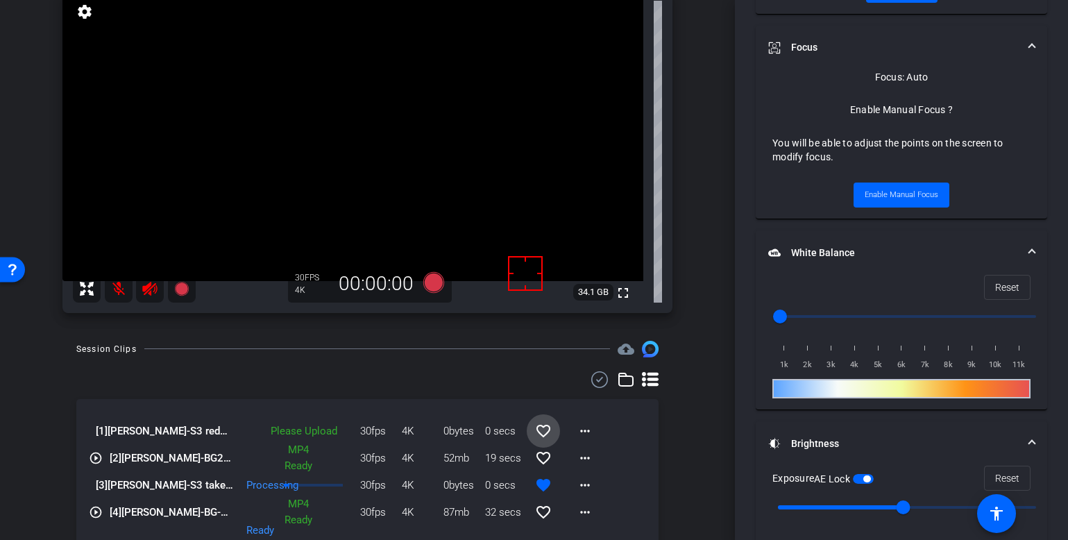
click at [545, 432] on span at bounding box center [543, 430] width 33 height 33
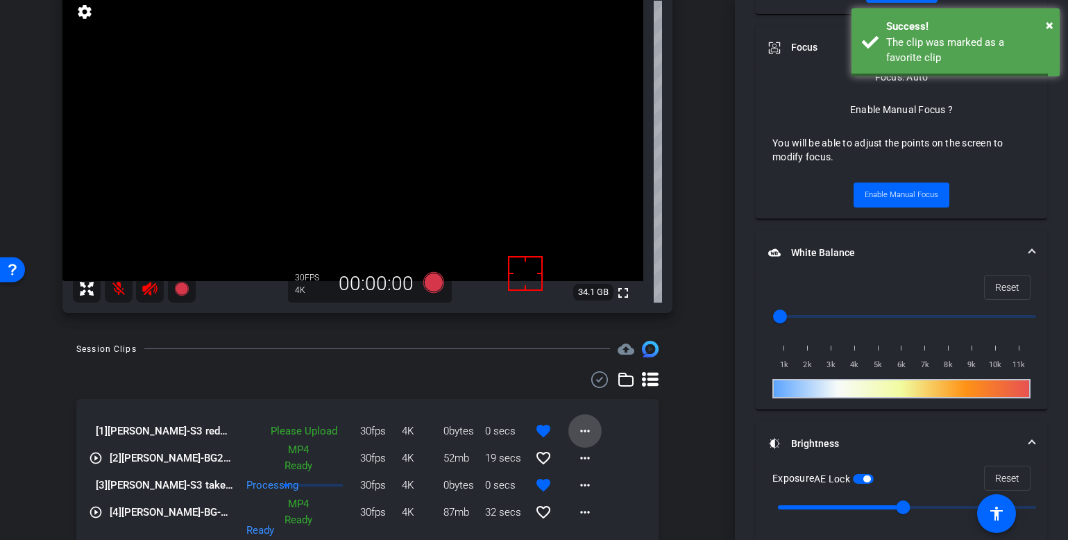
click at [581, 434] on mat-icon "more_horiz" at bounding box center [585, 431] width 17 height 17
click at [604, 458] on span "Upload" at bounding box center [600, 460] width 56 height 17
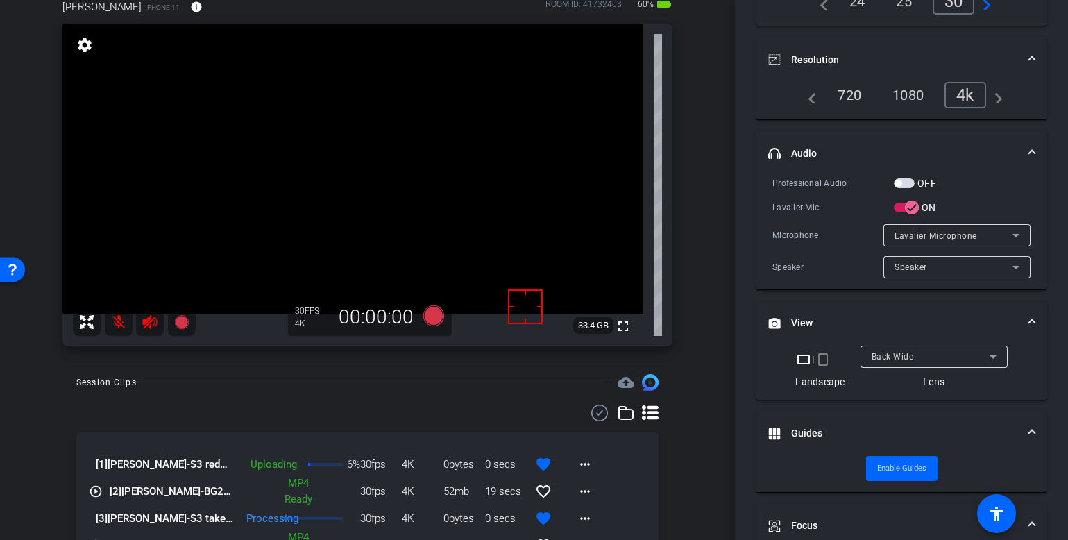
scroll to position [0, 0]
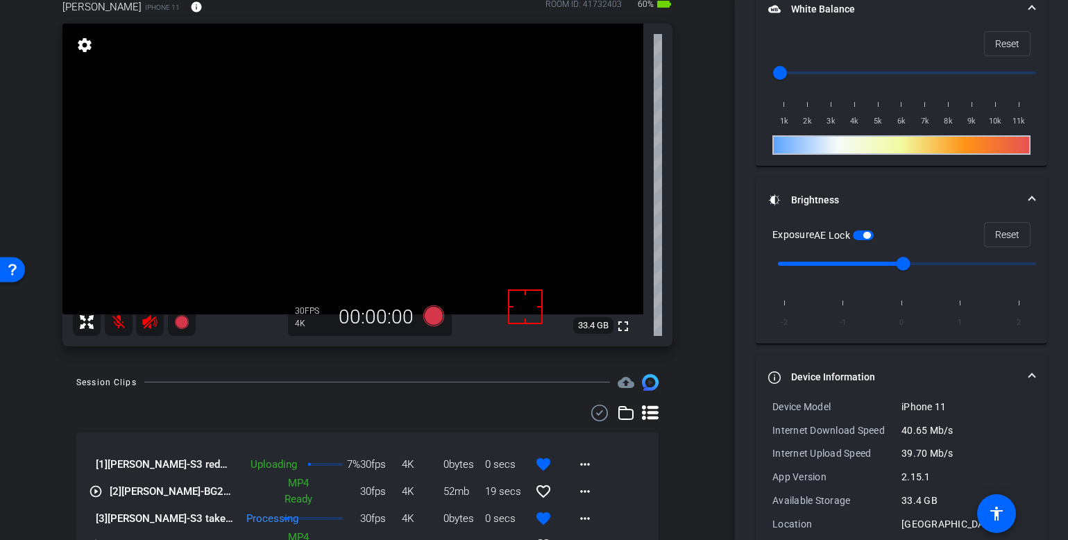
click at [800, 370] on mat-panel-title "Device Information" at bounding box center [893, 377] width 250 height 15
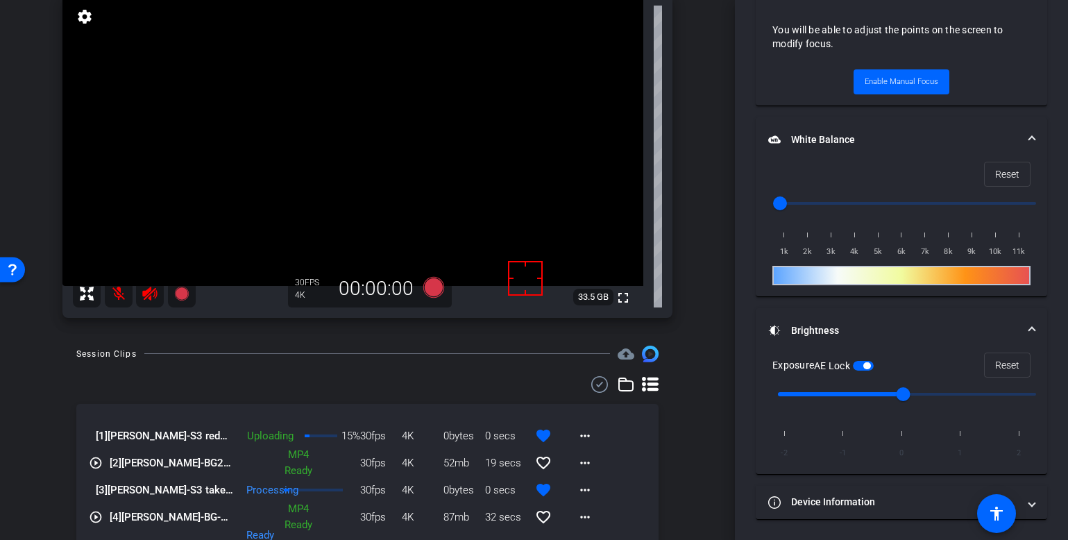
scroll to position [87, 0]
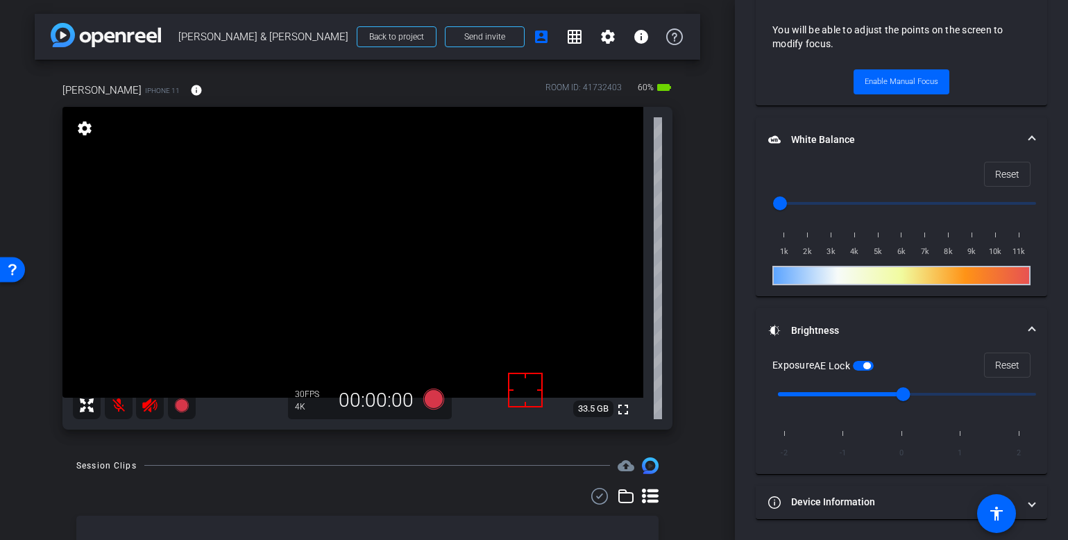
scroll to position [11, 0]
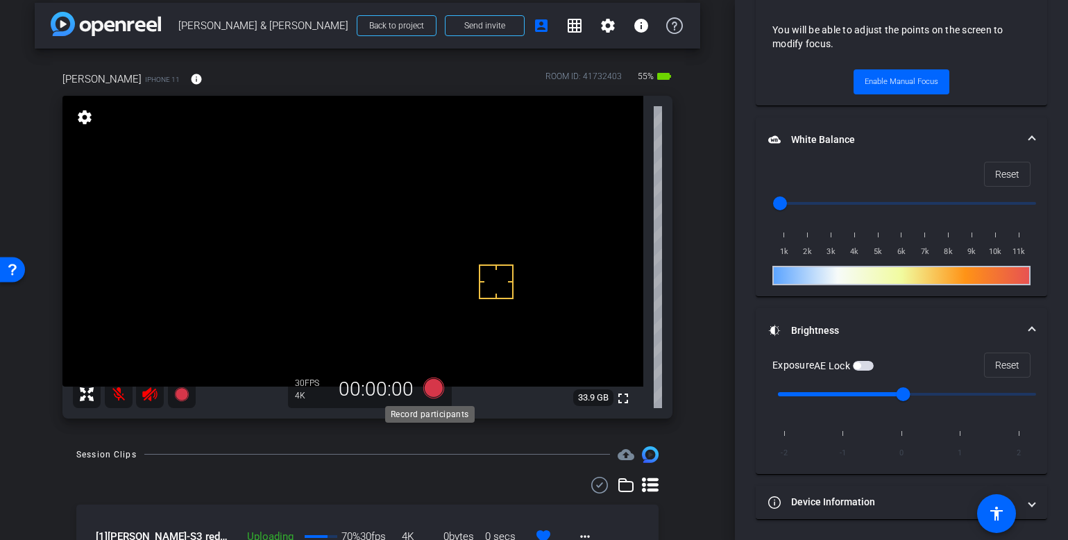
click at [431, 386] on icon at bounding box center [433, 387] width 21 height 21
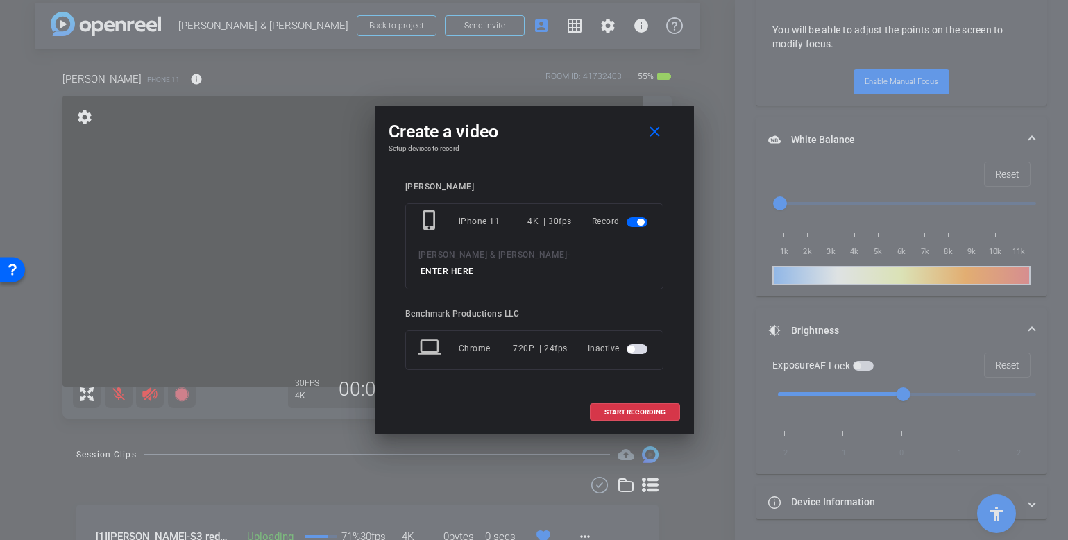
click at [504, 266] on input at bounding box center [466, 271] width 93 height 17
type input "BG3"
click at [661, 409] on span at bounding box center [634, 411] width 89 height 33
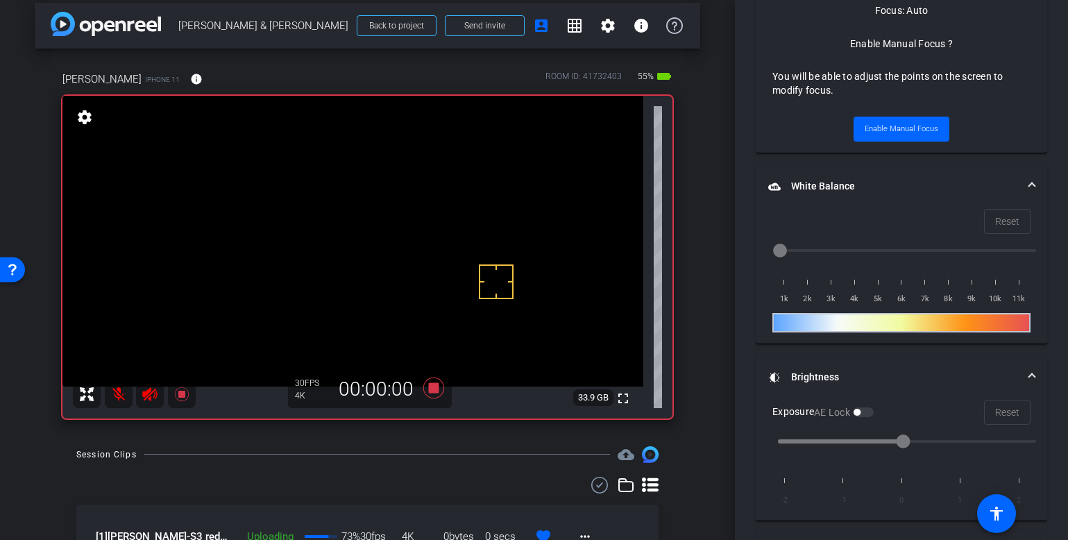
scroll to position [793, 0]
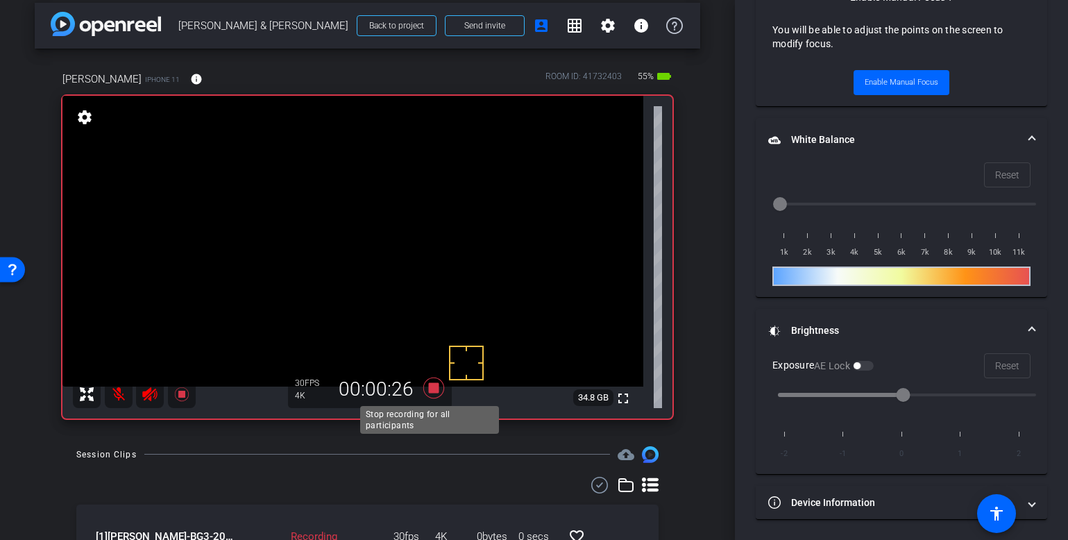
click at [430, 386] on icon at bounding box center [433, 387] width 21 height 21
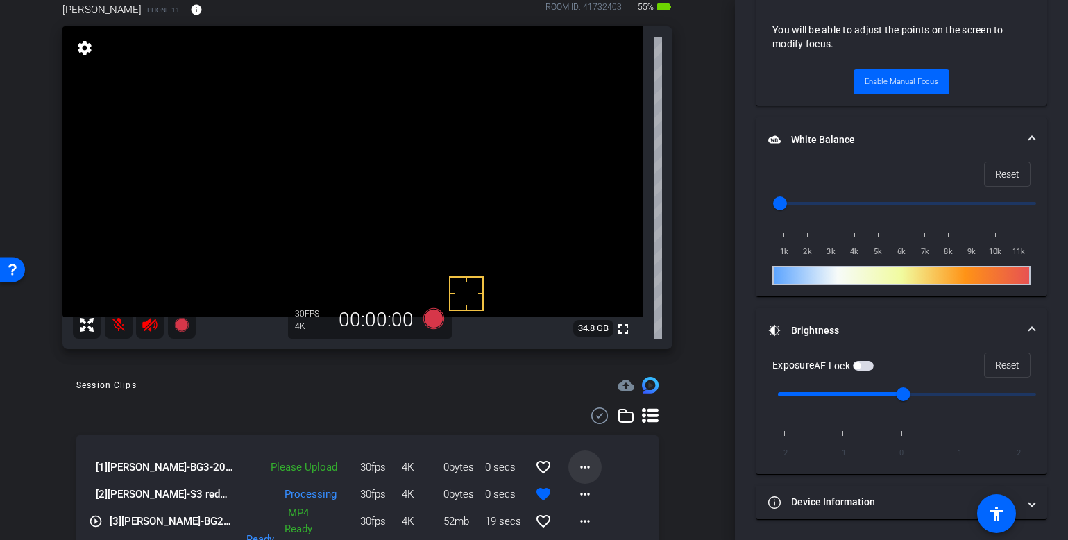
click at [579, 468] on mat-icon "more_horiz" at bounding box center [585, 467] width 17 height 17
click at [590, 402] on span "Upload" at bounding box center [600, 403] width 56 height 17
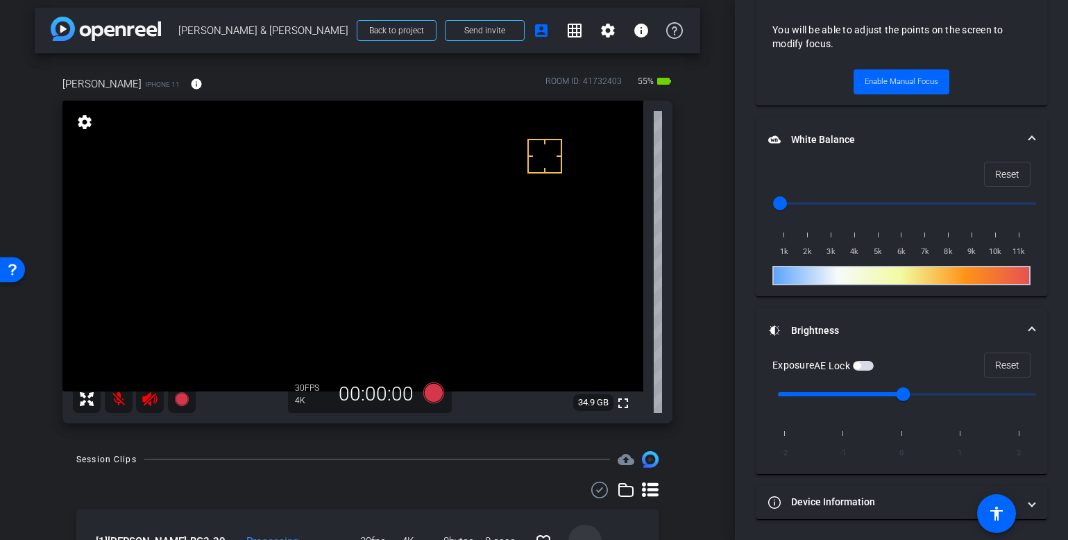
scroll to position [15, 0]
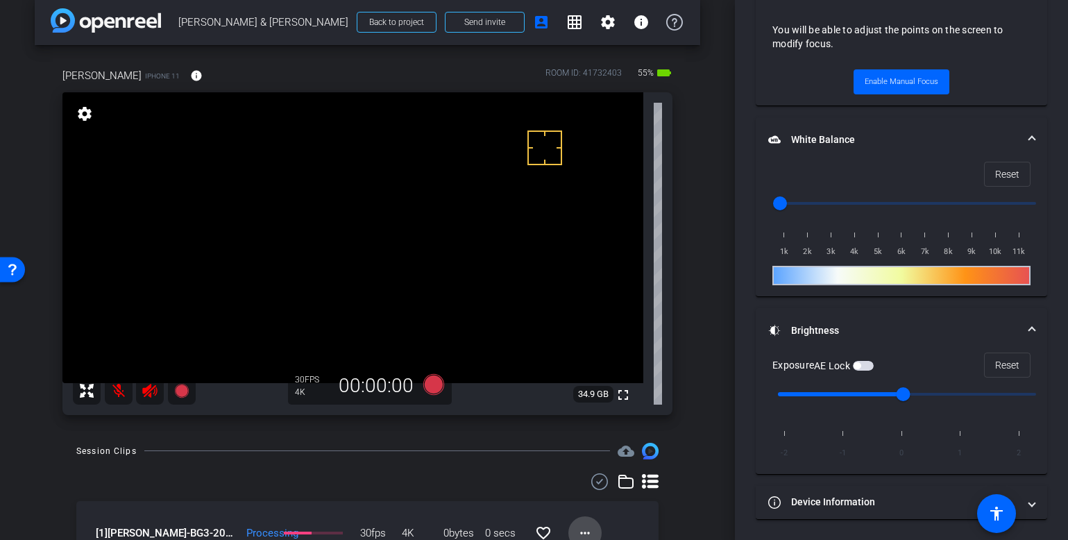
click at [580, 526] on mat-icon "more_horiz" at bounding box center [585, 533] width 17 height 17
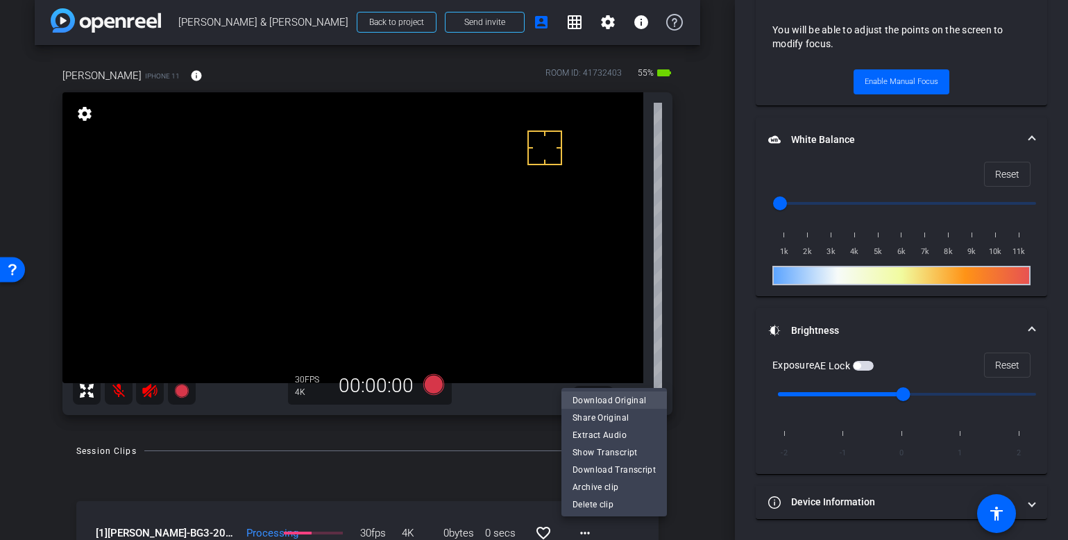
click at [590, 402] on span "Download Original" at bounding box center [613, 400] width 83 height 17
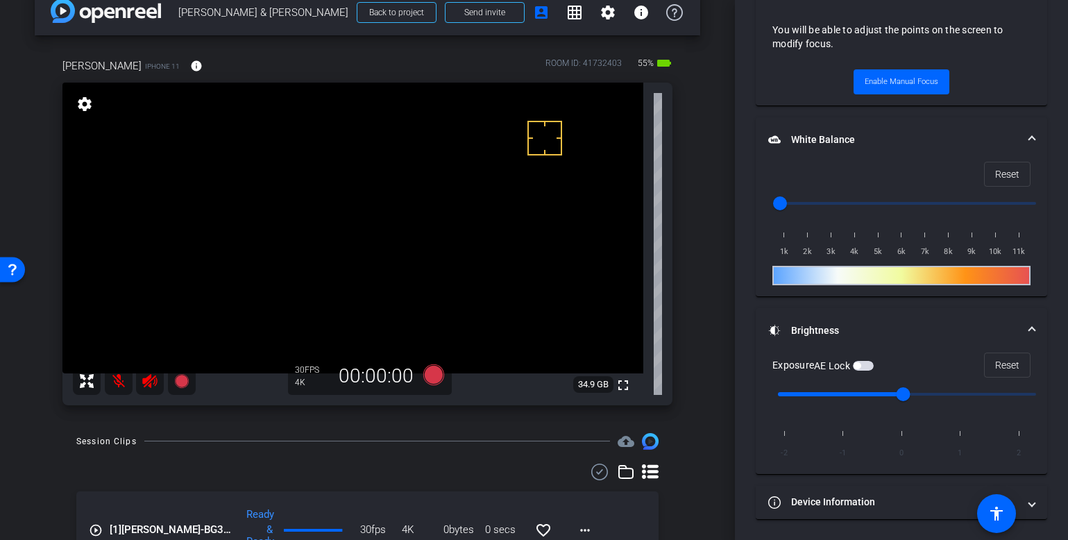
click at [412, 472] on div at bounding box center [367, 471] width 582 height 17
click at [450, 443] on div "Session Clips cloud_upload" at bounding box center [367, 441] width 582 height 17
click at [434, 380] on icon at bounding box center [433, 374] width 21 height 21
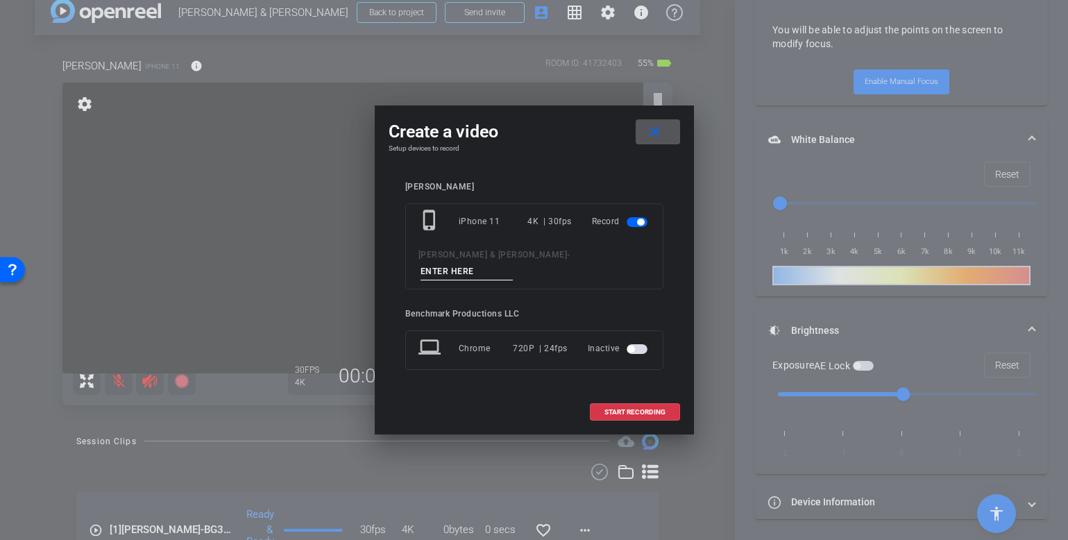
click at [504, 264] on input at bounding box center [466, 271] width 93 height 17
type input "YT1"
click at [641, 409] on span at bounding box center [634, 411] width 89 height 33
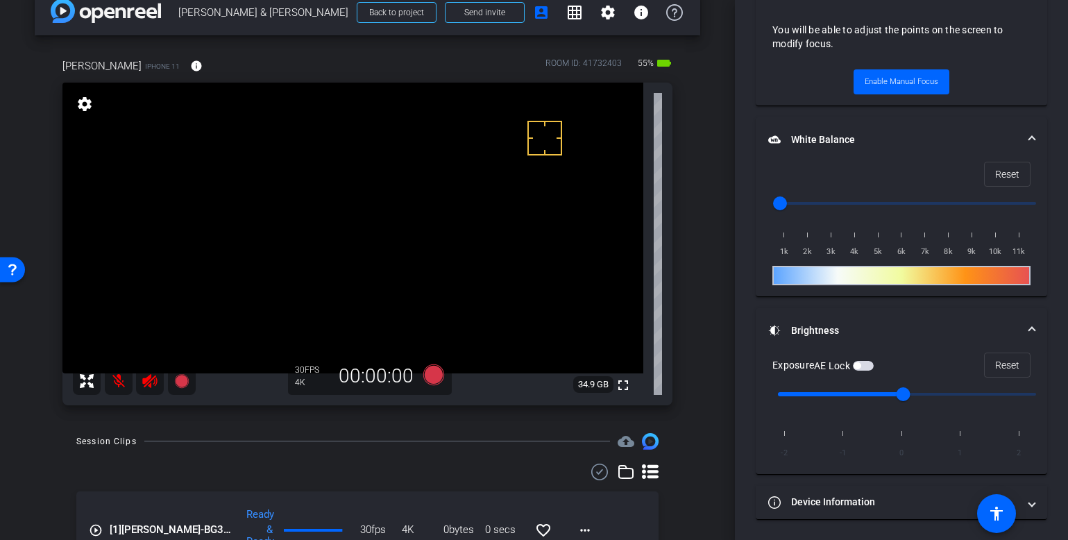
scroll to position [793, 0]
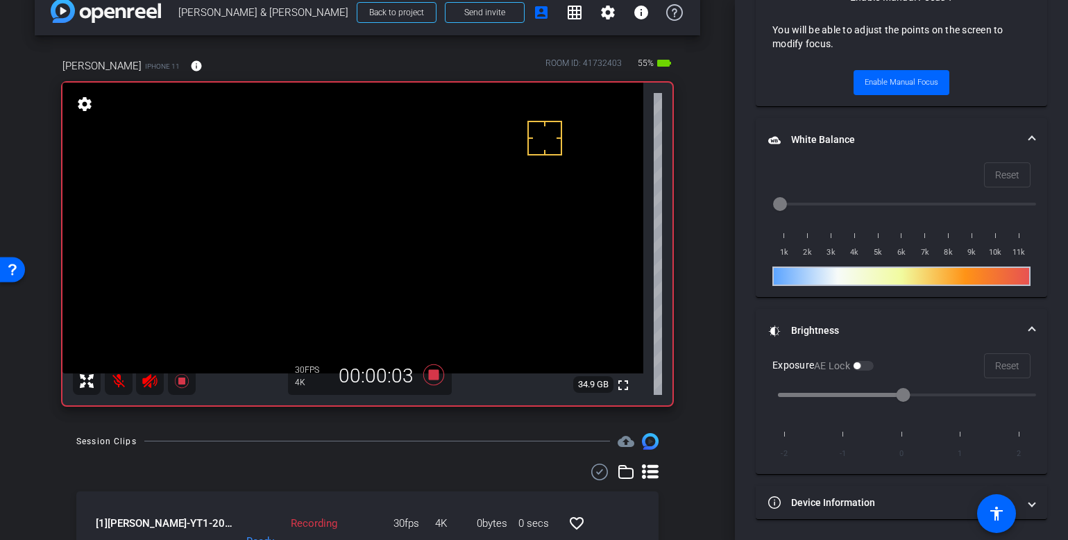
click at [120, 386] on mat-icon at bounding box center [119, 381] width 28 height 28
click at [430, 374] on icon at bounding box center [433, 374] width 21 height 21
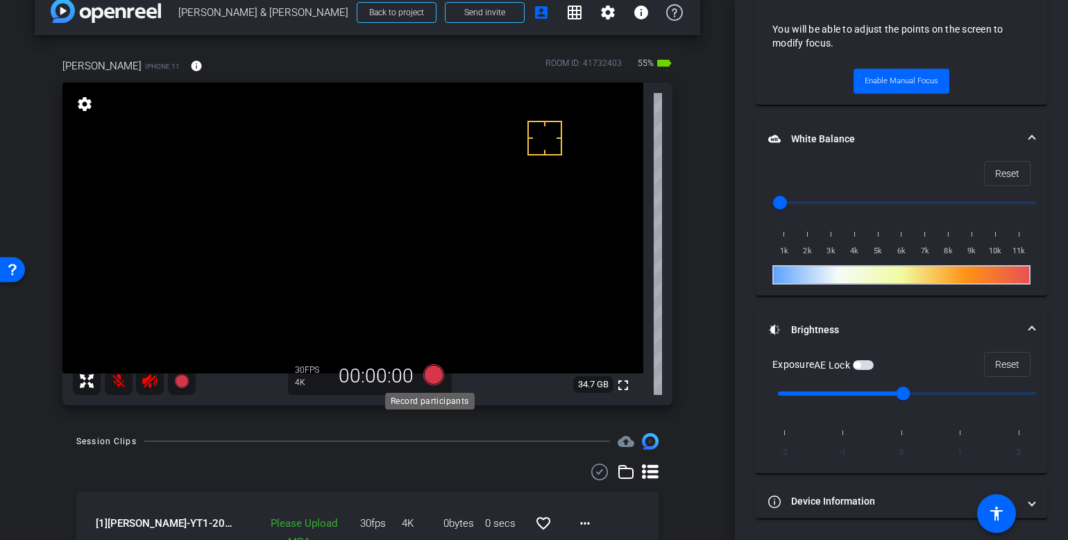
scroll to position [747, 0]
click at [427, 375] on icon at bounding box center [433, 374] width 21 height 21
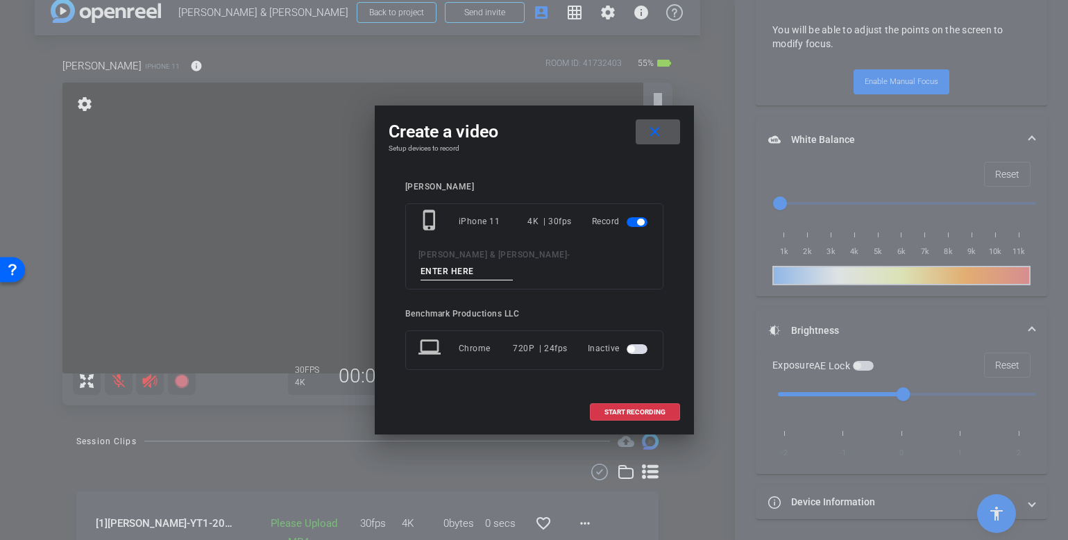
click at [661, 141] on mat-icon "close" at bounding box center [654, 131] width 17 height 17
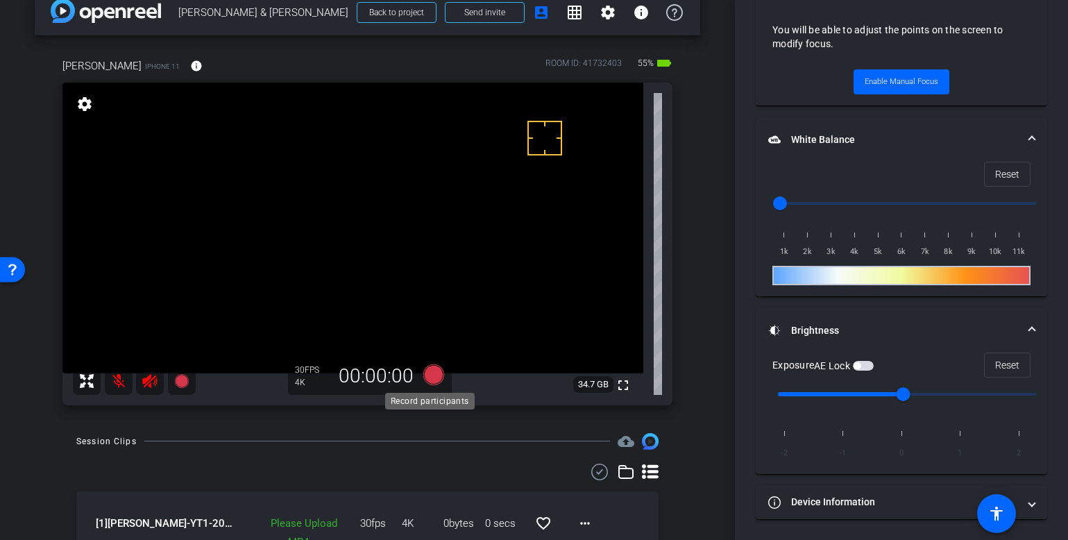
click at [429, 375] on icon at bounding box center [433, 374] width 21 height 21
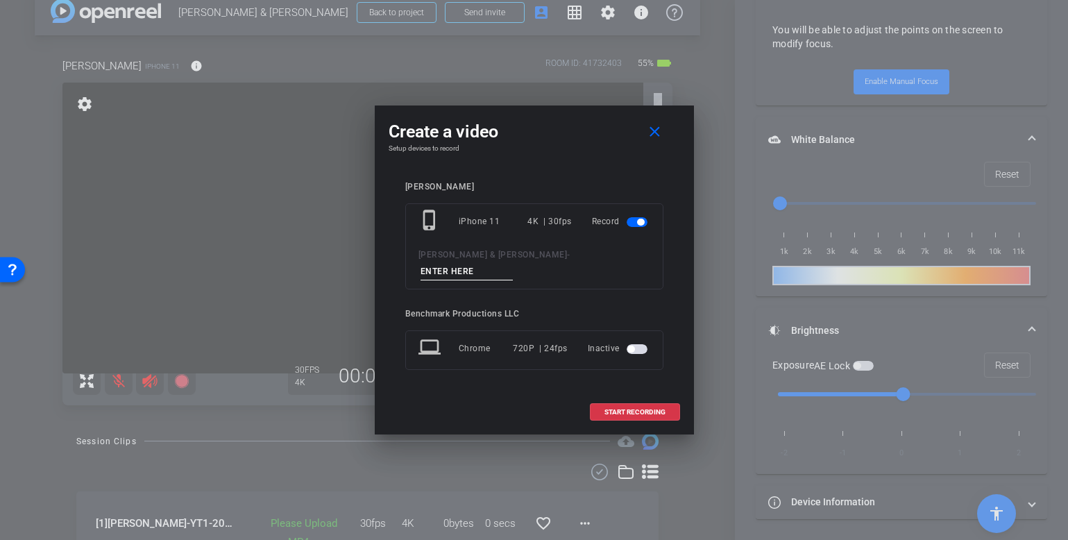
click at [513, 266] on input at bounding box center [466, 271] width 93 height 17
type input "YT2"
click at [629, 409] on span "START RECORDING" at bounding box center [634, 412] width 61 height 7
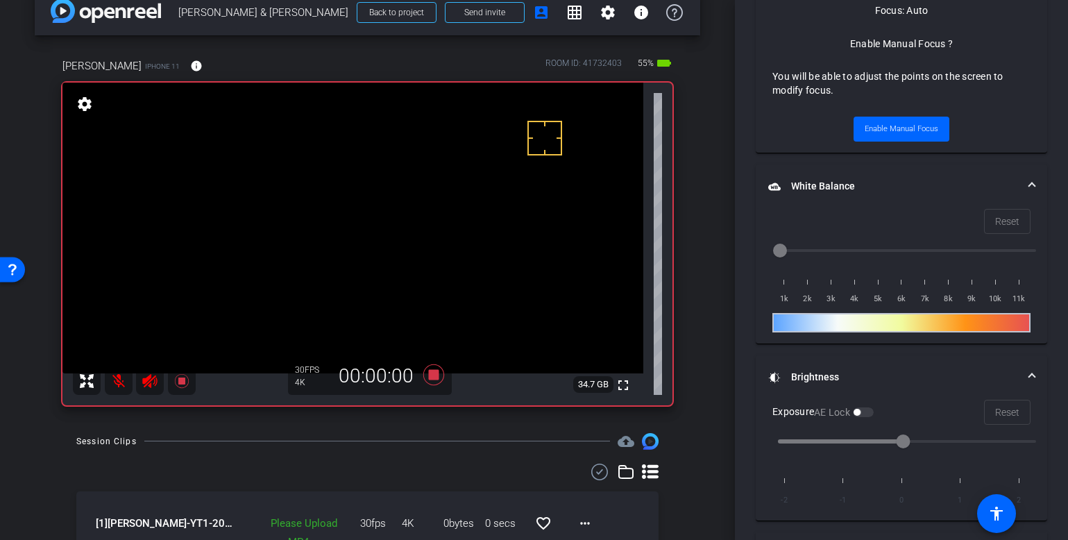
scroll to position [793, 0]
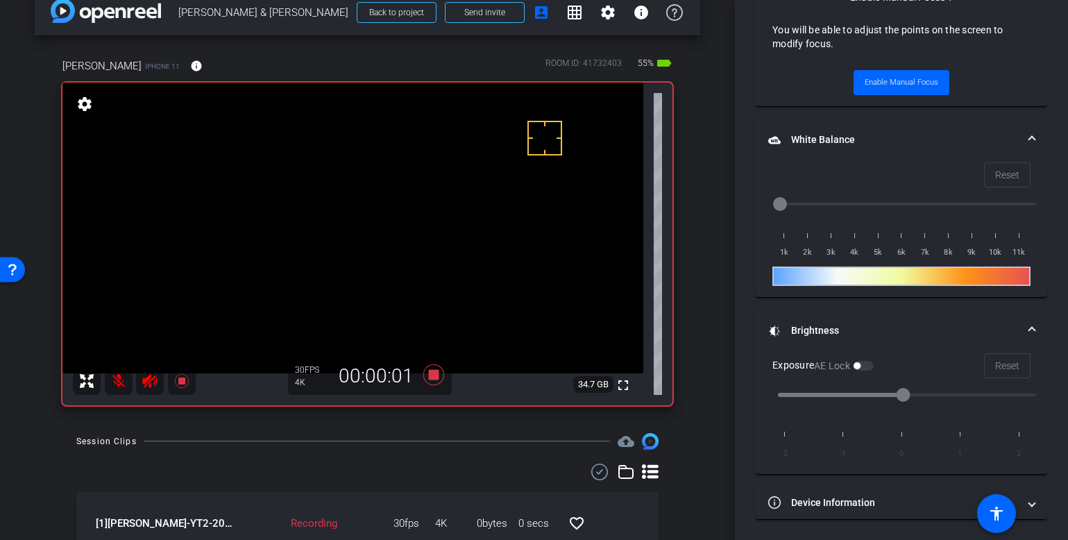
click at [167, 463] on div at bounding box center [367, 471] width 582 height 17
click at [427, 428] on div "arrow_back [PERSON_NAME] & [PERSON_NAME] Back to project Send invite account_bo…" at bounding box center [367, 246] width 735 height 540
click at [427, 376] on icon at bounding box center [433, 374] width 21 height 21
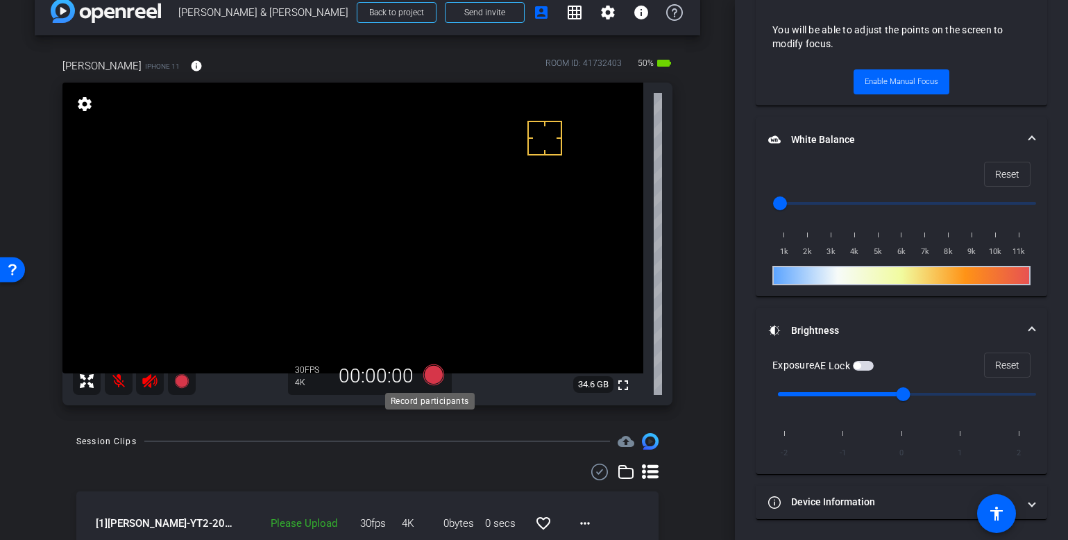
click at [429, 368] on icon at bounding box center [433, 374] width 21 height 21
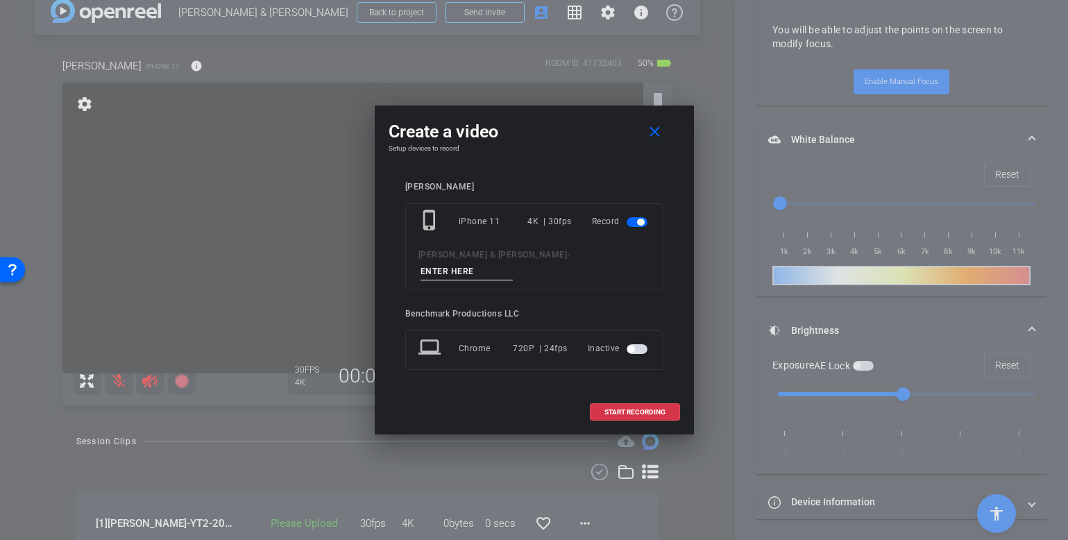
click at [497, 266] on input at bounding box center [466, 271] width 93 height 17
type input "YT3"
click at [608, 409] on span "START RECORDING" at bounding box center [634, 412] width 61 height 7
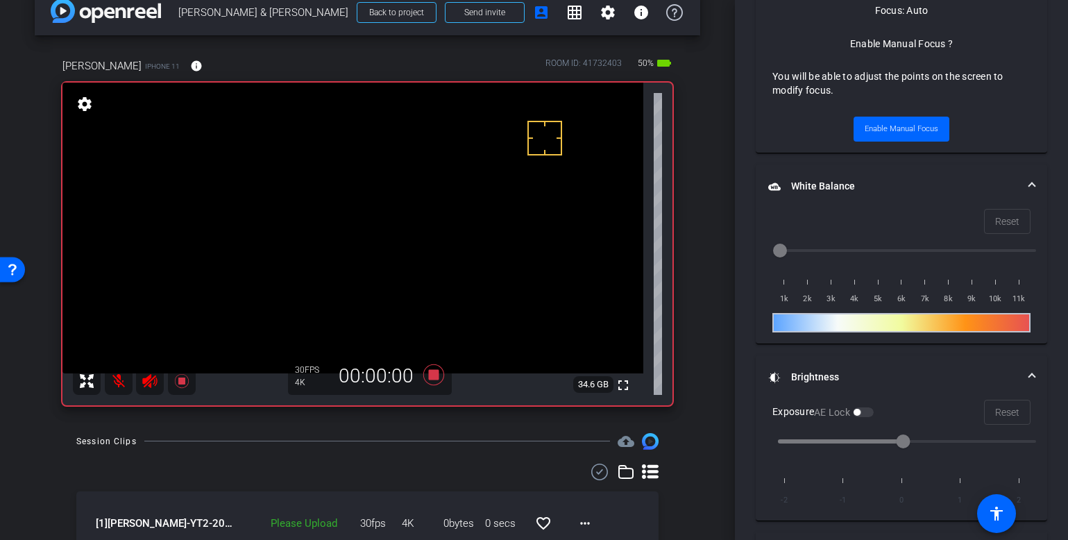
scroll to position [793, 0]
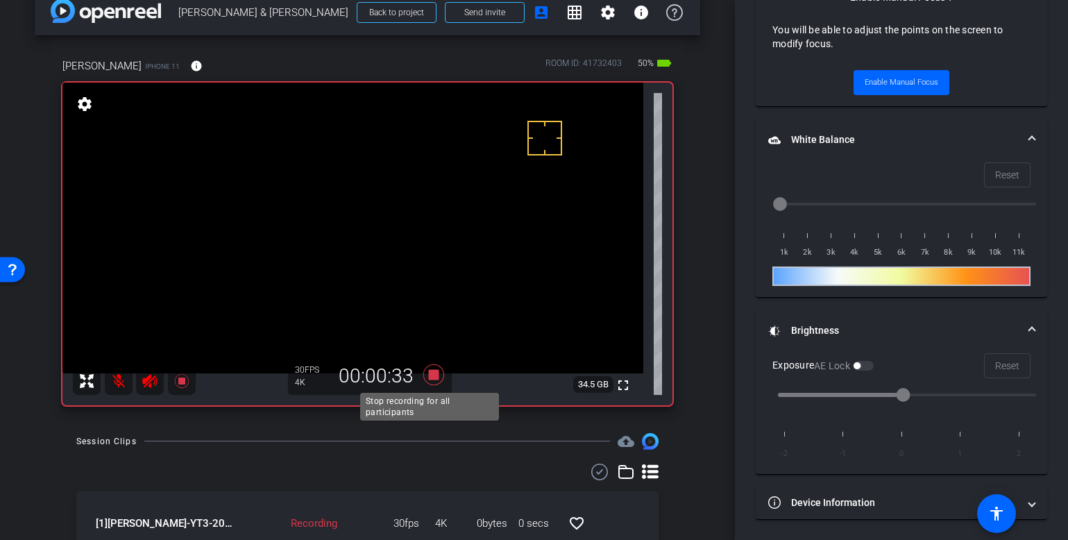
click at [429, 373] on icon at bounding box center [433, 374] width 21 height 21
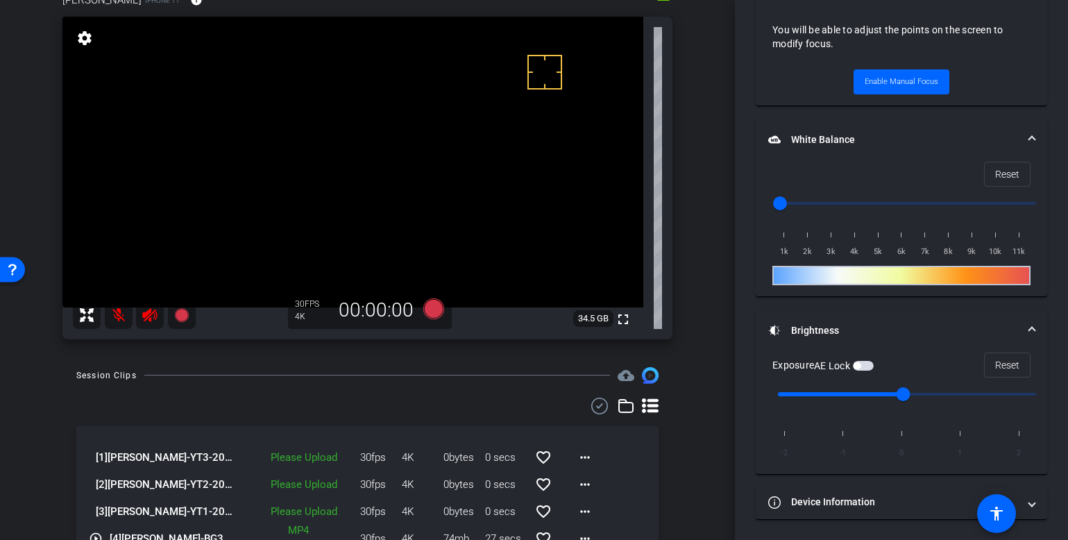
scroll to position [93, 0]
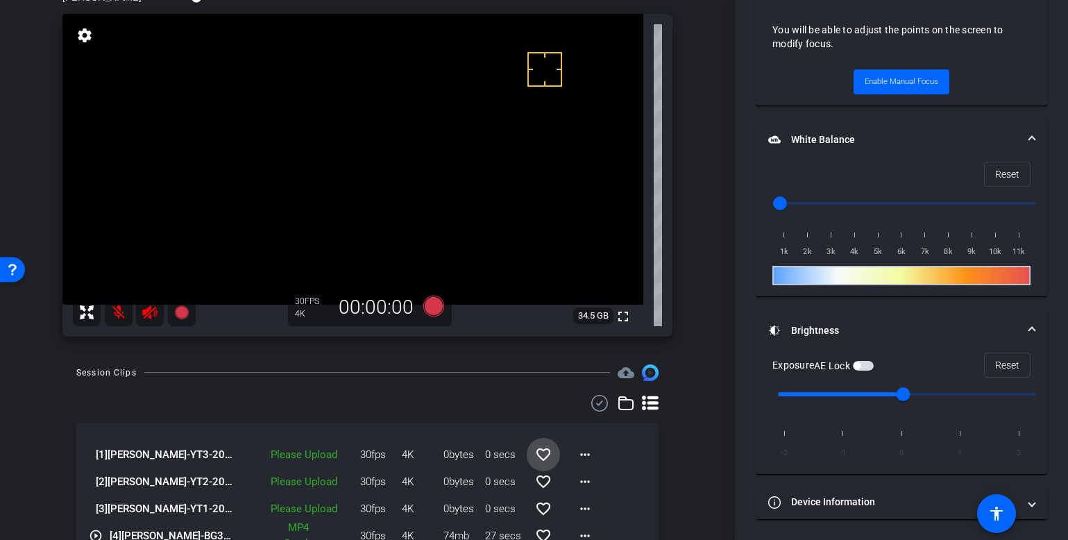
click at [536, 456] on mat-icon "favorite_border" at bounding box center [543, 454] width 17 height 17
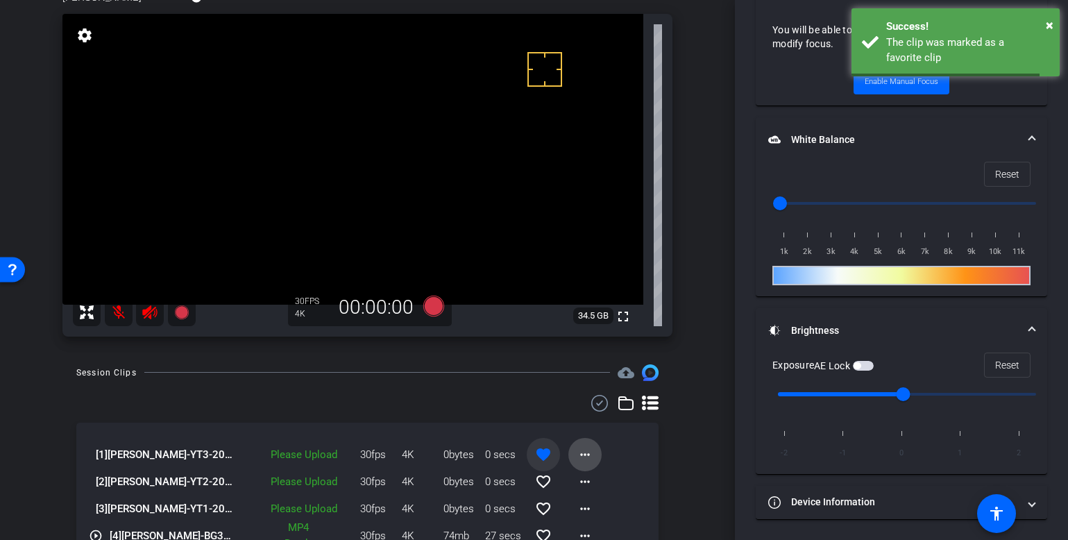
click at [584, 459] on mat-icon "more_horiz" at bounding box center [585, 454] width 17 height 17
click at [606, 484] on span "Upload" at bounding box center [600, 483] width 56 height 17
click at [581, 486] on mat-icon "more_horiz" at bounding box center [585, 481] width 17 height 17
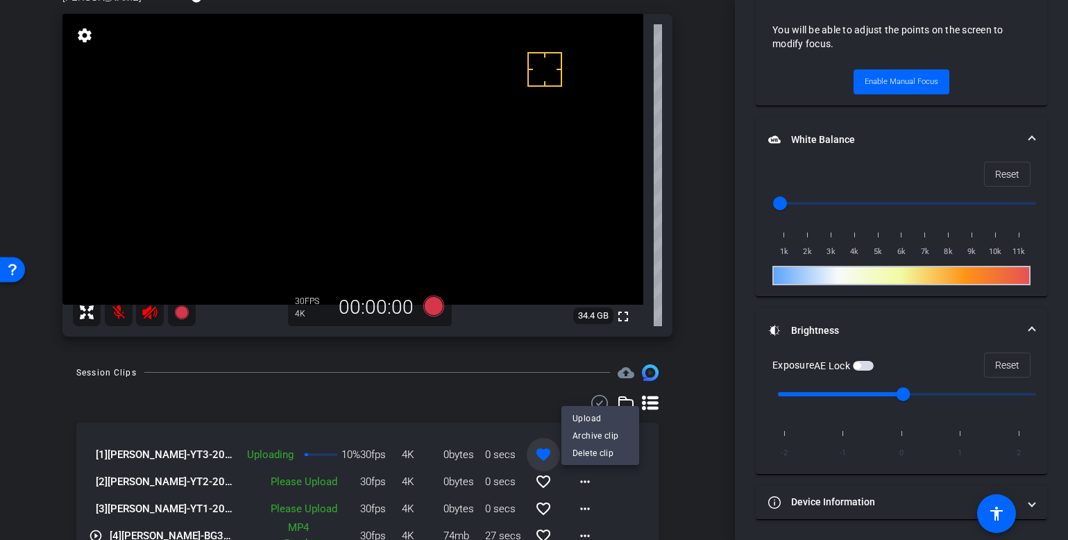
click at [430, 389] on div at bounding box center [534, 270] width 1068 height 540
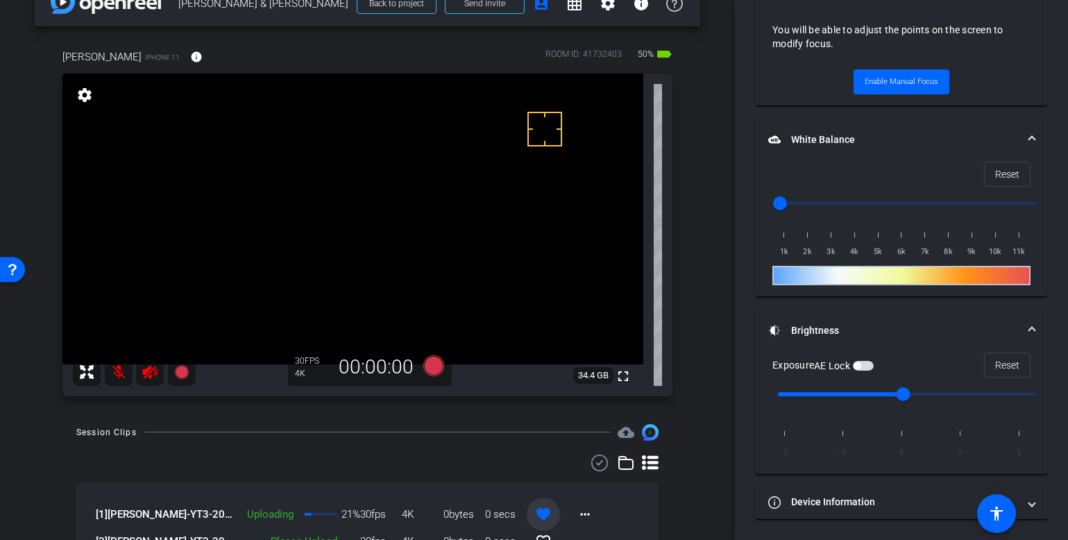
scroll to position [32, 0]
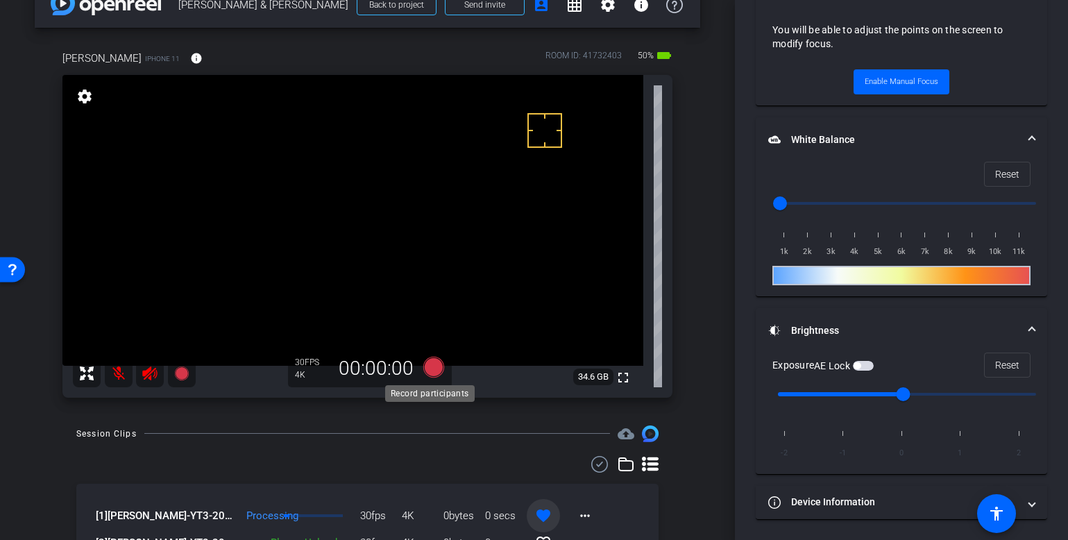
click at [431, 368] on icon at bounding box center [433, 366] width 21 height 21
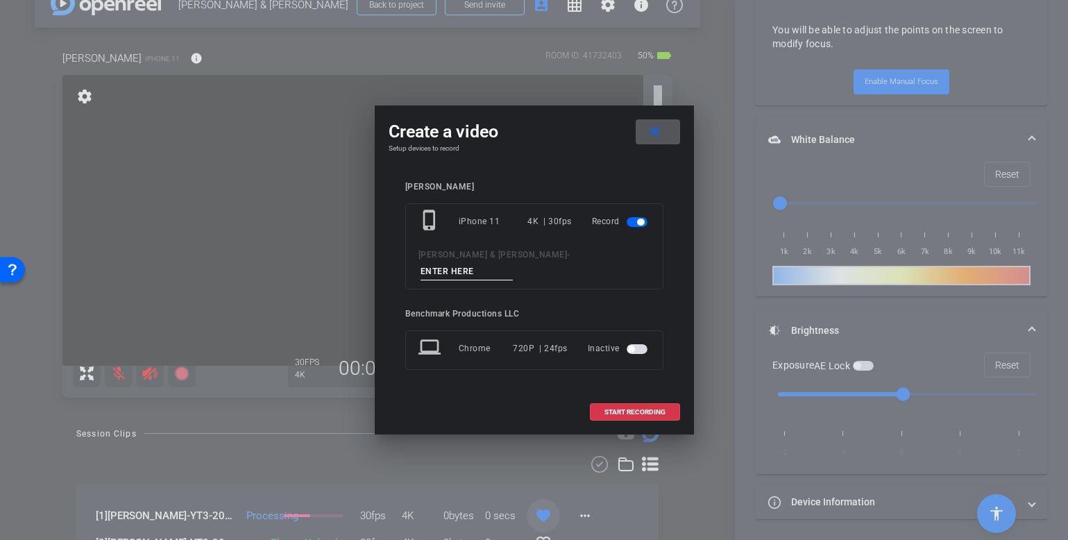
click at [513, 263] on input at bounding box center [466, 271] width 93 height 17
type input "YT4"
click at [648, 412] on span at bounding box center [634, 411] width 89 height 33
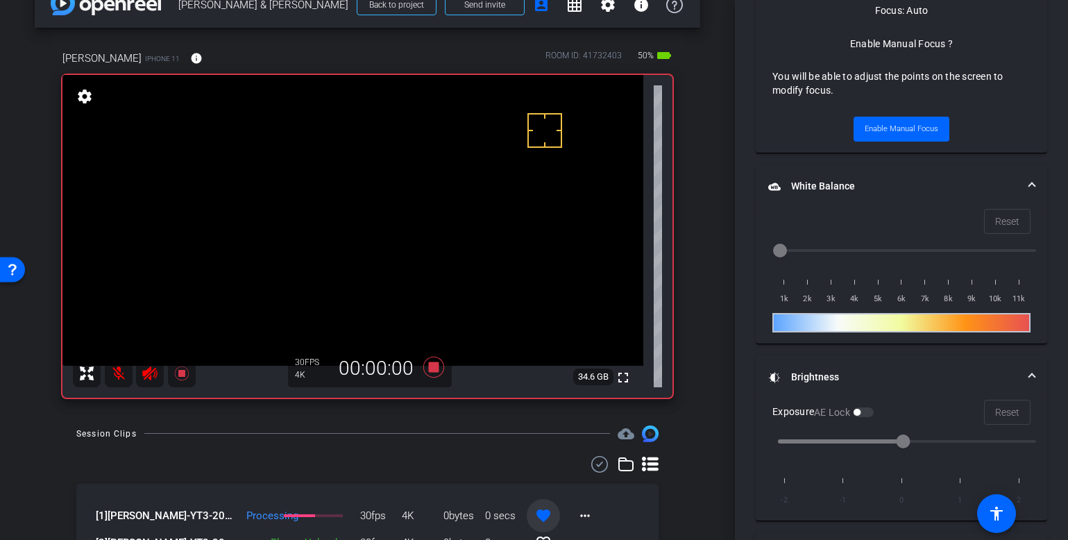
scroll to position [793, 0]
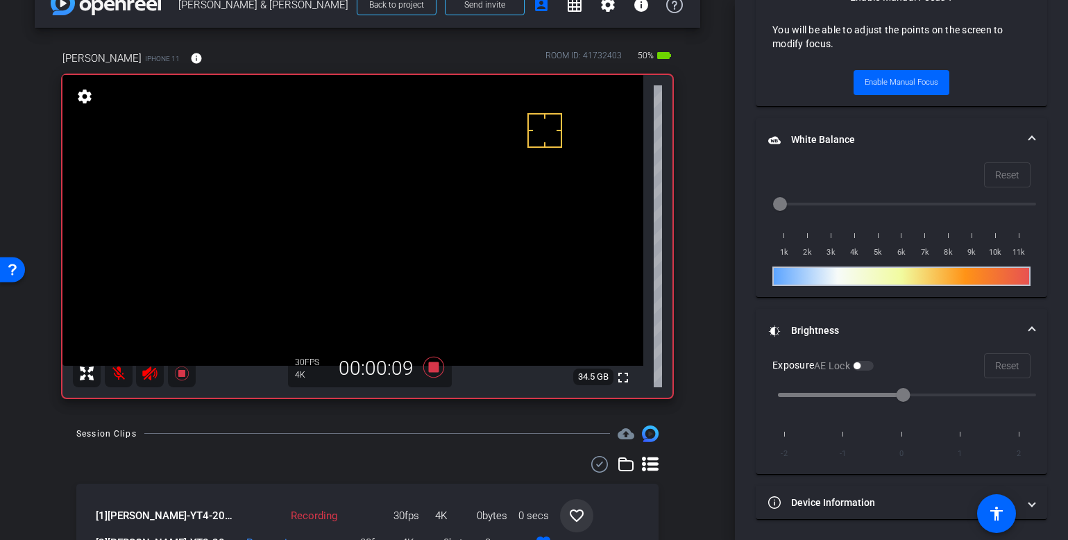
click at [114, 376] on mat-icon at bounding box center [119, 373] width 28 height 28
click at [117, 379] on mat-icon at bounding box center [119, 373] width 28 height 28
click at [432, 362] on icon at bounding box center [433, 366] width 21 height 21
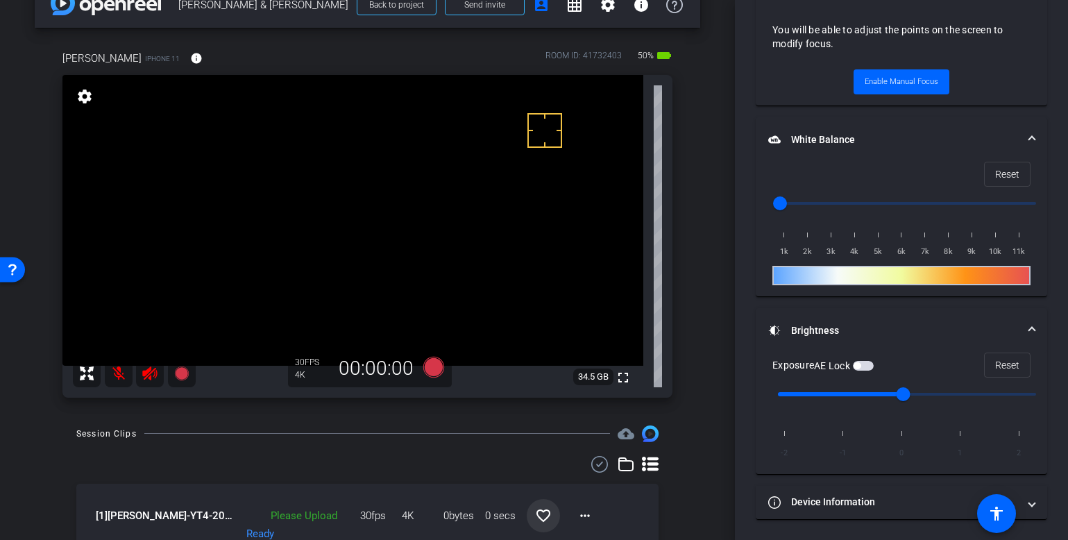
click at [535, 516] on mat-icon "favorite_border" at bounding box center [543, 515] width 17 height 17
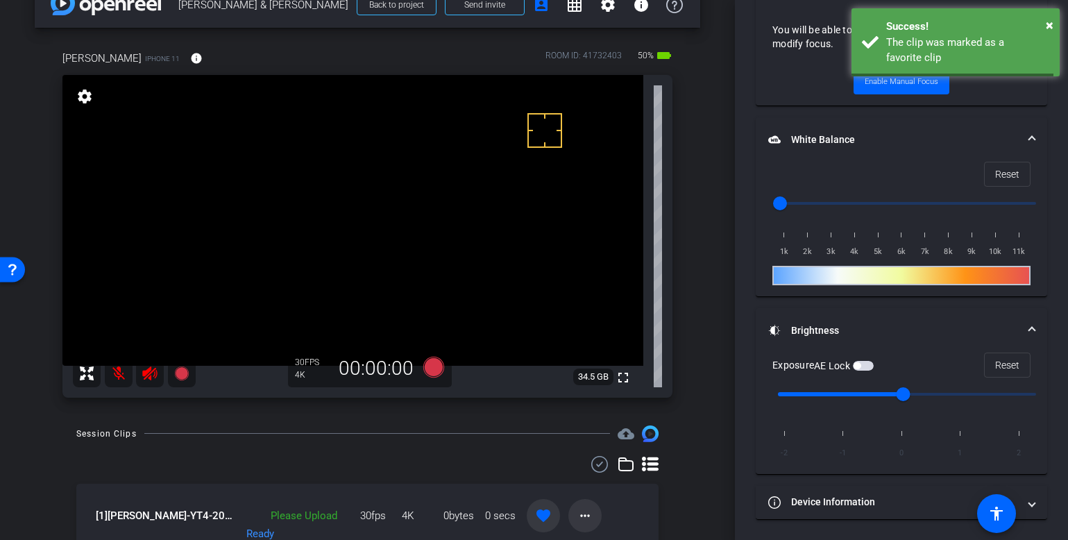
click at [577, 513] on mat-icon "more_horiz" at bounding box center [585, 515] width 17 height 17
click at [595, 452] on span "Upload" at bounding box center [600, 452] width 56 height 17
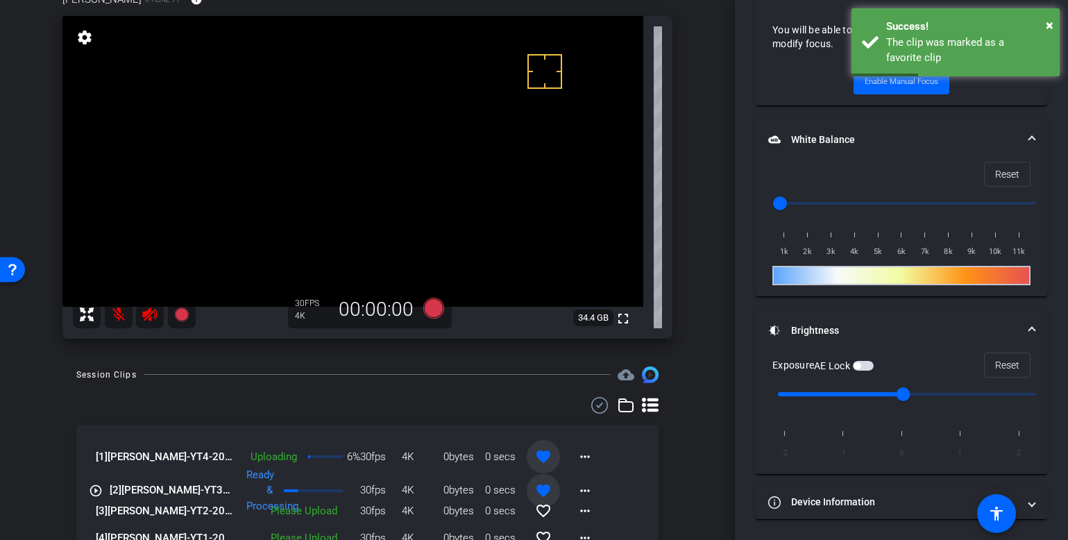
click at [535, 491] on mat-icon "favorite" at bounding box center [543, 490] width 17 height 17
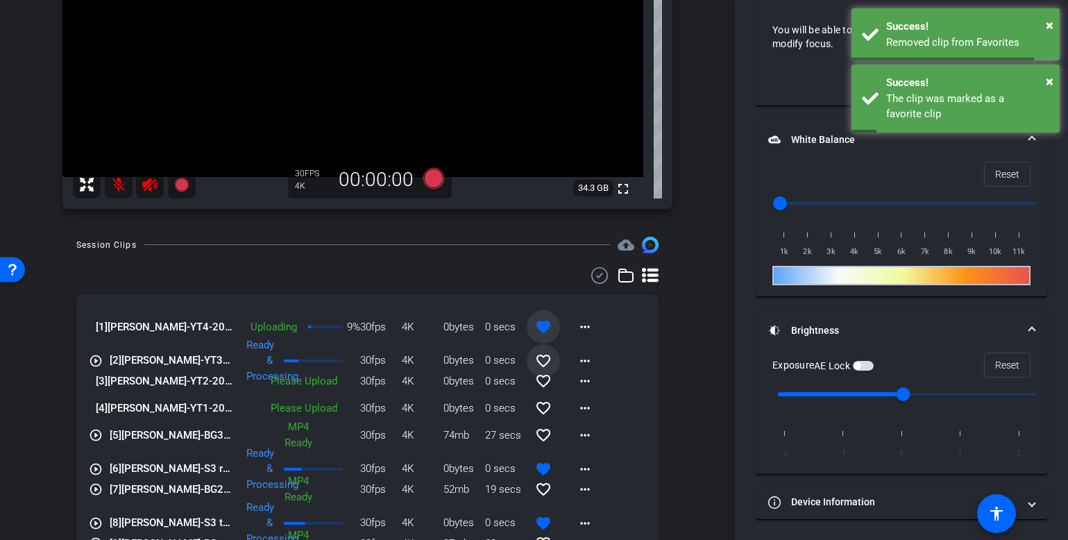
scroll to position [221, 0]
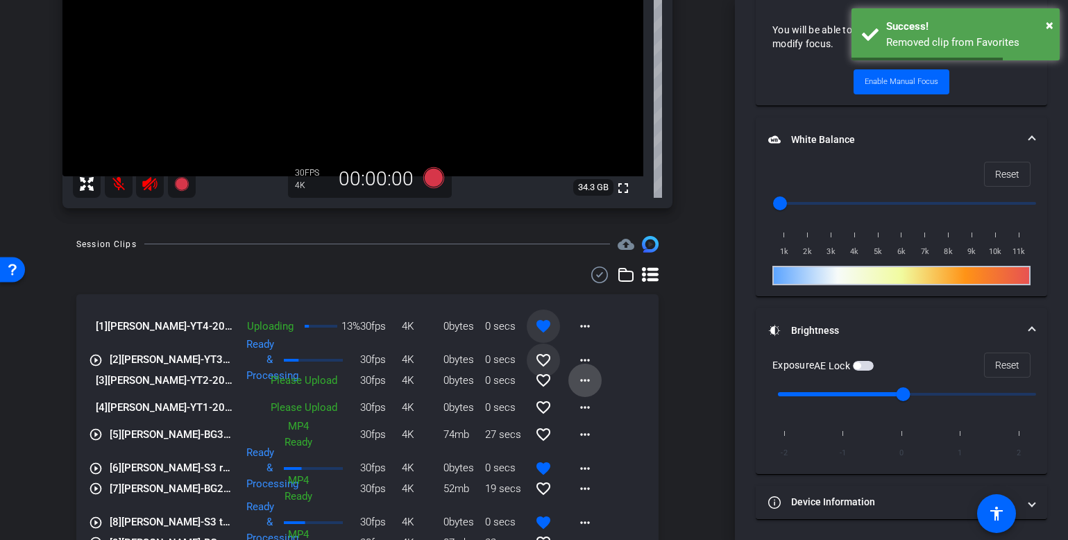
click at [577, 382] on mat-icon "more_horiz" at bounding box center [585, 380] width 17 height 17
click at [593, 414] on span "Upload" at bounding box center [600, 409] width 56 height 17
click at [577, 407] on mat-icon "more_horiz" at bounding box center [585, 407] width 17 height 17
click at [601, 432] on span "Upload" at bounding box center [600, 436] width 56 height 17
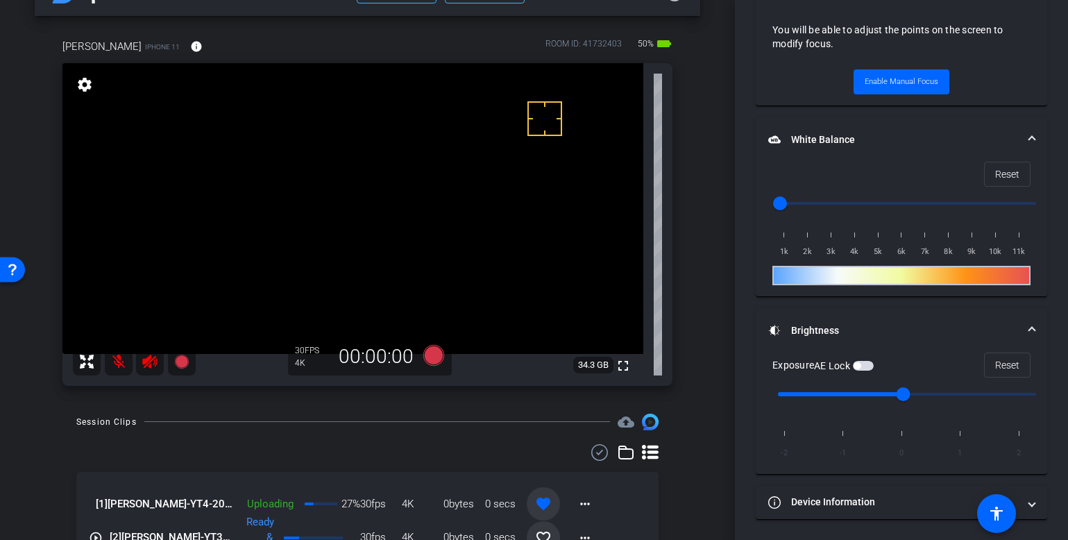
scroll to position [71, 0]
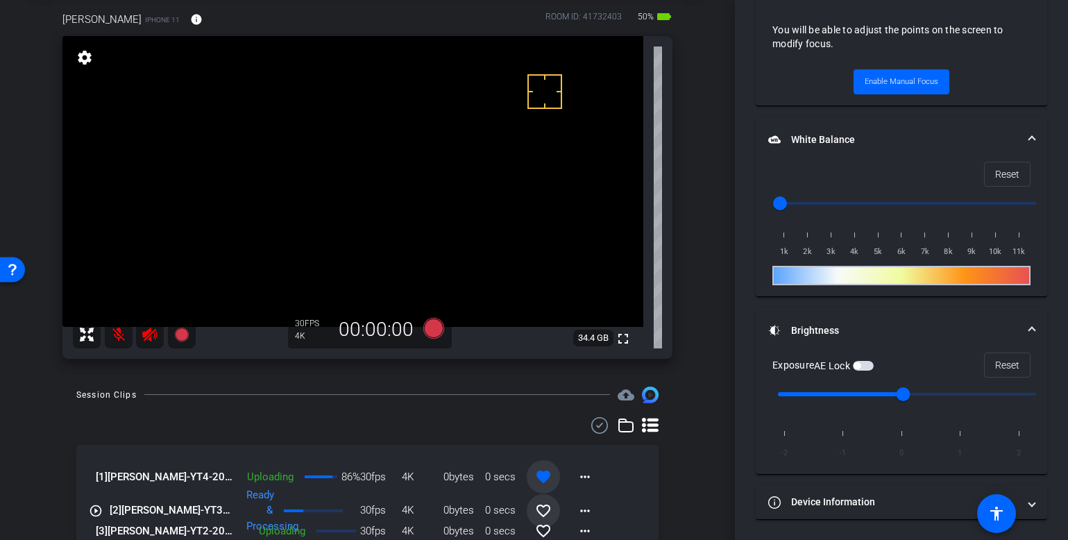
click at [325, 427] on div at bounding box center [367, 425] width 582 height 17
click at [433, 329] on icon at bounding box center [433, 327] width 21 height 21
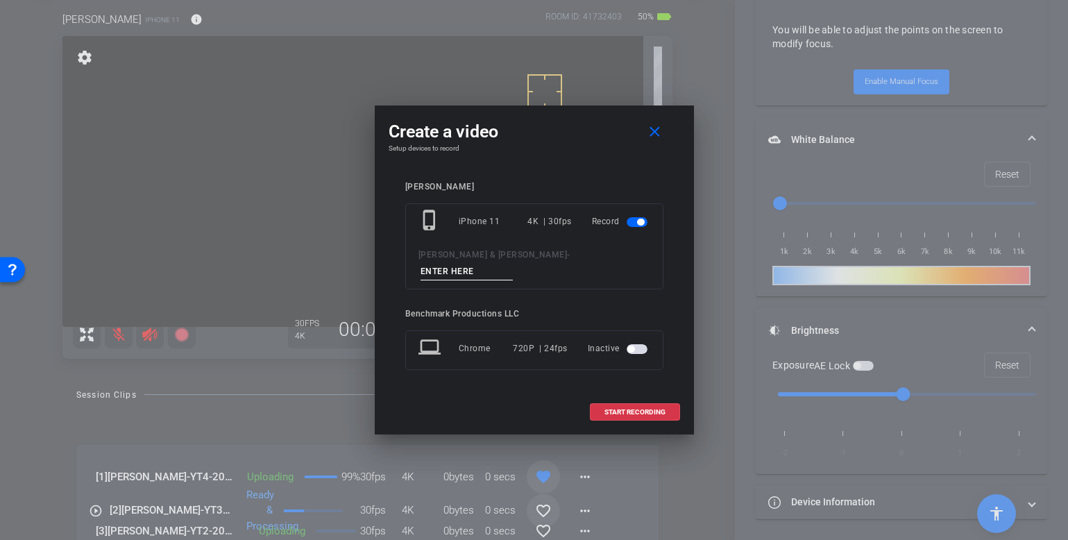
click at [509, 264] on input at bounding box center [466, 271] width 93 height 17
type input "smile"
click at [641, 396] on span at bounding box center [634, 411] width 89 height 33
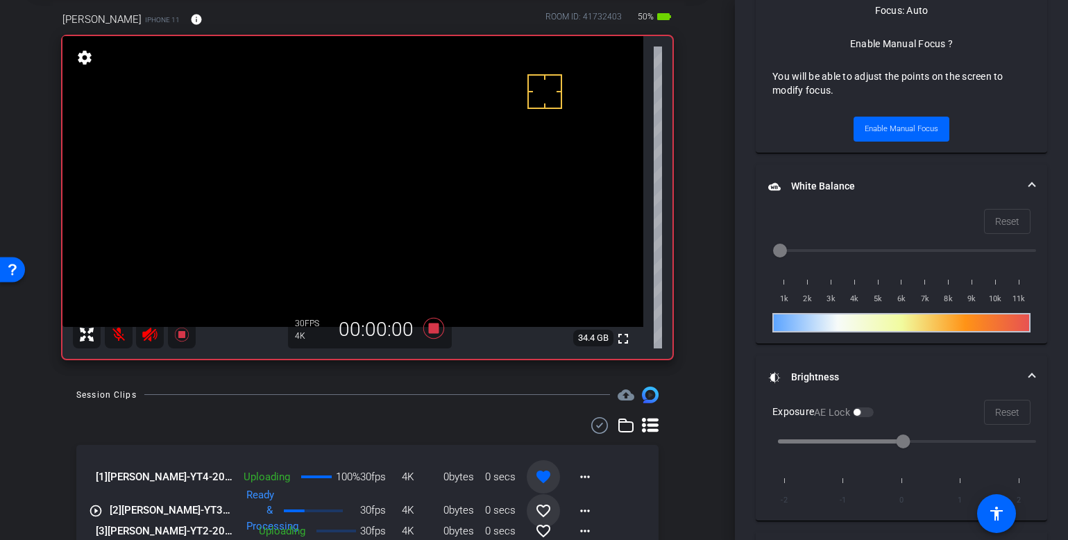
scroll to position [793, 0]
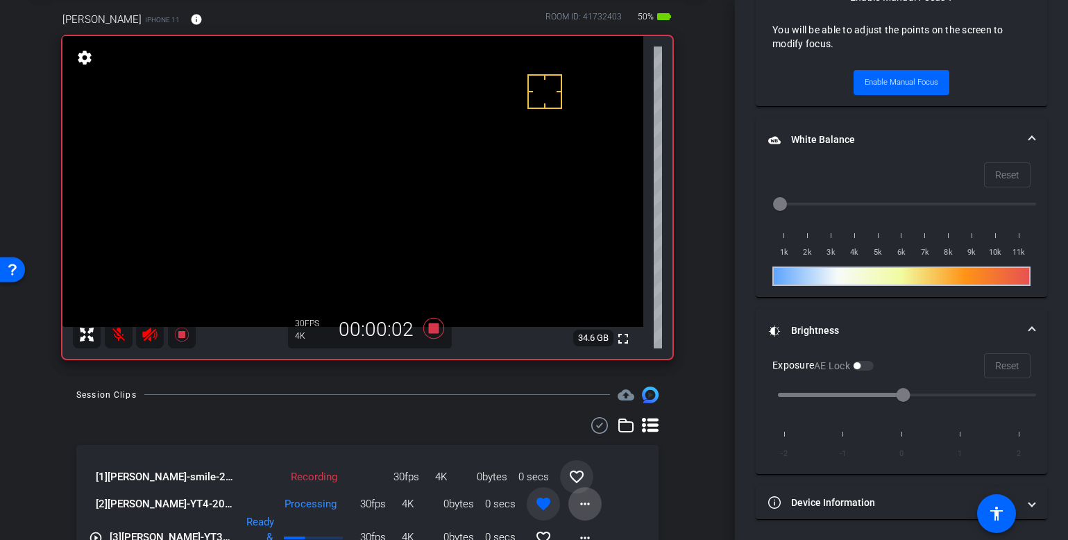
click at [577, 504] on mat-icon "more_horiz" at bounding box center [585, 503] width 17 height 17
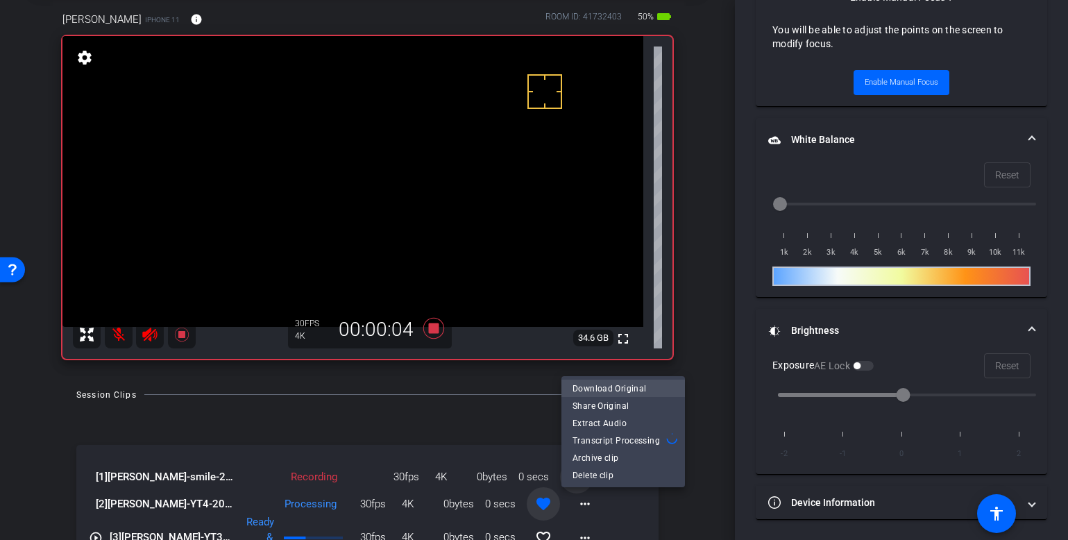
click at [614, 389] on span "Download Original" at bounding box center [622, 388] width 101 height 17
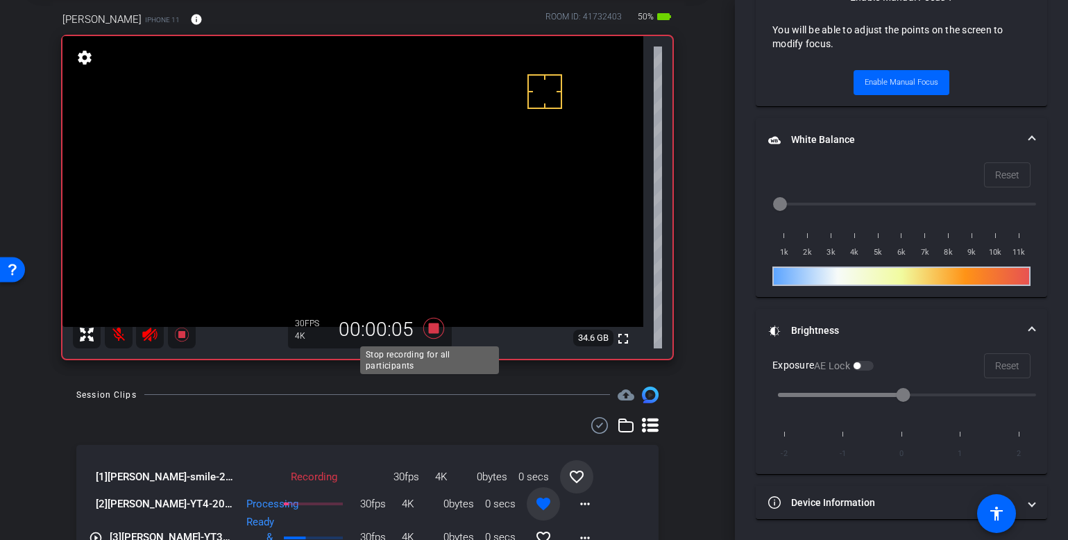
click at [427, 327] on icon at bounding box center [433, 327] width 21 height 21
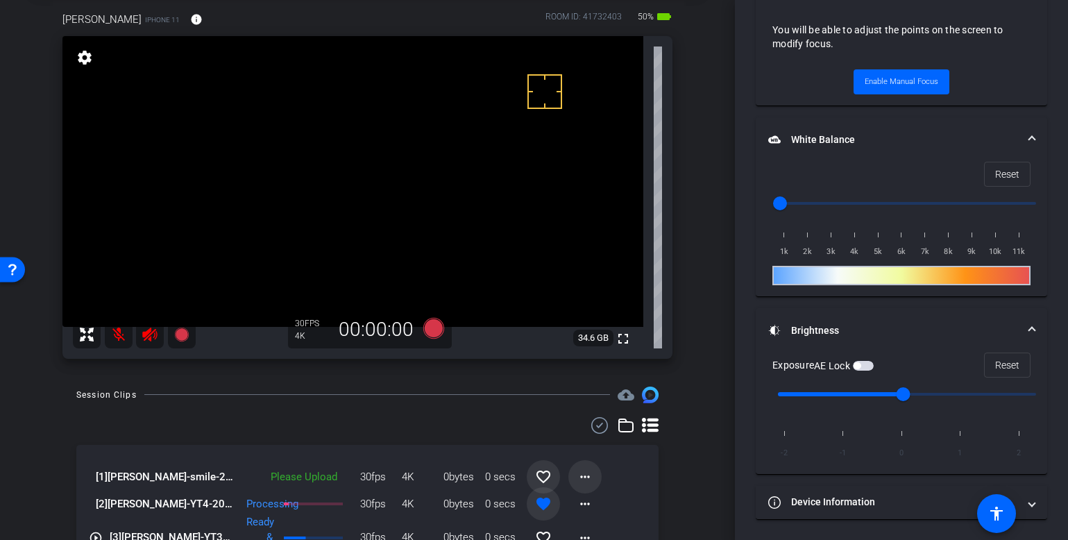
click at [578, 475] on mat-icon "more_horiz" at bounding box center [585, 476] width 17 height 17
click at [606, 407] on span "Upload" at bounding box center [600, 413] width 56 height 17
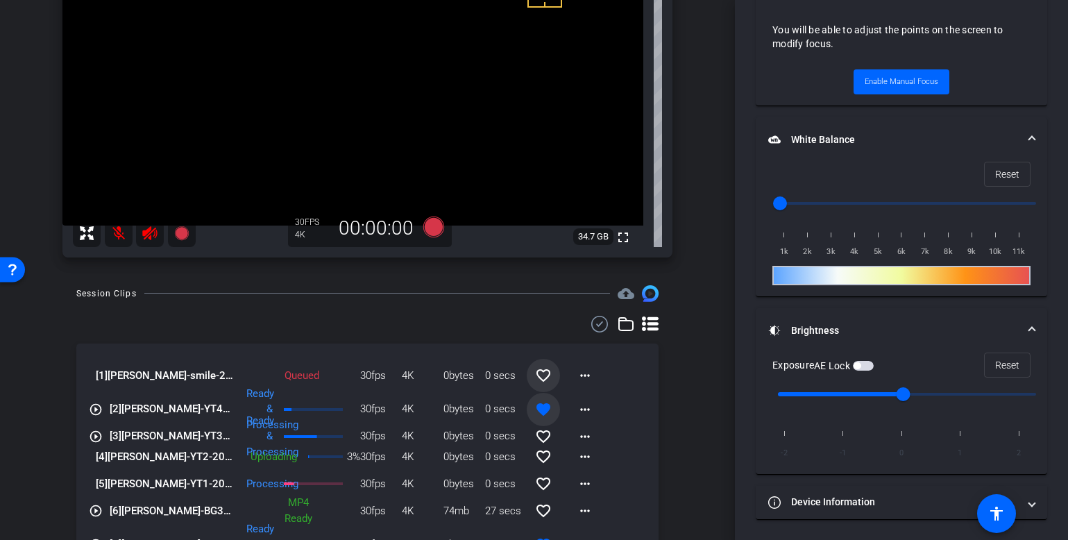
scroll to position [219, 0]
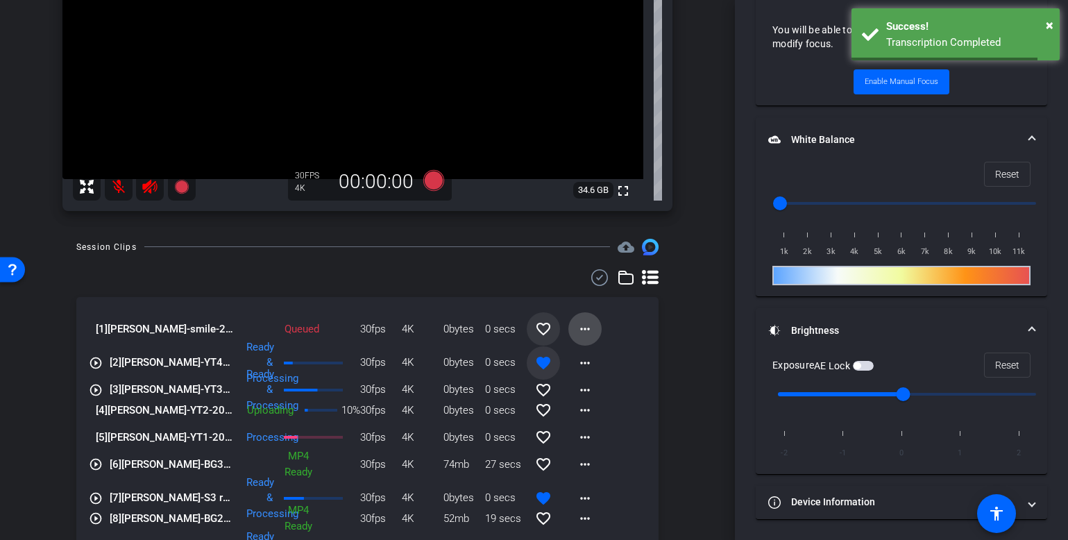
click at [577, 324] on mat-icon "more_horiz" at bounding box center [585, 329] width 17 height 17
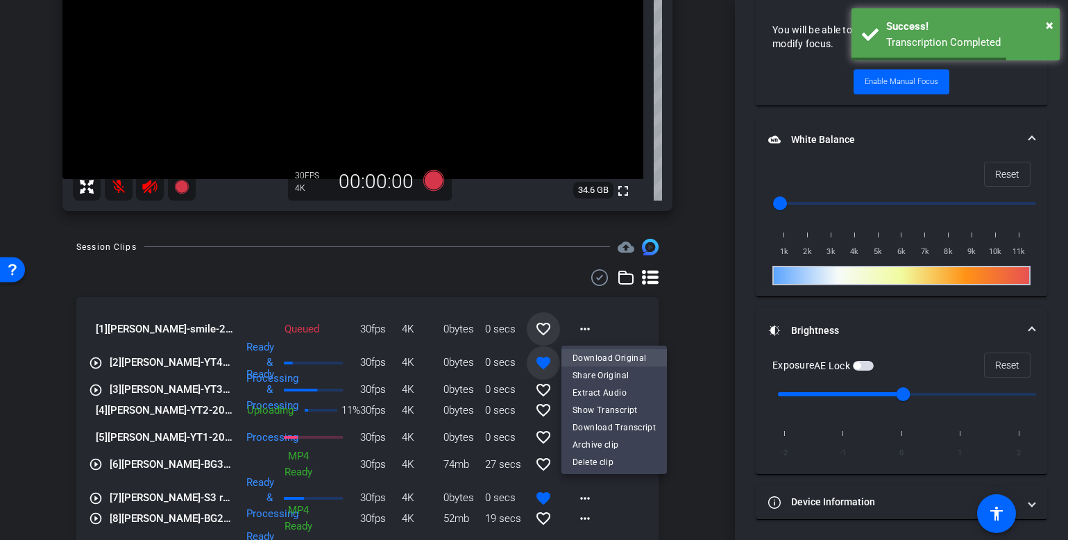
click at [611, 357] on span "Download Original" at bounding box center [613, 358] width 83 height 17
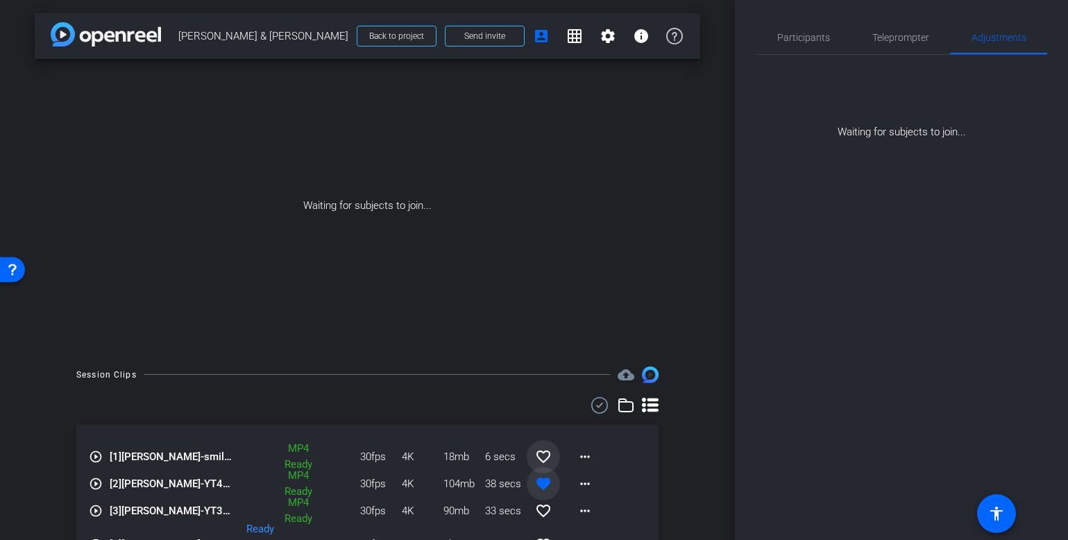
scroll to position [0, 0]
